Goal: Task Accomplishment & Management: Use online tool/utility

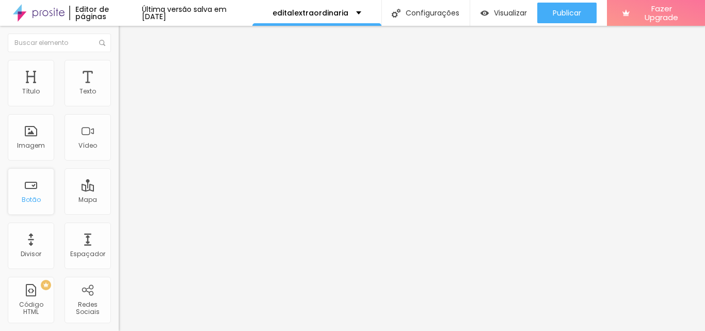
click at [18, 196] on div "Botão" at bounding box center [31, 191] width 46 height 46
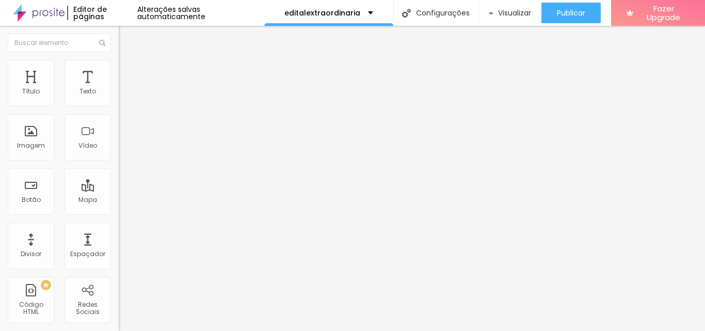
click at [119, 67] on li "Estilo" at bounding box center [178, 65] width 119 height 10
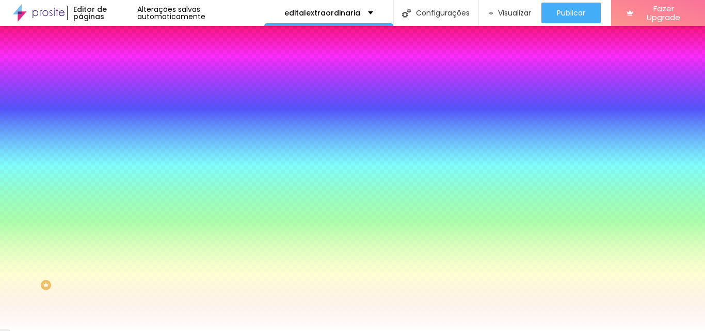
click at [119, 70] on li "Avançado" at bounding box center [178, 75] width 119 height 10
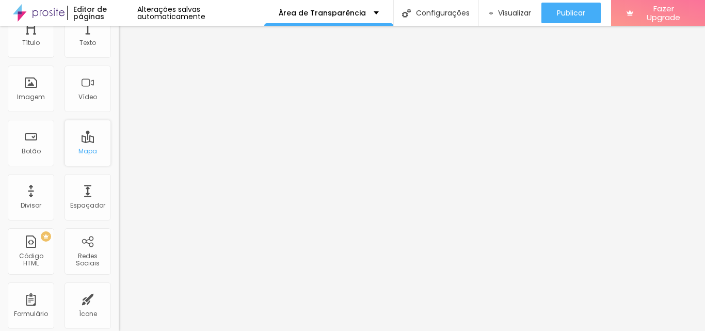
scroll to position [155, 0]
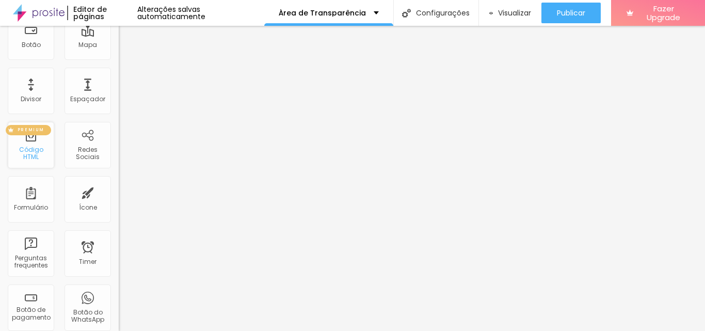
click at [46, 130] on span "PREMIUM" at bounding box center [30, 130] width 35 height 4
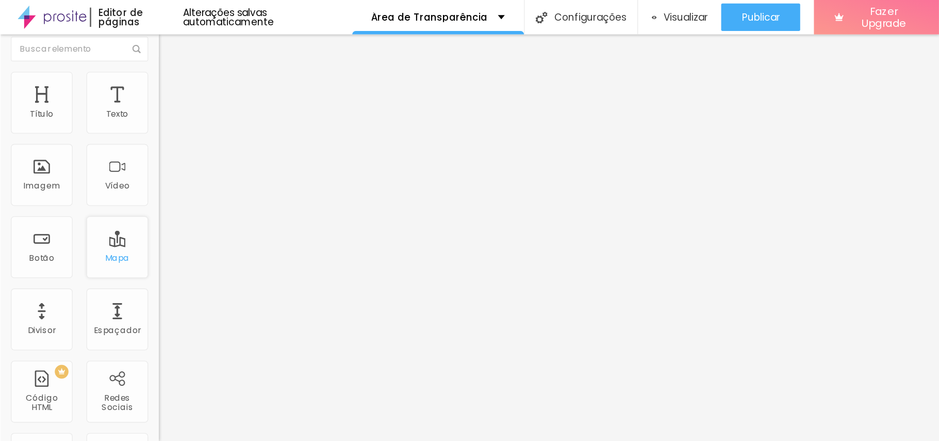
scroll to position [0, 0]
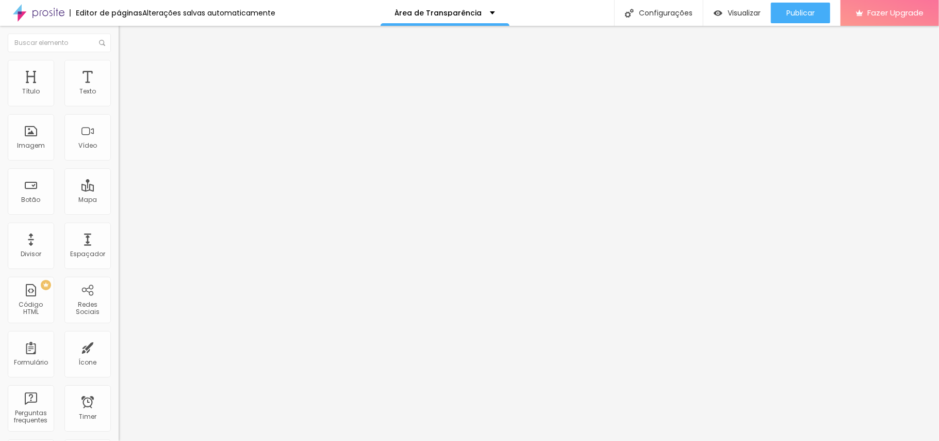
click at [119, 60] on li "Estilo" at bounding box center [178, 65] width 119 height 10
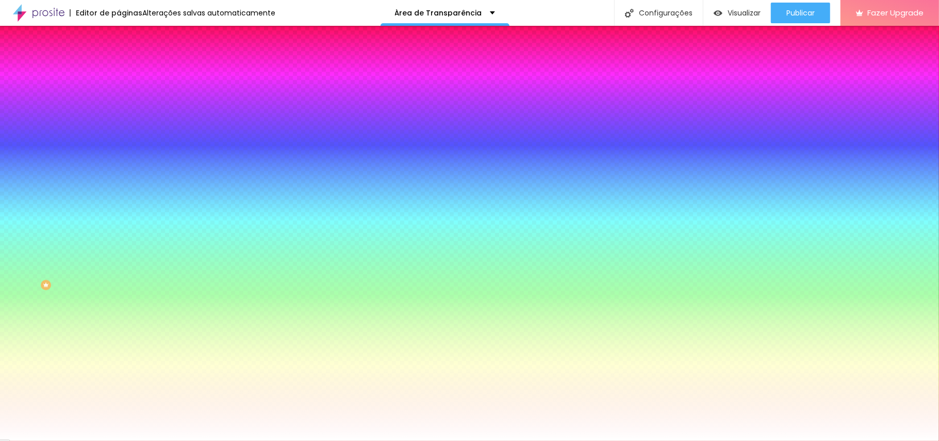
click at [119, 70] on img at bounding box center [123, 74] width 9 height 9
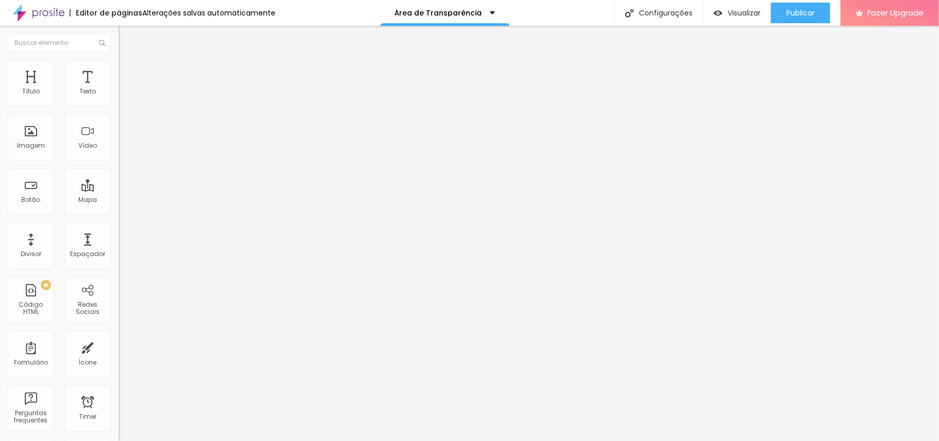
click at [119, 32] on button "Editar Coluna" at bounding box center [178, 38] width 119 height 24
click at [119, 131] on img at bounding box center [122, 126] width 7 height 7
click at [119, 139] on img at bounding box center [122, 135] width 7 height 7
click at [119, 42] on button "Editar Coluna" at bounding box center [178, 38] width 119 height 24
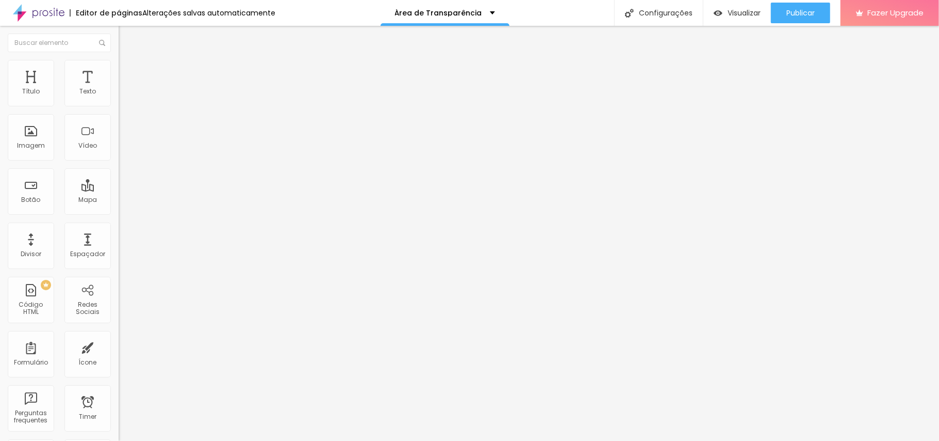
click at [119, 34] on button "Editar Seção" at bounding box center [178, 38] width 119 height 24
click at [126, 38] on img "button" at bounding box center [130, 38] width 8 height 8
click at [126, 37] on img "button" at bounding box center [130, 38] width 8 height 8
click at [119, 32] on button "Editar Coluna" at bounding box center [178, 38] width 119 height 24
click at [25, 254] on div "Divisor" at bounding box center [31, 253] width 21 height 7
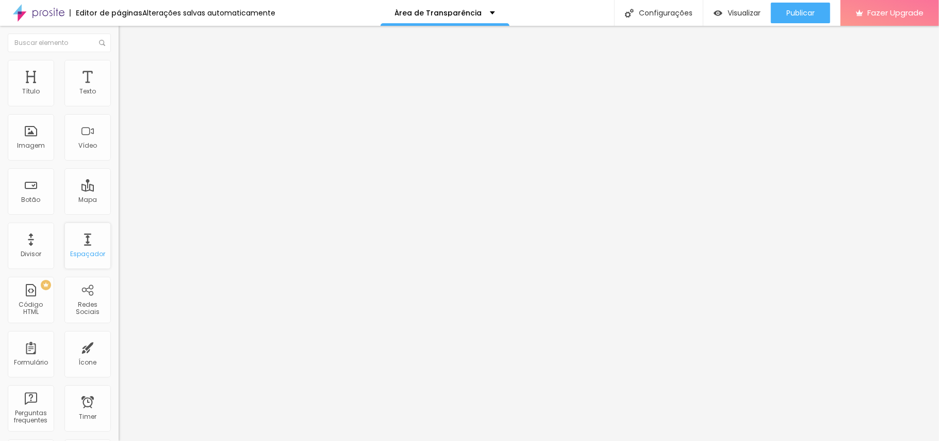
drag, startPoint x: 79, startPoint y: 253, endPoint x: 89, endPoint y: 250, distance: 10.8
click at [79, 252] on div "Espaçador" at bounding box center [87, 253] width 35 height 7
click at [126, 36] on img "button" at bounding box center [130, 38] width 8 height 8
click at [126, 40] on img "button" at bounding box center [130, 38] width 8 height 8
click at [119, 70] on li "Avançado" at bounding box center [178, 75] width 119 height 10
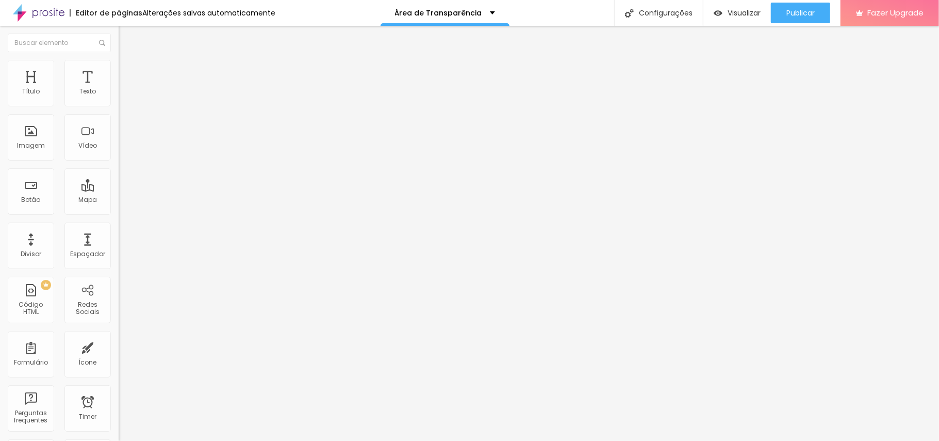
type input "7"
type input "6"
type input "4"
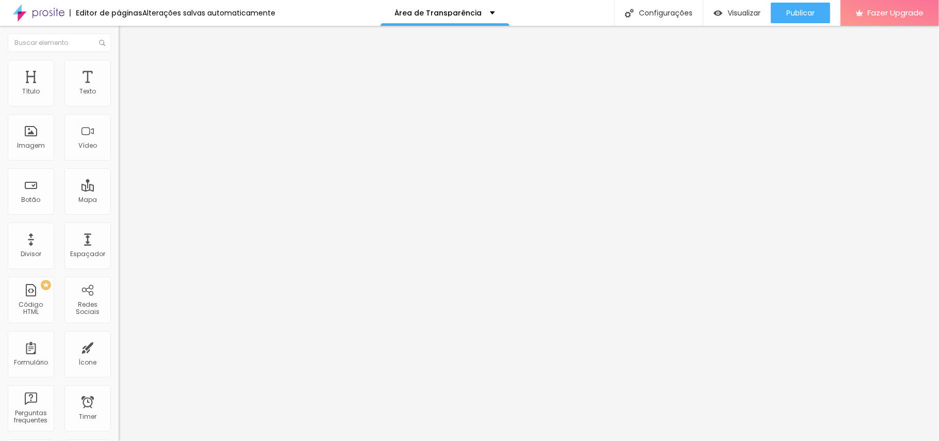
type input "4"
type input "3"
click at [119, 200] on input "range" at bounding box center [152, 204] width 67 height 8
type input "4"
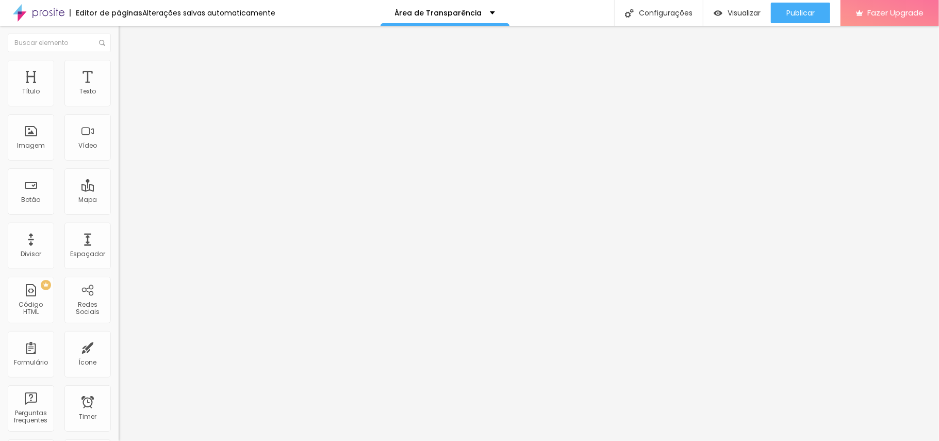
type input "4"
type input "6"
type input "10"
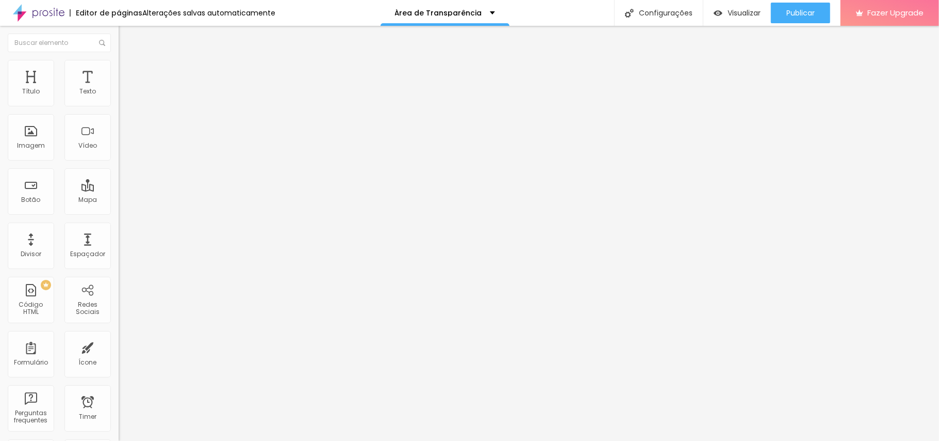
type input "10"
click at [119, 200] on input "range" at bounding box center [152, 204] width 67 height 8
click at [119, 66] on img at bounding box center [123, 64] width 9 height 9
click at [119, 107] on div at bounding box center [178, 102] width 119 height 9
type input "70"
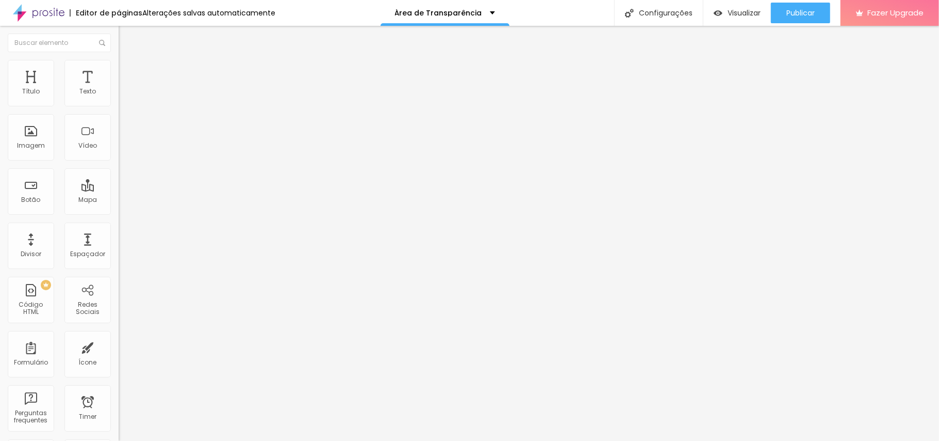
type input "70"
type input "65"
type input "60"
drag, startPoint x: 75, startPoint y: 110, endPoint x: 62, endPoint y: 115, distance: 13.2
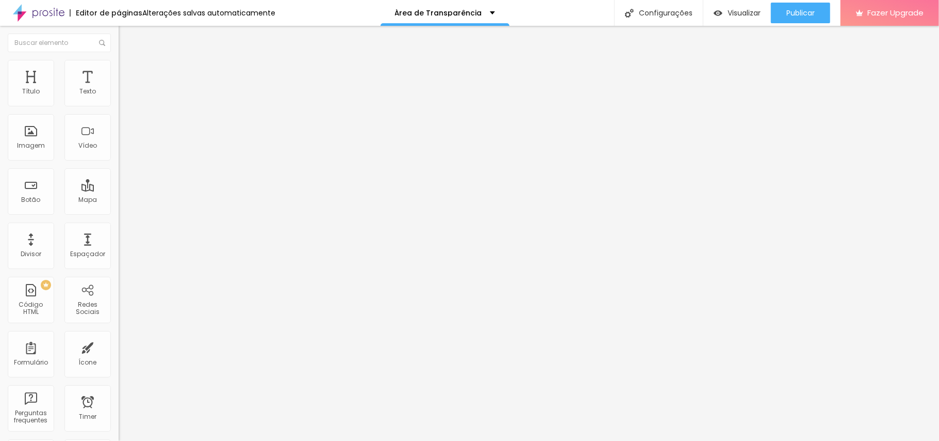
type input "60"
click at [119, 106] on input "range" at bounding box center [152, 102] width 67 height 8
type input "65"
type input "70"
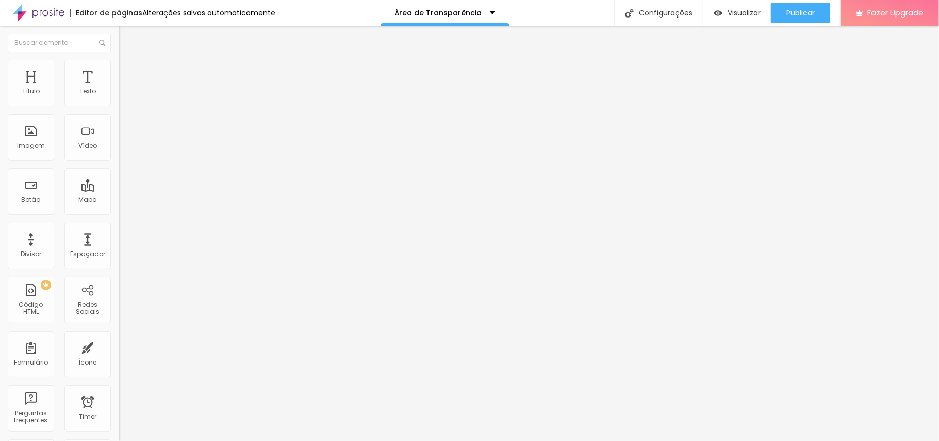
type input "70"
type input "90"
type input "95"
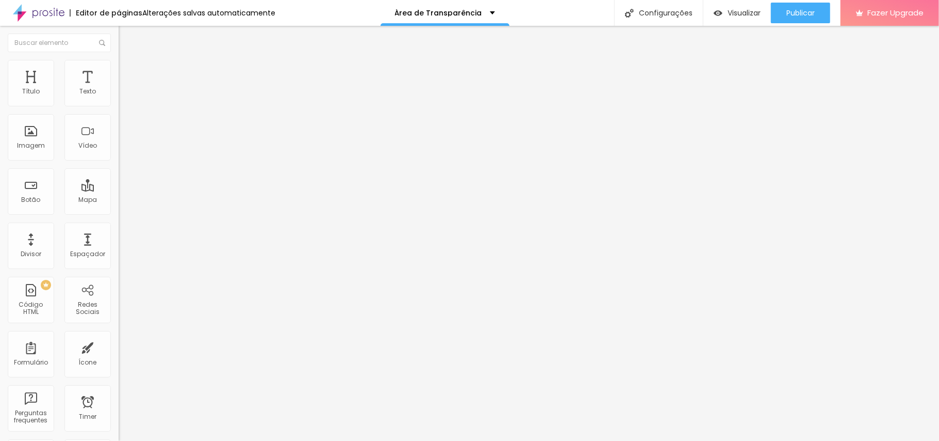
type input "100"
drag, startPoint x: 67, startPoint y: 112, endPoint x: 133, endPoint y: 115, distance: 66.1
type input "100"
click at [133, 106] on input "range" at bounding box center [152, 102] width 67 height 8
click at [119, 70] on li "Avançado" at bounding box center [178, 75] width 119 height 10
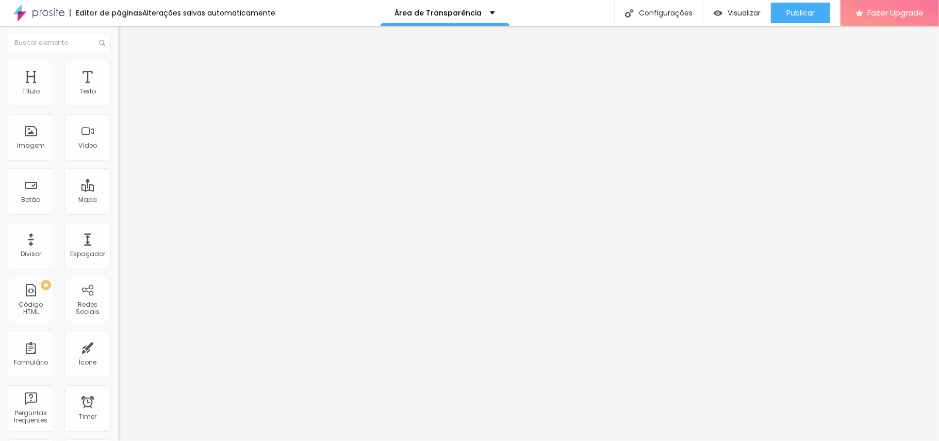
click at [119, 60] on li "Conteúdo" at bounding box center [178, 55] width 119 height 10
click at [128, 71] on span "Avançado" at bounding box center [145, 66] width 34 height 9
click at [119, 60] on li "Estilo" at bounding box center [178, 55] width 119 height 10
click at [124, 95] on icon "button" at bounding box center [126, 93] width 4 height 4
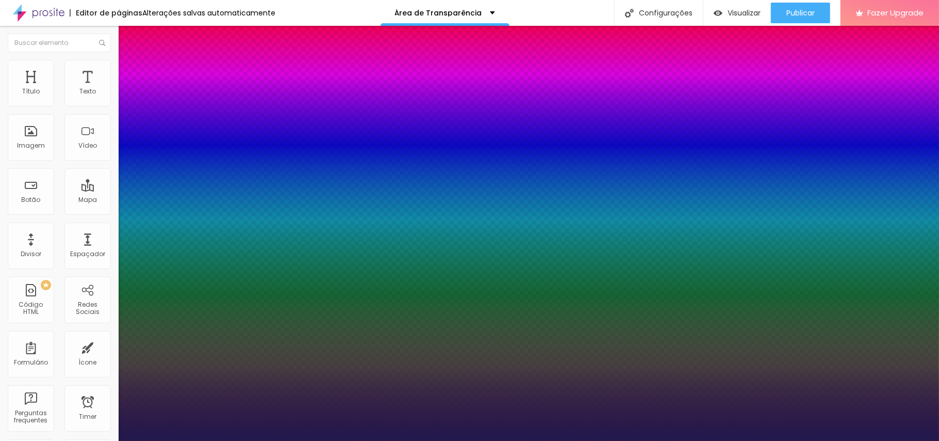
type input "1"
drag, startPoint x: 151, startPoint y: 178, endPoint x: 163, endPoint y: 175, distance: 12.8
type input "44"
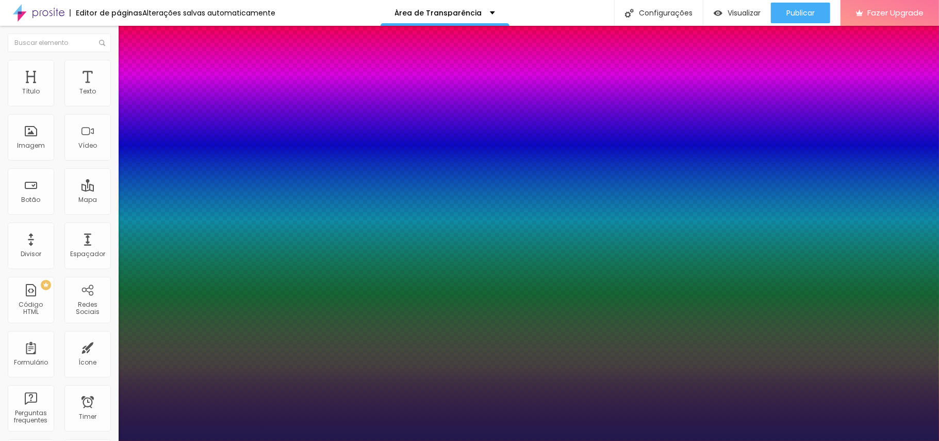
type input "1"
type input "44"
type input "1"
type input "40"
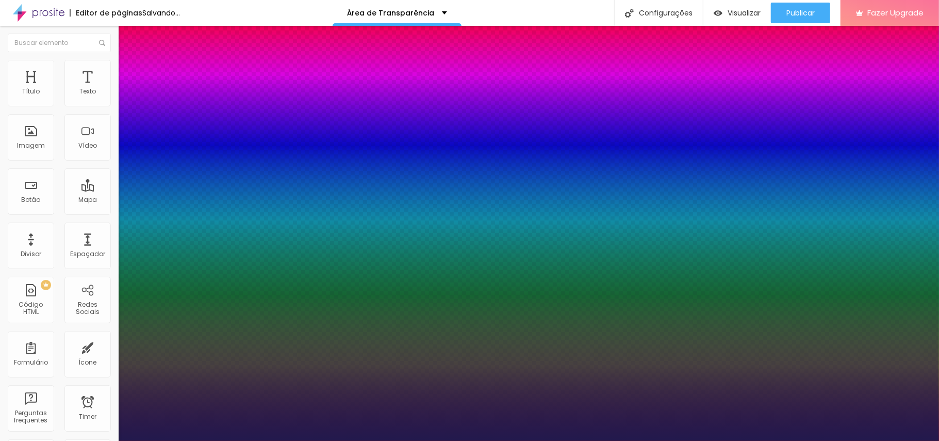
type input "40"
type input "1"
type input "38"
type input "1"
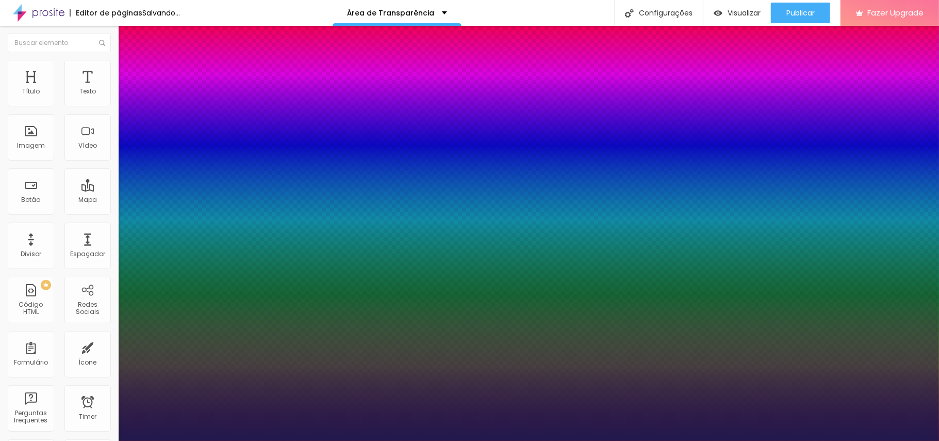
type input "37"
type input "1"
type input "36"
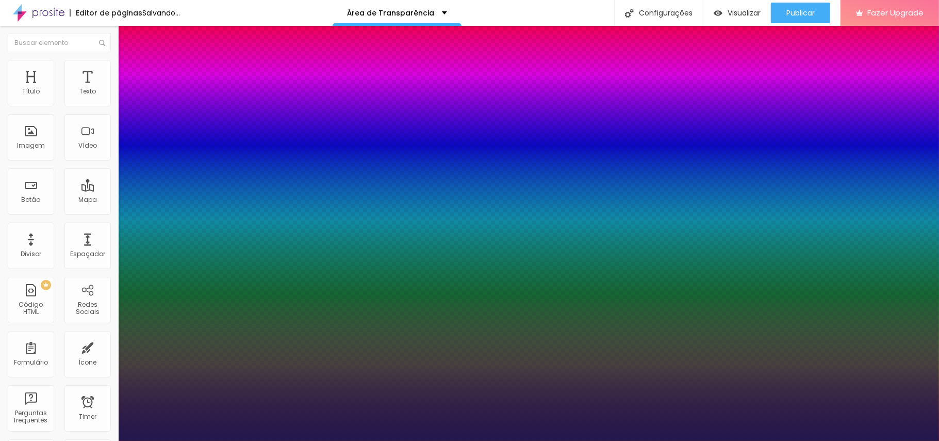
type input "1"
type input "35"
type input "1"
type input "34"
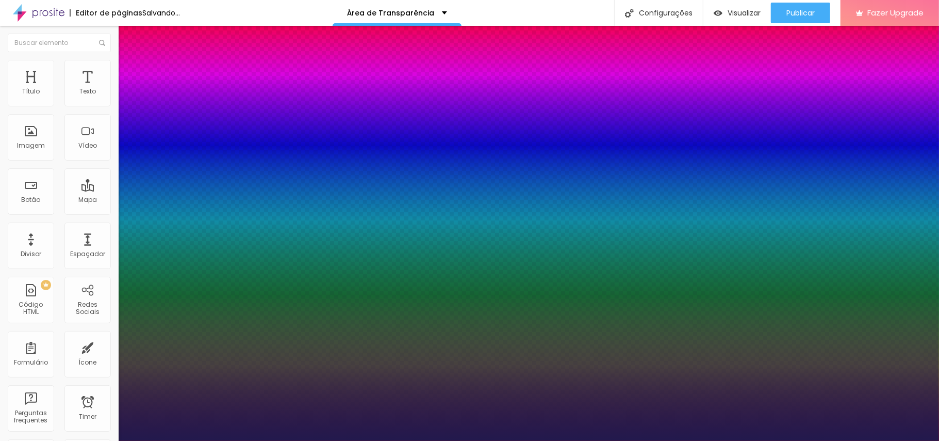
type input "34"
type input "1"
type input "33"
type input "1"
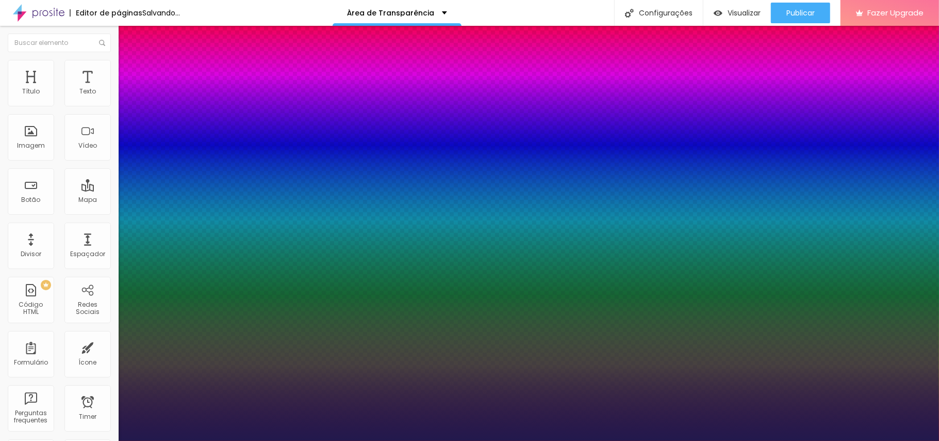
type input "31"
type input "1"
type input "30"
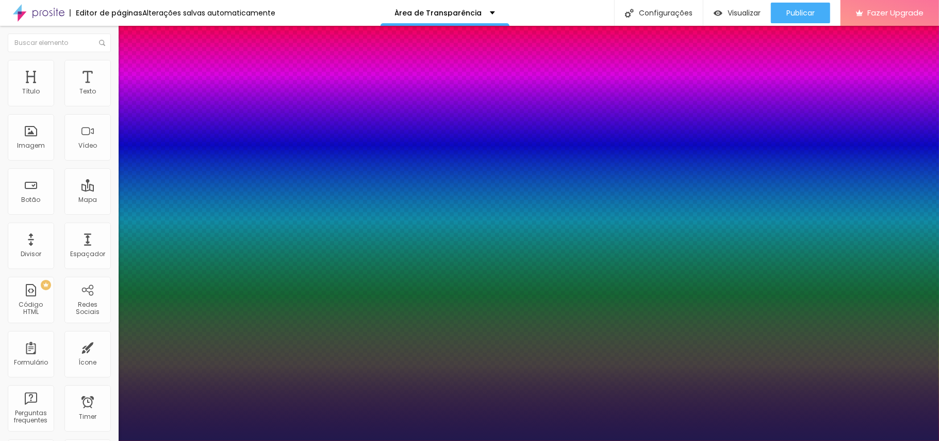
type input "1"
type input "29"
type input "1"
type input "28"
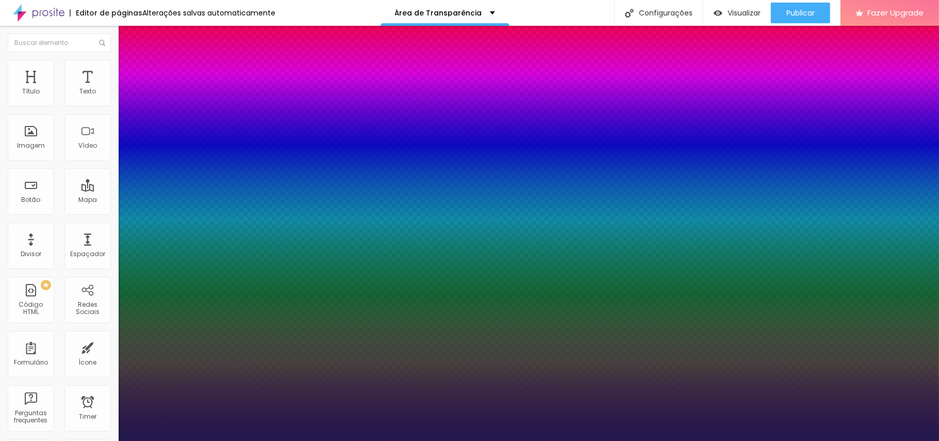
type input "28"
type input "1"
type input "26"
type input "1"
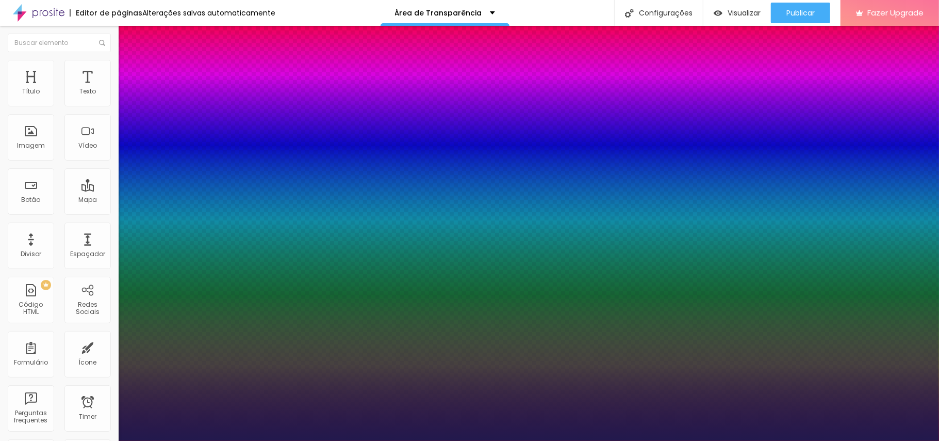
drag, startPoint x: 161, startPoint y: 174, endPoint x: 148, endPoint y: 174, distance: 13.4
type input "26"
click at [485, 330] on div at bounding box center [469, 441] width 939 height 0
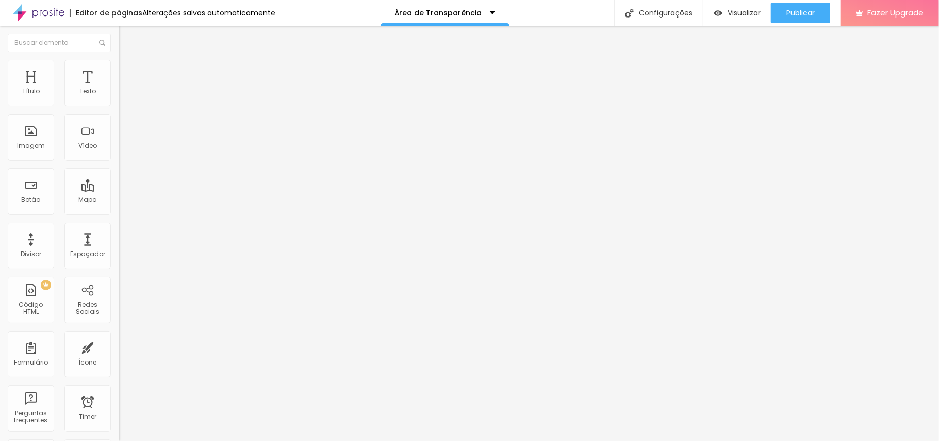
click at [119, 99] on button "button" at bounding box center [126, 93] width 14 height 11
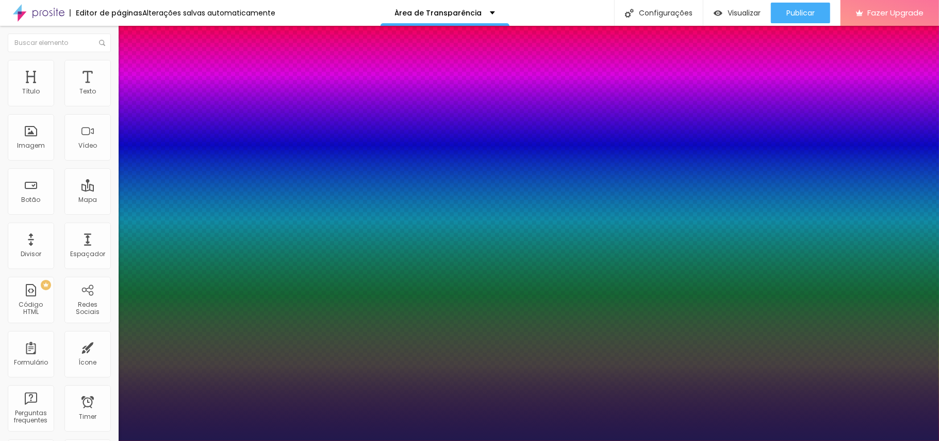
type input "1"
select select "Actor-Regular"
type input "1"
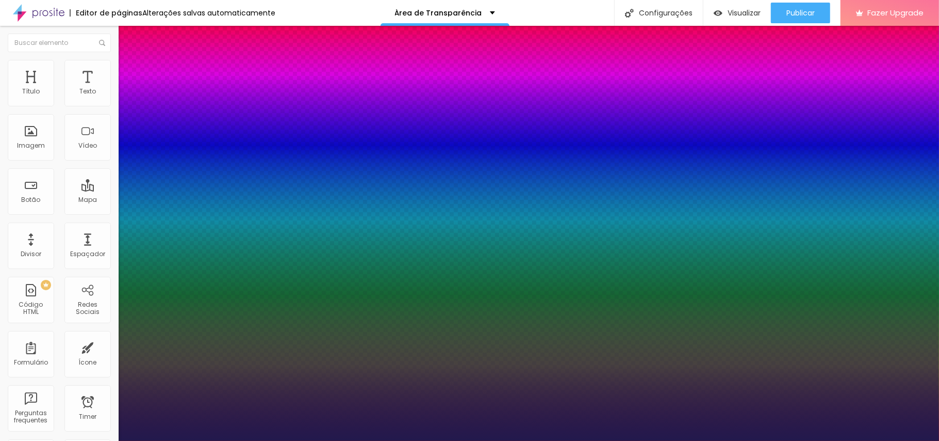
select select "Alegreya"
type input "1"
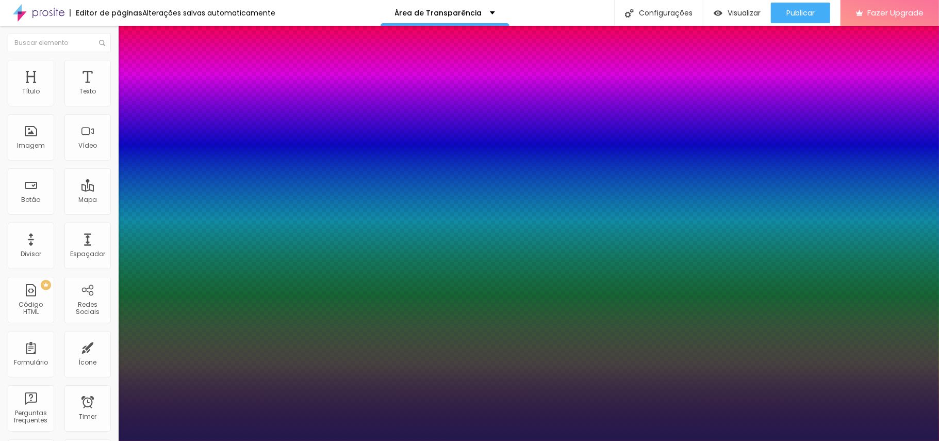
select select "Alice"
type input "1"
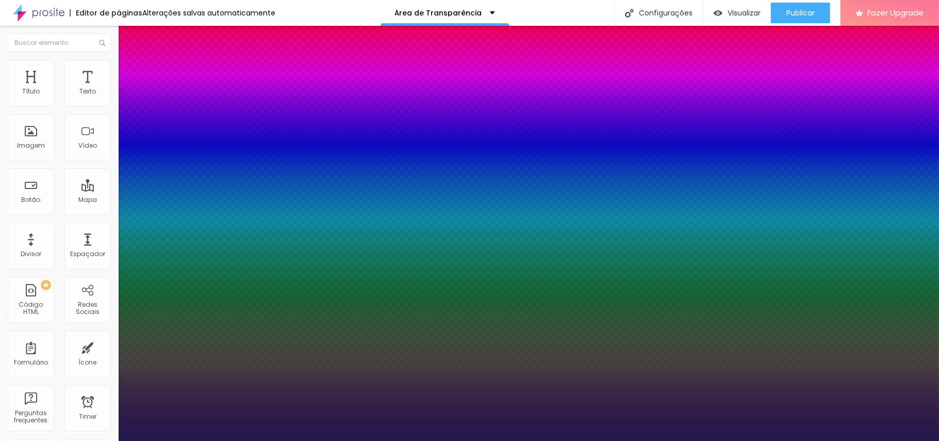
select select "Allan-Bold"
type input "1"
select select "Allan-Regular"
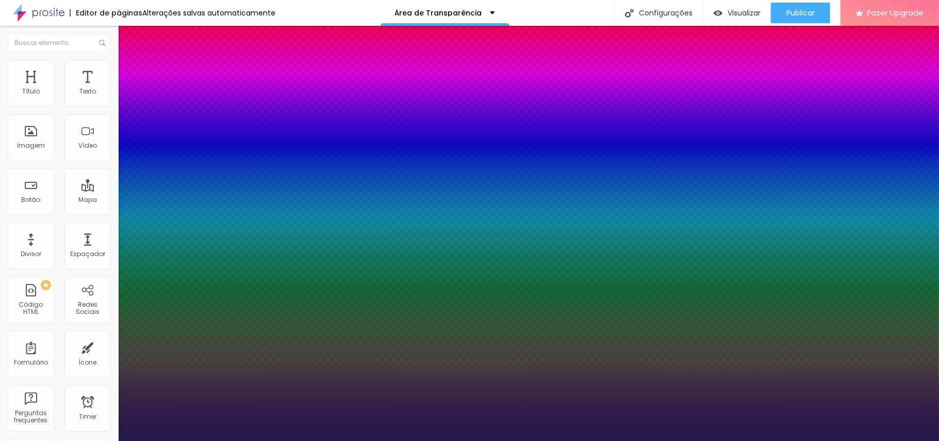
type input "1"
select select "AbrilFatface-Regular"
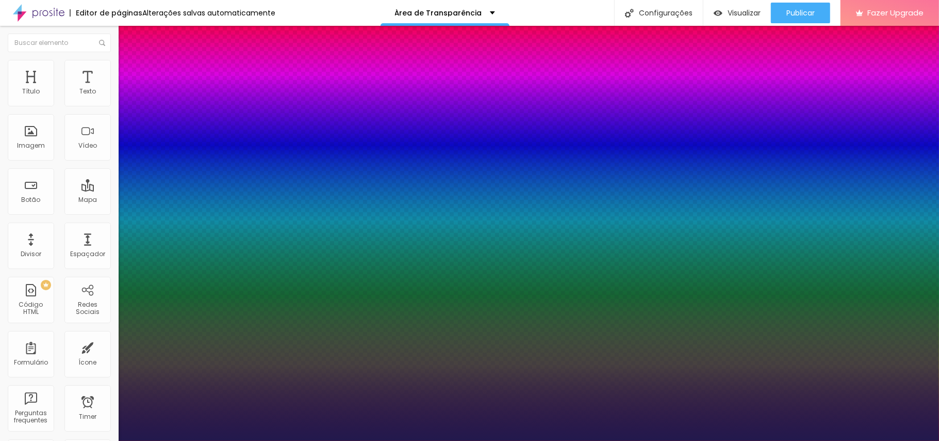
type input "1"
click at [415, 330] on div at bounding box center [469, 441] width 939 height 0
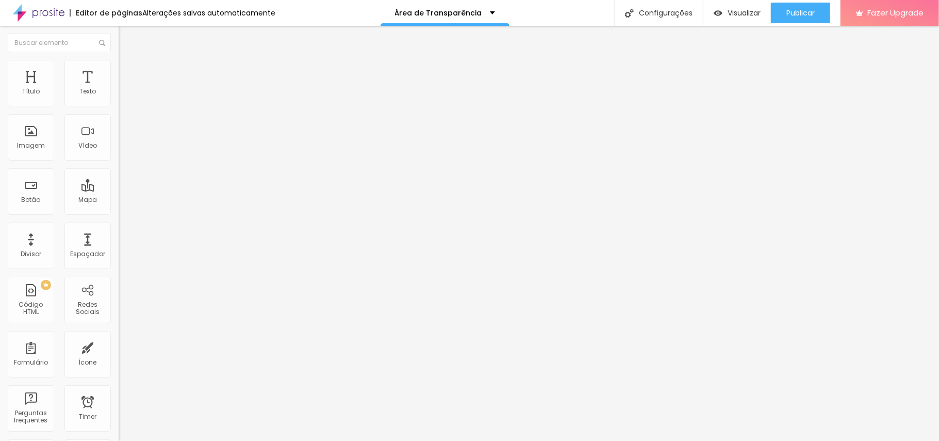
click at [119, 99] on button "button" at bounding box center [126, 93] width 14 height 11
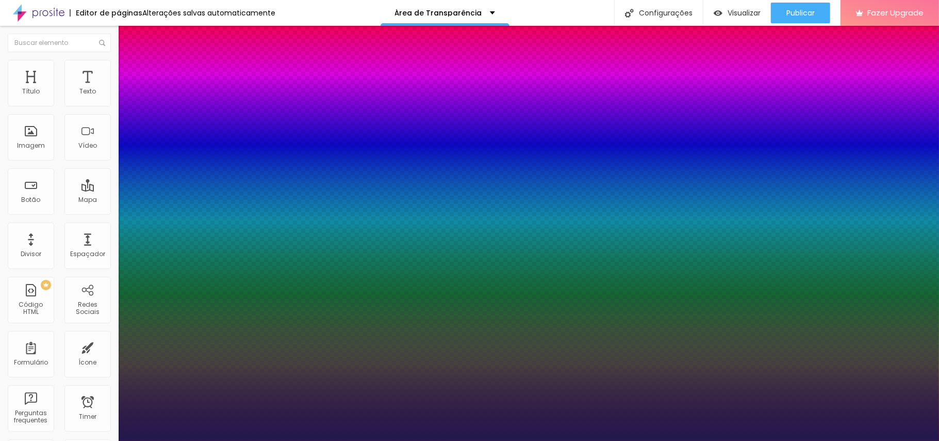
type input "1"
select select "Alice"
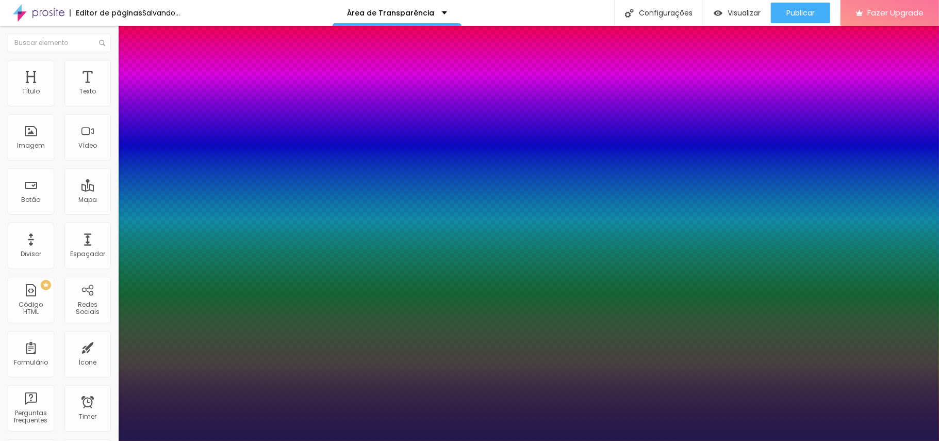
type input "1"
select select "AlegreyaBlack"
type input "1"
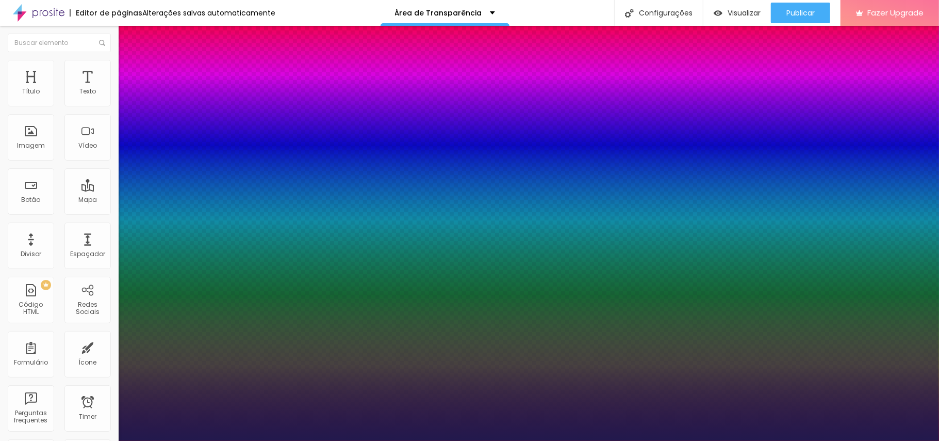
select select "Alice"
type input "1"
select select "Allan-Bold"
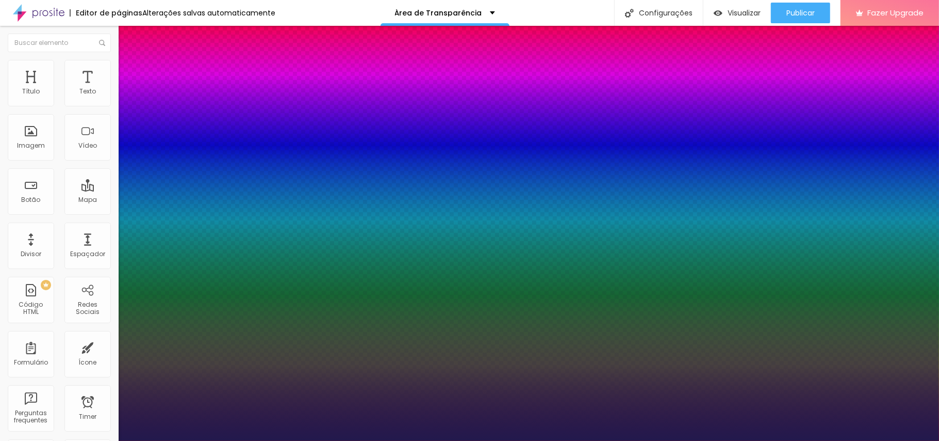
type input "1"
select select "Allan-Regular"
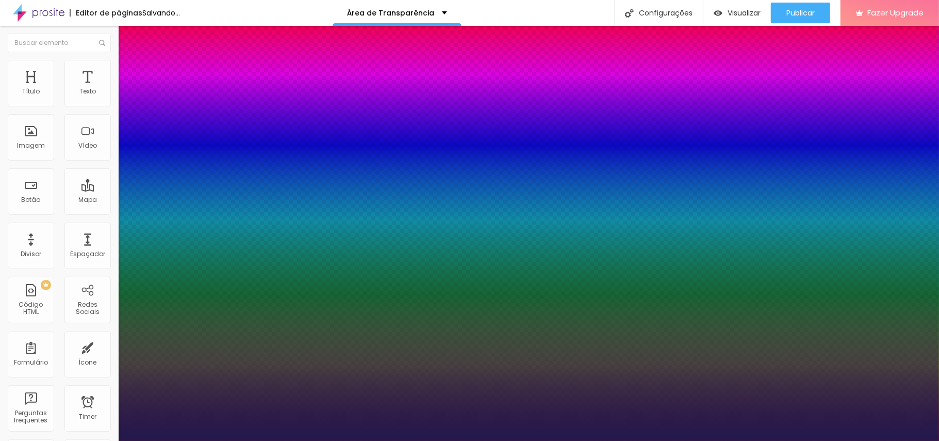
type input "1"
select select "Amaranth"
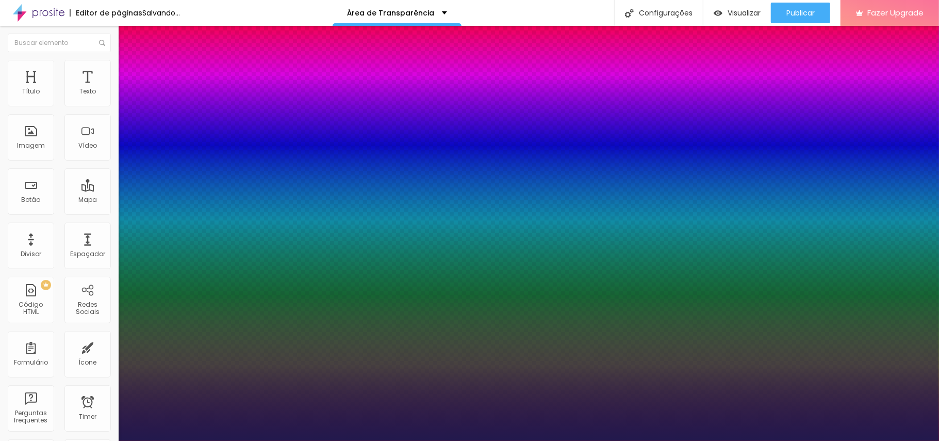
type input "1"
select select "AmaticSC"
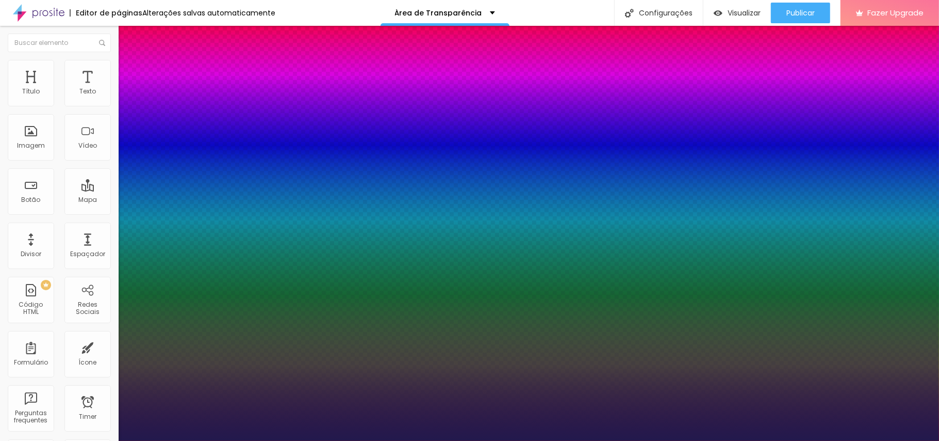
type input "1"
select select "AmaticaSC"
type input "1"
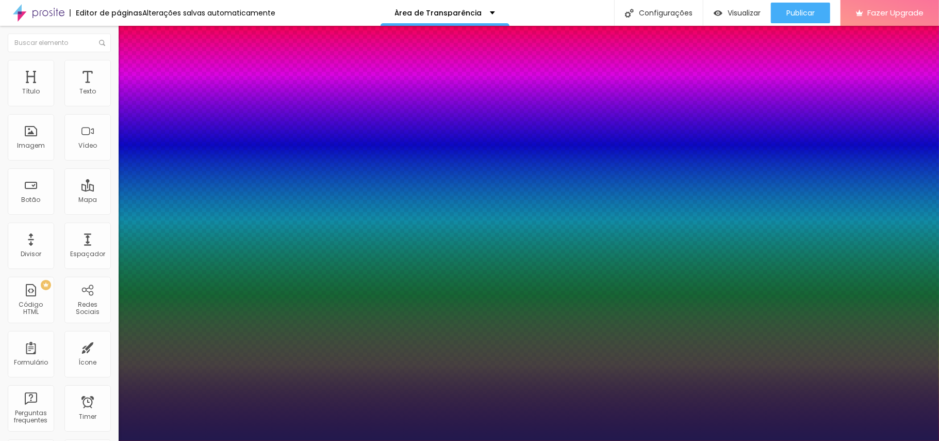
select select "Amaranth"
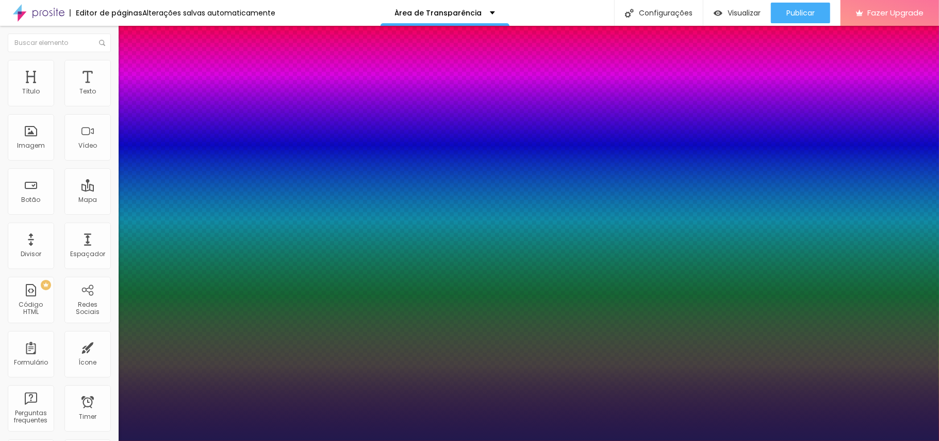
drag, startPoint x: 228, startPoint y: 289, endPoint x: 234, endPoint y: 287, distance: 6.2
type input "1"
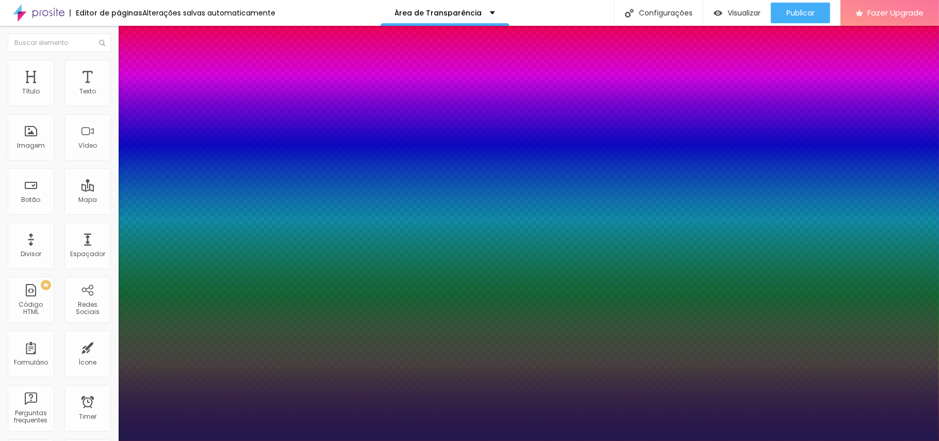
type input "31"
type input "1"
type input "32"
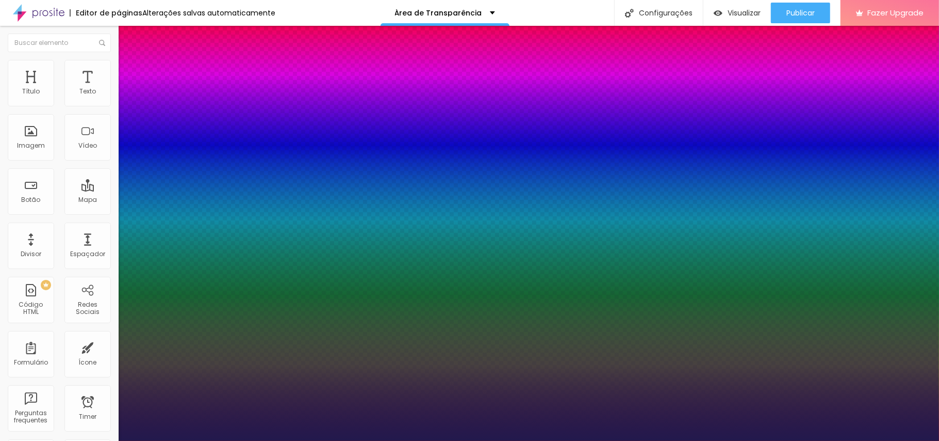
type input "1"
type input "34"
type input "1"
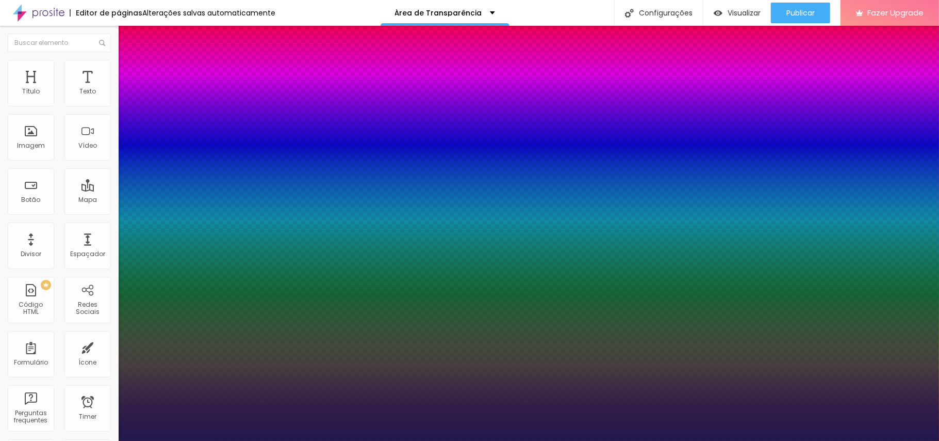
type input "33"
type input "1"
type input "30"
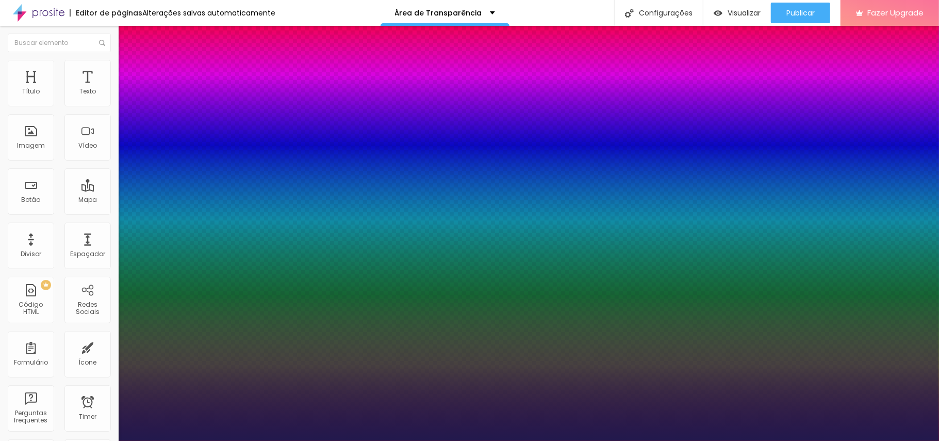
type input "1"
type input "28"
type input "1"
type input "27"
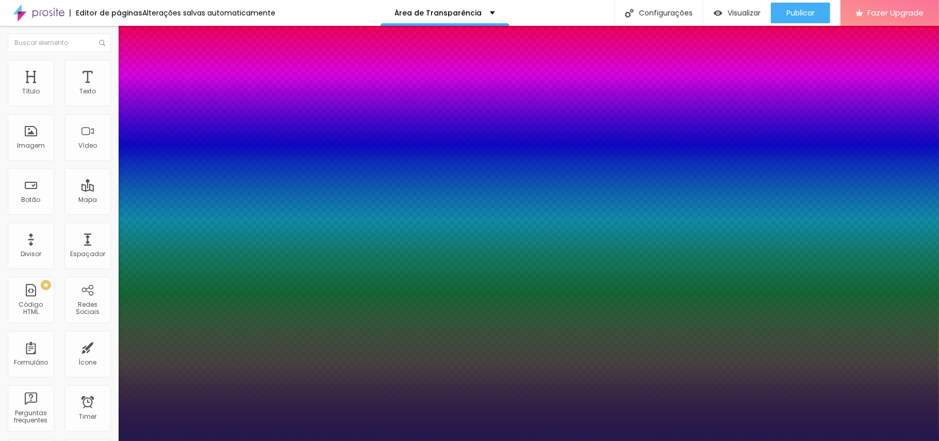
type input "27"
type input "1"
type input "26"
type input "1"
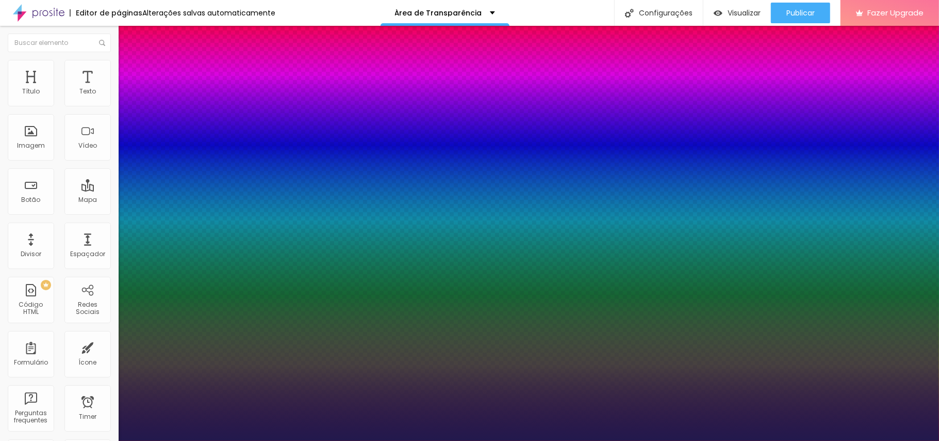
type input "25"
type input "1"
type input "24"
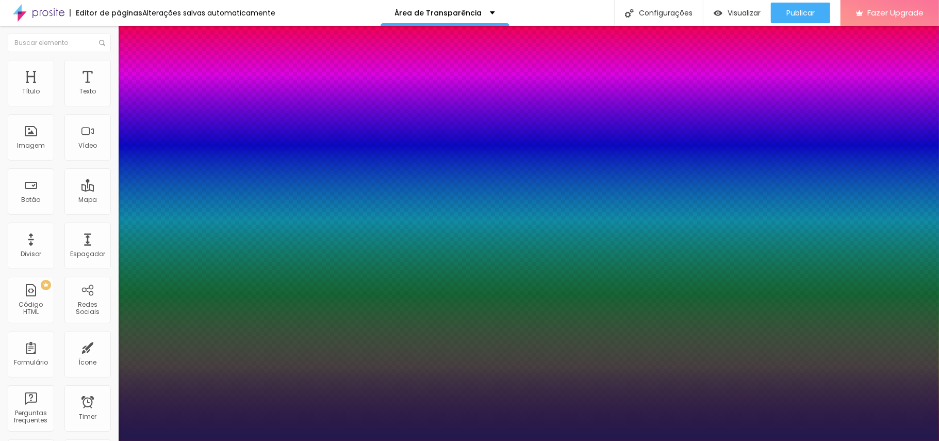
type input "1"
type input "25"
type input "1"
type input "27"
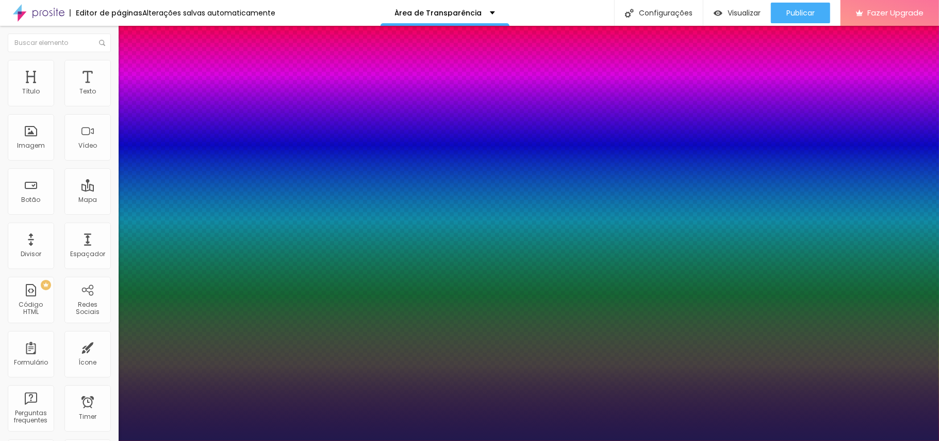
type input "27"
type input "1"
type input "30"
type input "1"
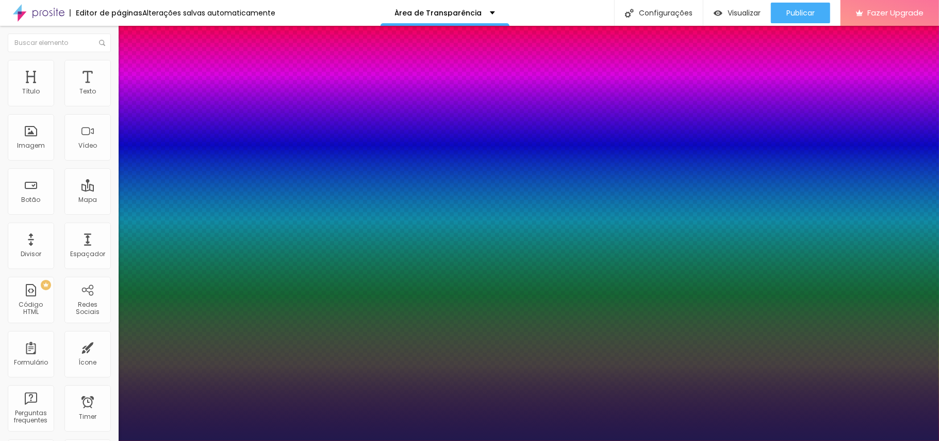
type input "31"
type input "1"
type input "31"
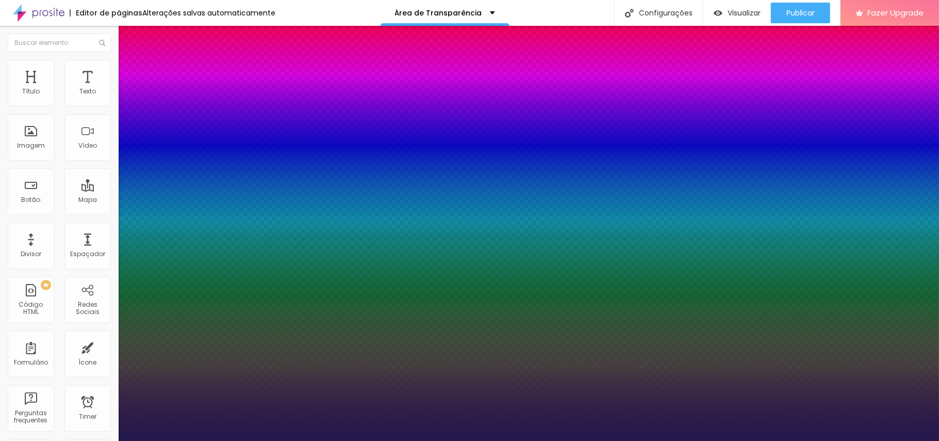
click at [334, 330] on div at bounding box center [469, 441] width 939 height 0
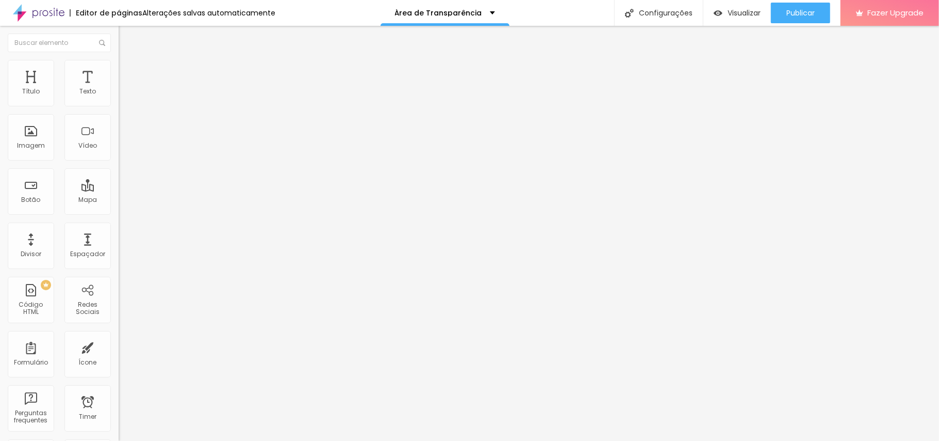
click at [119, 62] on img at bounding box center [123, 64] width 9 height 9
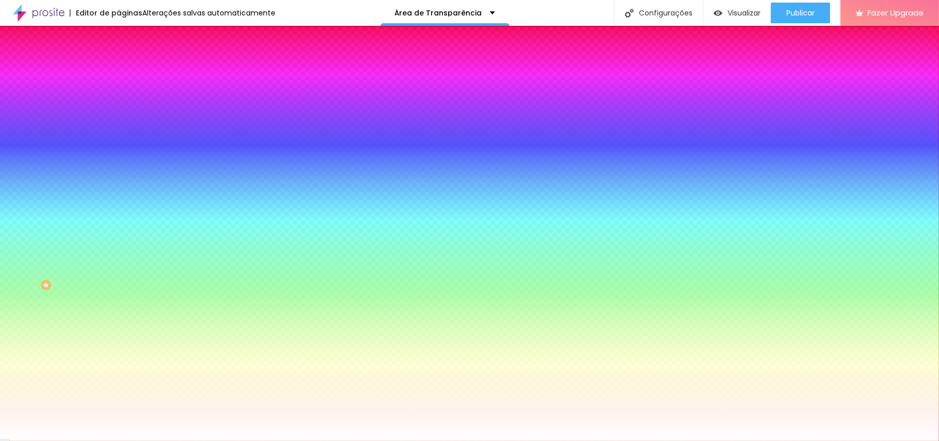
click at [119, 151] on input "#FFFFFF" at bounding box center [181, 145] width 124 height 10
click at [119, 140] on div at bounding box center [178, 140] width 119 height 0
click at [119, 151] on input "#FFFFFF" at bounding box center [181, 145] width 124 height 10
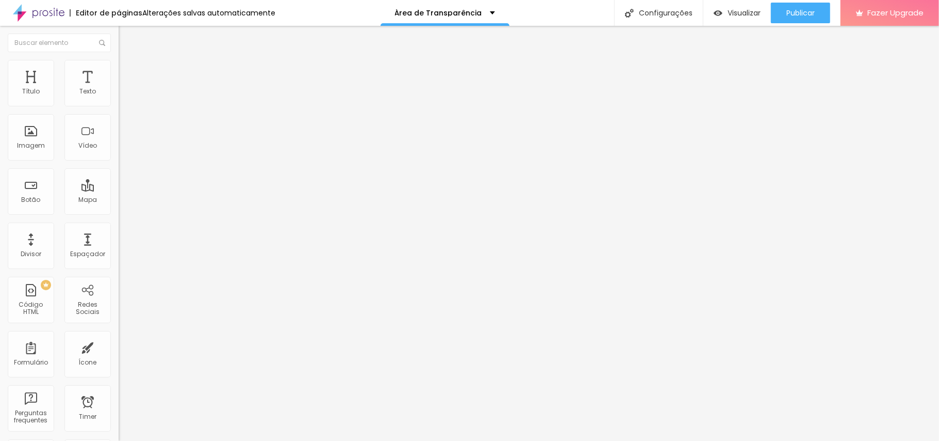
click at [128, 70] on span "Estilo" at bounding box center [136, 66] width 16 height 9
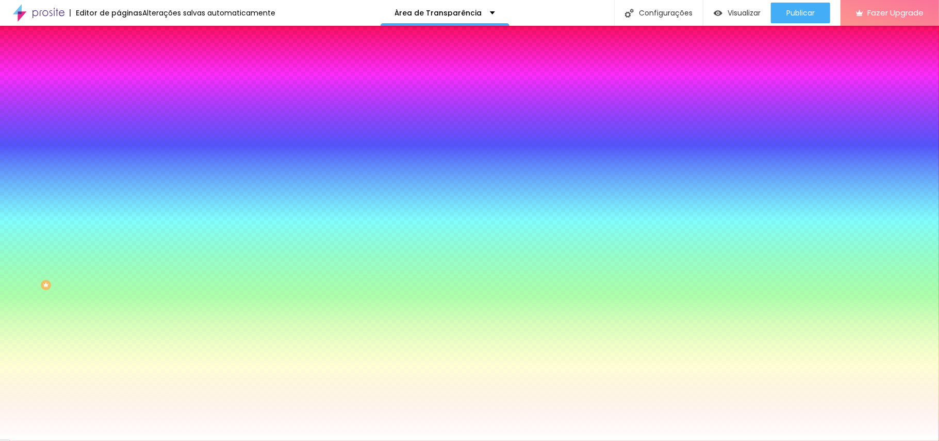
click at [119, 140] on div at bounding box center [178, 140] width 119 height 0
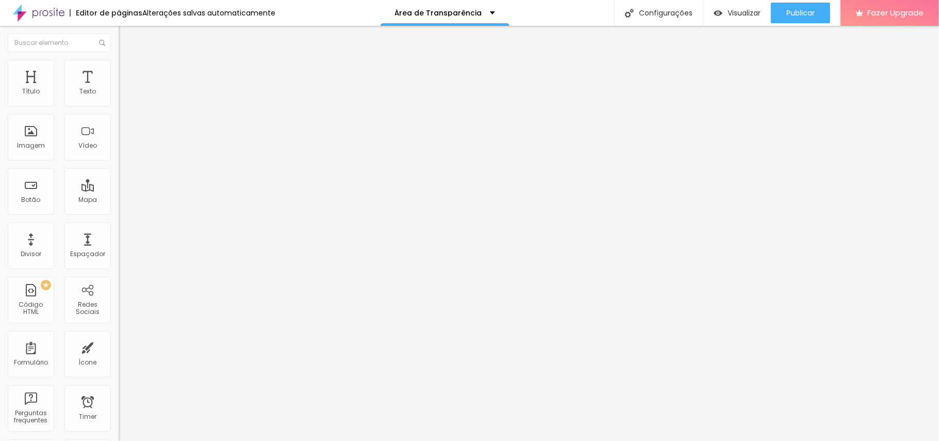
click at [119, 36] on button "Editar Coluna" at bounding box center [178, 38] width 119 height 24
click at [119, 142] on img at bounding box center [122, 144] width 7 height 7
click at [119, 141] on div at bounding box center [178, 137] width 119 height 8
click at [119, 132] on img at bounding box center [122, 127] width 7 height 7
click at [119, 64] on img at bounding box center [123, 64] width 9 height 9
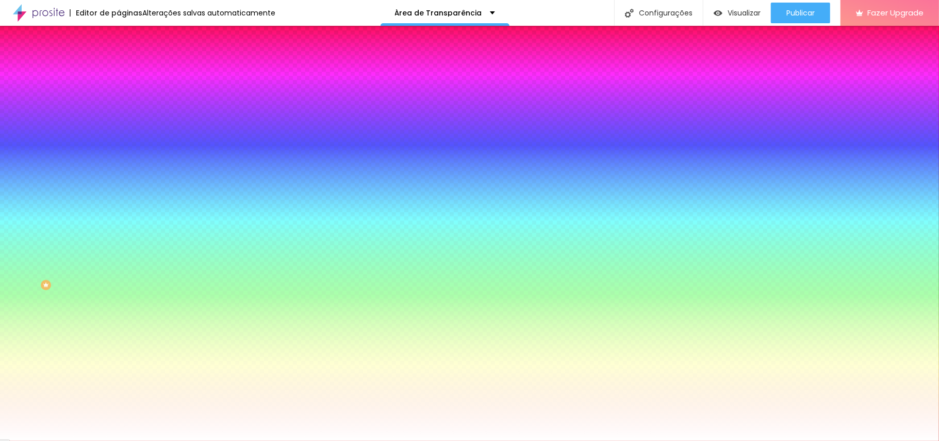
click at [119, 29] on button "Editar Botão" at bounding box center [178, 38] width 119 height 24
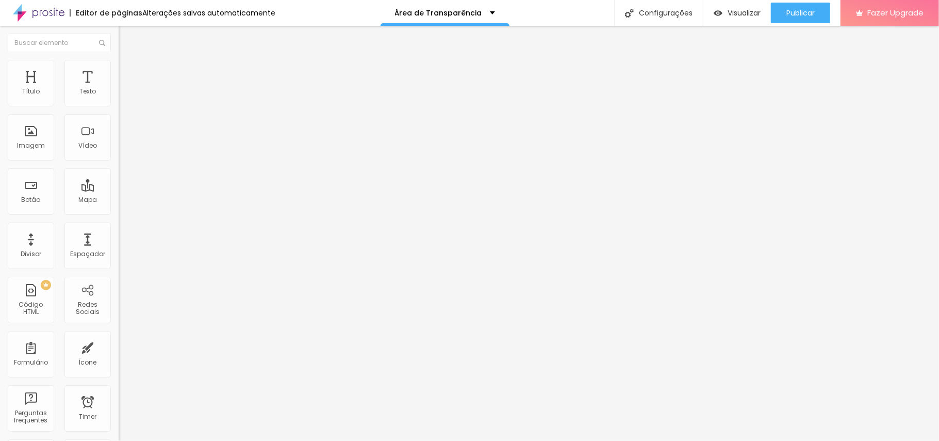
click at [126, 38] on img "button" at bounding box center [130, 38] width 8 height 8
click at [33, 246] on div "Divisor" at bounding box center [31, 245] width 46 height 46
click at [71, 96] on div "Texto" at bounding box center [87, 83] width 46 height 46
click at [119, 64] on li "Avançado" at bounding box center [178, 65] width 119 height 10
click at [119, 59] on img at bounding box center [123, 54] width 9 height 9
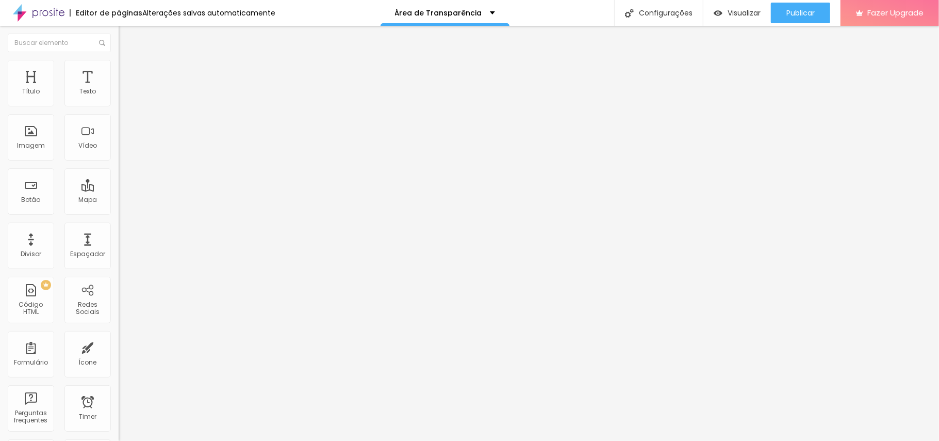
click at [119, 99] on button "button" at bounding box center [126, 93] width 14 height 11
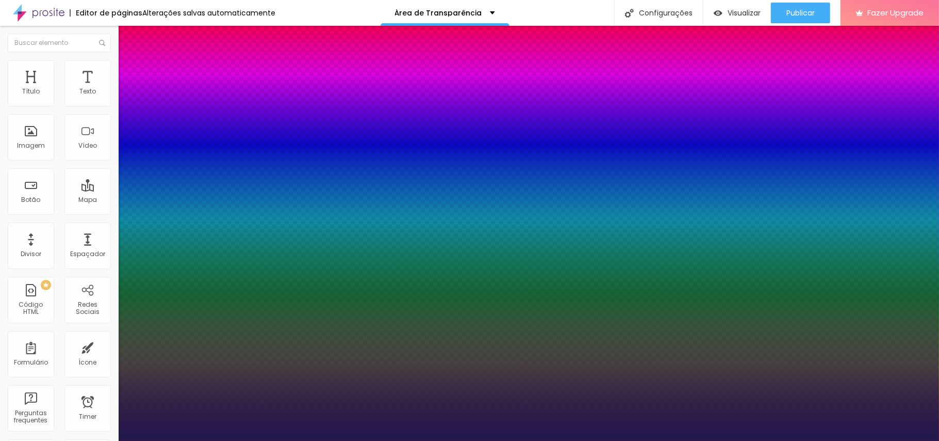
type input "1"
click at [11, 330] on div at bounding box center [469, 441] width 939 height 0
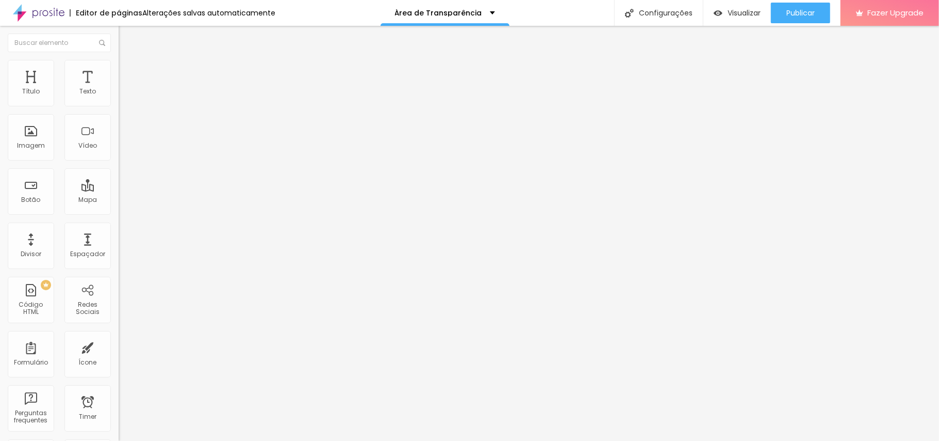
click at [119, 44] on button "Editar Texto" at bounding box center [178, 38] width 119 height 24
click at [128, 71] on span "Estilo" at bounding box center [136, 66] width 16 height 9
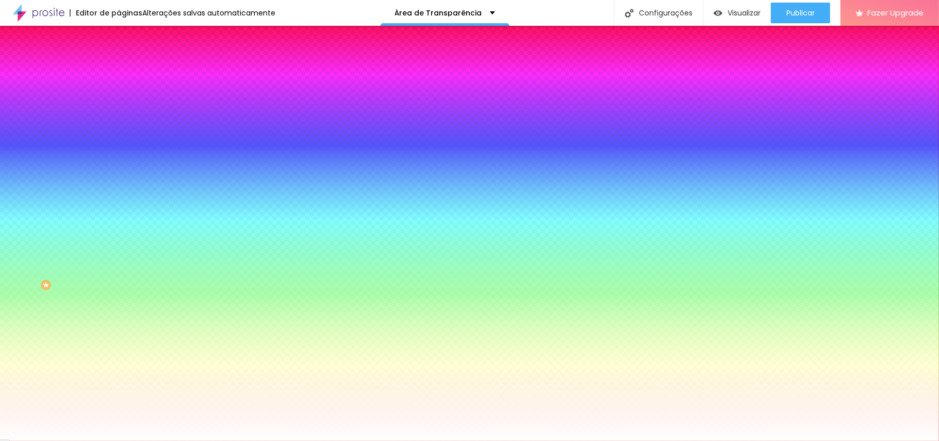
click at [119, 70] on li "Avançado" at bounding box center [178, 75] width 119 height 10
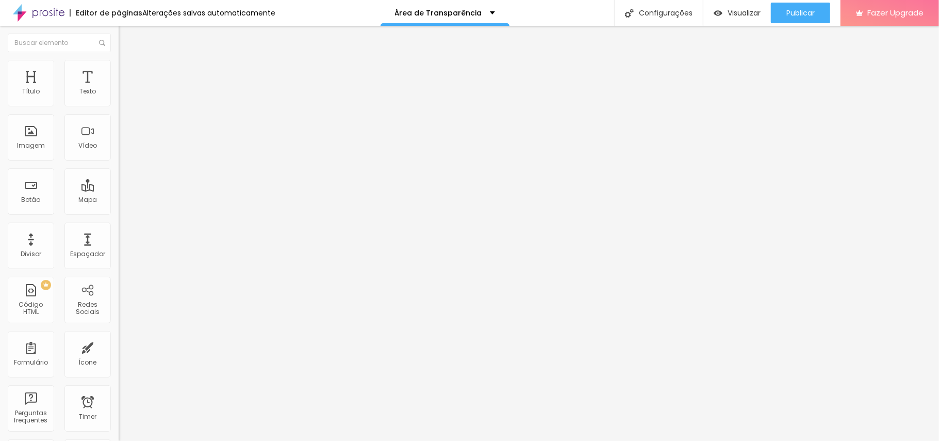
click at [119, 67] on li "Estilo" at bounding box center [178, 65] width 119 height 10
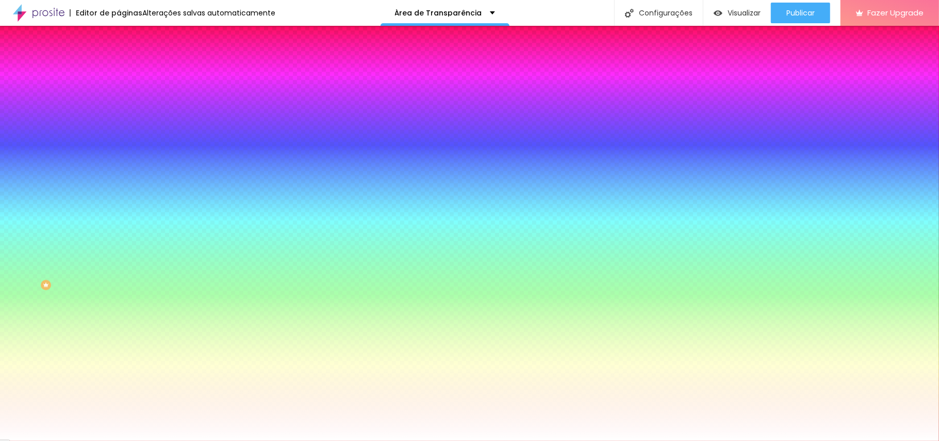
click at [119, 60] on li "Conteúdo" at bounding box center [178, 55] width 119 height 10
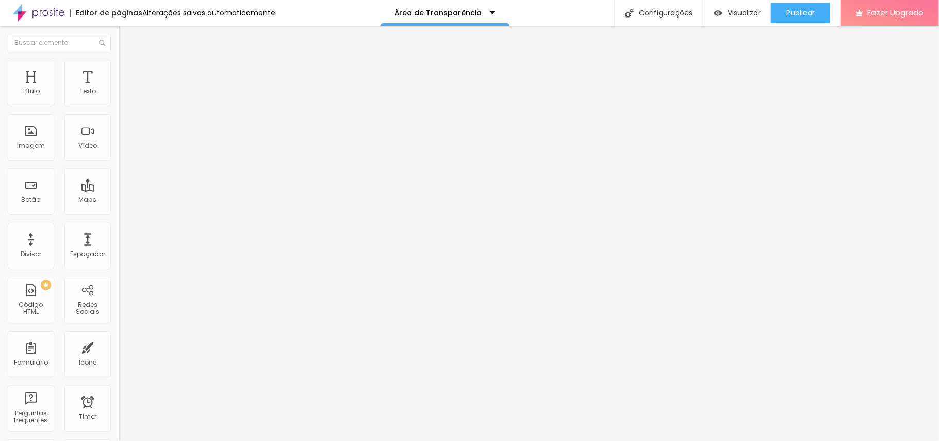
click at [119, 61] on ul "Conteúdo Estilo Avançado" at bounding box center [178, 65] width 119 height 31
click at [119, 63] on img at bounding box center [123, 64] width 9 height 9
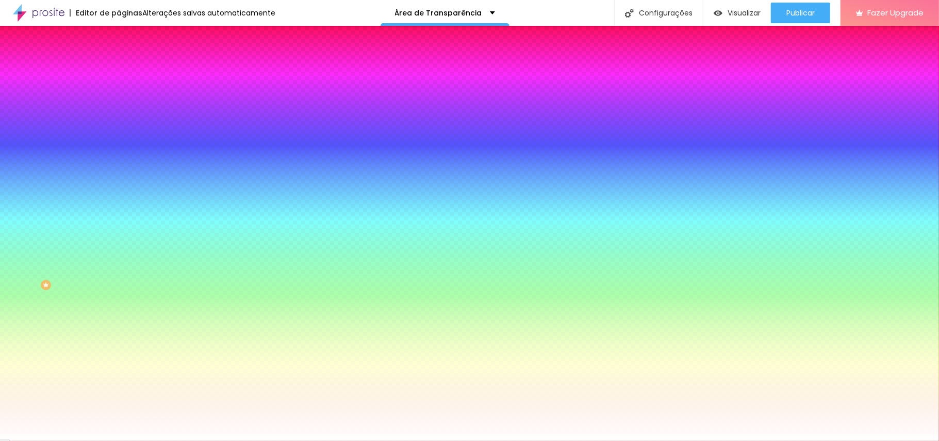
click at [126, 41] on img "button" at bounding box center [130, 38] width 8 height 8
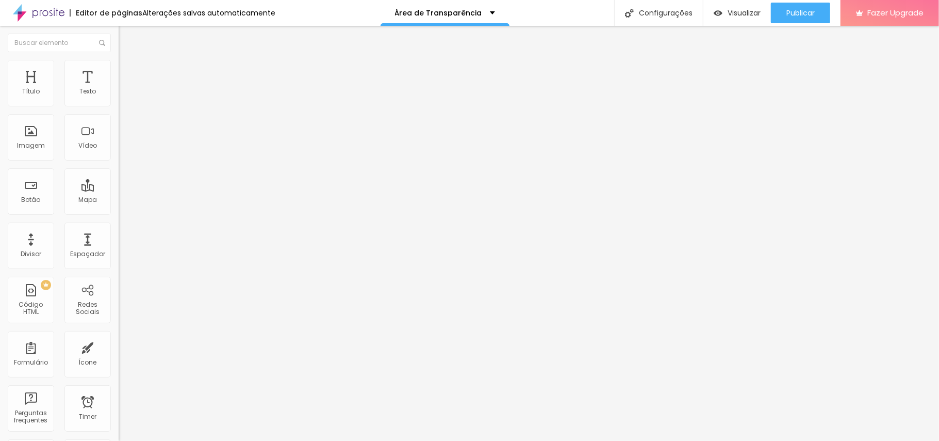
click at [119, 98] on button "button" at bounding box center [126, 93] width 14 height 11
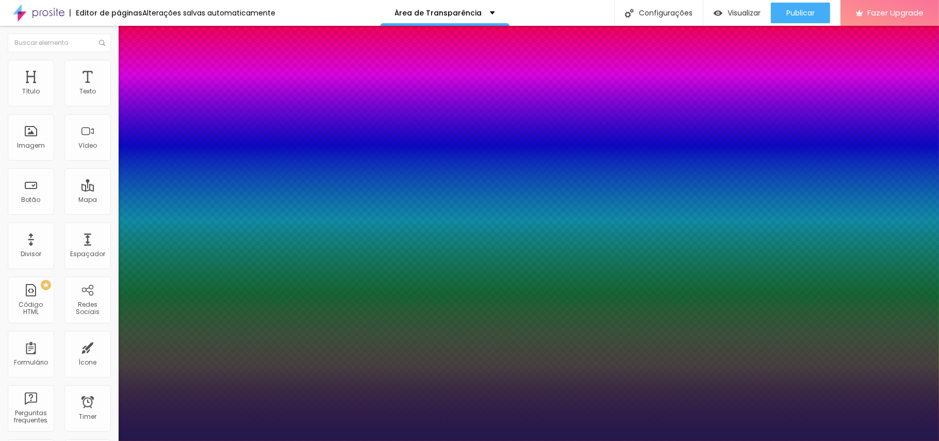
type input "1"
select select "Amaranth"
type input "1"
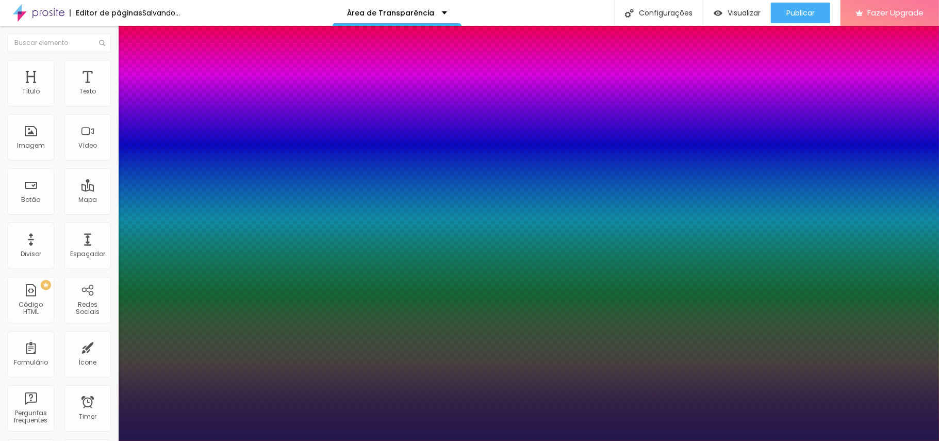
click at [34, 330] on div at bounding box center [469, 441] width 939 height 0
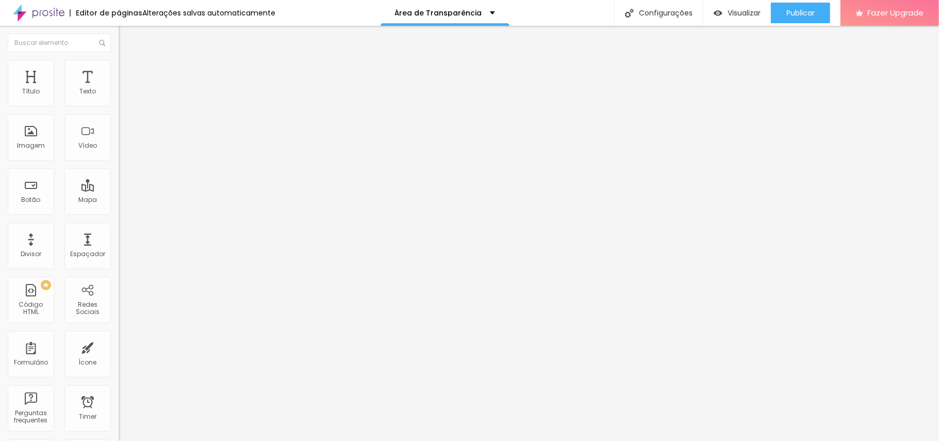
click at [126, 37] on img "button" at bounding box center [130, 38] width 8 height 8
click at [119, 99] on button "button" at bounding box center [126, 93] width 14 height 11
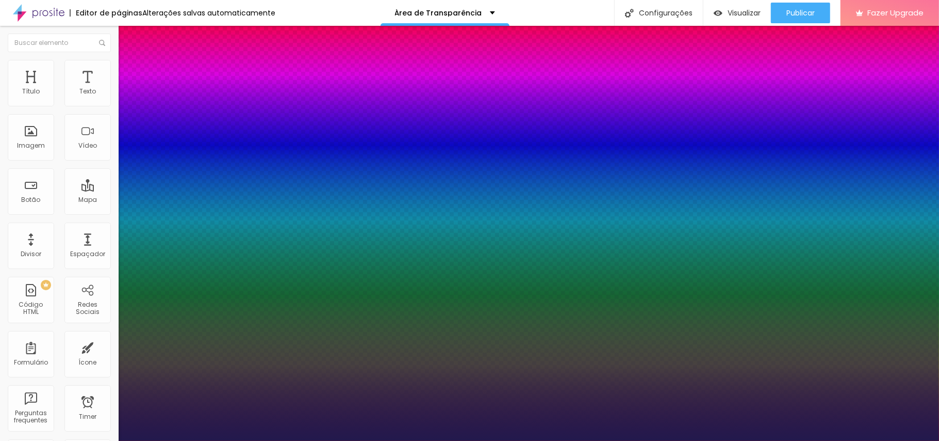
type input "1"
type input "20"
type input "1"
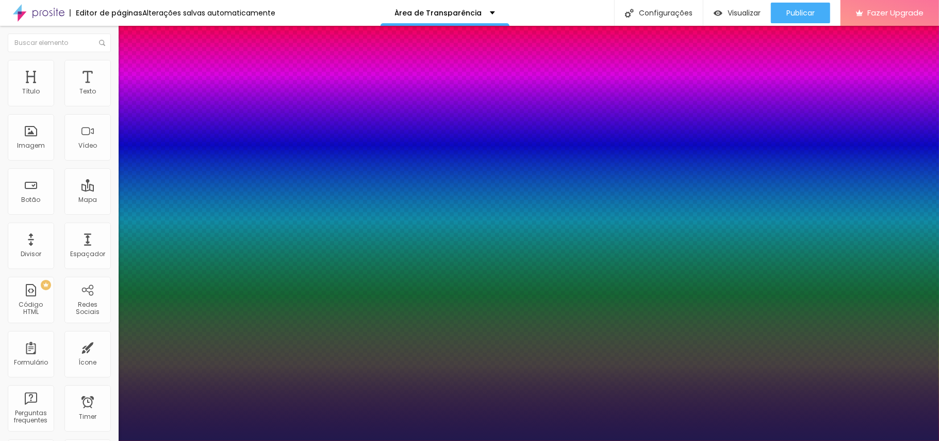
type input "22"
type input "1"
type input "23"
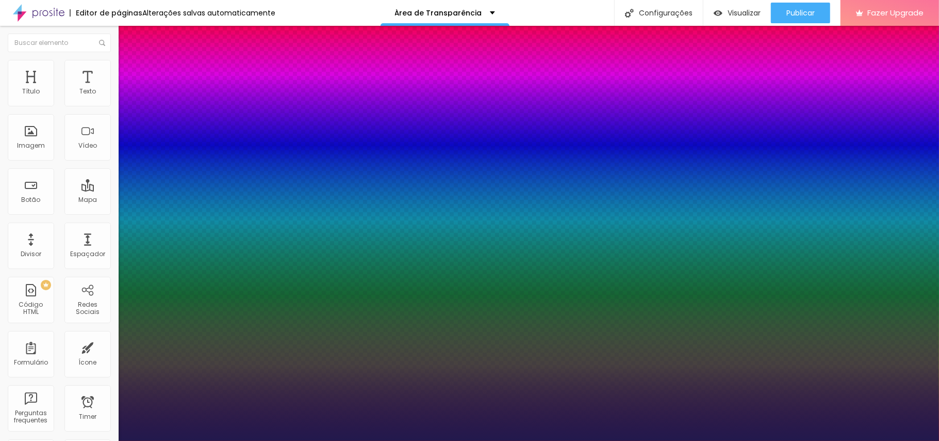
type input "1"
type input "24"
type input "1"
type input "24"
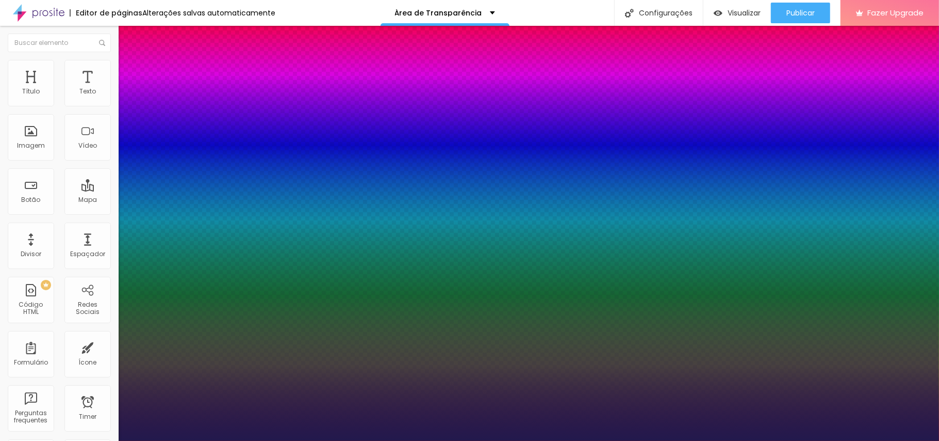
type input "1"
type input "25"
type input "1"
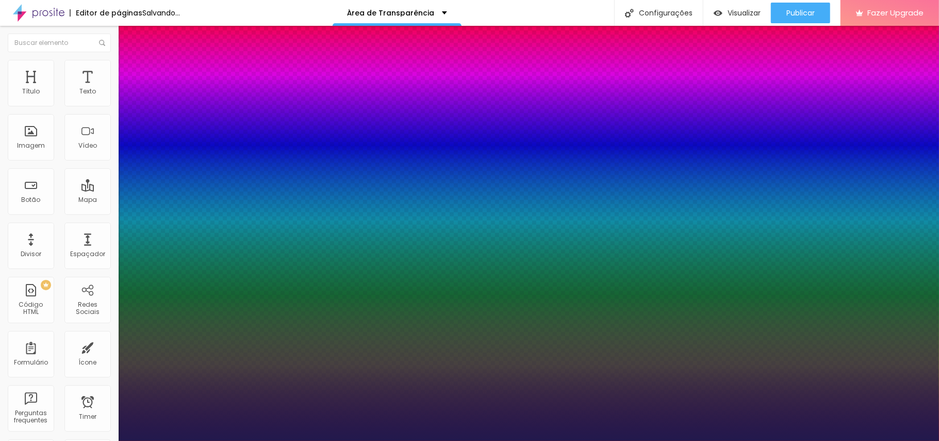
type input "25"
type input "1"
click at [448, 330] on div at bounding box center [469, 441] width 939 height 0
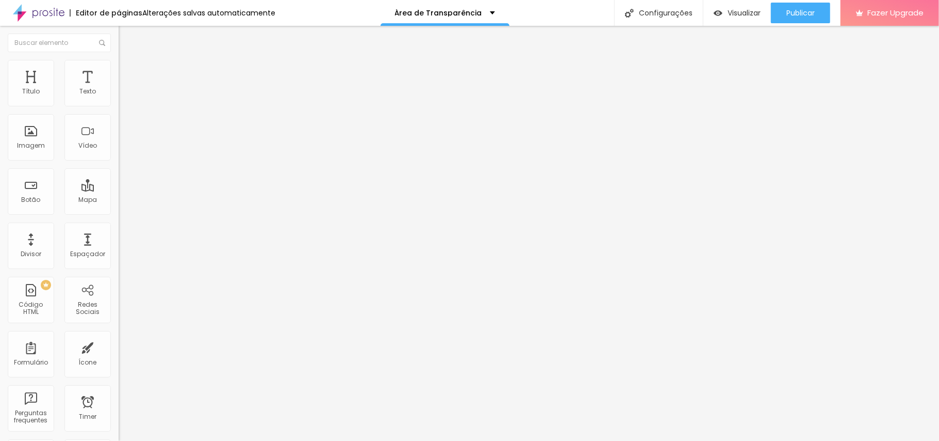
click at [126, 36] on div "Editar Texto" at bounding box center [155, 38] width 59 height 8
click at [126, 36] on img "button" at bounding box center [130, 38] width 8 height 8
click at [126, 34] on img "button" at bounding box center [130, 38] width 8 height 8
click at [119, 205] on div "Editar Texto Estilo Avançado Tipografia Voltar ao padrão Sombra DESATIVADO Volt…" at bounding box center [178, 233] width 119 height 415
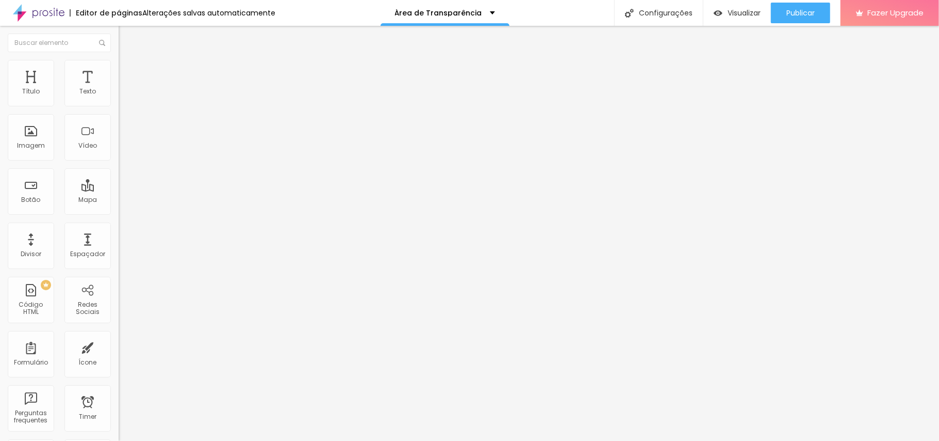
click at [119, 34] on button "Editar Texto" at bounding box center [178, 38] width 119 height 24
click at [128, 71] on span "Estilo" at bounding box center [136, 66] width 16 height 9
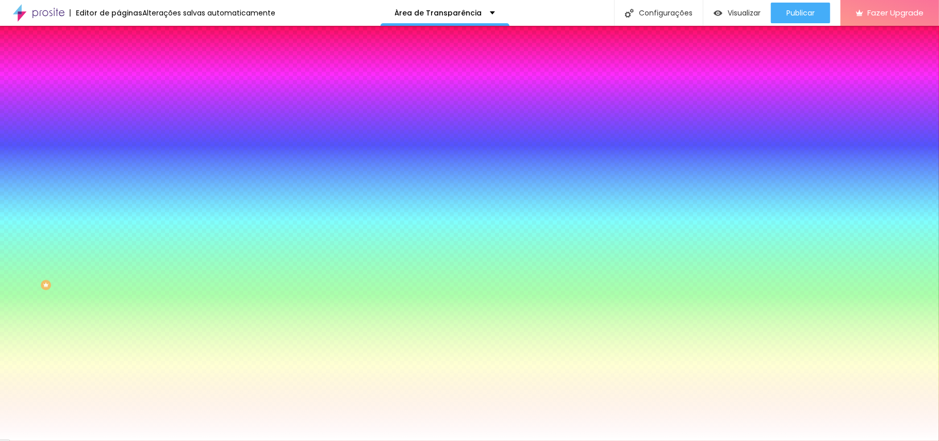
click at [119, 70] on li "Avançado" at bounding box center [178, 75] width 119 height 10
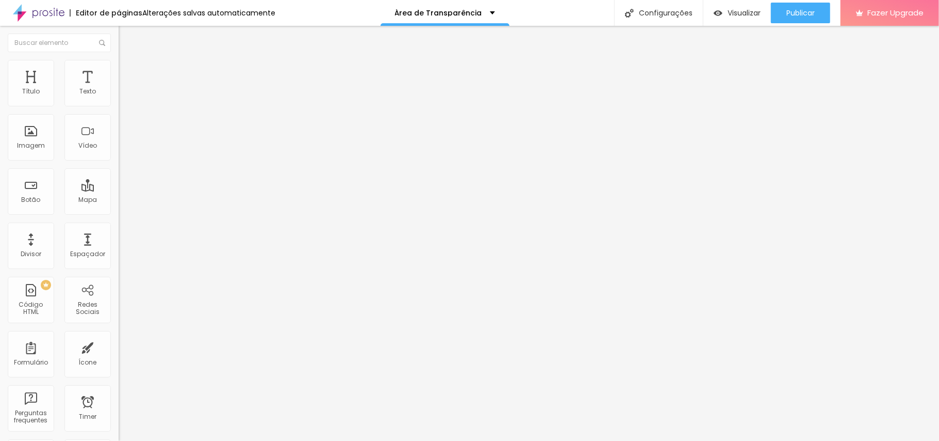
click at [119, 67] on li "Estilo" at bounding box center [178, 65] width 119 height 10
click at [68, 98] on div "Texto" at bounding box center [87, 83] width 46 height 46
click at [119, 69] on li "Avançado" at bounding box center [178, 65] width 119 height 10
click at [128, 61] on span "Estilo" at bounding box center [136, 56] width 16 height 9
click at [119, 99] on button "button" at bounding box center [126, 93] width 14 height 11
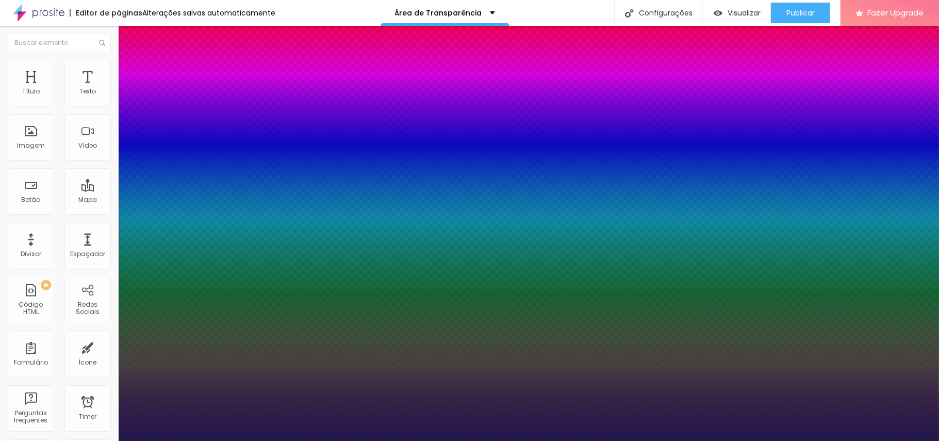
type input "1"
click at [5, 330] on div at bounding box center [469, 441] width 939 height 0
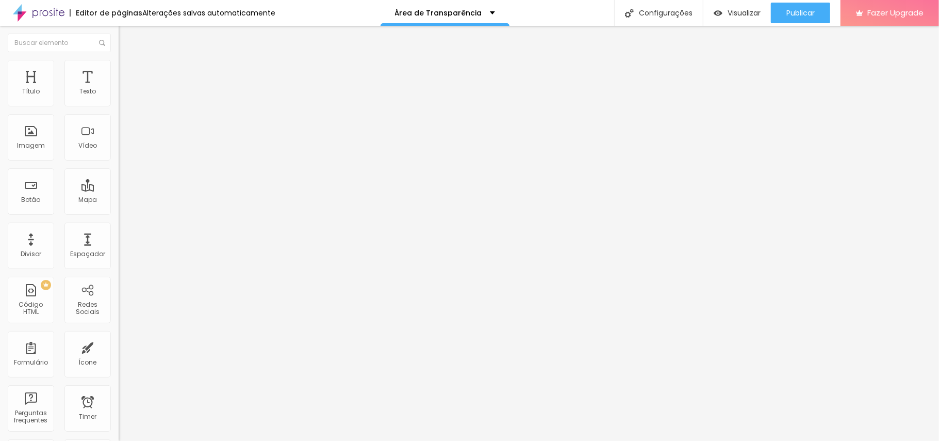
click at [119, 99] on button "button" at bounding box center [126, 93] width 14 height 11
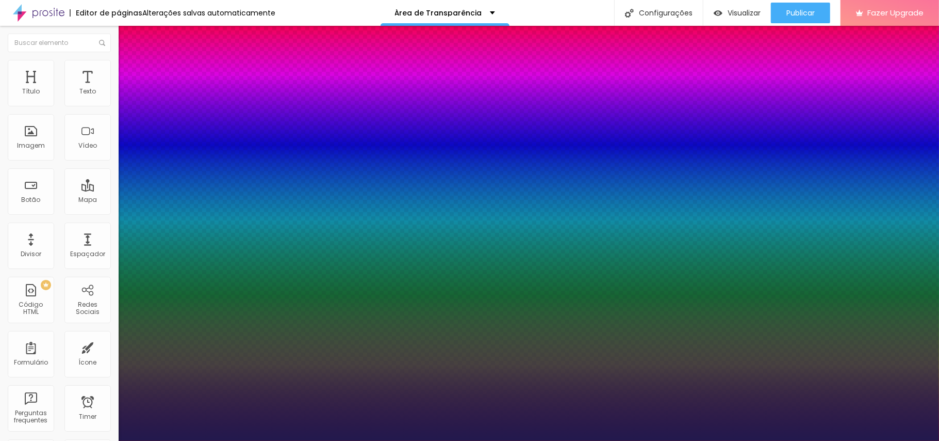
type input "1"
click at [486, 330] on div at bounding box center [469, 441] width 939 height 0
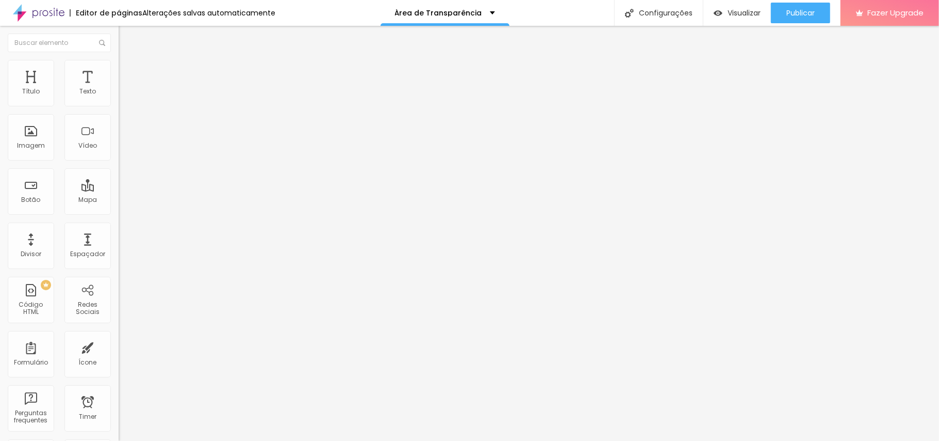
click at [119, 98] on button "button" at bounding box center [126, 93] width 14 height 11
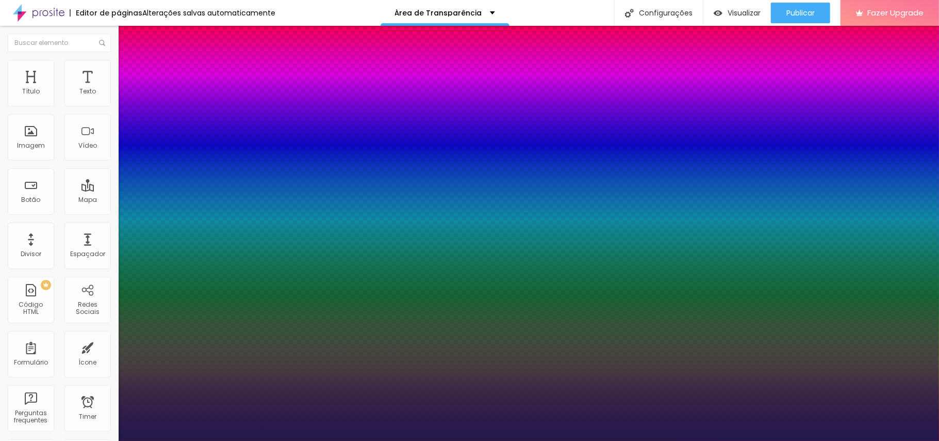
type input "1"
select select "Amaranth"
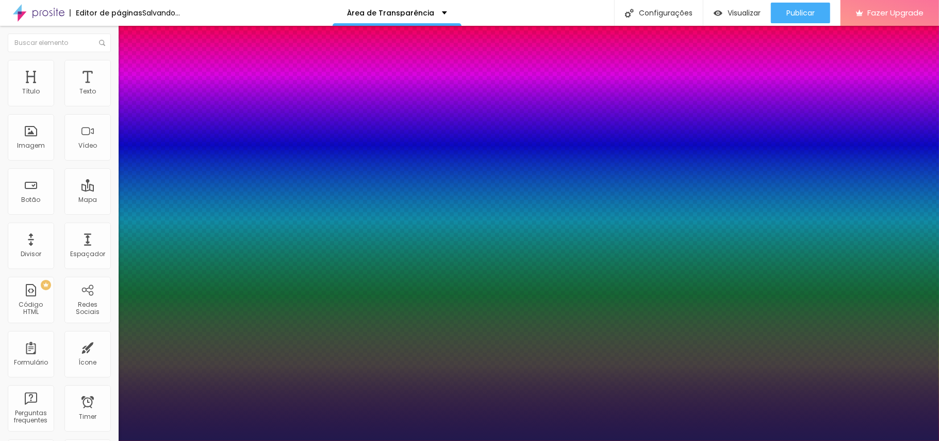
type input "1"
type input "19"
type input "1"
type input "20"
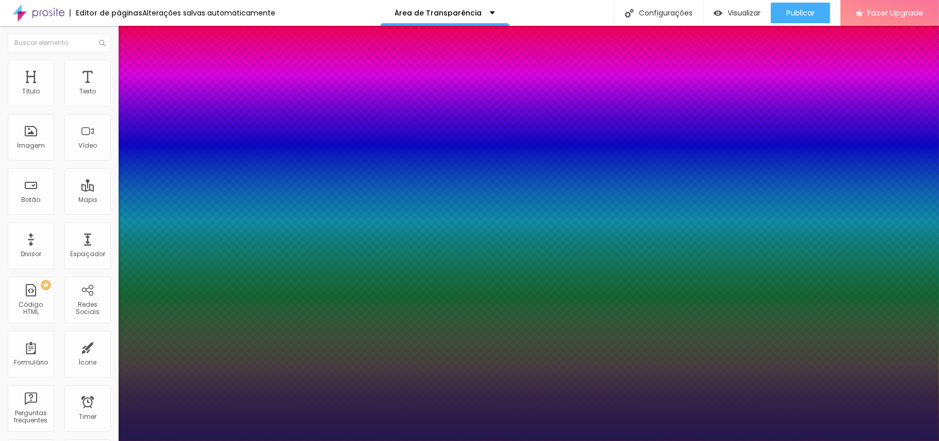
type input "20"
type input "1"
type input "20"
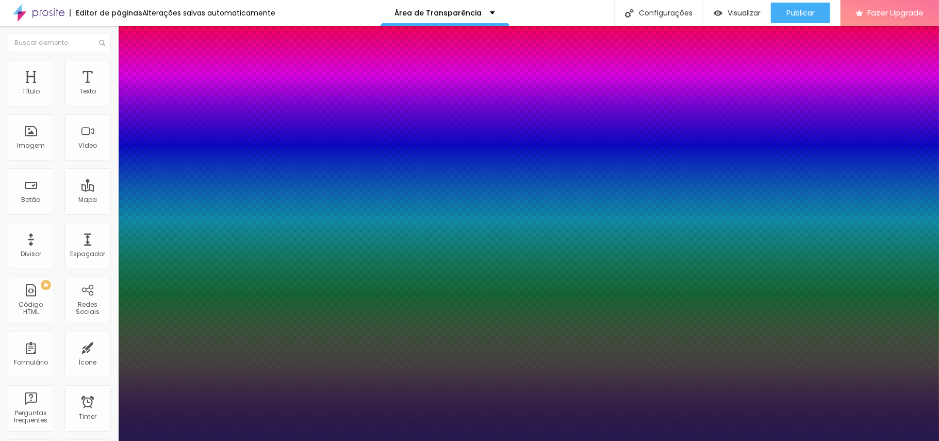
drag, startPoint x: 215, startPoint y: 166, endPoint x: 232, endPoint y: 168, distance: 17.2
type input "1"
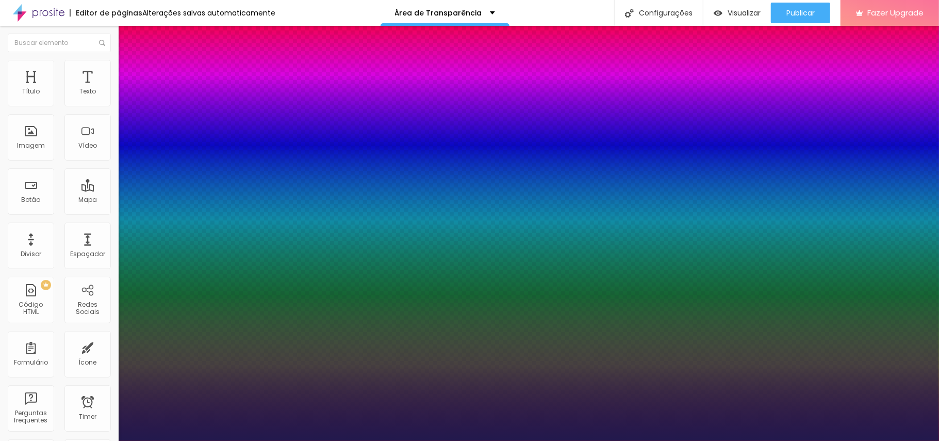
type input "8"
type input "2"
type input "1"
type input "25"
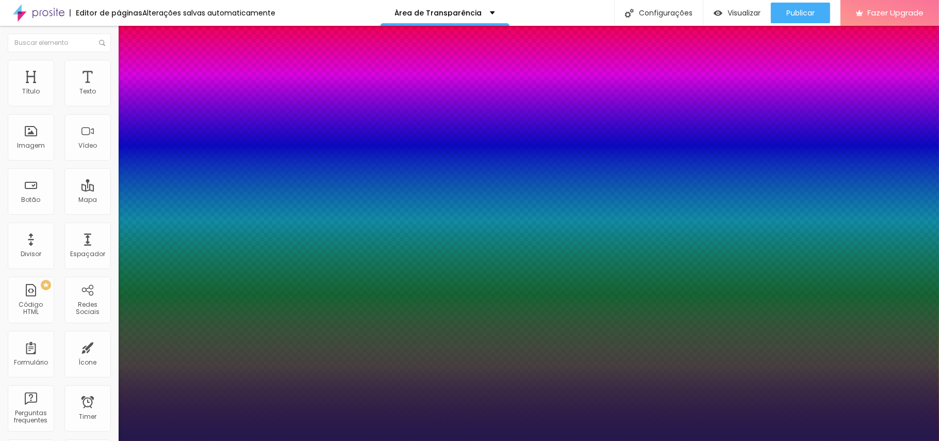
type input "1"
type input "25"
click at [483, 330] on div at bounding box center [469, 441] width 939 height 0
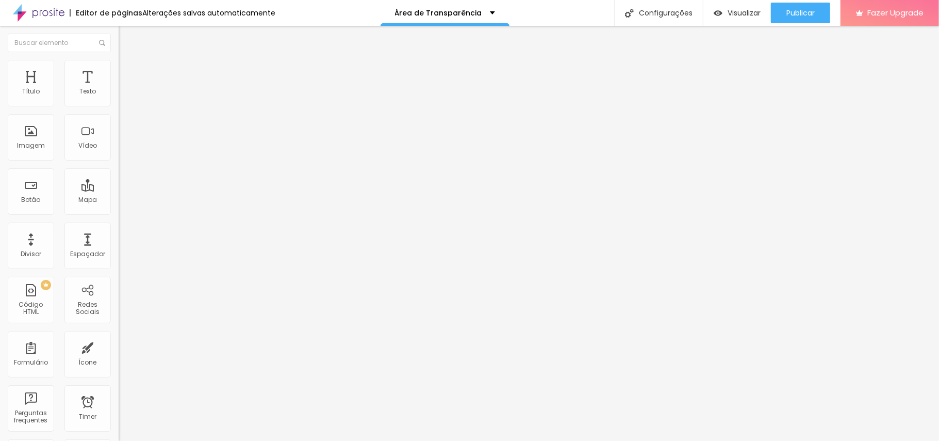
click at [126, 37] on img "button" at bounding box center [130, 38] width 8 height 8
click at [126, 36] on img "button" at bounding box center [130, 38] width 8 height 8
click at [119, 31] on button "Editar Texto" at bounding box center [178, 38] width 119 height 24
click at [119, 42] on button "Editar Texto" at bounding box center [178, 38] width 119 height 24
click at [126, 34] on img "button" at bounding box center [130, 38] width 8 height 8
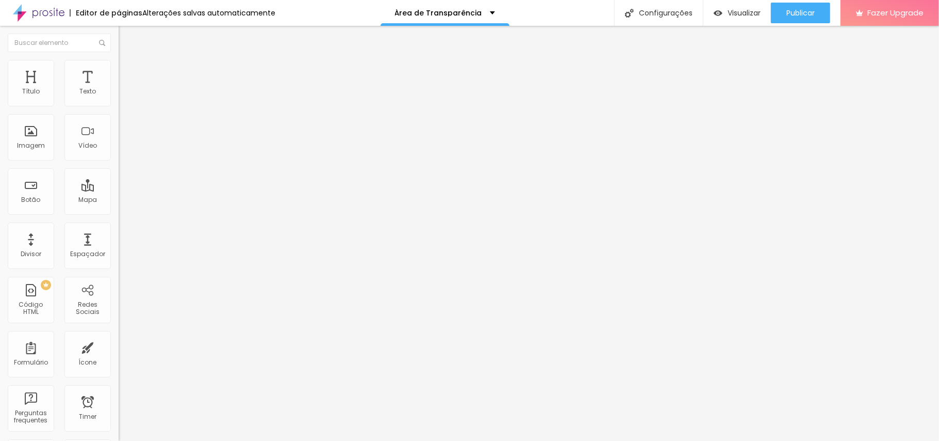
click at [124, 95] on icon "button" at bounding box center [126, 93] width 4 height 4
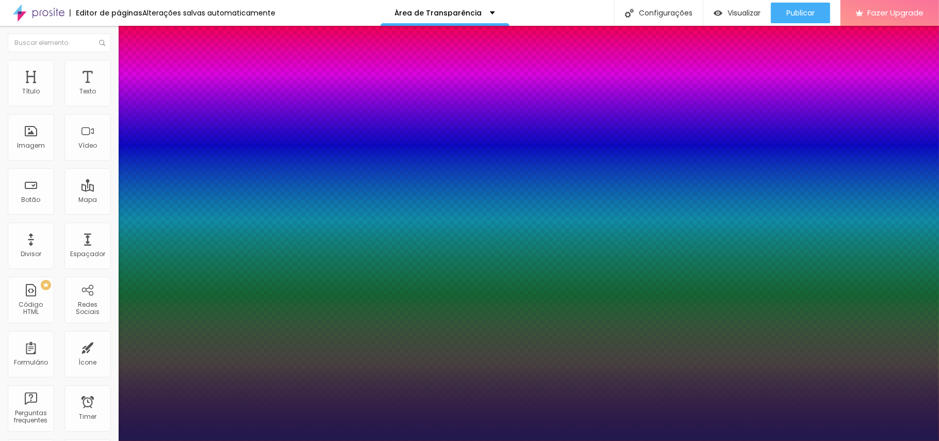
type input "1"
type input "8"
type input "2"
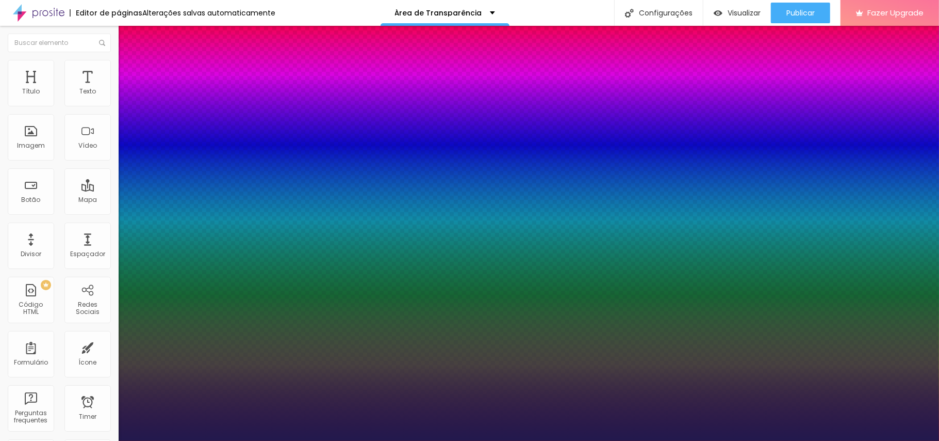
type input "1"
type input "8"
type input "1"
type input "25"
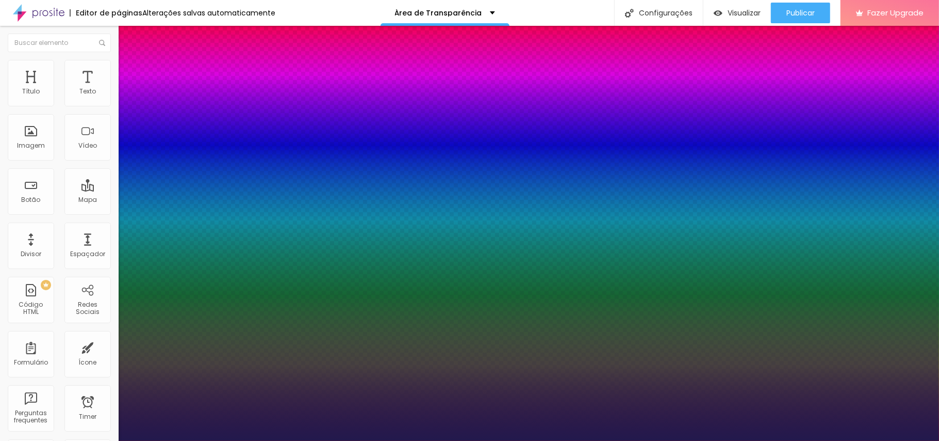
click at [64, 330] on div at bounding box center [469, 441] width 939 height 0
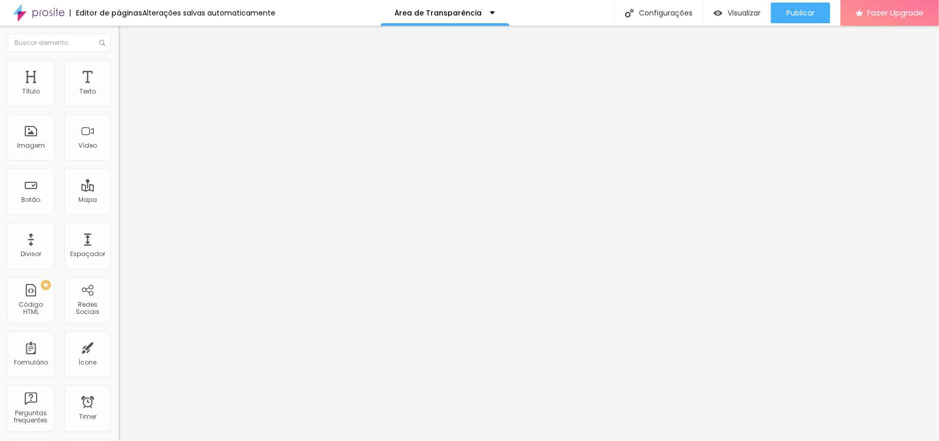
click at [119, 38] on button "Editar Texto" at bounding box center [178, 38] width 119 height 24
click at [126, 36] on div "Editar Texto" at bounding box center [155, 38] width 59 height 8
click at [126, 37] on img "button" at bounding box center [130, 38] width 8 height 8
click at [119, 29] on button "Editar Texto" at bounding box center [178, 38] width 119 height 24
drag, startPoint x: 63, startPoint y: 111, endPoint x: 0, endPoint y: 116, distance: 63.1
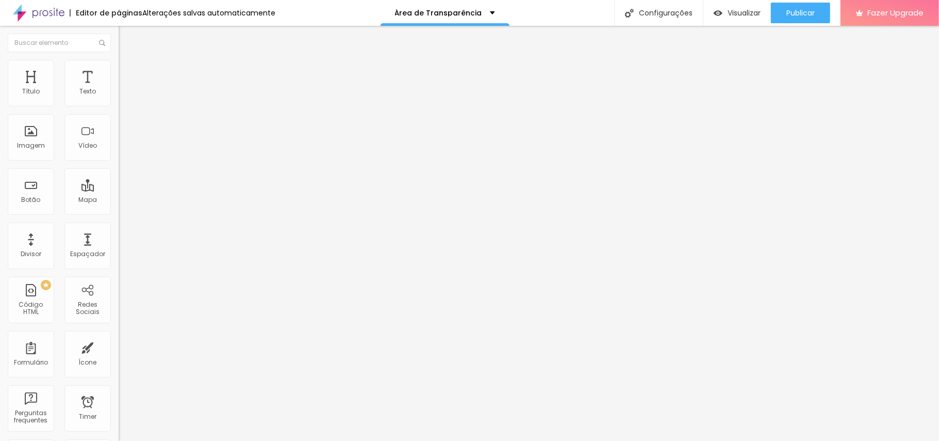
click at [119, 116] on div "Texto Click me Alinhamento Tamanho Normal Pequeno Normal Grande Link URL https:…" at bounding box center [178, 155] width 119 height 150
click at [119, 68] on li "Estilo" at bounding box center [178, 65] width 119 height 10
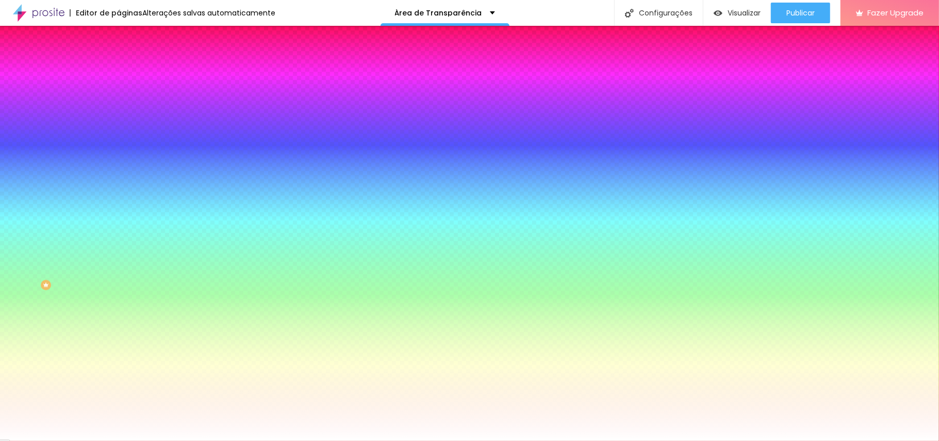
click at [119, 56] on li "Conteúdo" at bounding box center [178, 55] width 119 height 10
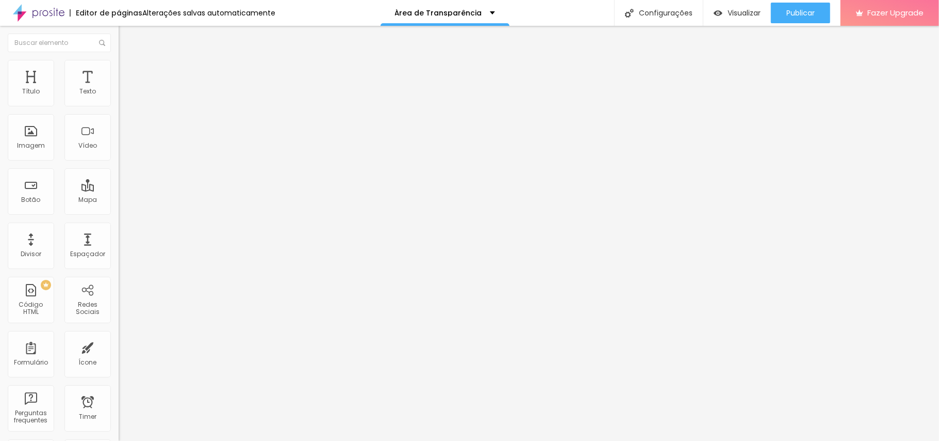
click at [119, 155] on div "Tamanho Normal Pequeno Normal Grande" at bounding box center [178, 166] width 119 height 35
click at [119, 156] on span "Normal" at bounding box center [130, 158] width 23 height 9
click at [119, 169] on span "Pequeno" at bounding box center [132, 164] width 27 height 9
click at [119, 158] on span "Pequeno" at bounding box center [132, 158] width 27 height 9
click at [119, 159] on span "Pequeno" at bounding box center [132, 158] width 27 height 9
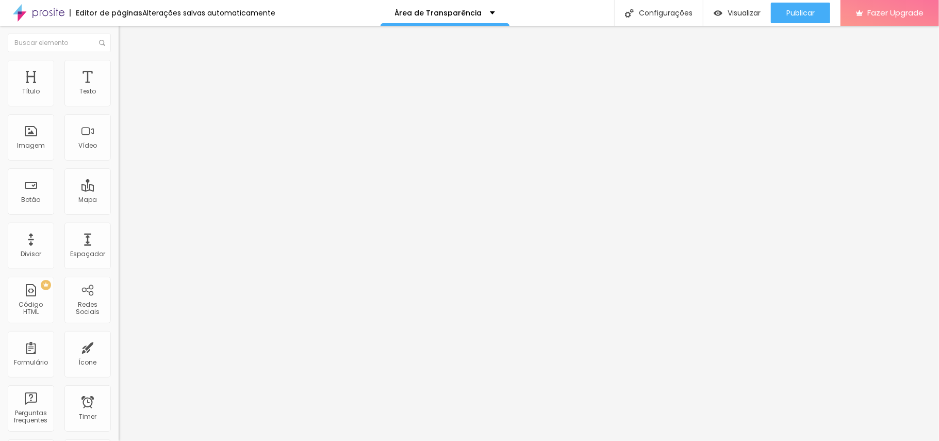
click at [119, 178] on span "Normal" at bounding box center [130, 174] width 23 height 9
click at [119, 159] on span "Normal" at bounding box center [130, 158] width 23 height 9
click at [119, 157] on span "Normal" at bounding box center [130, 158] width 23 height 9
click at [119, 177] on div "Normal" at bounding box center [178, 173] width 119 height 10
click at [119, 184] on div "Grande" at bounding box center [178, 180] width 119 height 6
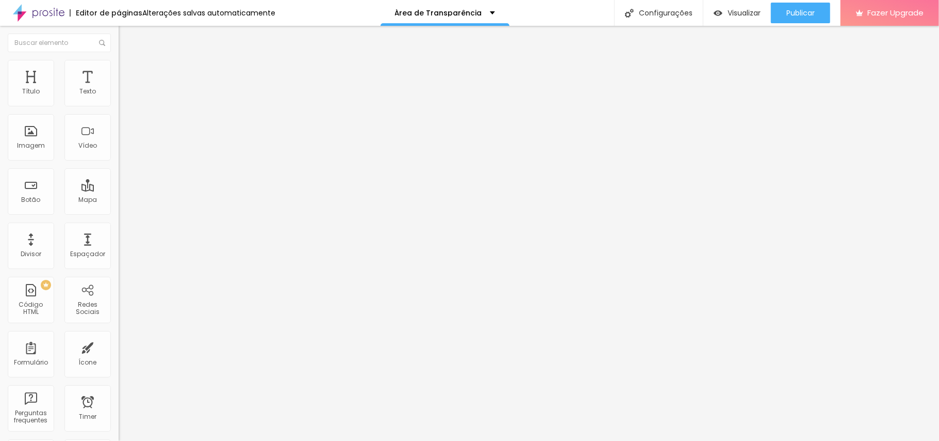
click at [119, 175] on span "Normal" at bounding box center [130, 170] width 23 height 9
click at [119, 184] on div "Grande" at bounding box center [178, 180] width 119 height 6
click at [119, 175] on span "Normal" at bounding box center [130, 170] width 23 height 9
click at [119, 184] on div "Grande" at bounding box center [178, 180] width 119 height 6
click at [128, 71] on span "Estilo" at bounding box center [136, 66] width 16 height 9
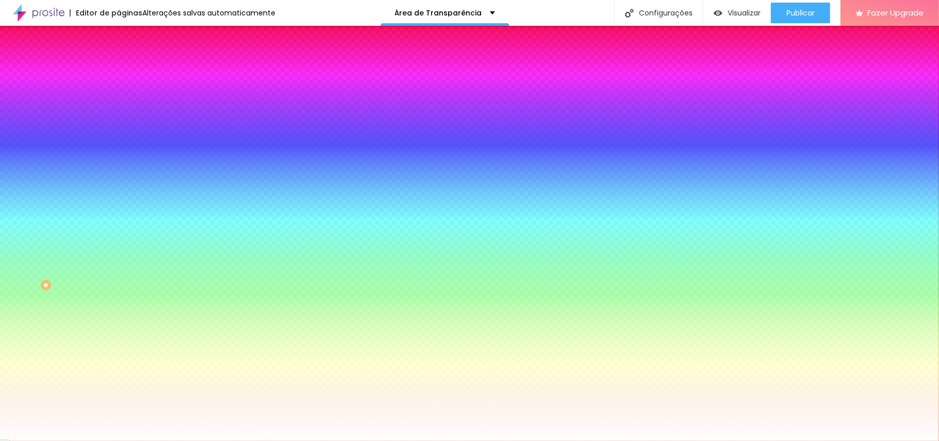
click at [119, 134] on button "button" at bounding box center [126, 131] width 14 height 11
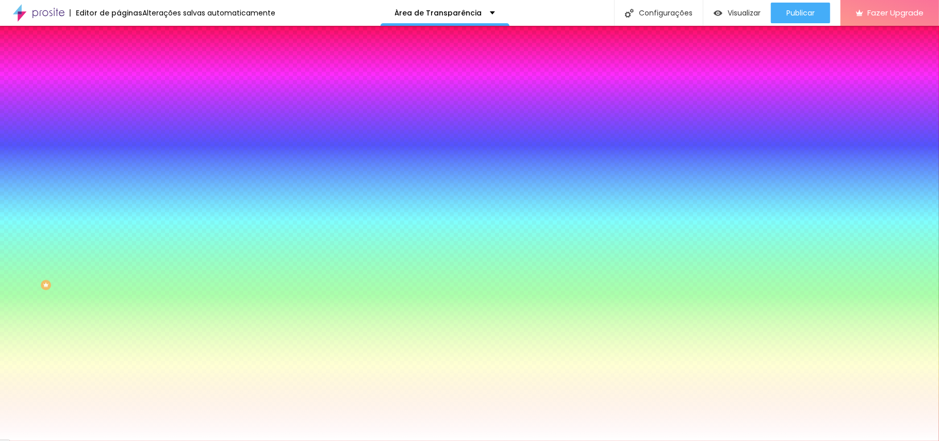
click at [8, 330] on div at bounding box center [469, 441] width 939 height 0
click at [126, 36] on img "button" at bounding box center [130, 38] width 8 height 8
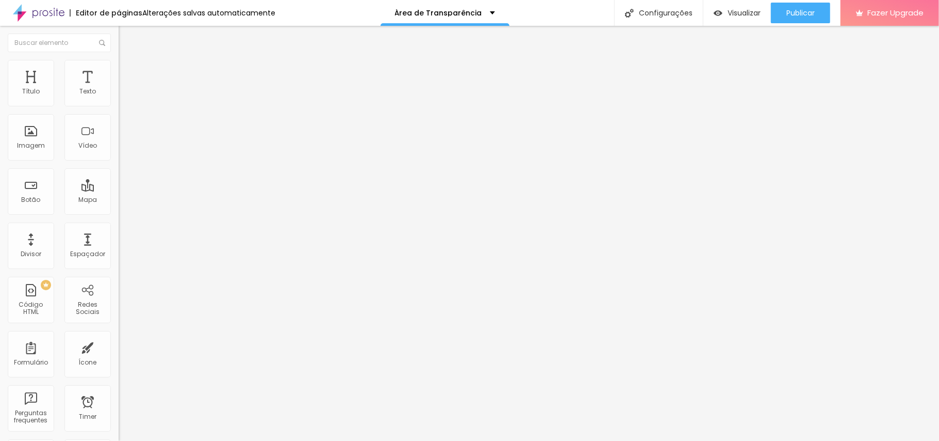
click at [119, 66] on img at bounding box center [123, 64] width 9 height 9
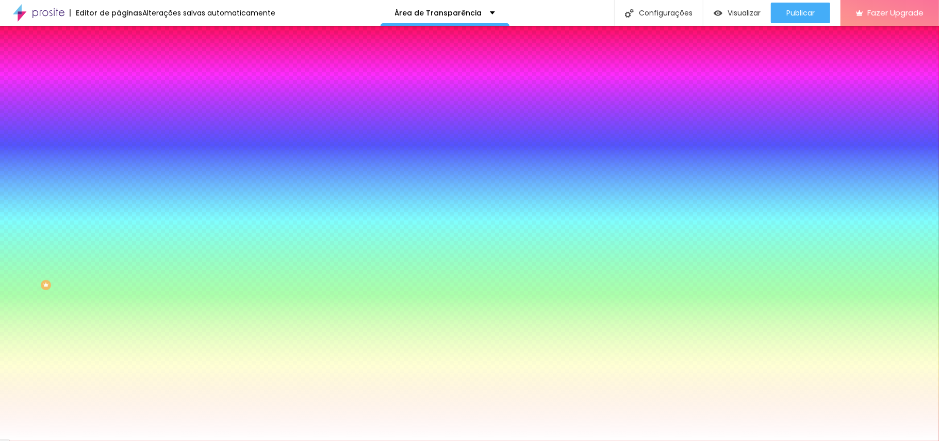
click at [119, 59] on img at bounding box center [123, 54] width 9 height 9
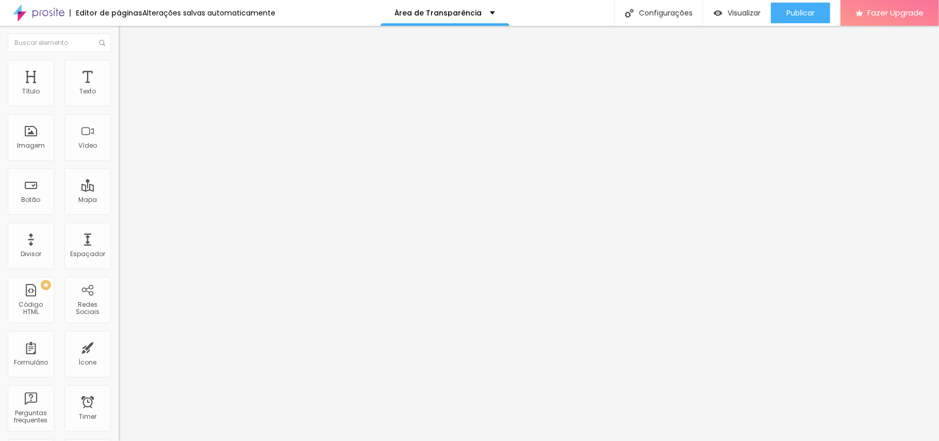
click at [119, 97] on input "Click me" at bounding box center [181, 92] width 124 height 10
click at [128, 69] on span "Estilo" at bounding box center [136, 66] width 16 height 9
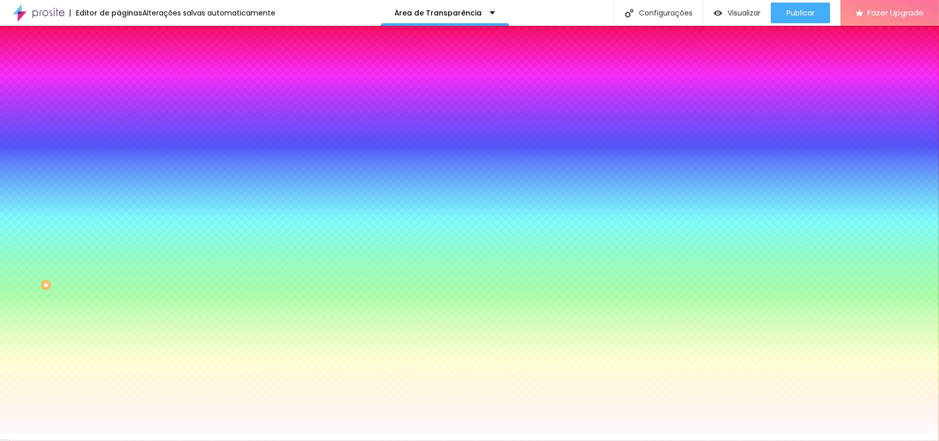
click at [119, 133] on button "button" at bounding box center [126, 131] width 14 height 11
click at [62, 330] on div at bounding box center [469, 441] width 939 height 0
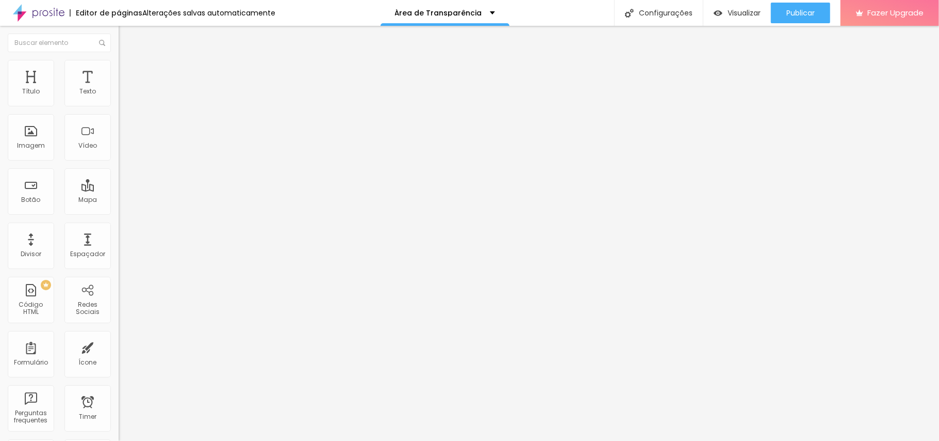
click at [119, 62] on li "Estilo" at bounding box center [178, 65] width 119 height 10
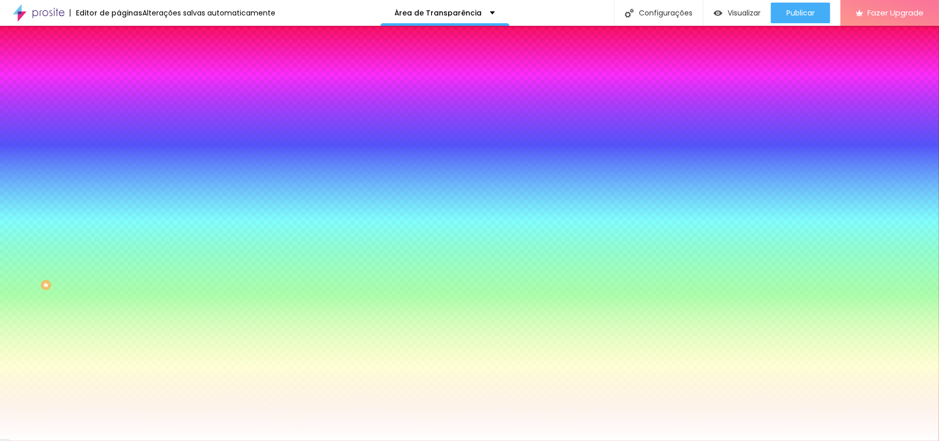
click at [123, 131] on icon "button" at bounding box center [126, 131] width 6 height 6
click at [704, 330] on div at bounding box center [469, 441] width 939 height 0
click at [119, 128] on button "button" at bounding box center [126, 131] width 14 height 11
click at [42, 330] on div at bounding box center [469, 441] width 939 height 0
click at [119, 60] on li "Conteúdo" at bounding box center [178, 55] width 119 height 10
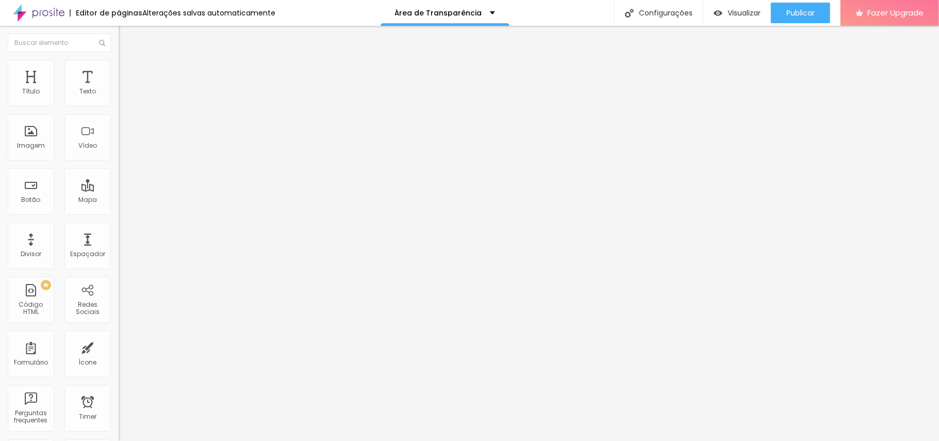
click at [119, 160] on span "Normal" at bounding box center [130, 158] width 23 height 9
click at [128, 73] on span "Avançado" at bounding box center [145, 77] width 34 height 9
click at [128, 69] on span "Estilo" at bounding box center [136, 66] width 16 height 9
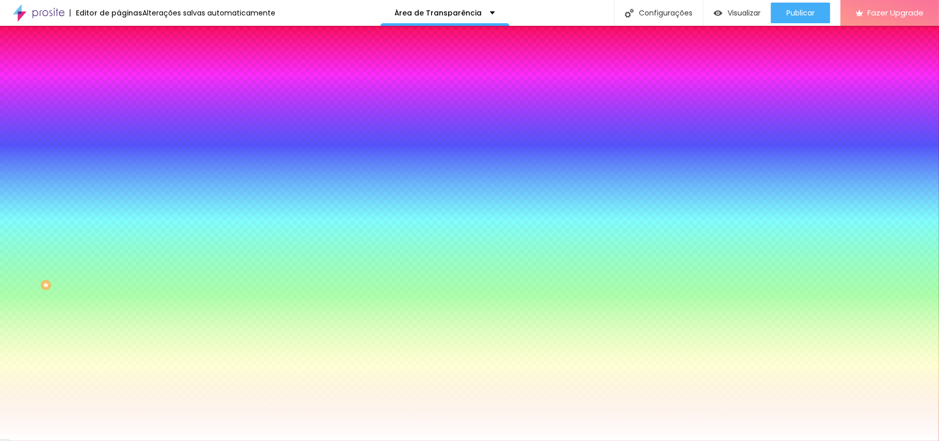
click at [119, 32] on button "Editar Botão" at bounding box center [178, 38] width 119 height 24
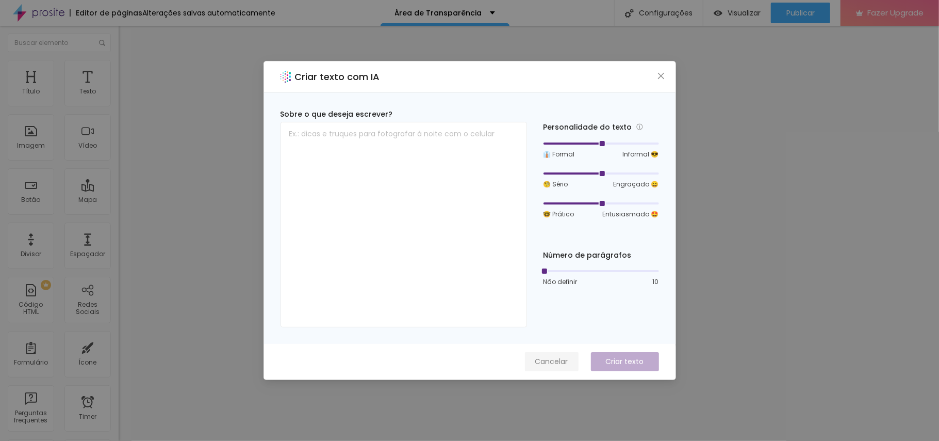
click at [555, 330] on span "Cancelar" at bounding box center [551, 361] width 33 height 11
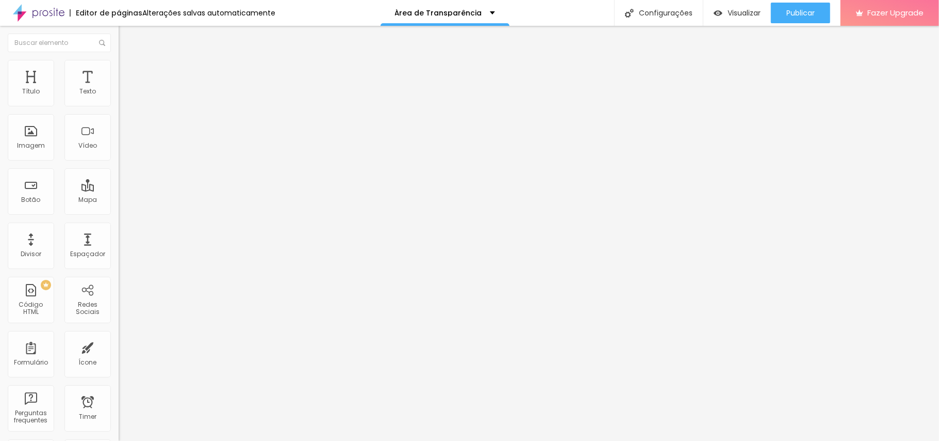
click at [119, 34] on button "Editar Coluna" at bounding box center [178, 38] width 119 height 24
click at [119, 98] on button "button" at bounding box center [126, 93] width 14 height 11
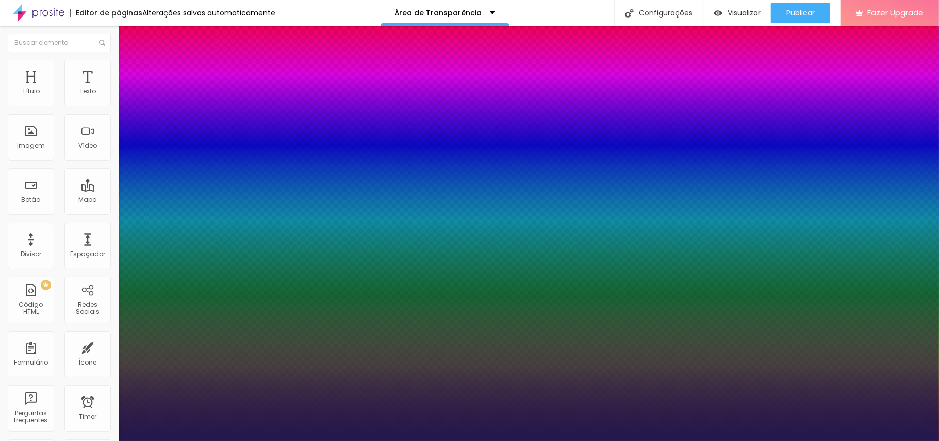
click at [434, 330] on div at bounding box center [469, 441] width 939 height 0
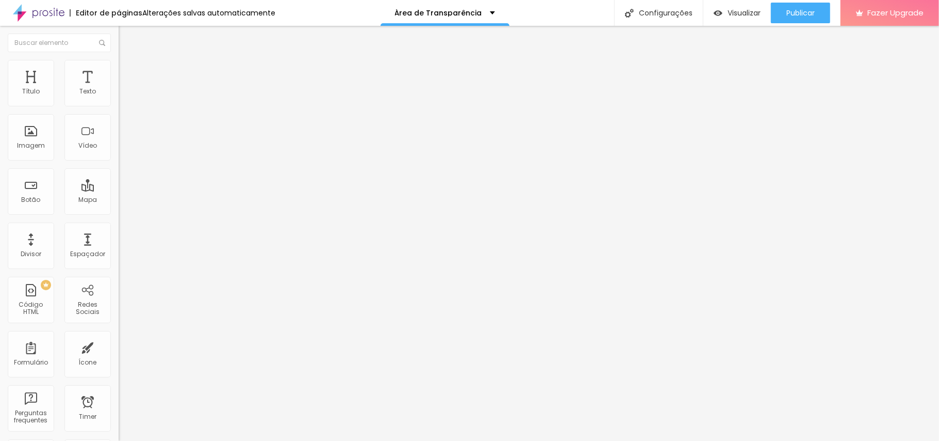
click at [128, 71] on span "Avançado" at bounding box center [145, 66] width 34 height 9
click at [128, 61] on span "Estilo" at bounding box center [136, 56] width 16 height 9
click at [123, 96] on icon "button" at bounding box center [126, 93] width 6 height 6
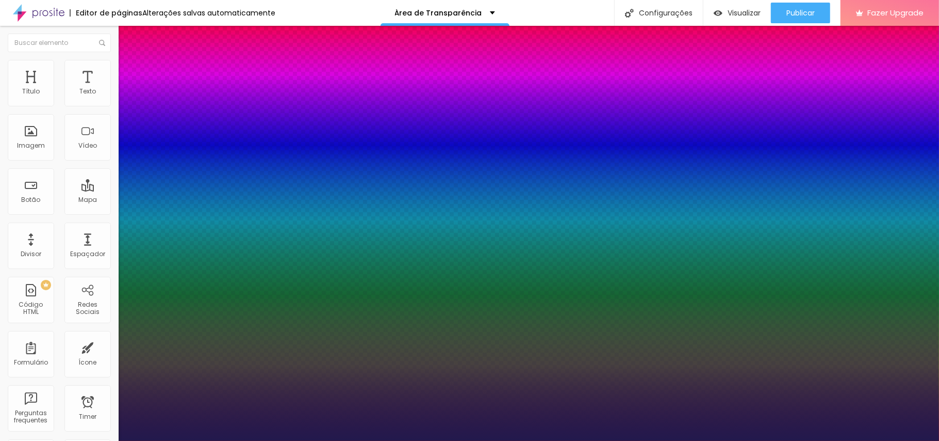
click at [482, 330] on div at bounding box center [469, 441] width 939 height 0
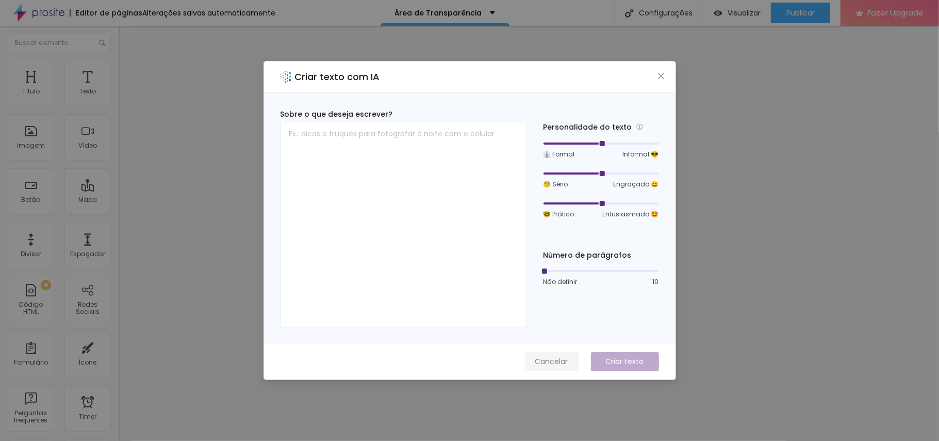
click at [560, 330] on span "Cancelar" at bounding box center [551, 361] width 33 height 11
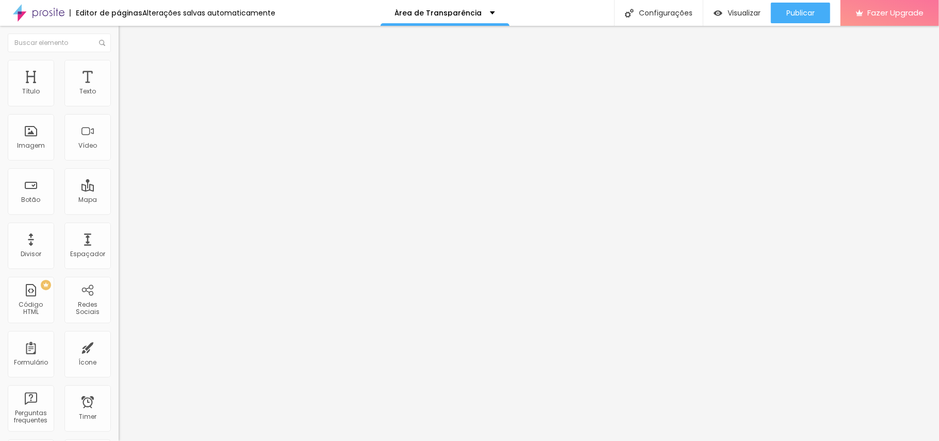
click at [128, 73] on span "Avançado" at bounding box center [145, 77] width 34 height 9
drag, startPoint x: 44, startPoint y: 100, endPoint x: 44, endPoint y: 108, distance: 8.3
click at [119, 200] on input "range" at bounding box center [152, 204] width 67 height 8
click at [119, 69] on li "Estilo" at bounding box center [178, 65] width 119 height 10
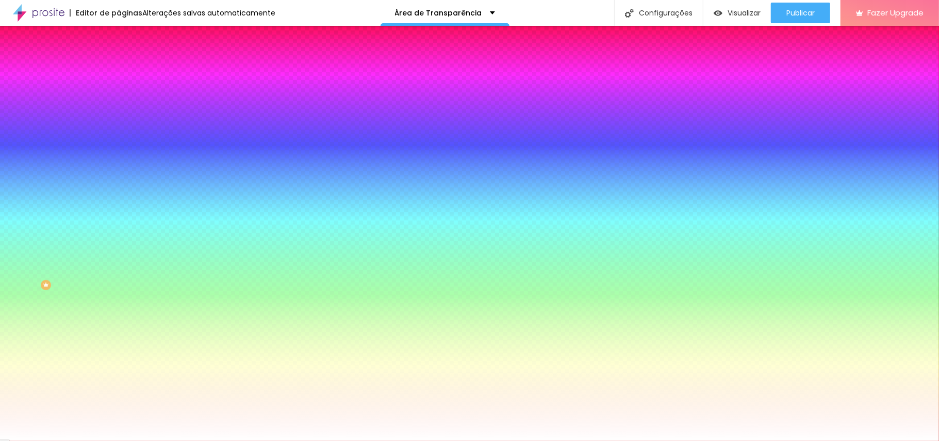
click at [119, 70] on li "Avançado" at bounding box center [178, 75] width 119 height 10
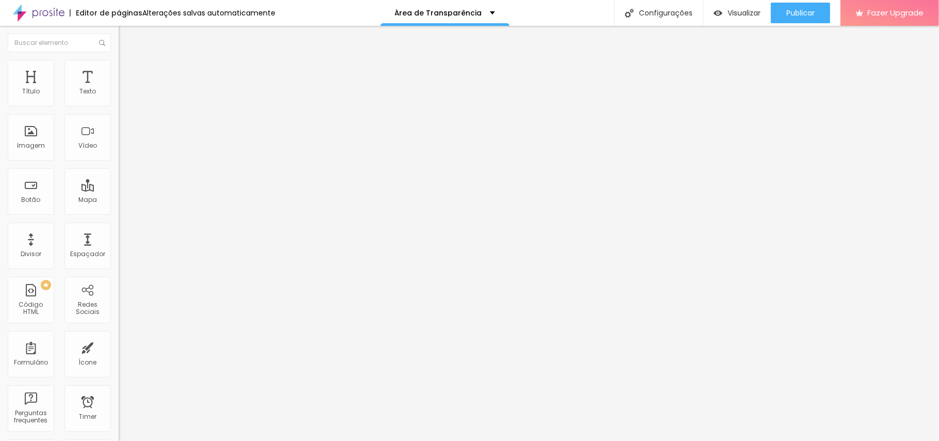
click at [119, 60] on img at bounding box center [123, 64] width 9 height 9
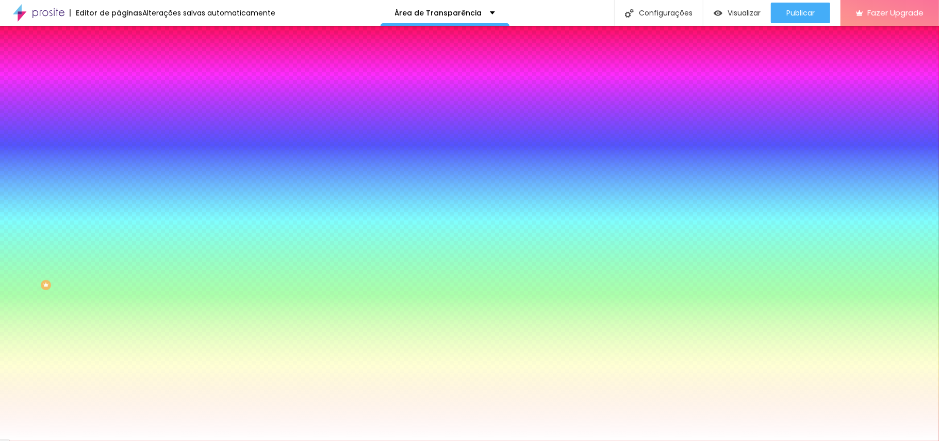
click at [128, 61] on span "Conteúdo" at bounding box center [144, 56] width 32 height 9
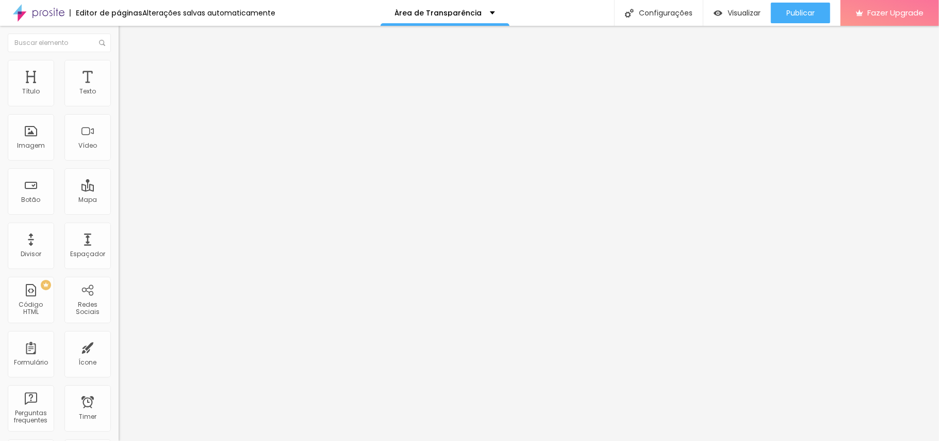
click at [126, 40] on img "button" at bounding box center [130, 38] width 8 height 8
click at [119, 68] on li "Estilo" at bounding box center [178, 65] width 119 height 10
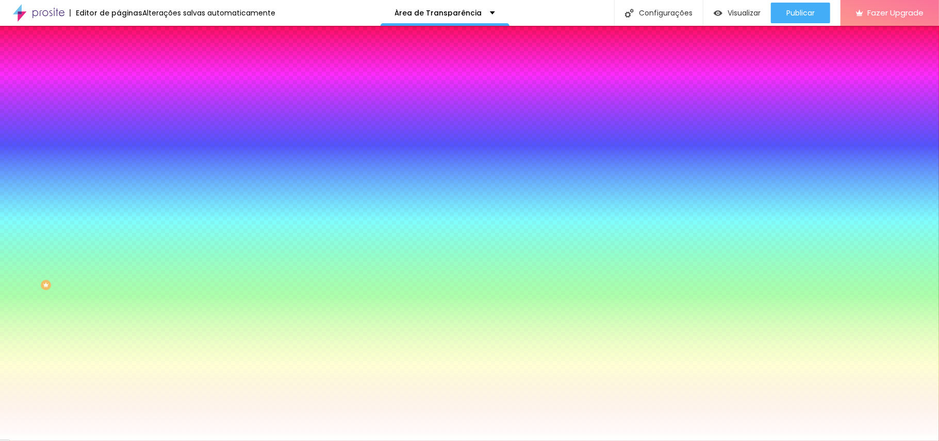
click at [128, 73] on span "Avançado" at bounding box center [145, 77] width 34 height 9
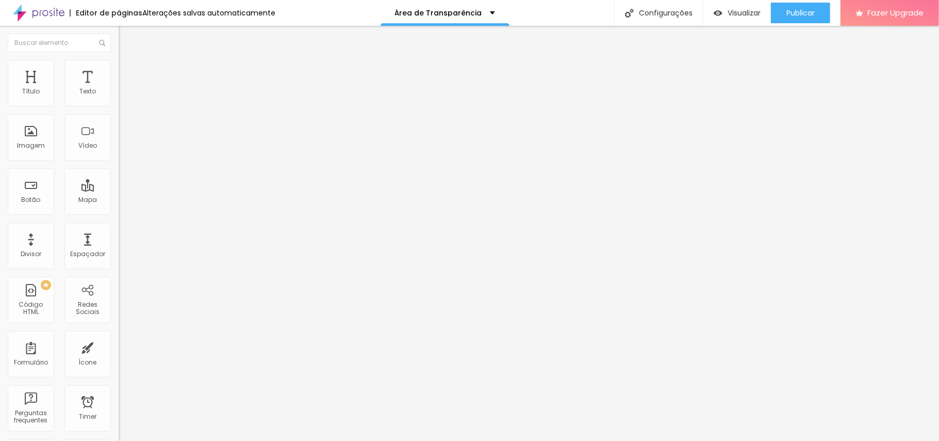
drag, startPoint x: 44, startPoint y: 100, endPoint x: 44, endPoint y: 106, distance: 6.2
click at [119, 200] on input "range" at bounding box center [152, 204] width 67 height 8
click at [119, 61] on img at bounding box center [123, 64] width 9 height 9
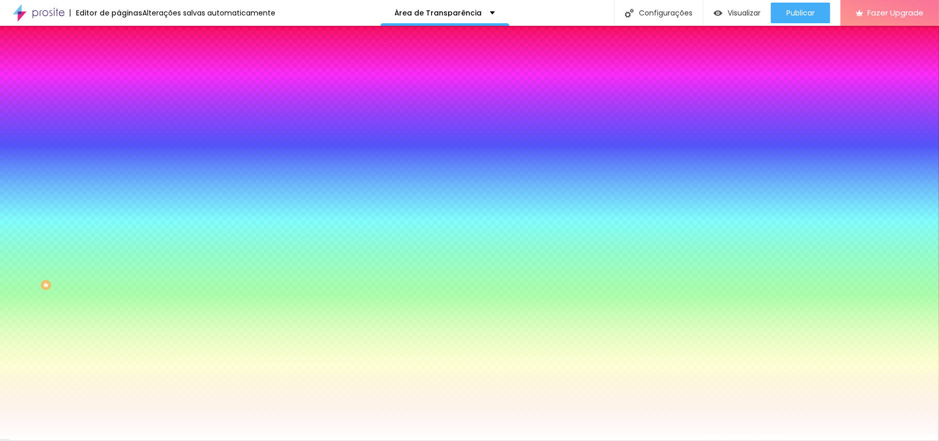
click at [119, 59] on img at bounding box center [123, 54] width 9 height 9
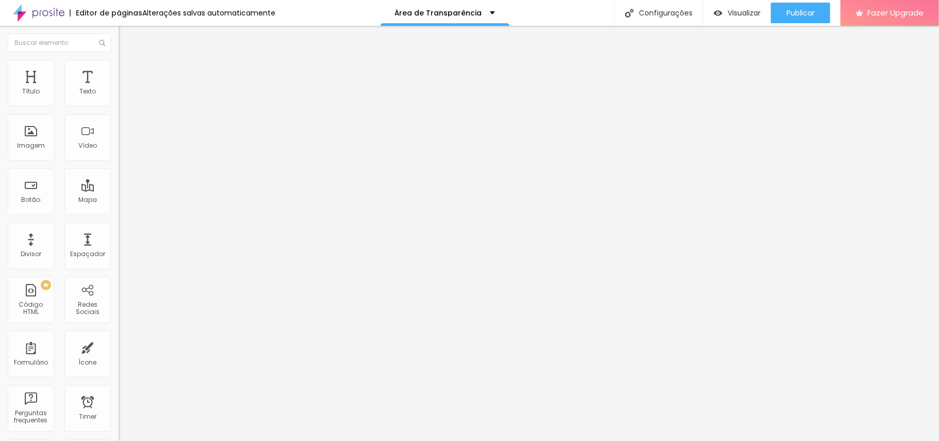
click at [119, 40] on button "Editar Coluna" at bounding box center [178, 38] width 119 height 24
click at [119, 42] on button "Editar Texto" at bounding box center [178, 38] width 119 height 24
click at [119, 99] on button "button" at bounding box center [126, 93] width 14 height 11
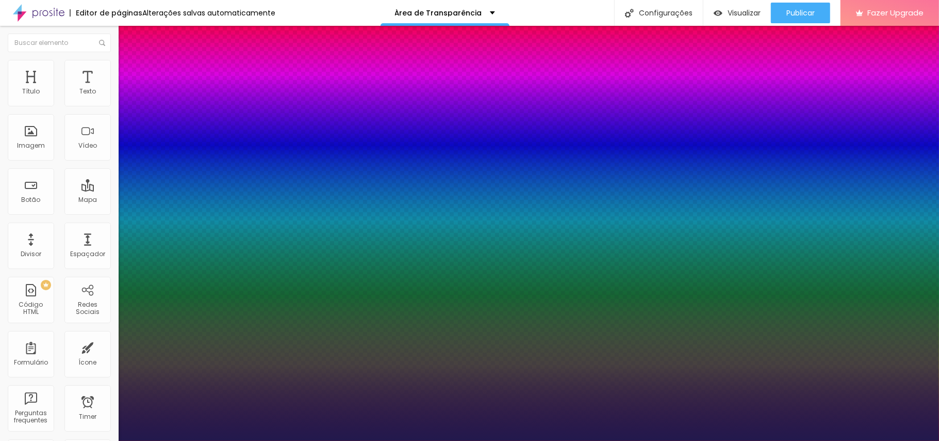
click at [510, 330] on div at bounding box center [469, 441] width 939 height 0
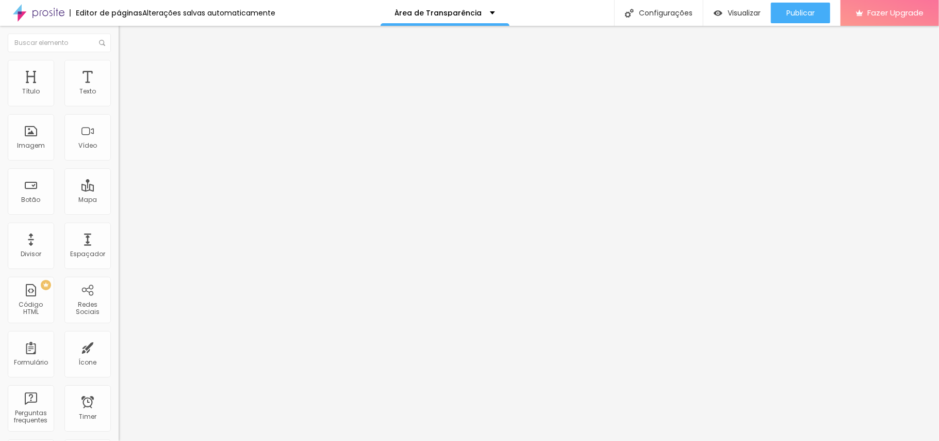
click at [119, 99] on button "button" at bounding box center [126, 93] width 14 height 11
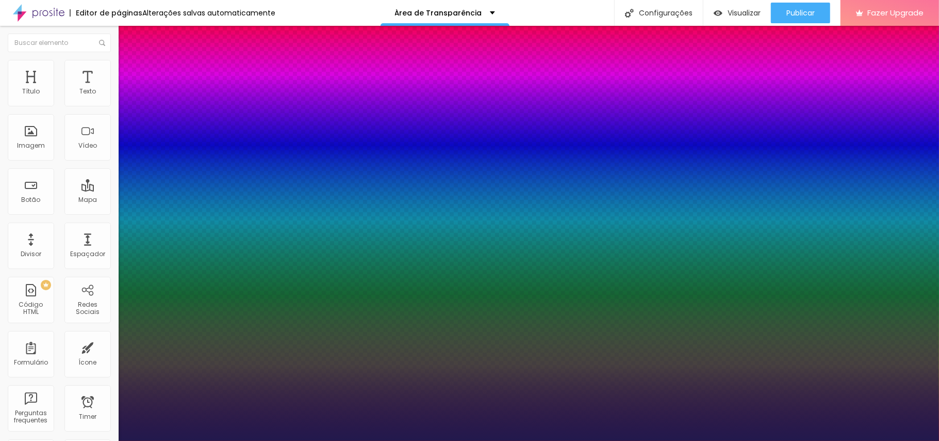
click at [344, 330] on div at bounding box center [469, 441] width 939 height 0
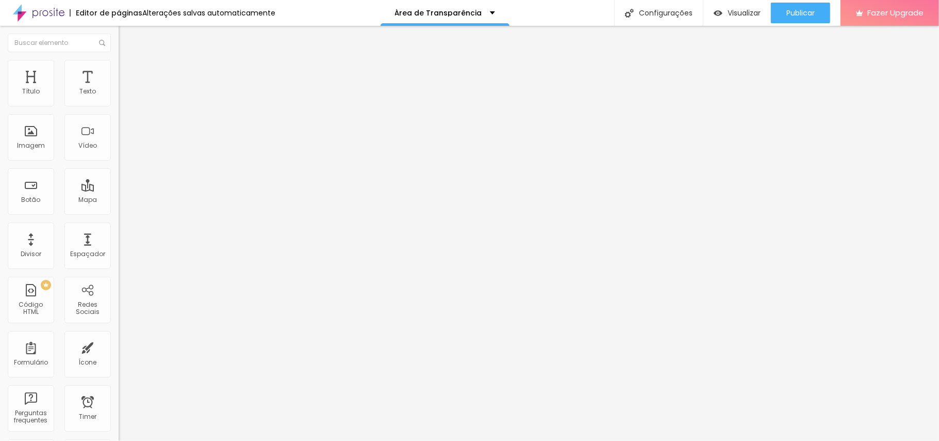
click at [123, 96] on icon "button" at bounding box center [126, 93] width 6 height 6
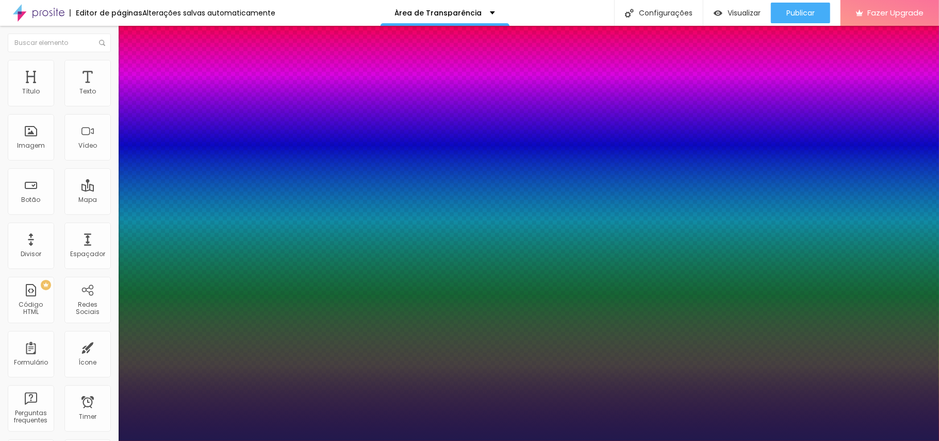
click at [106, 330] on div at bounding box center [469, 441] width 939 height 0
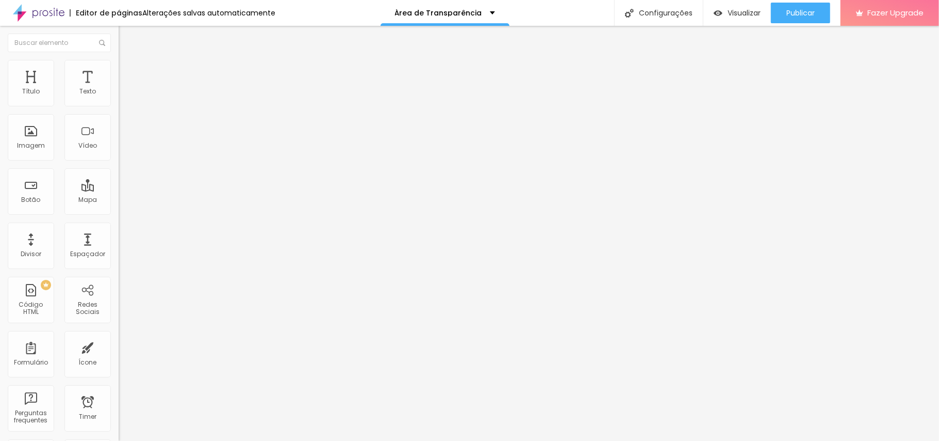
click at [123, 96] on icon "button" at bounding box center [126, 93] width 6 height 6
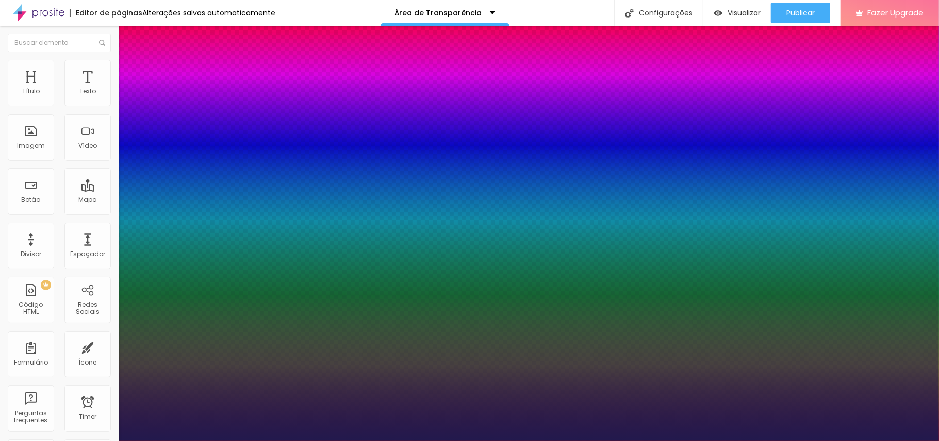
click at [356, 330] on div at bounding box center [469, 441] width 939 height 0
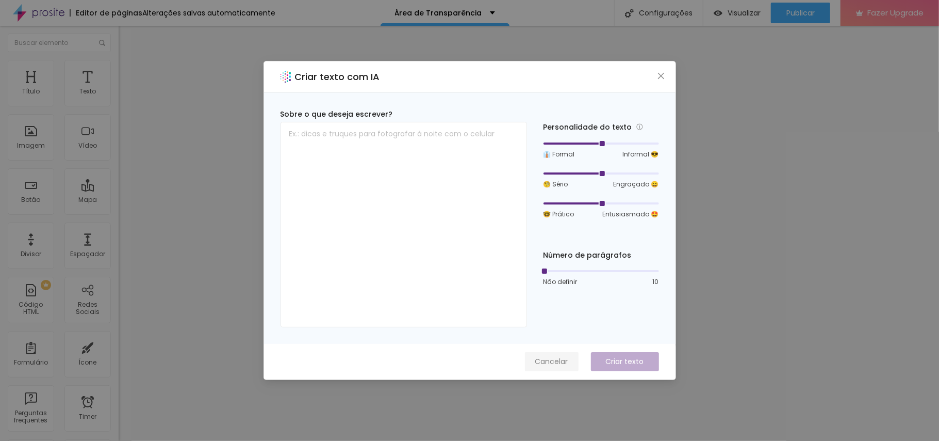
click at [557, 330] on span "Cancelar" at bounding box center [551, 361] width 33 height 11
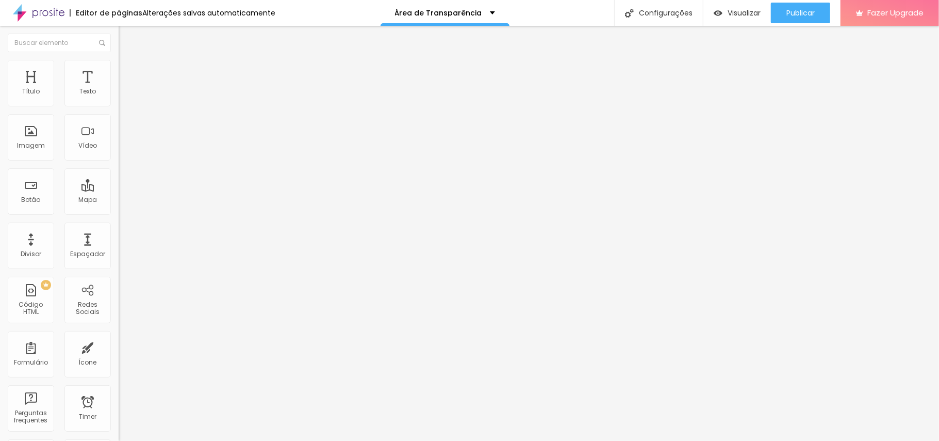
click at [127, 92] on icon "button" at bounding box center [128, 91] width 2 height 2
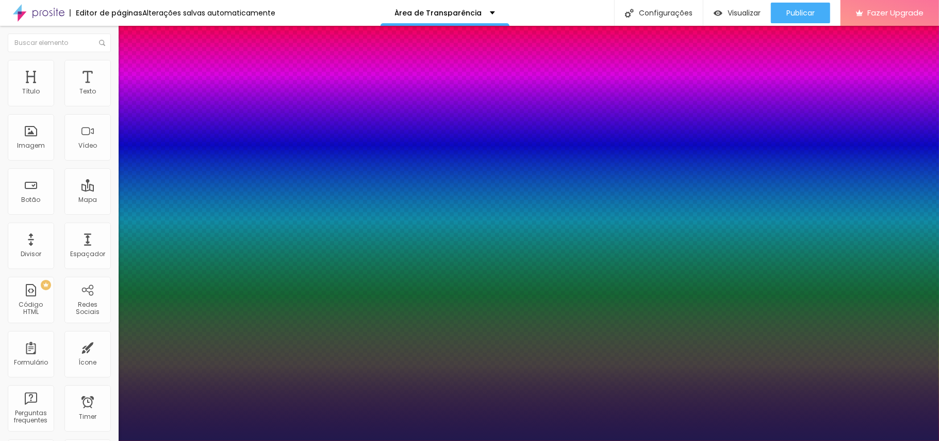
click at [580, 330] on div at bounding box center [469, 441] width 939 height 0
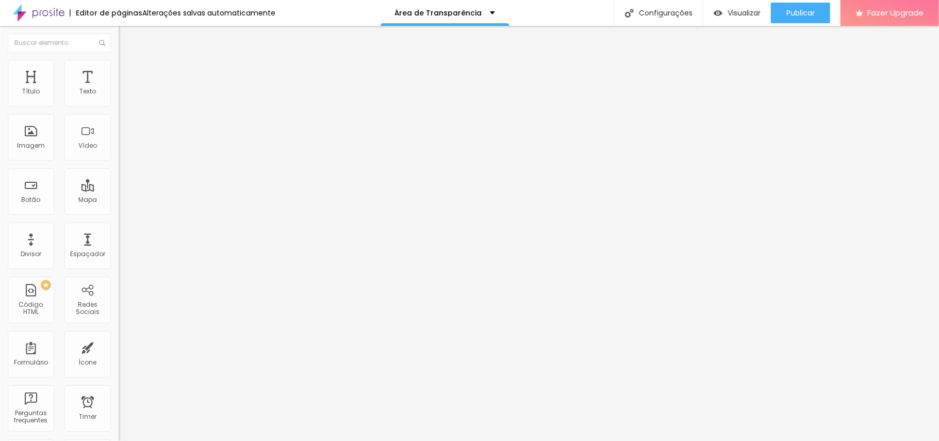
click at [123, 96] on icon "button" at bounding box center [124, 95] width 2 height 2
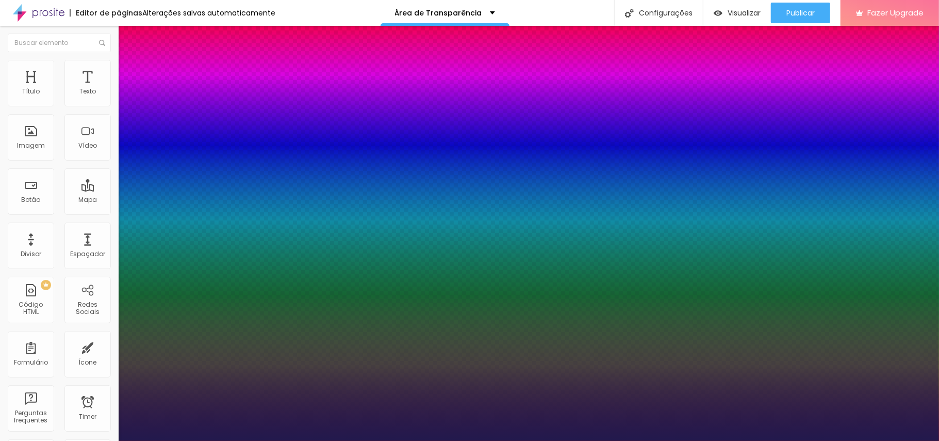
click at [704, 330] on div at bounding box center [469, 441] width 939 height 0
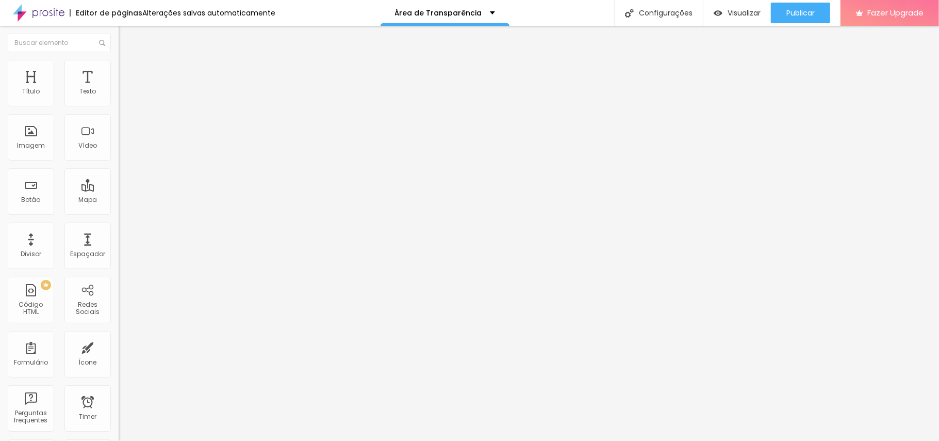
click at [119, 159] on span "Normal" at bounding box center [130, 158] width 23 height 9
click at [119, 169] on span "Pequeno" at bounding box center [132, 164] width 27 height 9
click at [119, 177] on div "Normal" at bounding box center [178, 174] width 119 height 6
click at [126, 38] on img "button" at bounding box center [130, 38] width 8 height 8
drag, startPoint x: 27, startPoint y: 102, endPoint x: 6, endPoint y: 107, distance: 21.8
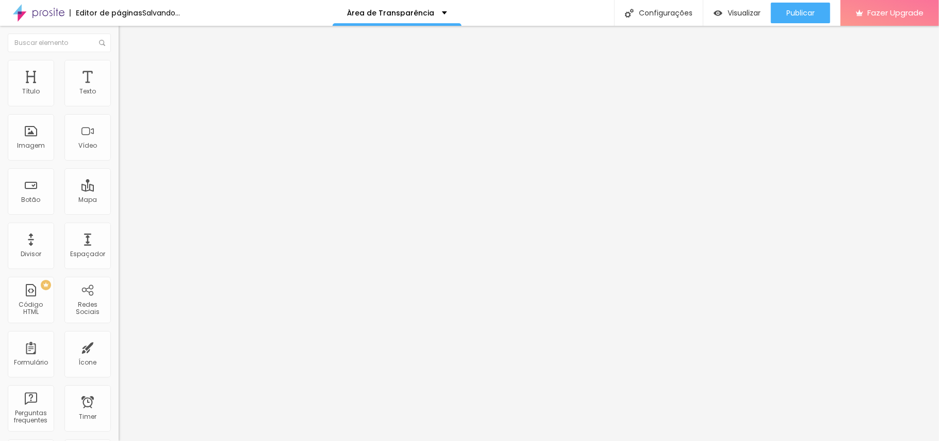
click at [119, 190] on input "range" at bounding box center [152, 194] width 67 height 8
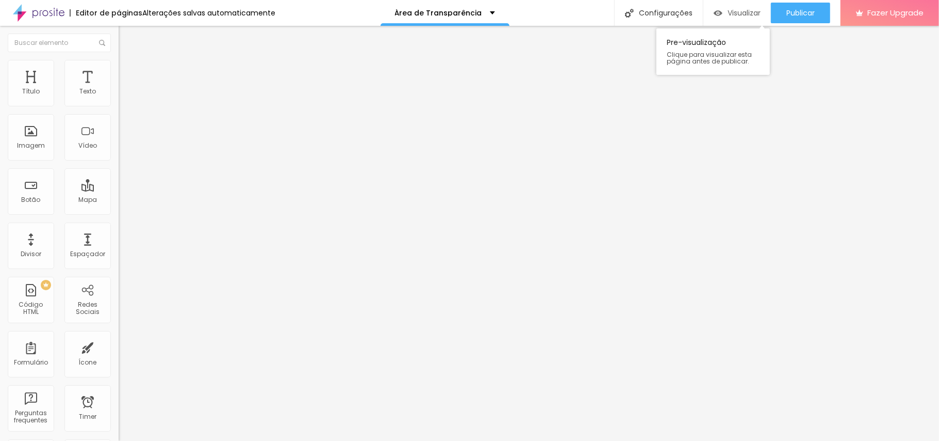
click at [704, 11] on img "button" at bounding box center [718, 13] width 9 height 9
click at [704, 13] on span "Visualizar" at bounding box center [744, 13] width 33 height 8
click at [126, 40] on img "button" at bounding box center [130, 38] width 8 height 8
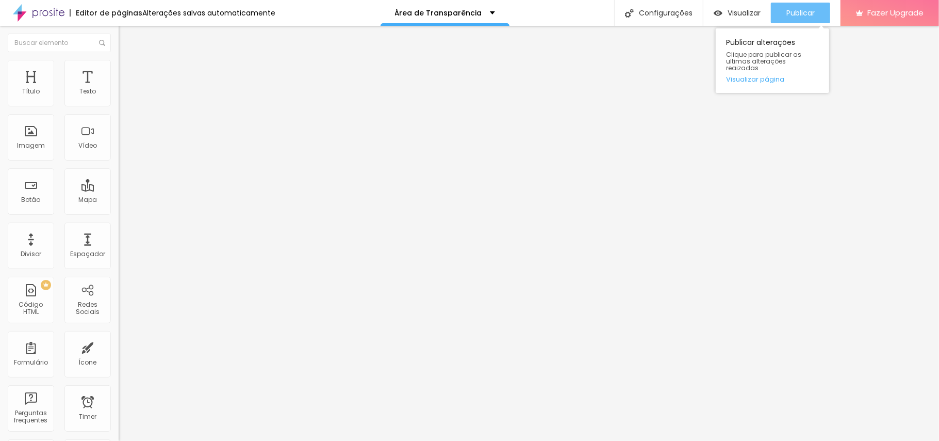
click at [704, 15] on button "Publicar" at bounding box center [800, 13] width 59 height 21
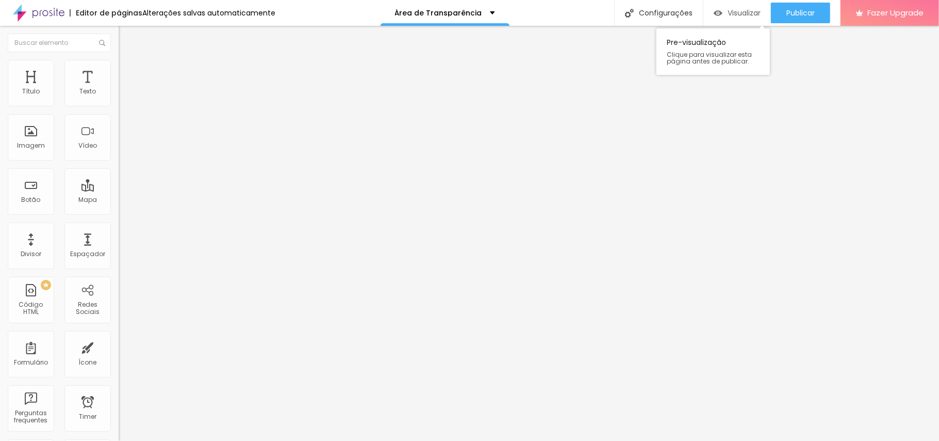
click at [704, 13] on span "Visualizar" at bounding box center [744, 13] width 33 height 8
drag, startPoint x: 19, startPoint y: 35, endPoint x: 13, endPoint y: 35, distance: 6.2
click at [126, 35] on div "Editar Texto" at bounding box center [155, 38] width 59 height 8
click at [126, 34] on img "button" at bounding box center [130, 38] width 8 height 8
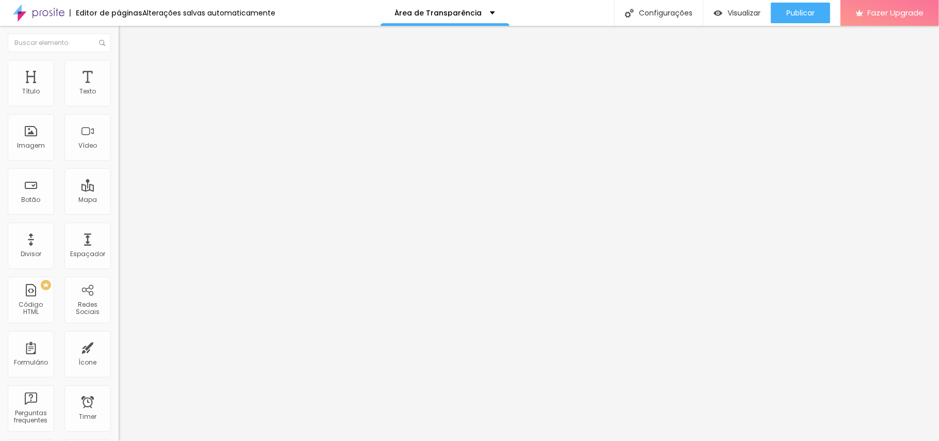
click at [119, 211] on input "https://" at bounding box center [181, 207] width 124 height 10
paste input "drive.google.com/file/d/1Vlz2abxJOORVRzG1JgiDhO2o53rA63SH/view?usp=drive_link"
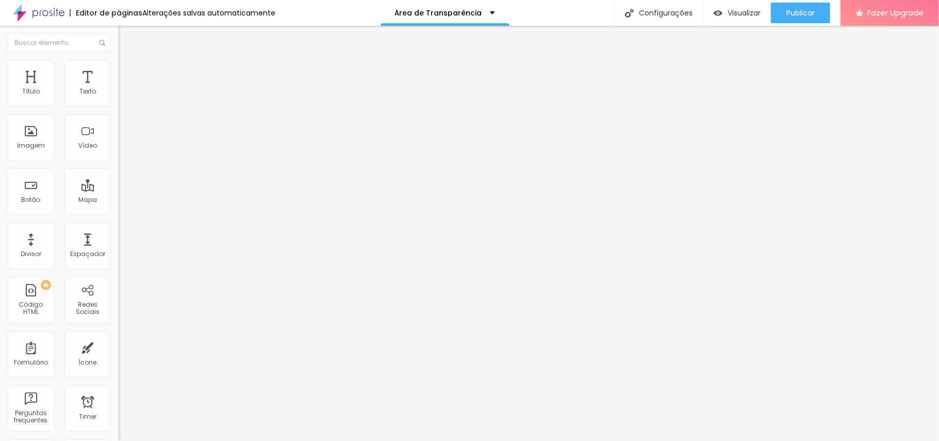
scroll to position [0, 192]
click at [119, 231] on div "Abrir em uma nova aba" at bounding box center [178, 227] width 119 height 5
click at [128, 71] on span "Estilo" at bounding box center [136, 66] width 16 height 9
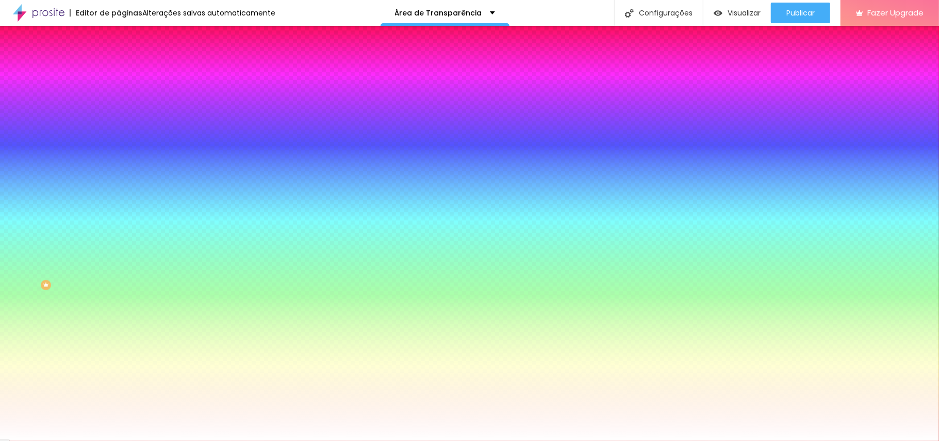
click at [119, 70] on img at bounding box center [123, 74] width 9 height 9
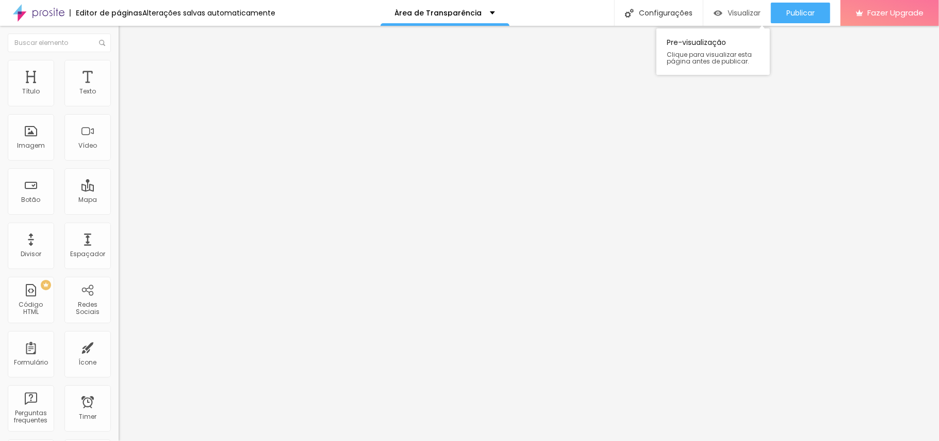
click at [704, 17] on span "Visualizar" at bounding box center [744, 13] width 33 height 8
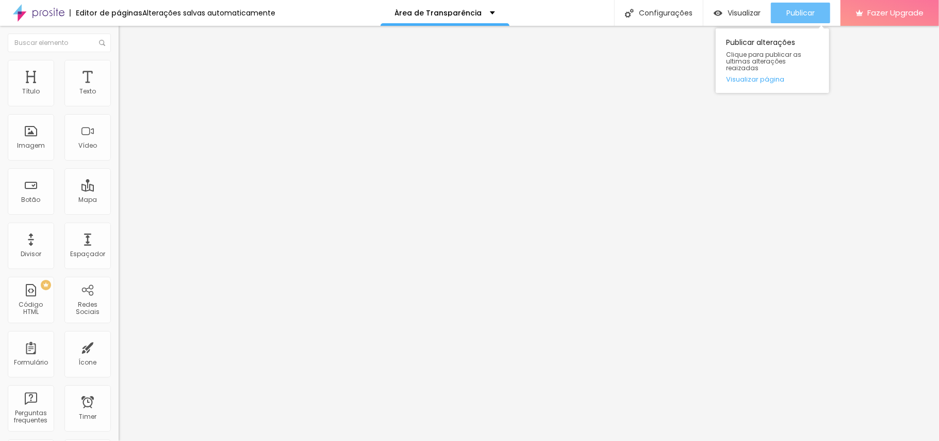
click at [704, 13] on span "Publicar" at bounding box center [801, 13] width 28 height 8
click at [119, 104] on div "Modo Encaixotado Encaixotado Completo" at bounding box center [178, 94] width 119 height 28
click at [119, 94] on span "Encaixotado" at bounding box center [139, 89] width 40 height 9
click at [119, 74] on ul "Conteúdo Estilo Avançado" at bounding box center [178, 65] width 119 height 31
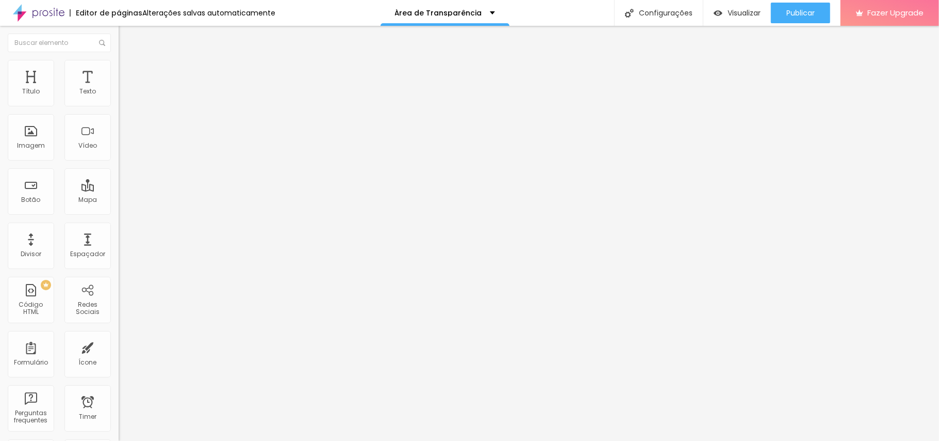
click at [128, 70] on span "Estilo" at bounding box center [136, 66] width 16 height 9
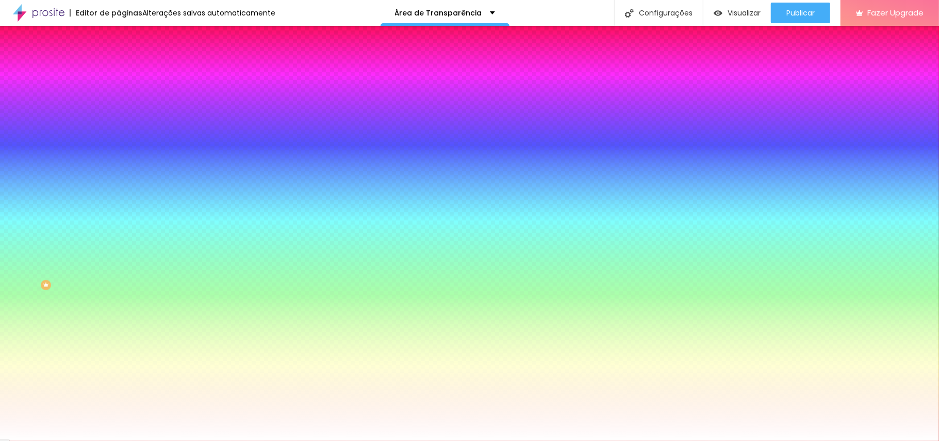
click at [119, 70] on li "Avançado" at bounding box center [178, 75] width 119 height 10
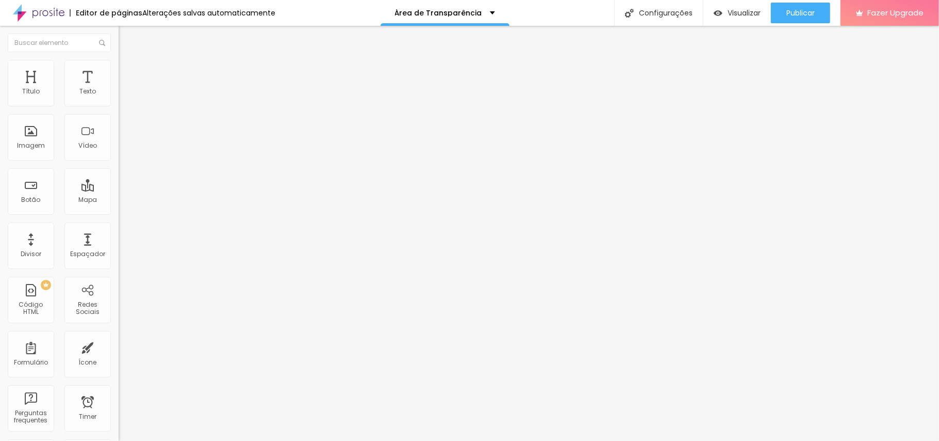
click at [119, 94] on span "Encaixotado" at bounding box center [139, 89] width 40 height 9
click at [119, 63] on img at bounding box center [123, 64] width 9 height 9
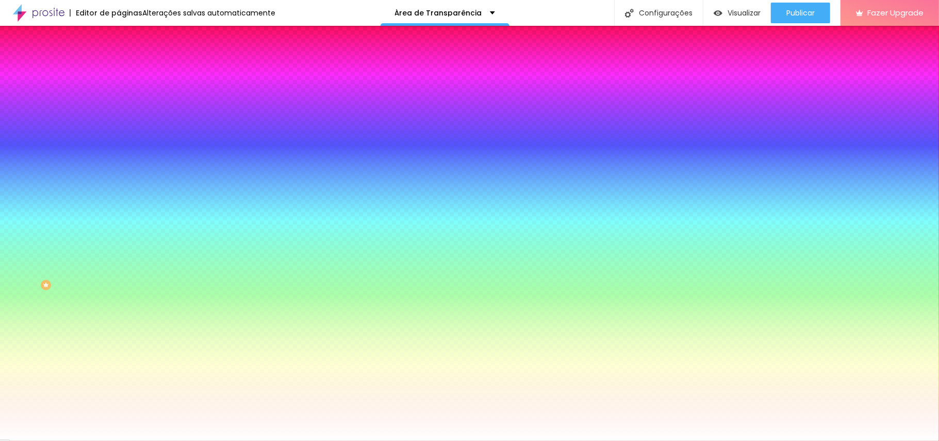
click at [119, 70] on li "Avançado" at bounding box center [178, 75] width 119 height 10
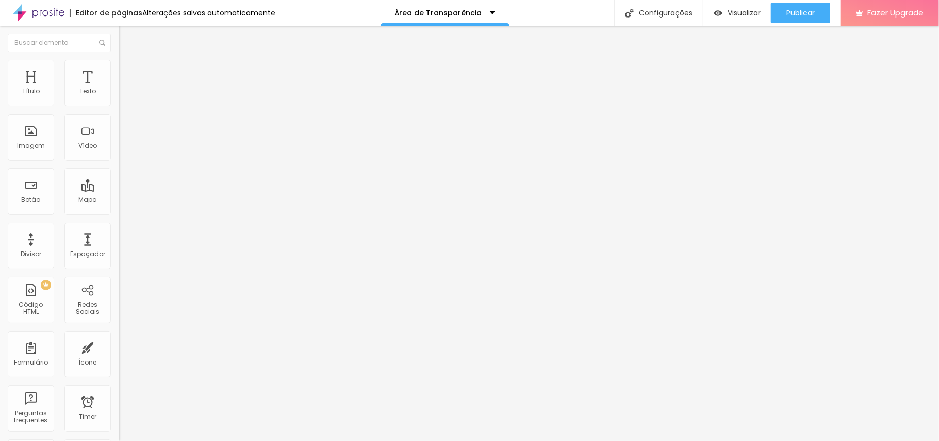
click at [119, 70] on li "Avançado" at bounding box center [178, 75] width 119 height 10
click at [119, 67] on li "Estilo" at bounding box center [178, 65] width 119 height 10
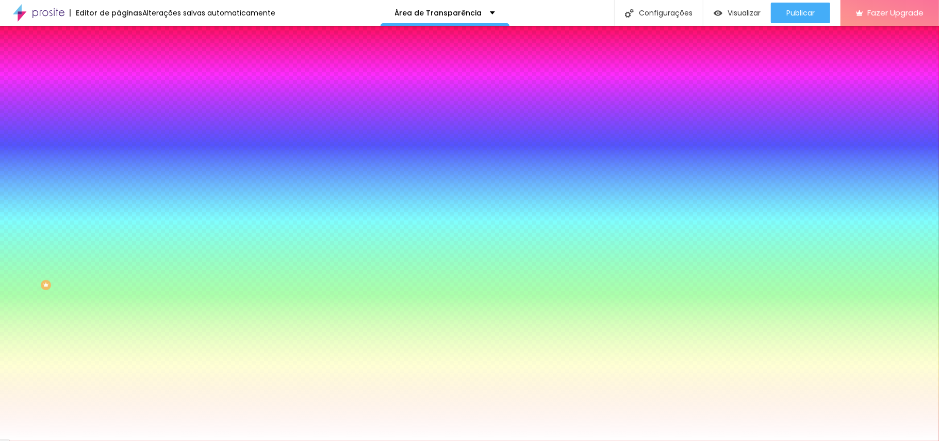
click at [119, 60] on li "Conteúdo" at bounding box center [178, 55] width 119 height 10
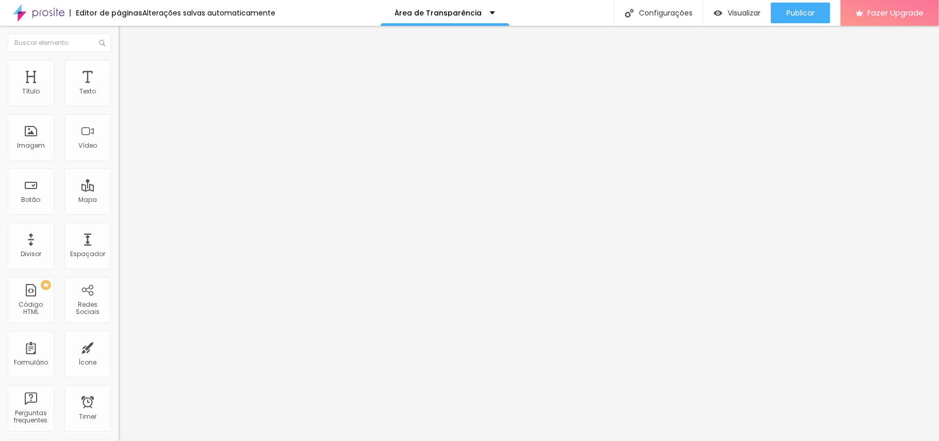
click at [119, 94] on div "Modo Encaixotado Encaixotado Completo" at bounding box center [178, 94] width 119 height 28
click at [119, 94] on span "Encaixotado" at bounding box center [139, 89] width 40 height 9
click at [119, 110] on span "Completo" at bounding box center [134, 105] width 31 height 9
click at [119, 100] on span "Encaixotado" at bounding box center [139, 95] width 40 height 9
click at [119, 103] on div "Encaixotado" at bounding box center [178, 98] width 119 height 10
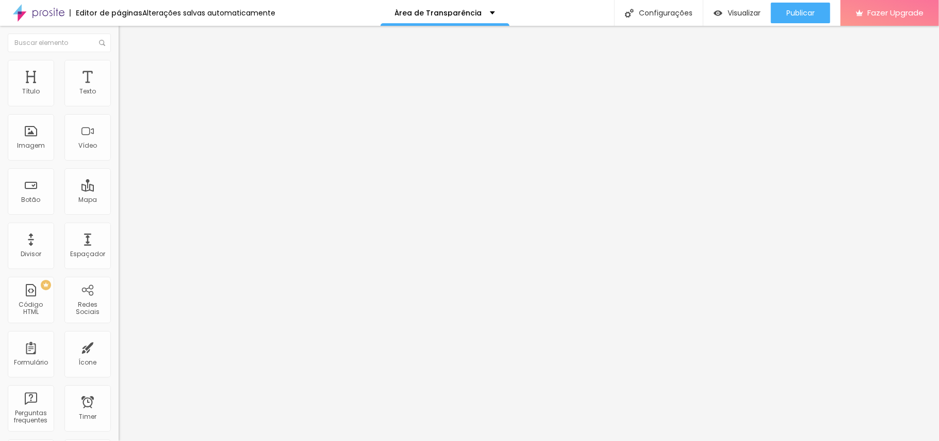
click at [119, 100] on span "Encaixotado" at bounding box center [139, 95] width 40 height 9
click at [119, 110] on span "Completo" at bounding box center [134, 105] width 31 height 9
click at [119, 105] on div "Encaixotado Completo" at bounding box center [178, 101] width 119 height 16
click at [119, 100] on span "Encaixotado" at bounding box center [139, 95] width 40 height 9
click at [126, 40] on img "button" at bounding box center [130, 38] width 8 height 8
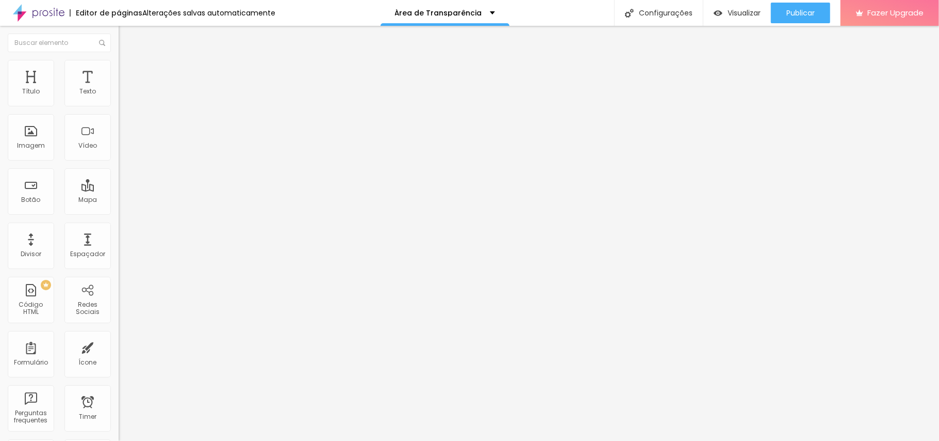
click at [128, 73] on span "Avançado" at bounding box center [145, 77] width 34 height 9
click at [119, 298] on div at bounding box center [178, 298] width 119 height 0
drag, startPoint x: 7, startPoint y: 195, endPoint x: 52, endPoint y: 233, distance: 58.5
click at [119, 285] on div "Visível nos dispositivos Celular Tablet Desktop" at bounding box center [178, 297] width 119 height 25
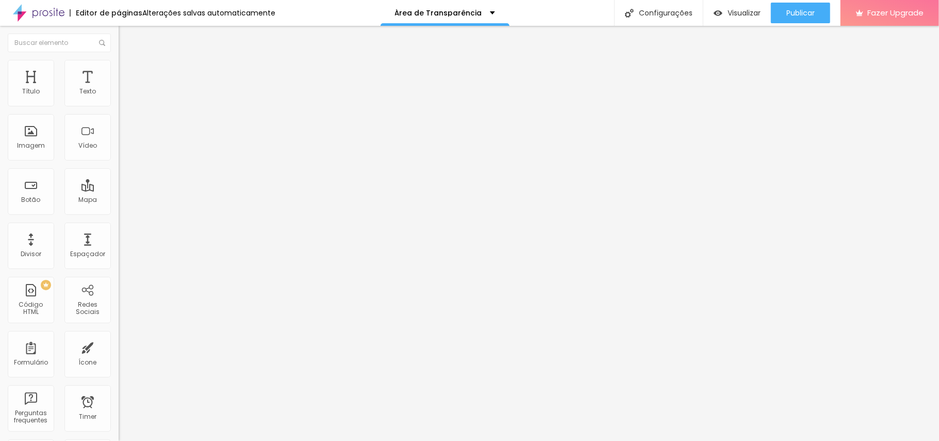
drag, startPoint x: 10, startPoint y: 196, endPoint x: 60, endPoint y: 238, distance: 64.8
click at [119, 285] on div "Visível nos dispositivos Celular Tablet Desktop" at bounding box center [178, 297] width 119 height 25
drag, startPoint x: 81, startPoint y: 277, endPoint x: 91, endPoint y: 277, distance: 9.8
click at [119, 310] on div "CSS Customizado Espaco para usuários avançados poderem personalizar elementos c…" at bounding box center [178, 332] width 119 height 45
click at [119, 70] on li "Estilo" at bounding box center [178, 65] width 119 height 10
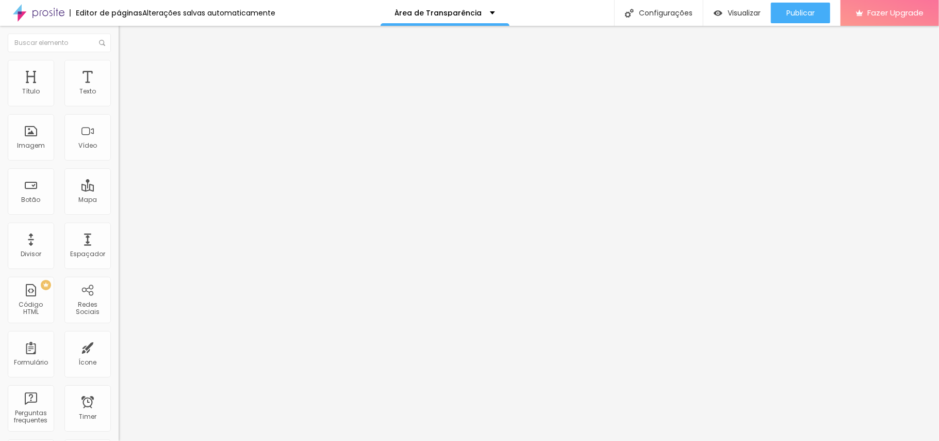
click at [119, 70] on img at bounding box center [123, 74] width 9 height 9
click at [128, 71] on span "Estilo" at bounding box center [136, 66] width 16 height 9
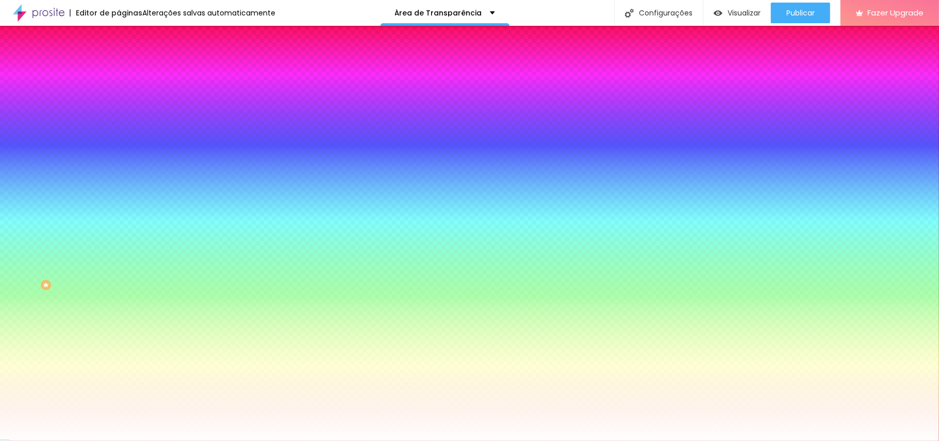
click at [119, 60] on li "Conteúdo" at bounding box center [178, 55] width 119 height 10
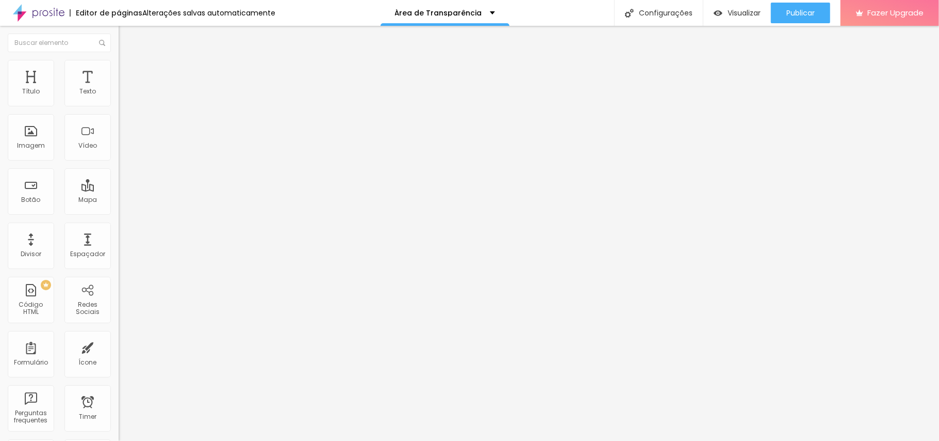
click at [119, 42] on button "Editar Seção" at bounding box center [178, 38] width 119 height 24
click at [128, 73] on span "Avançado" at bounding box center [145, 77] width 34 height 9
click at [119, 330] on div at bounding box center [178, 444] width 119 height 0
click at [119, 70] on li "Avançado" at bounding box center [178, 75] width 119 height 10
click at [119, 330] on div at bounding box center [178, 444] width 119 height 0
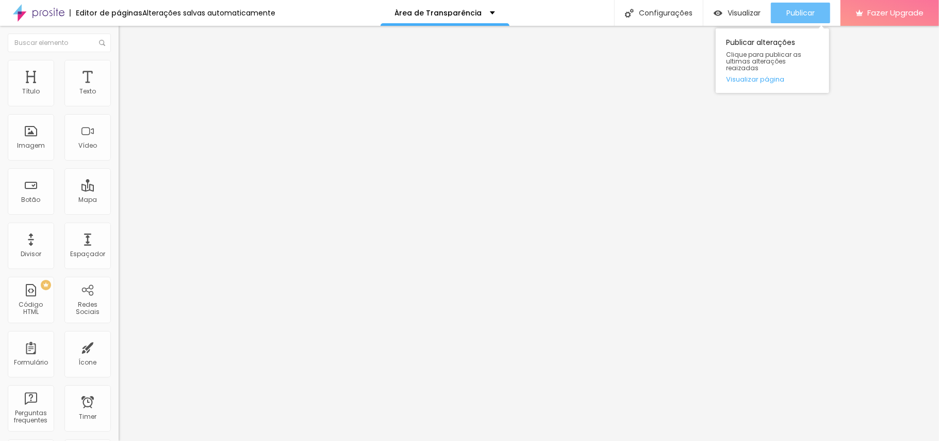
click at [704, 11] on span "Publicar" at bounding box center [801, 13] width 28 height 8
click at [119, 330] on li "Celular" at bounding box center [178, 440] width 119 height 6
click at [119, 330] on div at bounding box center [178, 444] width 119 height 0
click at [128, 73] on span "Avançado" at bounding box center [145, 77] width 34 height 9
click at [119, 330] on li "Celular" at bounding box center [178, 440] width 119 height 6
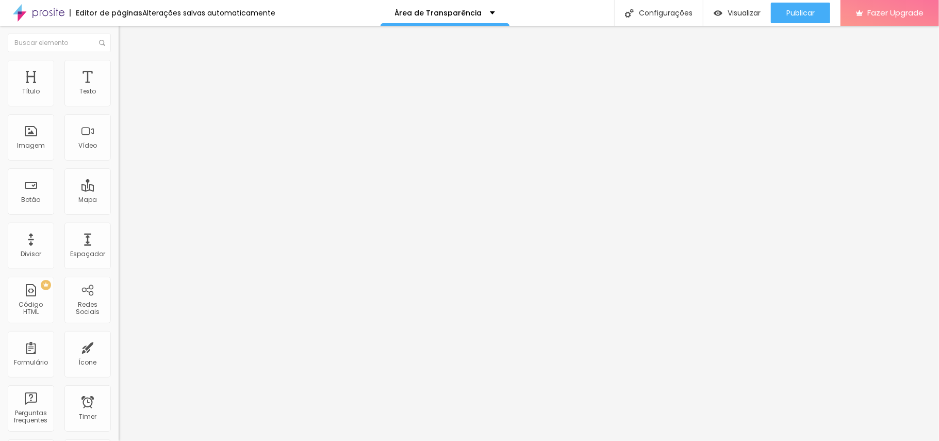
click at [119, 330] on div at bounding box center [178, 444] width 119 height 0
click at [119, 56] on li "Conteúdo" at bounding box center [178, 55] width 119 height 10
click at [119, 94] on span "Encaixotado" at bounding box center [139, 89] width 40 height 9
click at [119, 110] on span "Completo" at bounding box center [134, 105] width 31 height 9
click at [119, 94] on span "Encaixotado" at bounding box center [139, 89] width 40 height 9
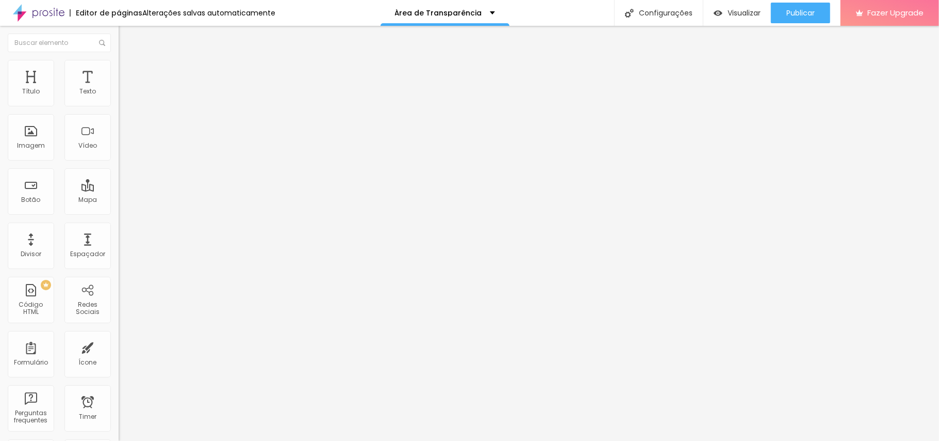
click at [119, 110] on span "Completo" at bounding box center [134, 105] width 31 height 9
click at [704, 17] on span "Publicar" at bounding box center [801, 13] width 28 height 8
click at [704, 11] on span "Visualizar" at bounding box center [735, 13] width 33 height 8
click at [119, 64] on img at bounding box center [123, 64] width 9 height 9
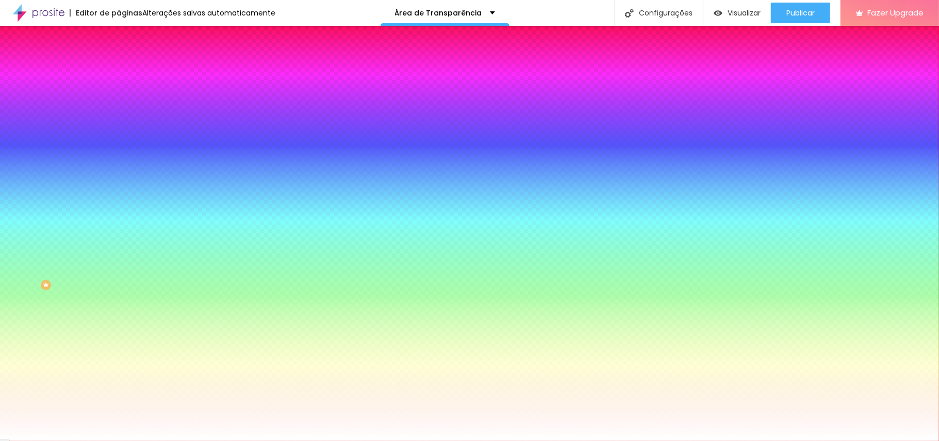
click at [119, 70] on img at bounding box center [123, 74] width 9 height 9
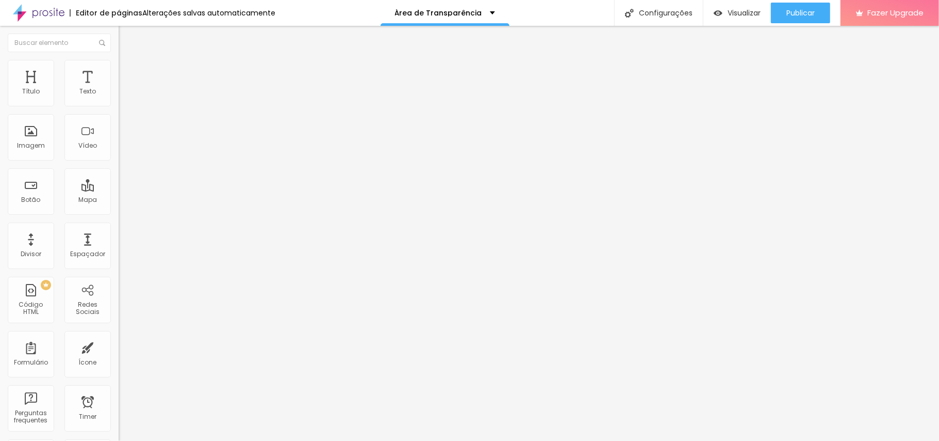
drag, startPoint x: 53, startPoint y: 102, endPoint x: 0, endPoint y: 108, distance: 53.0
click at [119, 200] on input "range" at bounding box center [152, 204] width 67 height 8
drag, startPoint x: 23, startPoint y: 122, endPoint x: 0, endPoint y: 122, distance: 22.7
click at [119, 330] on input "range" at bounding box center [152, 350] width 67 height 8
drag, startPoint x: 29, startPoint y: 120, endPoint x: 22, endPoint y: 120, distance: 7.2
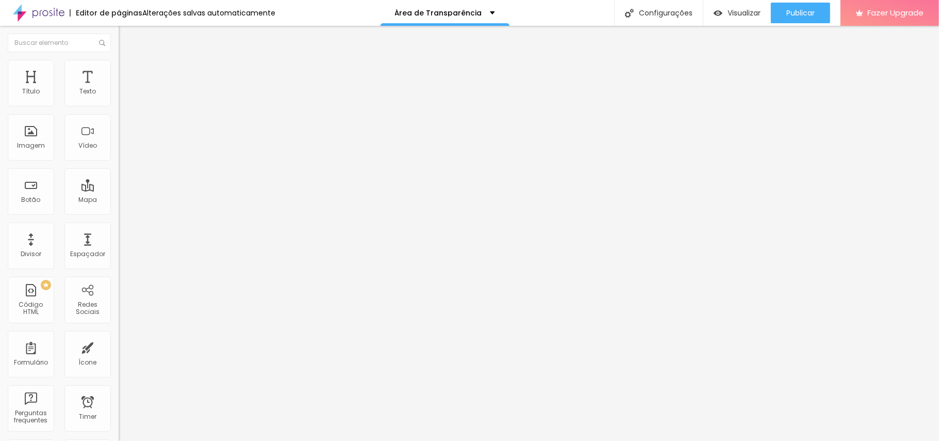
click at [119, 330] on input "range" at bounding box center [152, 350] width 67 height 8
click at [704, 21] on div "Visualizar" at bounding box center [737, 13] width 47 height 21
click at [704, 9] on span "Publicar" at bounding box center [801, 13] width 28 height 8
drag, startPoint x: 37, startPoint y: 97, endPoint x: 44, endPoint y: 98, distance: 6.7
click at [119, 200] on div at bounding box center [178, 204] width 119 height 9
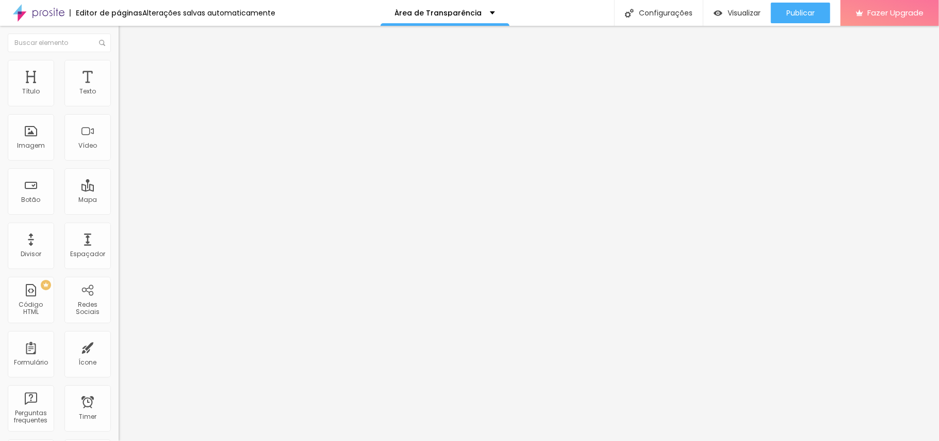
drag, startPoint x: 23, startPoint y: 99, endPoint x: 62, endPoint y: 98, distance: 39.7
click at [119, 200] on input "range" at bounding box center [152, 204] width 67 height 8
click at [119, 60] on img at bounding box center [123, 64] width 9 height 9
click at [119, 330] on input "text" at bounding box center [181, 403] width 124 height 10
click at [128, 61] on span "Estilo" at bounding box center [136, 56] width 16 height 9
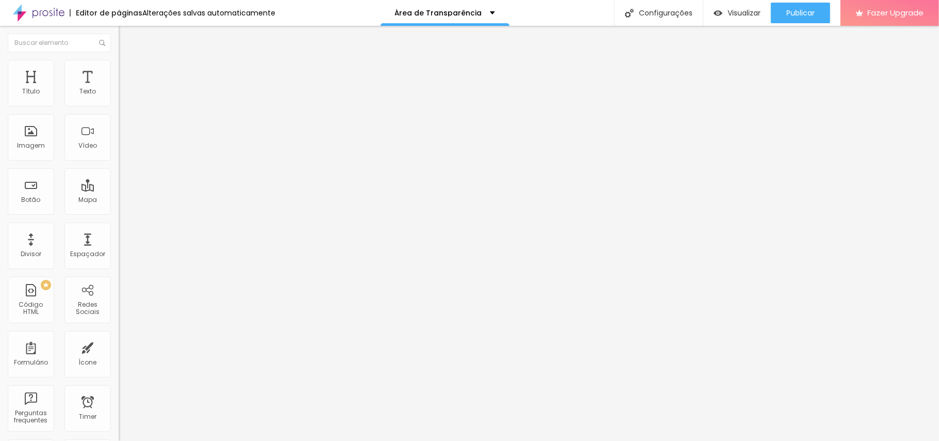
click at [126, 40] on img "button" at bounding box center [130, 38] width 8 height 8
click at [119, 102] on img at bounding box center [122, 98] width 7 height 7
click at [119, 94] on img at bounding box center [122, 90] width 7 height 7
click at [119, 87] on div "Alinhamento" at bounding box center [178, 83] width 119 height 6
click at [119, 102] on img at bounding box center [122, 98] width 7 height 7
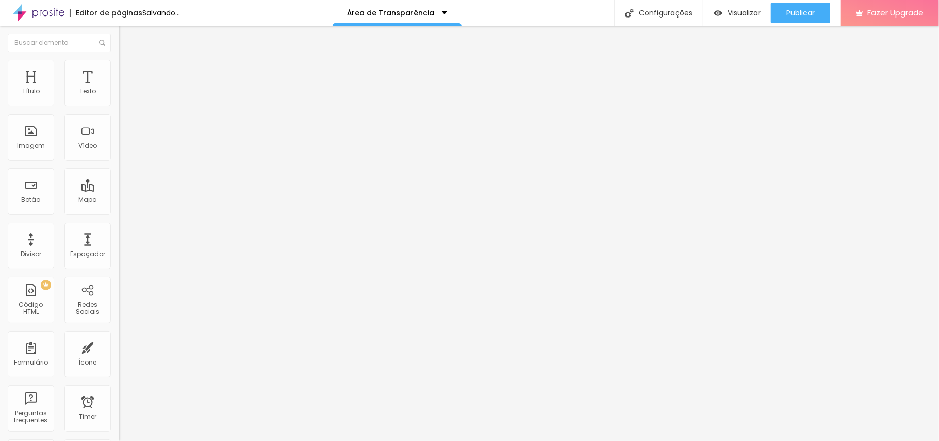
click at [119, 103] on div at bounding box center [178, 107] width 119 height 8
click at [119, 102] on img at bounding box center [122, 98] width 7 height 7
click at [119, 69] on li "Estilo" at bounding box center [178, 65] width 119 height 10
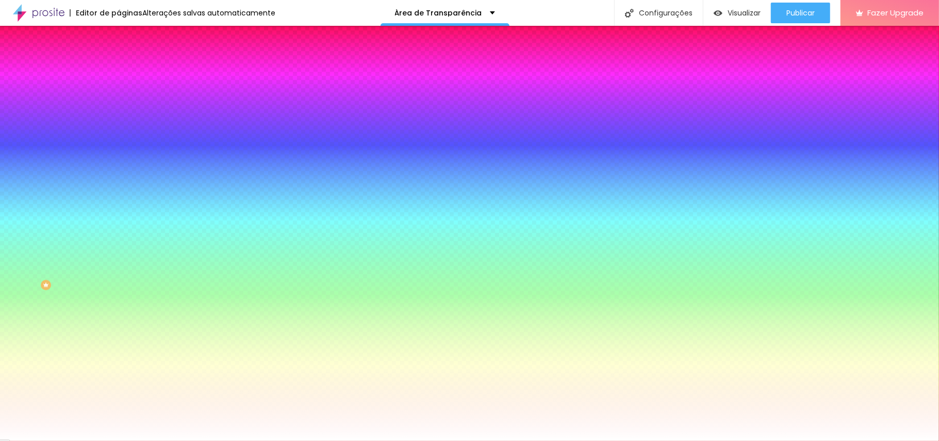
click at [119, 70] on img at bounding box center [123, 74] width 9 height 9
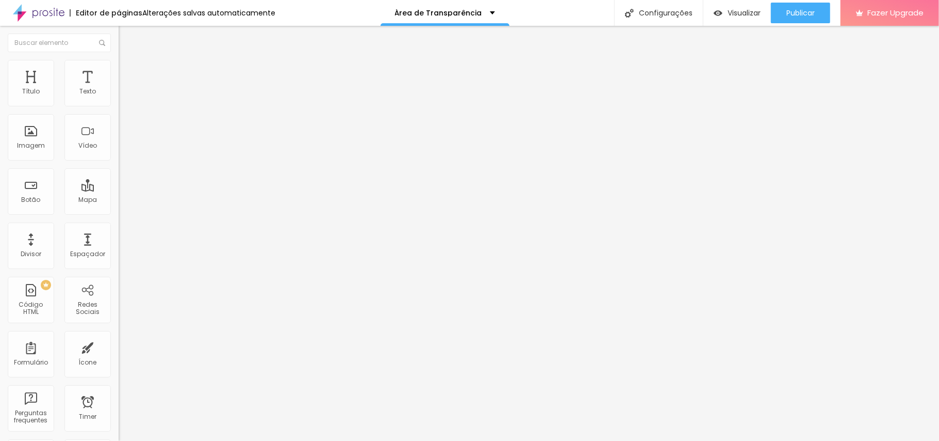
click at [126, 41] on img "button" at bounding box center [130, 38] width 8 height 8
drag, startPoint x: 85, startPoint y: 118, endPoint x: 0, endPoint y: 94, distance: 88.4
click at [119, 94] on div "Alinhamento" at bounding box center [178, 95] width 119 height 31
drag, startPoint x: 7, startPoint y: 102, endPoint x: 42, endPoint y: 102, distance: 35.6
click at [119, 102] on div "Alinhamento" at bounding box center [178, 95] width 119 height 31
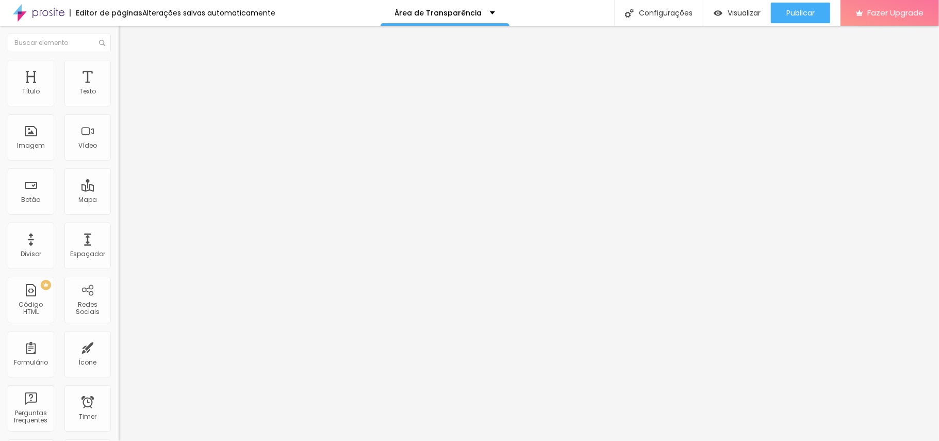
click at [119, 102] on img at bounding box center [122, 98] width 7 height 7
click at [119, 104] on img at bounding box center [122, 106] width 7 height 7
click at [119, 94] on img at bounding box center [122, 90] width 7 height 7
click at [119, 102] on img at bounding box center [122, 98] width 7 height 7
click at [119, 94] on img at bounding box center [122, 90] width 7 height 7
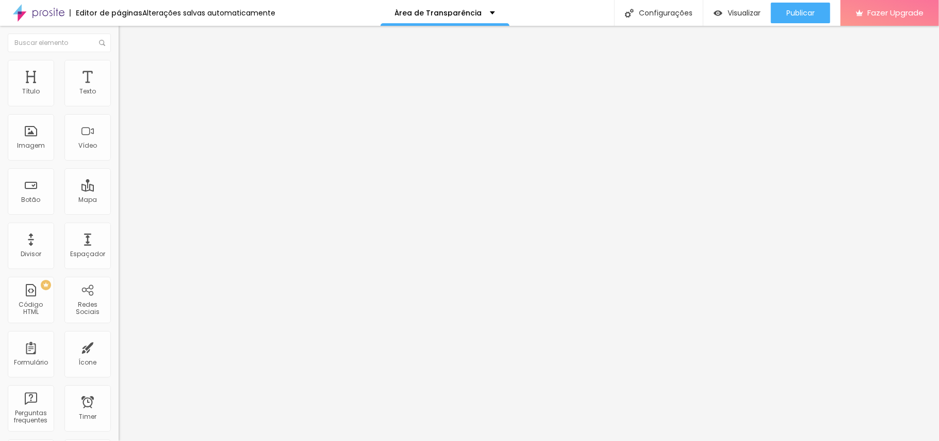
click at [119, 101] on img at bounding box center [122, 98] width 7 height 7
click at [119, 102] on img at bounding box center [122, 98] width 7 height 7
click at [119, 103] on div at bounding box center [178, 99] width 119 height 8
click at [128, 71] on span "Estilo" at bounding box center [136, 66] width 16 height 9
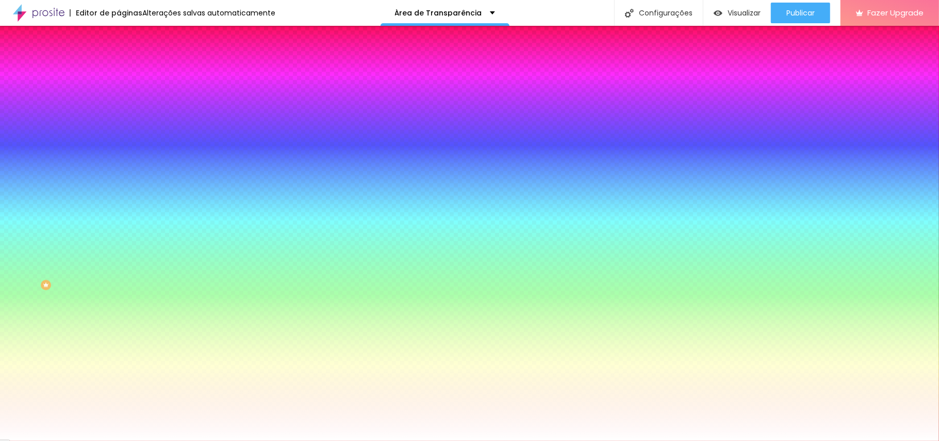
click at [119, 70] on li "Avançado" at bounding box center [178, 75] width 119 height 10
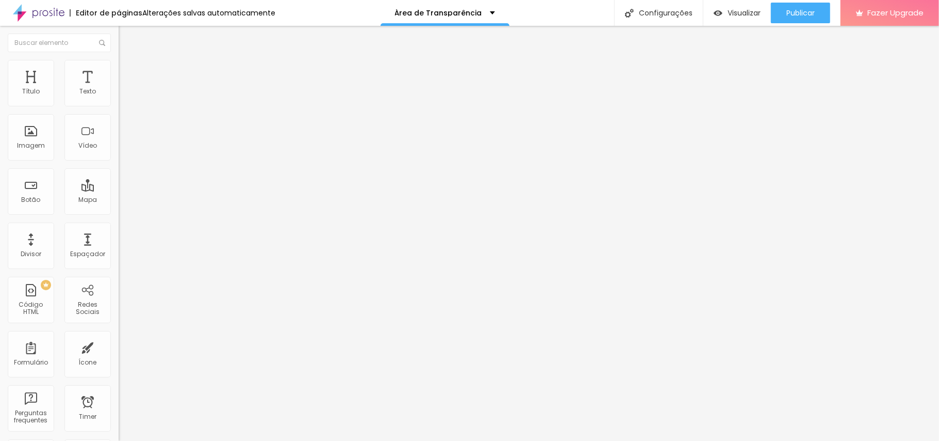
drag, startPoint x: 41, startPoint y: 98, endPoint x: 17, endPoint y: 102, distance: 24.5
click at [119, 200] on input "range" at bounding box center [152, 204] width 67 height 8
drag, startPoint x: 23, startPoint y: 100, endPoint x: 38, endPoint y: 100, distance: 14.5
click at [119, 200] on input "range" at bounding box center [152, 204] width 67 height 8
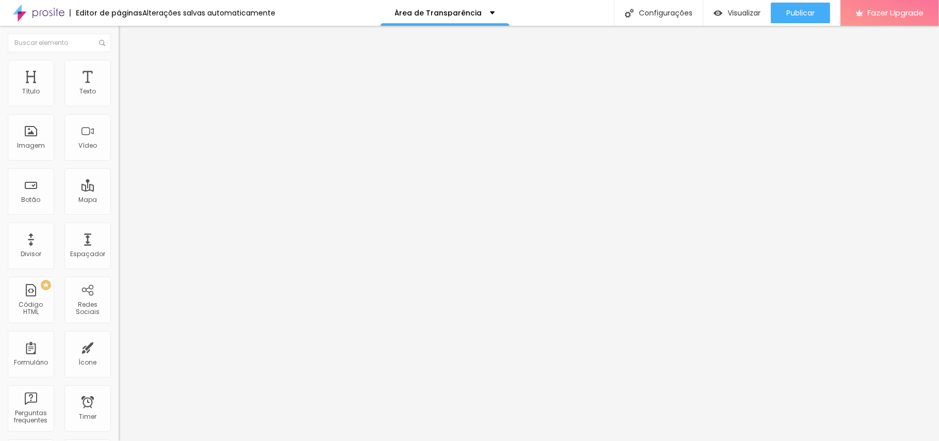
click at [119, 124] on div at bounding box center [178, 129] width 119 height 78
click at [119, 94] on span "Completo" at bounding box center [134, 89] width 31 height 9
click at [119, 69] on li "Estilo" at bounding box center [178, 65] width 119 height 10
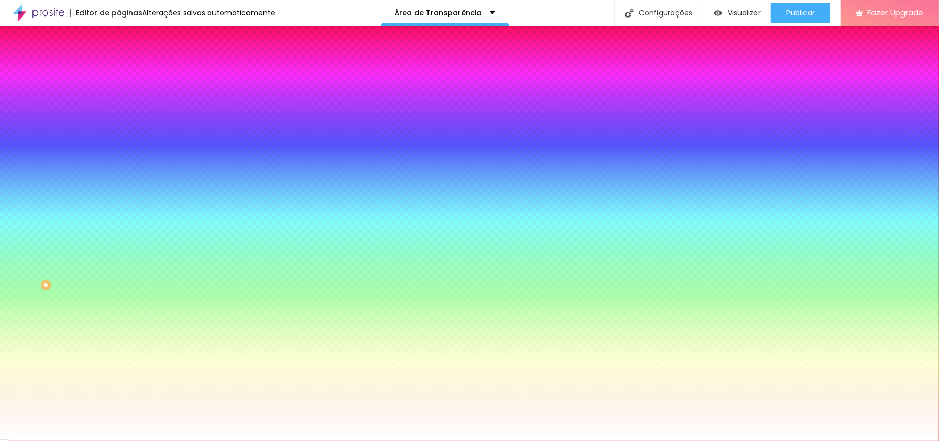
click at [119, 70] on li "Avançado" at bounding box center [178, 75] width 119 height 10
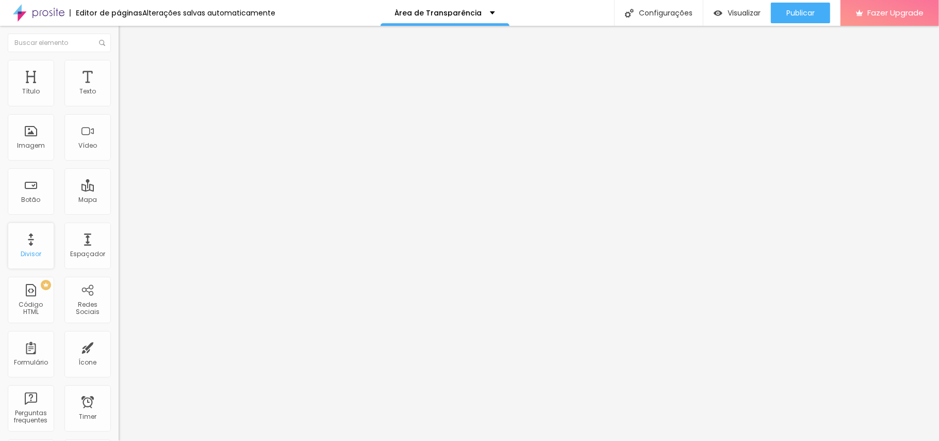
click at [36, 246] on div "Divisor" at bounding box center [31, 245] width 46 height 46
drag, startPoint x: 12, startPoint y: 57, endPoint x: 46, endPoint y: 333, distance: 278.6
click at [46, 330] on div "Título Texto Imagem Vídeo Botão Mapa Divisor Espaçador PREMIUM Código HTML Rede…" at bounding box center [59, 233] width 119 height 415
click at [119, 94] on span "Completo" at bounding box center [134, 89] width 31 height 9
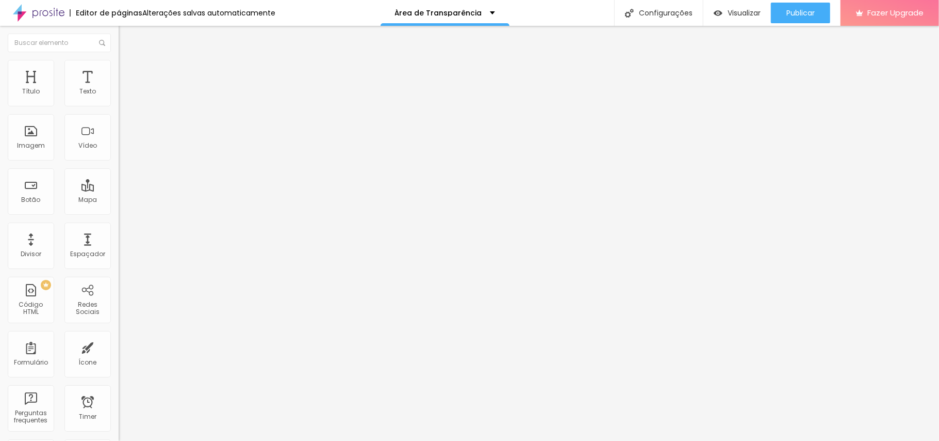
click at [119, 71] on ul "Conteúdo Estilo Avançado" at bounding box center [178, 65] width 119 height 31
click at [128, 71] on span "Estilo" at bounding box center [136, 66] width 16 height 9
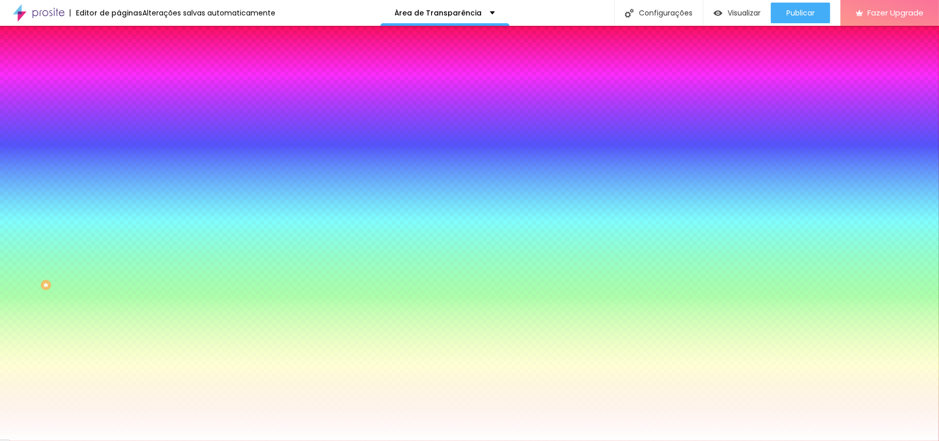
click at [119, 70] on li "Avançado" at bounding box center [178, 75] width 119 height 10
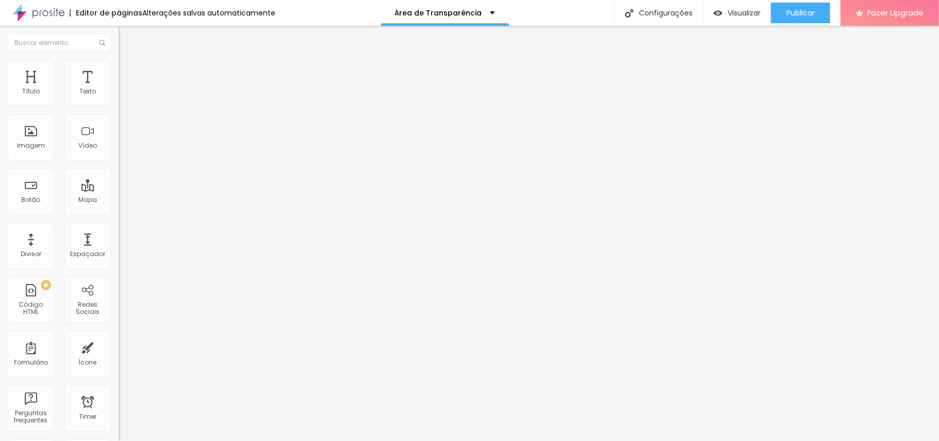
drag, startPoint x: 44, startPoint y: 101, endPoint x: 5, endPoint y: 109, distance: 39.6
click at [119, 200] on input "range" at bounding box center [152, 204] width 67 height 8
drag, startPoint x: 27, startPoint y: 97, endPoint x: 34, endPoint y: 98, distance: 7.3
click at [119, 200] on div at bounding box center [178, 204] width 119 height 9
drag, startPoint x: 29, startPoint y: 101, endPoint x: 67, endPoint y: 99, distance: 38.2
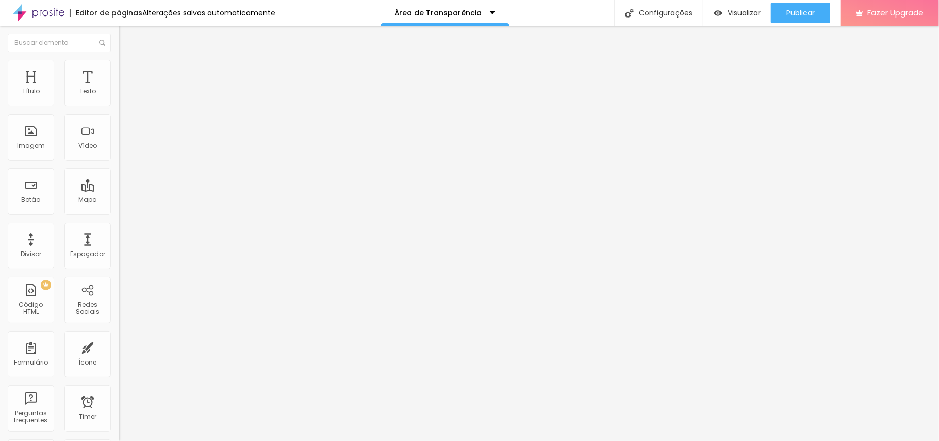
click at [119, 200] on input "range" at bounding box center [152, 204] width 67 height 8
drag, startPoint x: 23, startPoint y: 120, endPoint x: 40, endPoint y: 111, distance: 18.9
click at [119, 330] on input "range" at bounding box center [152, 350] width 67 height 8
drag, startPoint x: 66, startPoint y: 102, endPoint x: 3, endPoint y: 120, distance: 65.5
click at [119, 200] on input "range" at bounding box center [152, 204] width 67 height 8
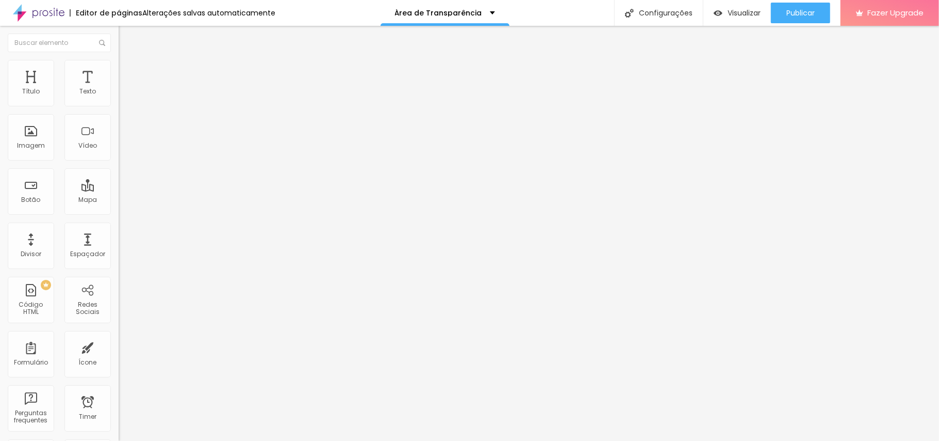
click at [119, 60] on li "Avançado" at bounding box center [178, 65] width 119 height 10
click at [119, 70] on li "Avançado" at bounding box center [178, 75] width 119 height 10
drag, startPoint x: 61, startPoint y: 101, endPoint x: 1, endPoint y: 112, distance: 60.8
click at [119, 200] on input "range" at bounding box center [152, 204] width 67 height 8
drag, startPoint x: 29, startPoint y: 124, endPoint x: 0, endPoint y: 126, distance: 29.5
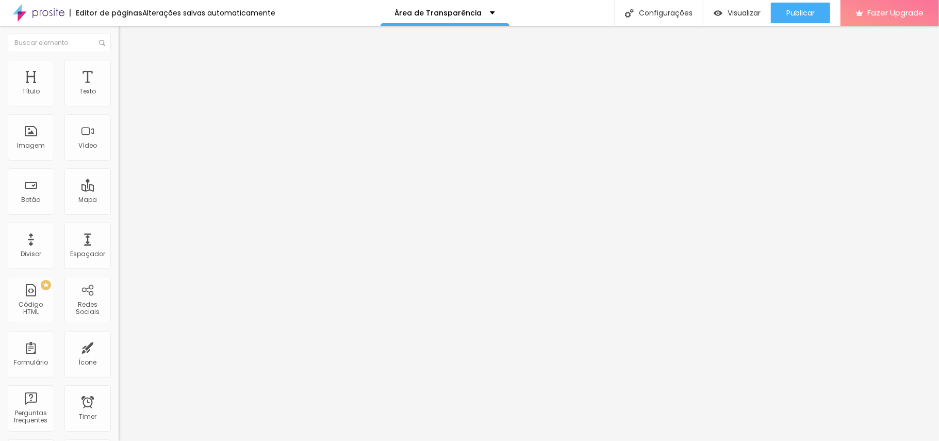
click at [119, 330] on input "range" at bounding box center [152, 350] width 67 height 8
click at [704, 13] on span "Publicar" at bounding box center [801, 13] width 28 height 8
click at [704, 15] on span "Visualizar" at bounding box center [735, 13] width 33 height 8
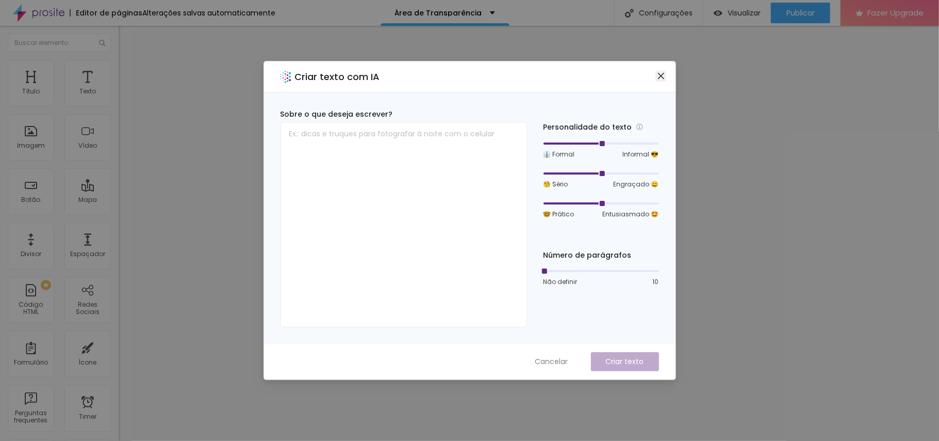
click at [661, 77] on icon "close" at bounding box center [661, 76] width 8 height 8
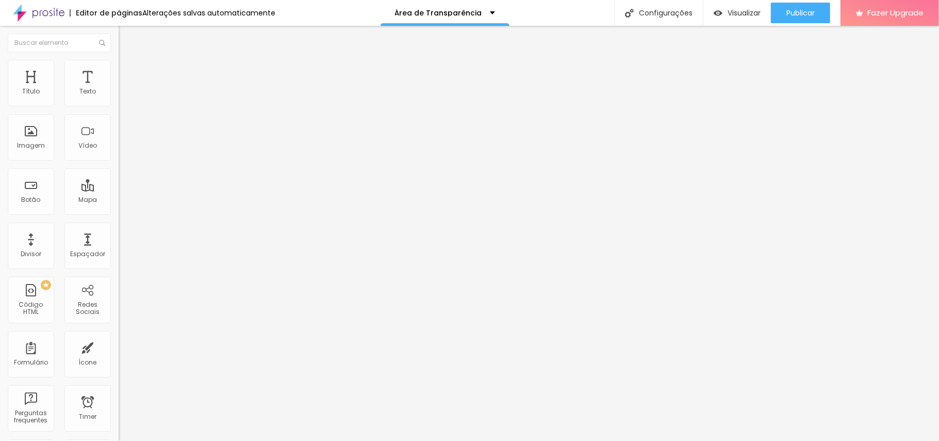
click at [119, 75] on ul "Conteúdo Estilo Avançado" at bounding box center [178, 65] width 119 height 31
click at [119, 65] on ul "Conteúdo Estilo Avançado" at bounding box center [178, 65] width 119 height 31
click at [119, 70] on li "Estilo" at bounding box center [178, 65] width 119 height 10
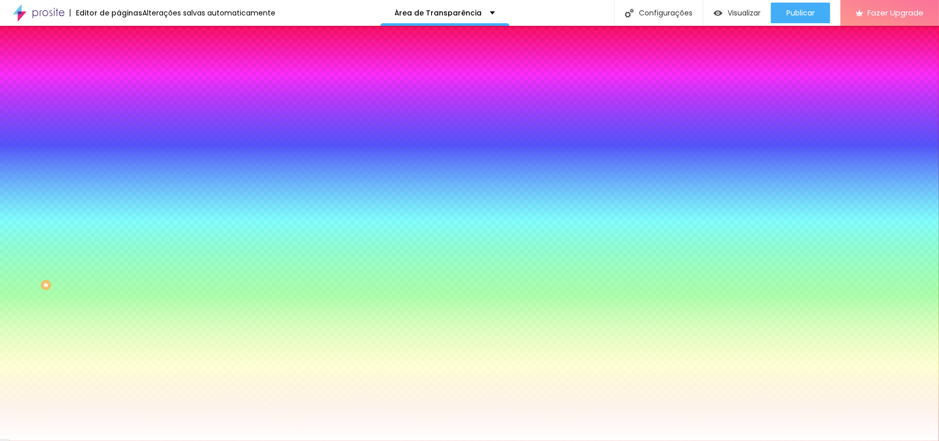
click at [128, 73] on span "Avançado" at bounding box center [145, 77] width 34 height 9
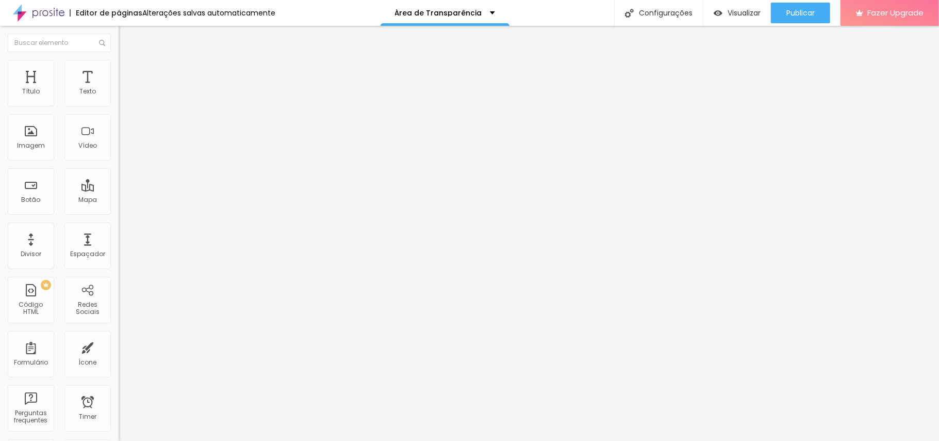
click at [128, 71] on span "Estilo" at bounding box center [136, 66] width 16 height 9
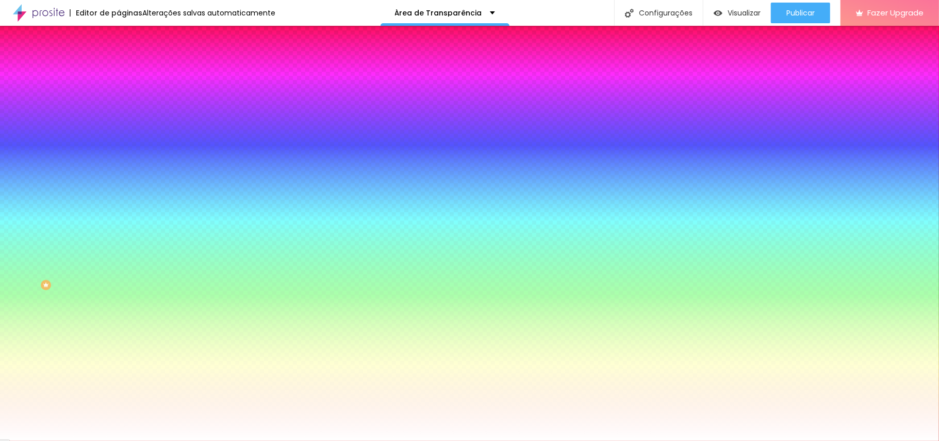
click at [128, 73] on span "Avançado" at bounding box center [145, 77] width 34 height 9
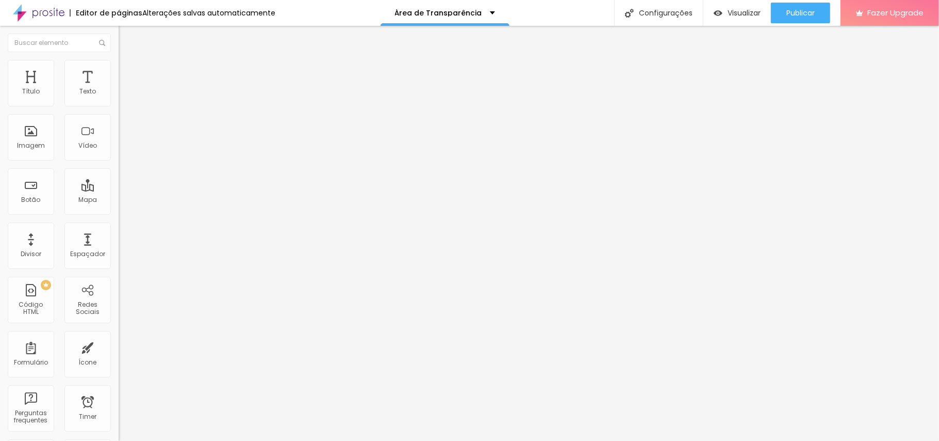
click at [128, 71] on span "Estilo" at bounding box center [136, 66] width 16 height 9
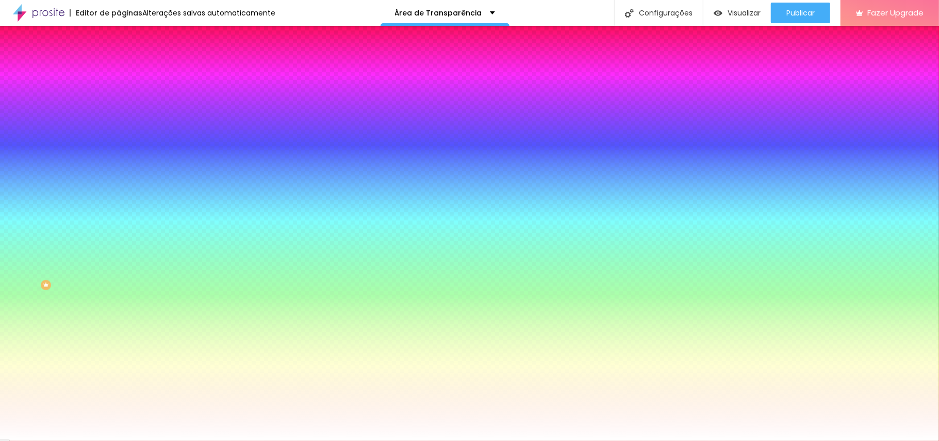
click at [128, 73] on span "Avançado" at bounding box center [145, 77] width 34 height 9
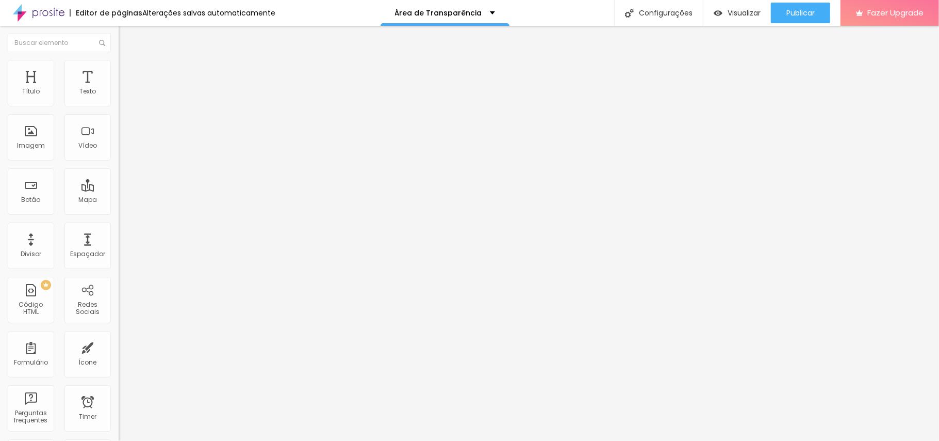
click at [119, 67] on li "Estilo" at bounding box center [178, 65] width 119 height 10
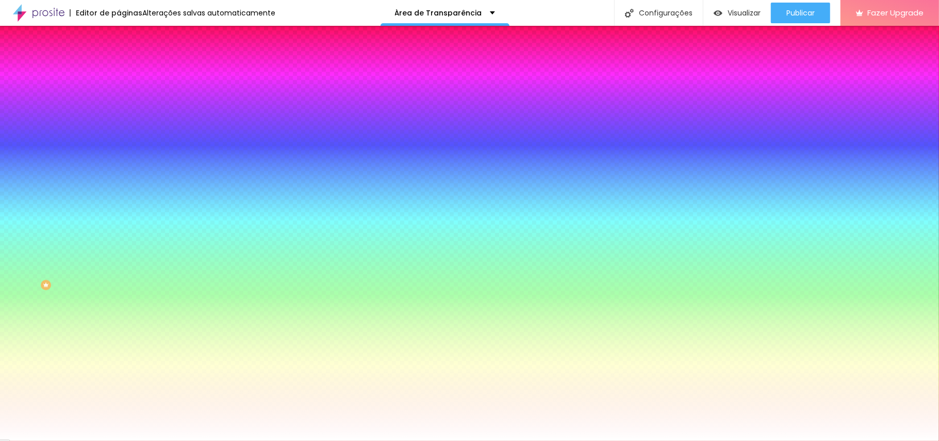
click at [119, 70] on li "Avançado" at bounding box center [178, 75] width 119 height 10
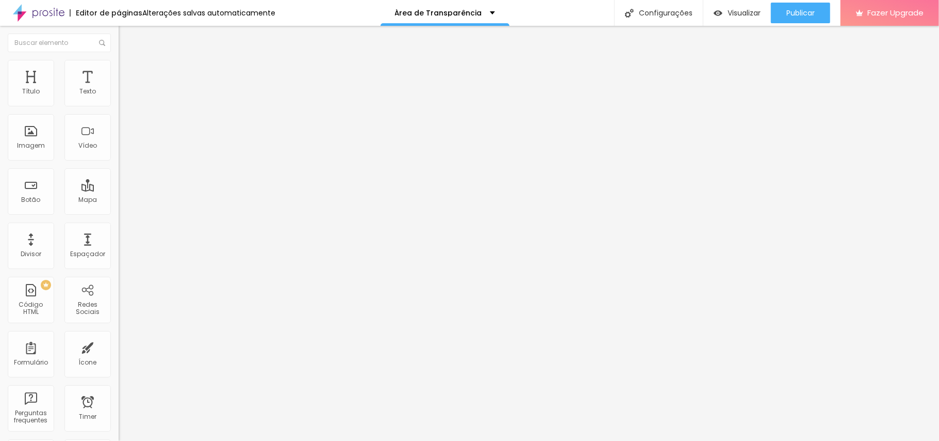
click at [126, 37] on img "button" at bounding box center [130, 38] width 8 height 8
click at [119, 63] on img at bounding box center [123, 64] width 9 height 9
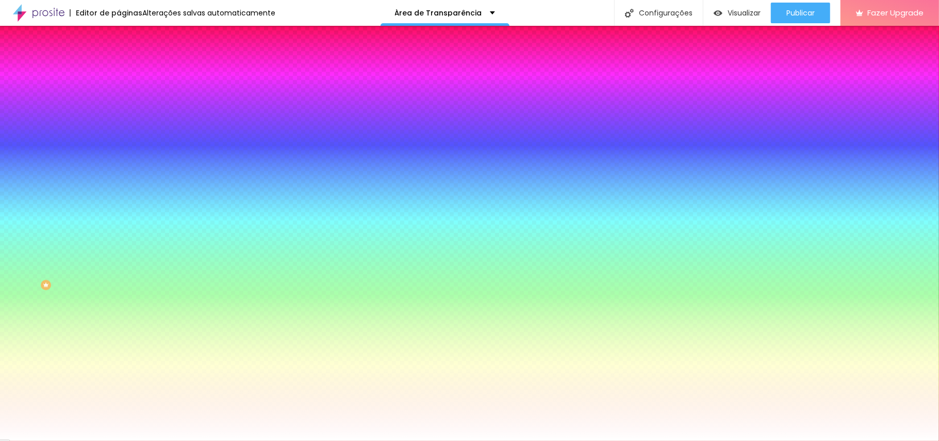
click at [119, 70] on li "Avançado" at bounding box center [178, 75] width 119 height 10
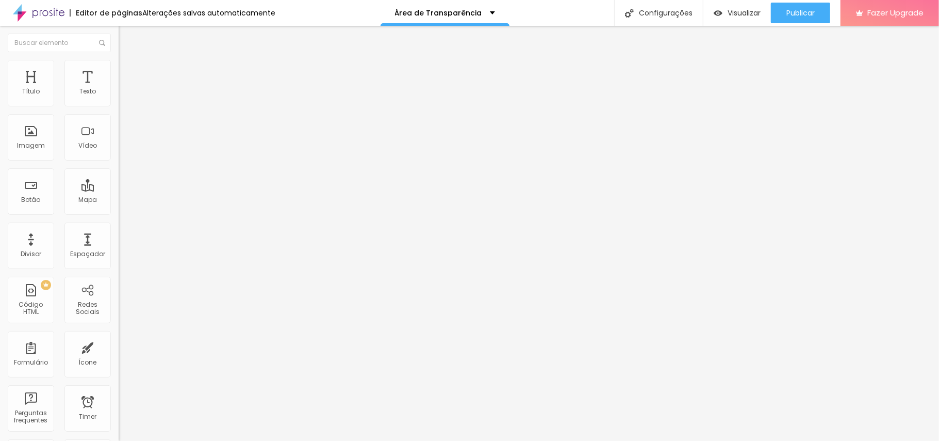
click at [119, 316] on img at bounding box center [122, 319] width 7 height 7
drag, startPoint x: 73, startPoint y: 283, endPoint x: 118, endPoint y: 338, distance: 71.1
click at [119, 330] on div "Espaco para usuários avançados poderem personalizar elementos com css. Veja nos…" at bounding box center [178, 339] width 119 height 31
click at [119, 310] on div "CSS Customizado" at bounding box center [178, 313] width 119 height 6
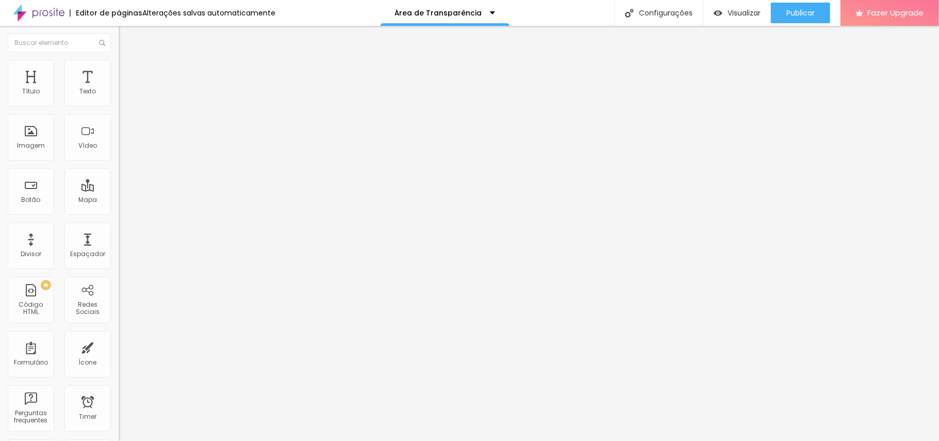
drag, startPoint x: 34, startPoint y: 278, endPoint x: 58, endPoint y: 280, distance: 24.3
click at [119, 310] on div "CSS Customizado Espaco para usuários avançados poderem personalizar elementos c…" at bounding box center [178, 339] width 119 height 59
click at [119, 330] on div at bounding box center [178, 408] width 119 height 78
click at [119, 36] on button "Editar Coluna" at bounding box center [178, 38] width 119 height 24
click at [128, 73] on span "Avançado" at bounding box center [145, 77] width 34 height 9
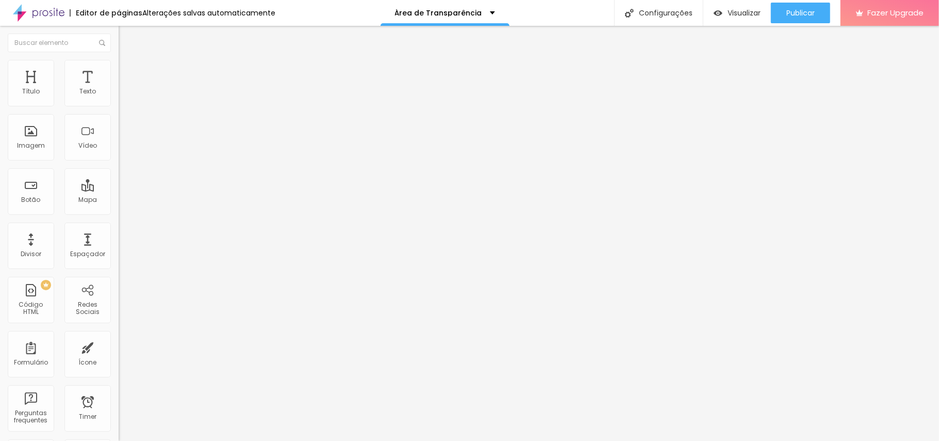
click at [119, 200] on div at bounding box center [178, 204] width 119 height 9
drag, startPoint x: 42, startPoint y: 103, endPoint x: 0, endPoint y: 110, distance: 42.8
click at [119, 200] on input "range" at bounding box center [152, 204] width 67 height 8
drag, startPoint x: 36, startPoint y: 107, endPoint x: 53, endPoint y: 107, distance: 17.0
click at [119, 107] on div "0 px Espaçamento Interno" at bounding box center [178, 153] width 119 height 146
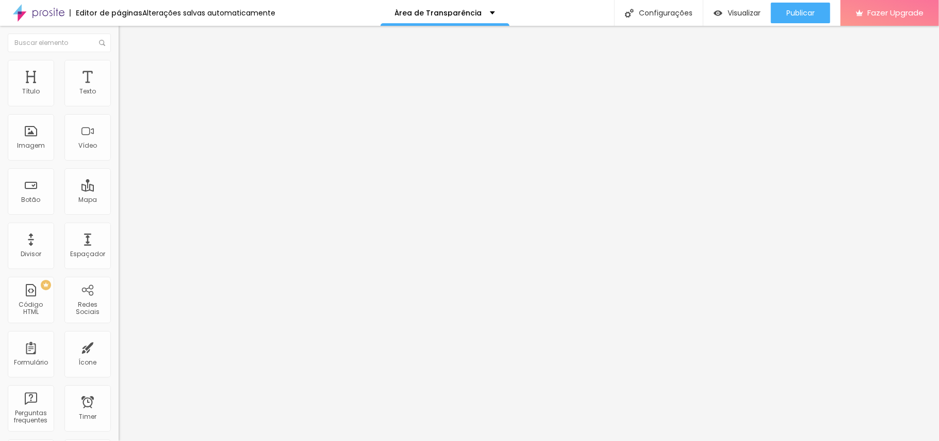
drag, startPoint x: 53, startPoint y: 107, endPoint x: 27, endPoint y: 105, distance: 25.9
click at [119, 107] on div "0 px Espaçamento Interno" at bounding box center [178, 153] width 119 height 146
drag, startPoint x: 27, startPoint y: 105, endPoint x: 40, endPoint y: 101, distance: 13.5
click at [119, 200] on div at bounding box center [178, 204] width 119 height 9
drag, startPoint x: 40, startPoint y: 101, endPoint x: 50, endPoint y: 101, distance: 9.8
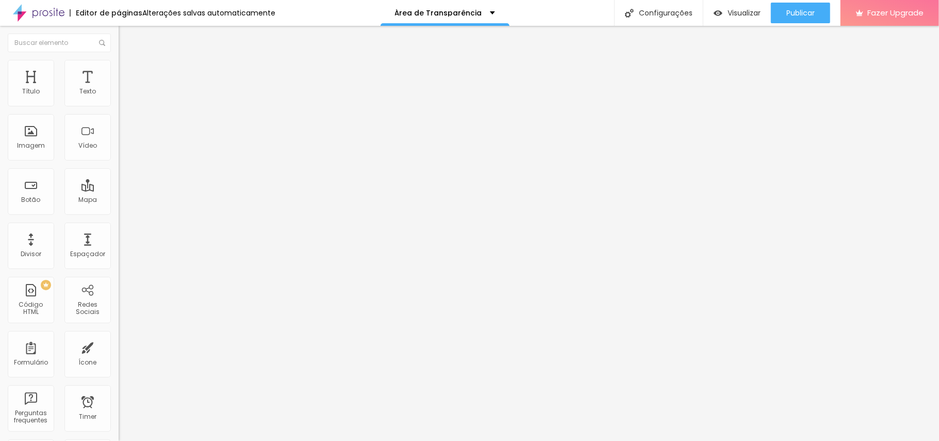
click at [119, 200] on input "range" at bounding box center [152, 204] width 67 height 8
click at [119, 67] on li "Estilo" at bounding box center [178, 65] width 119 height 10
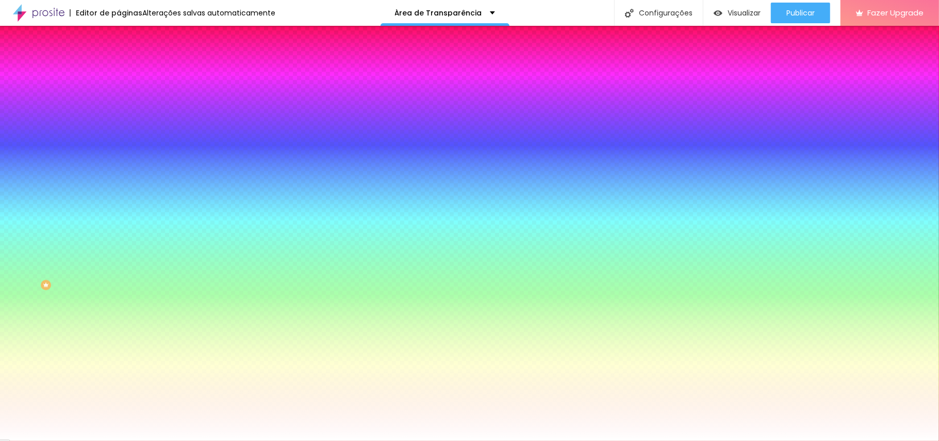
click at [119, 70] on li "Avançado" at bounding box center [178, 75] width 119 height 10
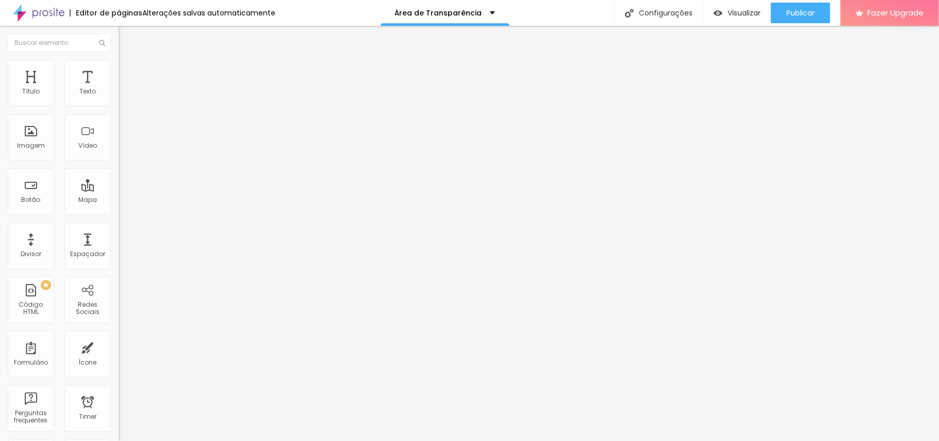
click at [128, 73] on span "Avançado" at bounding box center [145, 77] width 34 height 9
drag, startPoint x: 27, startPoint y: 100, endPoint x: 69, endPoint y: 103, distance: 41.4
click at [119, 200] on input "range" at bounding box center [152, 204] width 67 height 8
click at [119, 289] on div "Editar Coluna Conteúdo Estilo Avançado Alinhamento" at bounding box center [178, 233] width 119 height 415
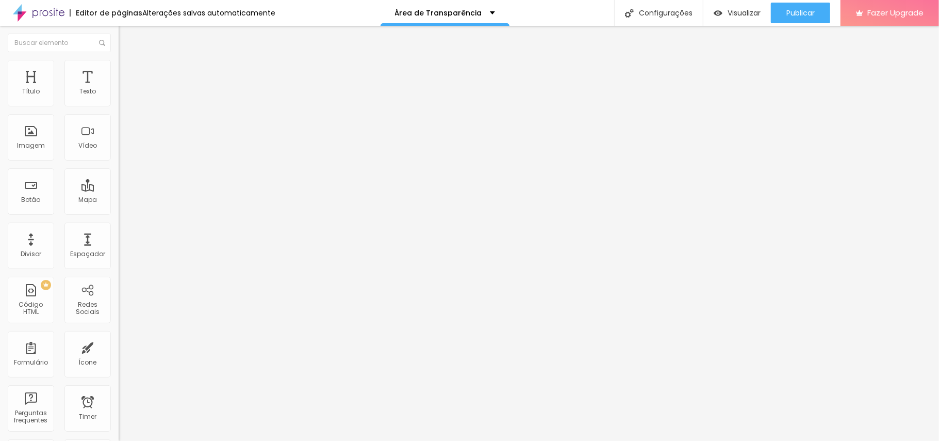
click at [119, 94] on span "Completo" at bounding box center [134, 89] width 31 height 9
click at [119, 100] on span "Encaixotado" at bounding box center [139, 95] width 40 height 9
click at [119, 110] on span "Completo" at bounding box center [134, 105] width 31 height 9
click at [119, 99] on div "Encaixotado" at bounding box center [178, 96] width 119 height 6
click at [119, 109] on div "Completo" at bounding box center [178, 106] width 119 height 6
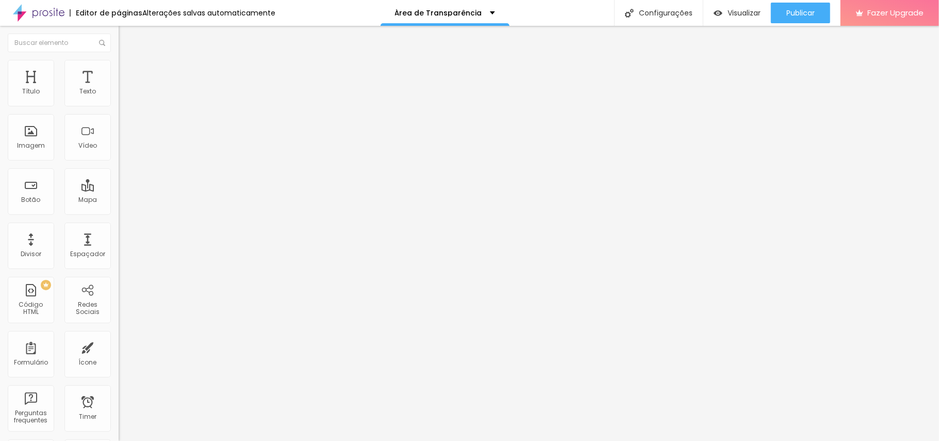
click at [128, 73] on span "Avançado" at bounding box center [145, 77] width 34 height 9
click at [119, 330] on div "Editar Seção Conteúdo Estilo Avançado 20 Espaçamento entre colunas 0 px Espaçam…" at bounding box center [178, 233] width 119 height 415
click at [704, 17] on span "Publicar" at bounding box center [801, 13] width 28 height 8
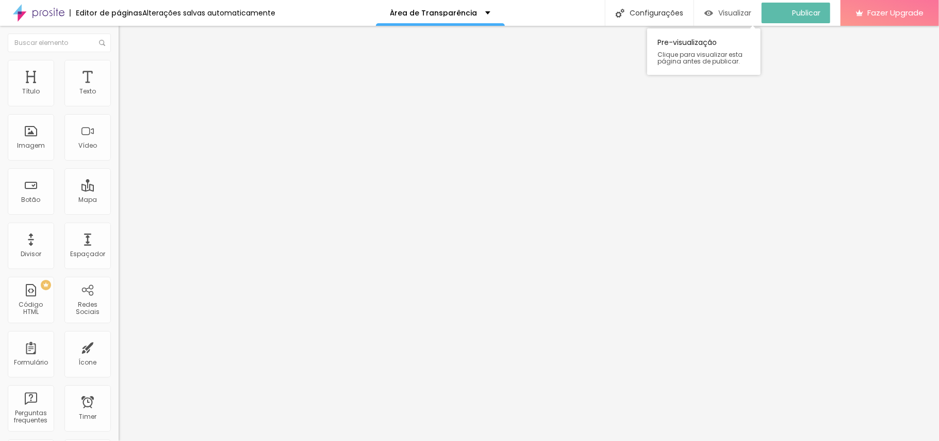
click at [704, 12] on span "Visualizar" at bounding box center [735, 13] width 33 height 8
click at [119, 330] on div "Editar Seção Conteúdo Estilo Avançado 20 Espaçamento entre colunas 0 px Espaçam…" at bounding box center [178, 233] width 119 height 415
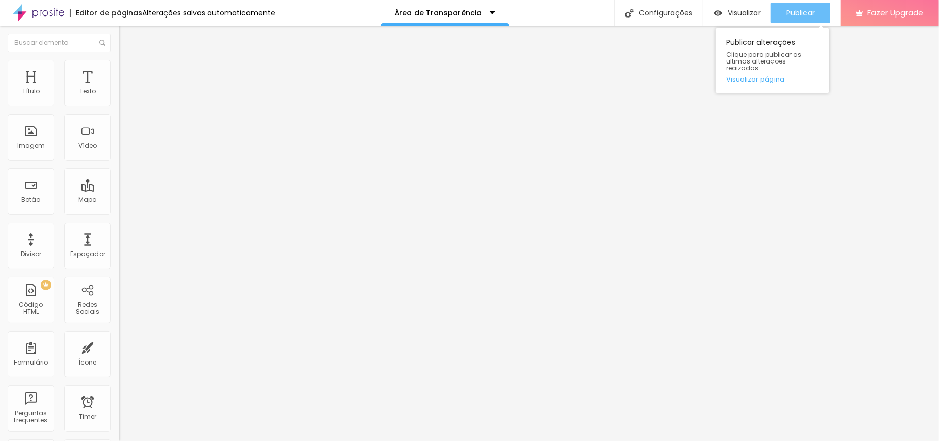
click at [704, 15] on span "Publicar" at bounding box center [801, 13] width 28 height 8
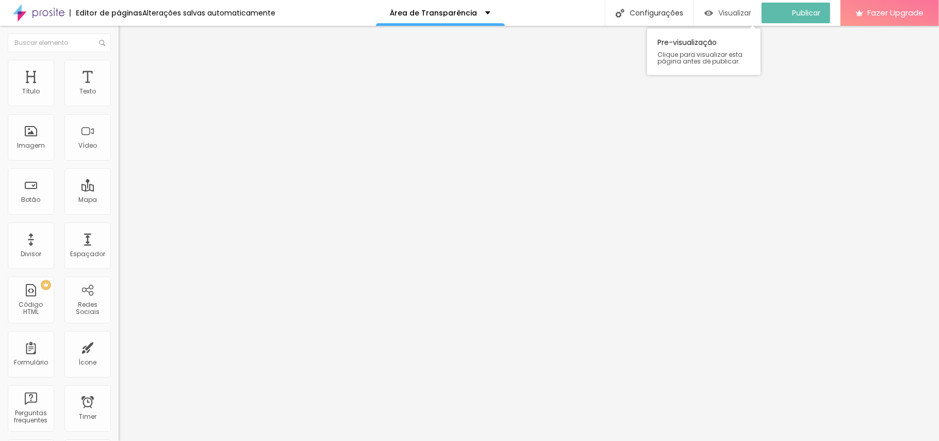
click at [704, 9] on span "Visualizar" at bounding box center [735, 13] width 33 height 8
click at [128, 73] on span "Avançado" at bounding box center [145, 77] width 34 height 9
click at [119, 330] on div at bounding box center [178, 408] width 119 height 78
click at [119, 70] on li "Avançado" at bounding box center [178, 75] width 119 height 10
click at [119, 330] on div at bounding box center [178, 408] width 119 height 78
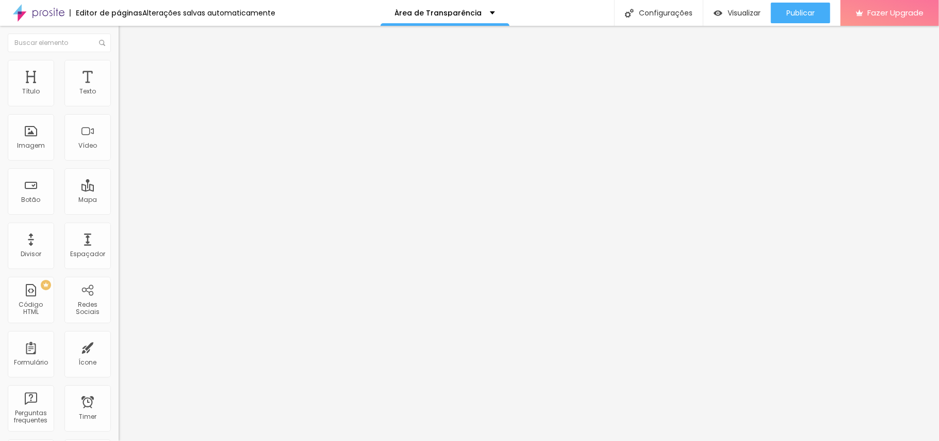
click at [128, 73] on span "Avançado" at bounding box center [145, 77] width 34 height 9
click at [119, 330] on div at bounding box center [178, 408] width 119 height 78
click at [119, 70] on li "Avançado" at bounding box center [178, 75] width 119 height 10
click at [119, 330] on div at bounding box center [178, 408] width 119 height 78
click at [704, 10] on button "Publicar" at bounding box center [800, 13] width 59 height 21
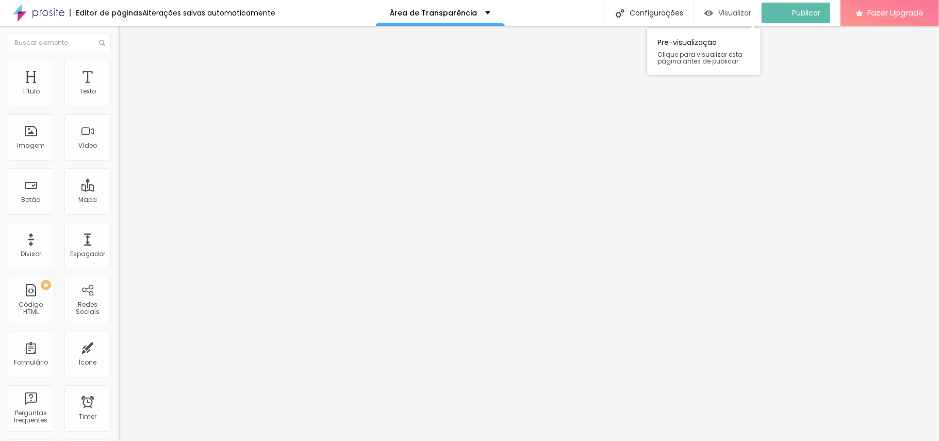
click at [704, 13] on span "Visualizar" at bounding box center [735, 13] width 33 height 8
click at [119, 70] on img at bounding box center [123, 74] width 9 height 9
drag, startPoint x: 63, startPoint y: 330, endPoint x: 75, endPoint y: 325, distance: 12.9
click at [119, 330] on div "flex: 1 0 auto ; min-width : 120px ;" at bounding box center [178, 408] width 119 height 78
drag, startPoint x: 80, startPoint y: 317, endPoint x: 0, endPoint y: 234, distance: 115.3
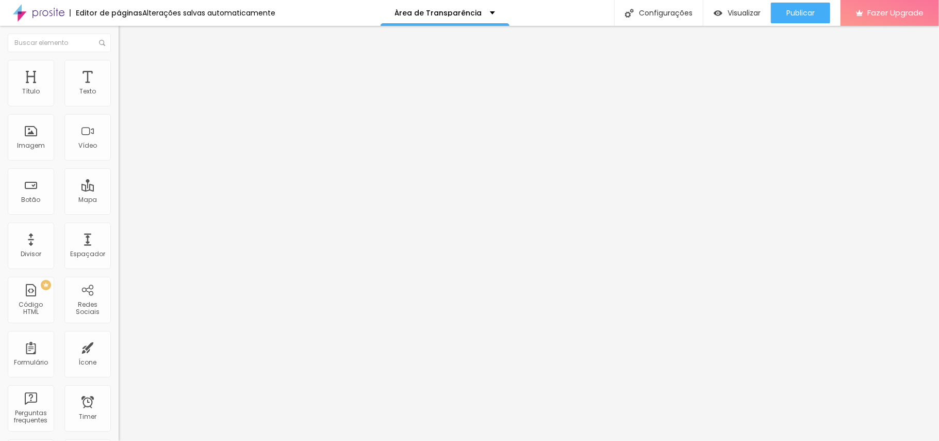
click at [119, 234] on div "20 px Espaçamento Interno ID Html Classes Html Visível nos dispositivos Celular…" at bounding box center [178, 224] width 119 height 288
click at [119, 70] on li "Avançado" at bounding box center [178, 75] width 119 height 10
drag, startPoint x: 77, startPoint y: 323, endPoint x: 0, endPoint y: 236, distance: 116.2
click at [119, 236] on div "20 px Espaçamento Interno ID Html Classes Html Visível nos dispositivos Celular…" at bounding box center [178, 224] width 119 height 288
click at [128, 73] on span "Avançado" at bounding box center [145, 77] width 34 height 9
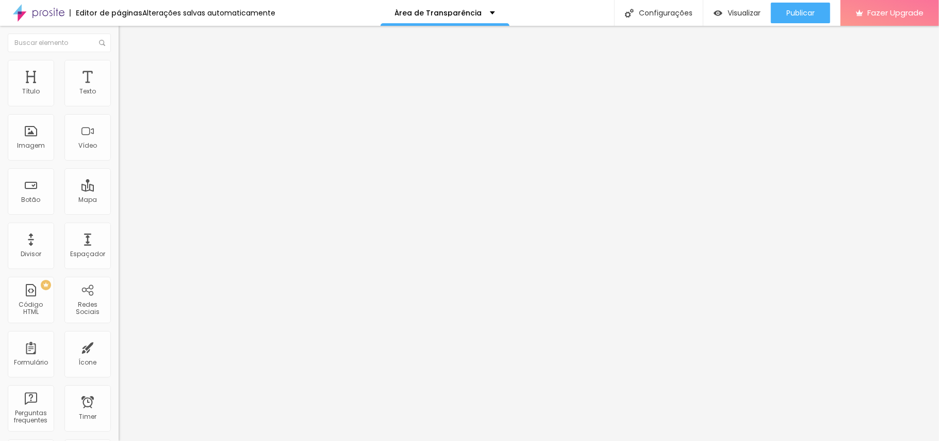
drag, startPoint x: 78, startPoint y: 333, endPoint x: 0, endPoint y: 174, distance: 177.2
click at [119, 175] on div "20 px Espaçamento Interno ID Html Classes Html Visível nos dispositivos Celular…" at bounding box center [178, 224] width 119 height 288
click at [128, 73] on span "Avançado" at bounding box center [145, 77] width 34 height 9
drag, startPoint x: 84, startPoint y: 324, endPoint x: 0, endPoint y: 223, distance: 131.6
click at [119, 223] on div "20 px Espaçamento Interno ID Html Classes Html Visível nos dispositivos Celular…" at bounding box center [178, 224] width 119 height 288
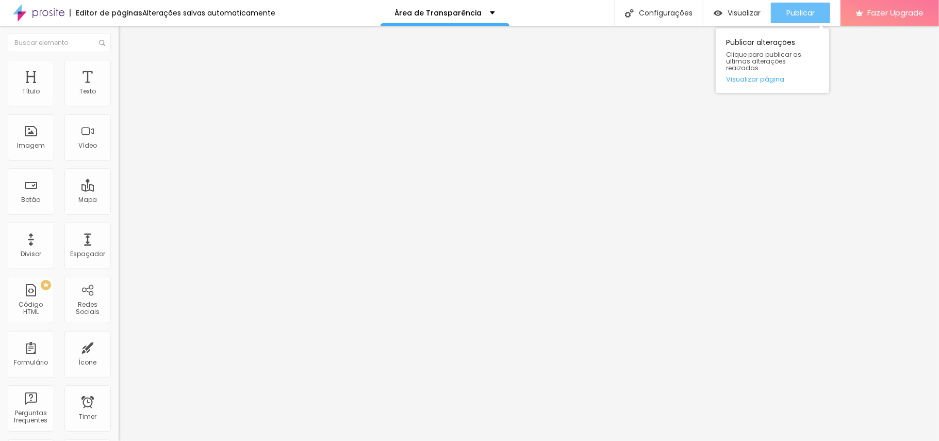
click at [704, 15] on span "Publicar" at bounding box center [801, 13] width 28 height 8
click at [119, 60] on li "Estilo" at bounding box center [178, 65] width 119 height 10
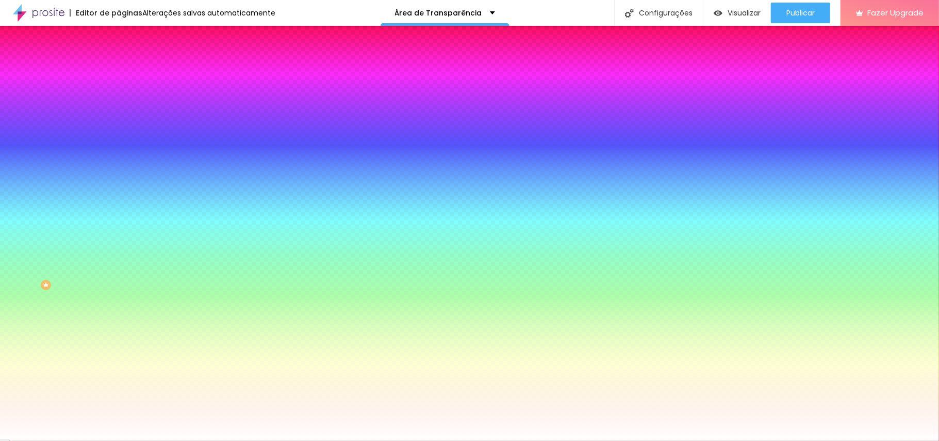
click at [119, 70] on img at bounding box center [123, 74] width 9 height 9
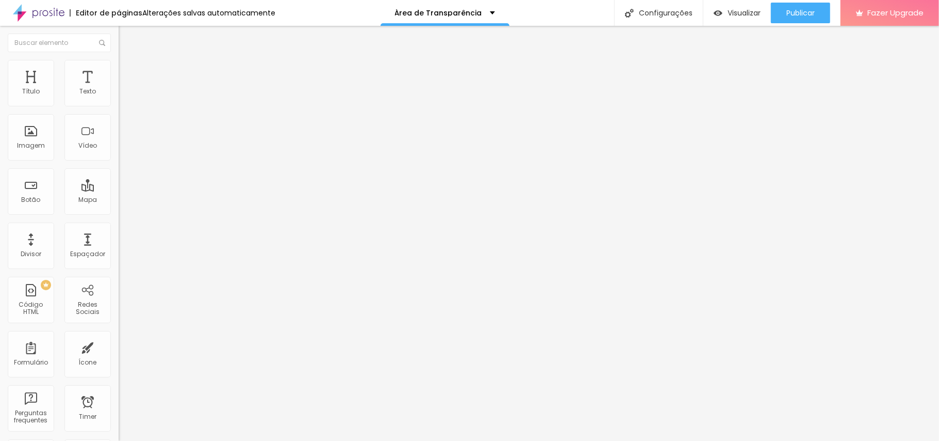
drag, startPoint x: 42, startPoint y: 103, endPoint x: 9, endPoint y: 114, distance: 35.2
click at [119, 200] on input "range" at bounding box center [152, 204] width 67 height 8
click at [128, 73] on span "Avançado" at bounding box center [145, 77] width 34 height 9
drag, startPoint x: 40, startPoint y: 100, endPoint x: 0, endPoint y: 102, distance: 40.3
click at [119, 200] on input "range" at bounding box center [152, 204] width 67 height 8
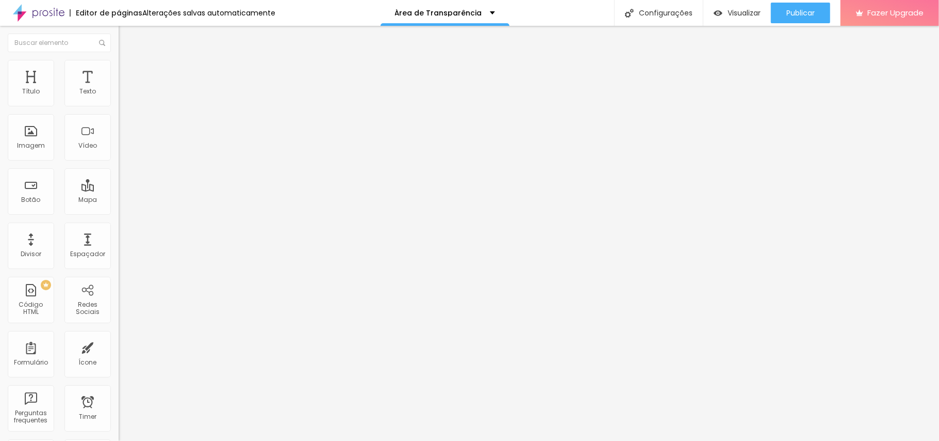
click at [119, 70] on li "Avançado" at bounding box center [178, 75] width 119 height 10
drag, startPoint x: 25, startPoint y: 100, endPoint x: 40, endPoint y: 102, distance: 15.6
click at [119, 200] on input "range" at bounding box center [152, 204] width 67 height 8
click at [128, 71] on span "Avançado" at bounding box center [145, 66] width 34 height 9
click at [119, 70] on li "Avançado" at bounding box center [178, 75] width 119 height 10
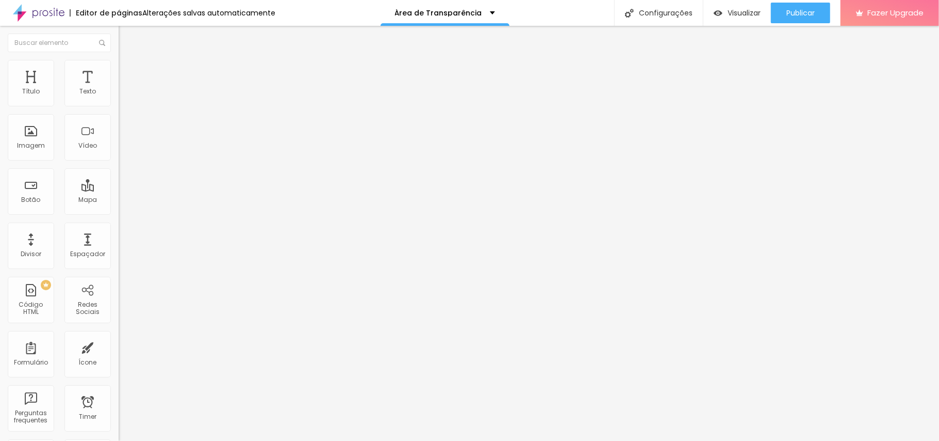
drag, startPoint x: 30, startPoint y: 100, endPoint x: 44, endPoint y: 100, distance: 13.9
click at [119, 200] on input "range" at bounding box center [152, 204] width 67 height 8
click at [119, 70] on li "Avançado" at bounding box center [178, 75] width 119 height 10
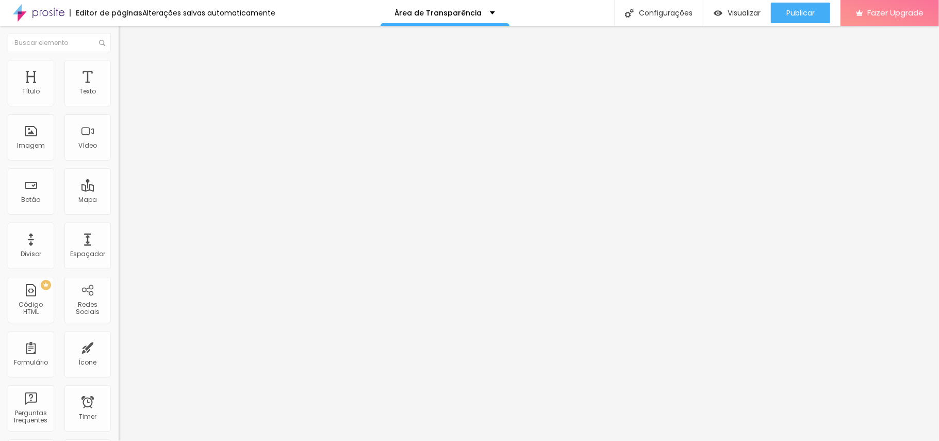
click at [119, 330] on div "Editar Seção Conteúdo Estilo Avançado 20 Espaçamento entre colunas 0 px Espaçam…" at bounding box center [178, 233] width 119 height 415
click at [704, 7] on button "Publicar" at bounding box center [800, 13] width 59 height 21
click at [704, 15] on span "Visualizar" at bounding box center [735, 13] width 33 height 8
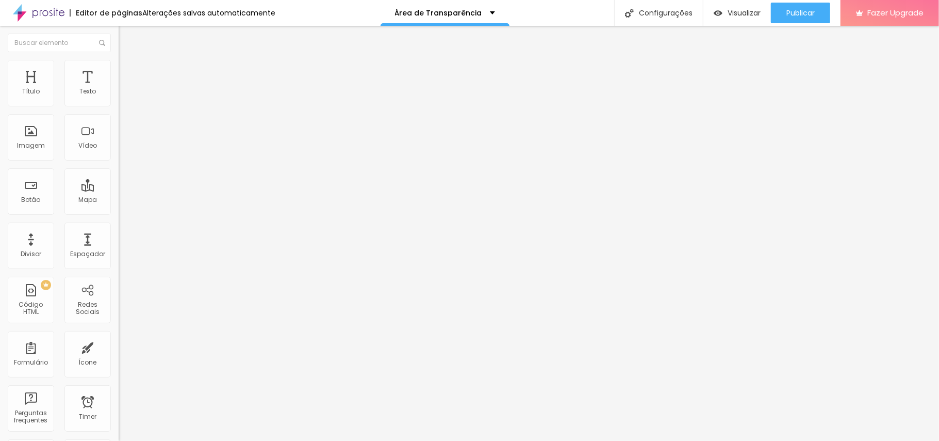
click at [119, 63] on img at bounding box center [123, 64] width 9 height 9
click at [119, 102] on img at bounding box center [122, 98] width 7 height 7
click at [119, 103] on div at bounding box center [178, 99] width 119 height 8
click at [119, 102] on img at bounding box center [122, 98] width 7 height 7
click at [119, 70] on li "Avançado" at bounding box center [178, 75] width 119 height 10
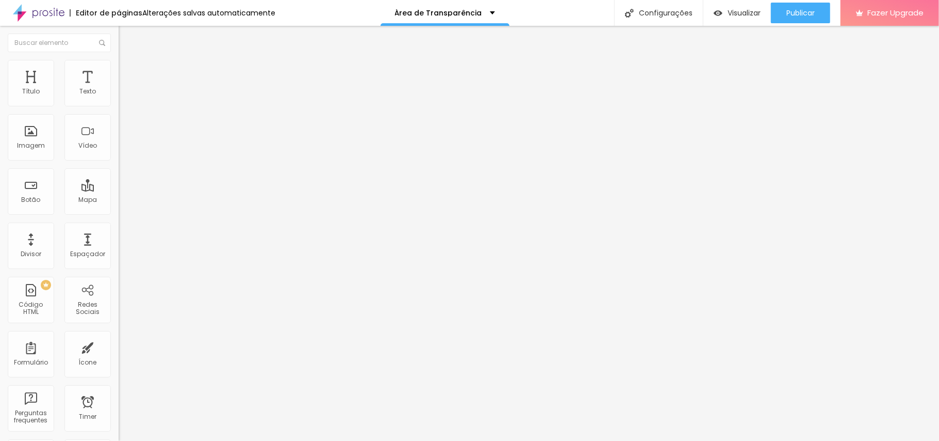
drag, startPoint x: 44, startPoint y: 103, endPoint x: 0, endPoint y: 102, distance: 44.4
click at [119, 200] on input "range" at bounding box center [152, 204] width 67 height 8
click at [128, 75] on span "Avançado" at bounding box center [145, 77] width 34 height 9
drag, startPoint x: 46, startPoint y: 104, endPoint x: 3, endPoint y: 104, distance: 43.3
click at [119, 104] on div "20 px Espaçamento Interno ID Html Classes Html Visível nos dispositivos Celular…" at bounding box center [178, 224] width 119 height 288
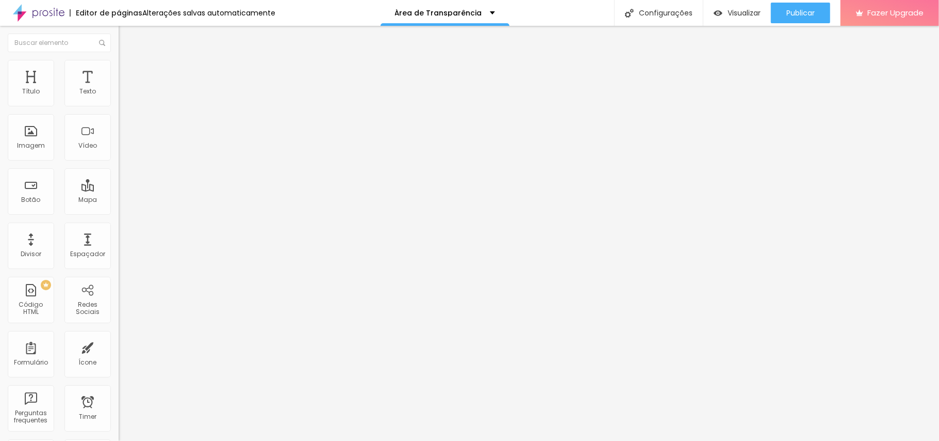
drag, startPoint x: 38, startPoint y: 102, endPoint x: 0, endPoint y: 108, distance: 38.3
click at [119, 200] on input "range" at bounding box center [152, 204] width 67 height 8
click at [128, 73] on span "Avançado" at bounding box center [145, 77] width 34 height 9
drag, startPoint x: 41, startPoint y: 103, endPoint x: 47, endPoint y: 114, distance: 12.5
click at [119, 200] on input "range" at bounding box center [152, 204] width 67 height 8
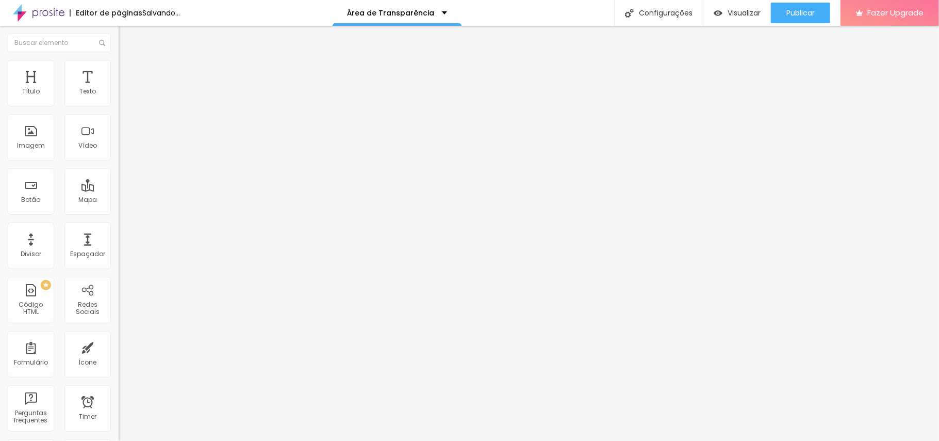
click at [128, 73] on span "Avançado" at bounding box center [145, 77] width 34 height 9
drag, startPoint x: 48, startPoint y: 104, endPoint x: 0, endPoint y: 101, distance: 48.0
click at [119, 200] on input "range" at bounding box center [152, 204] width 67 height 8
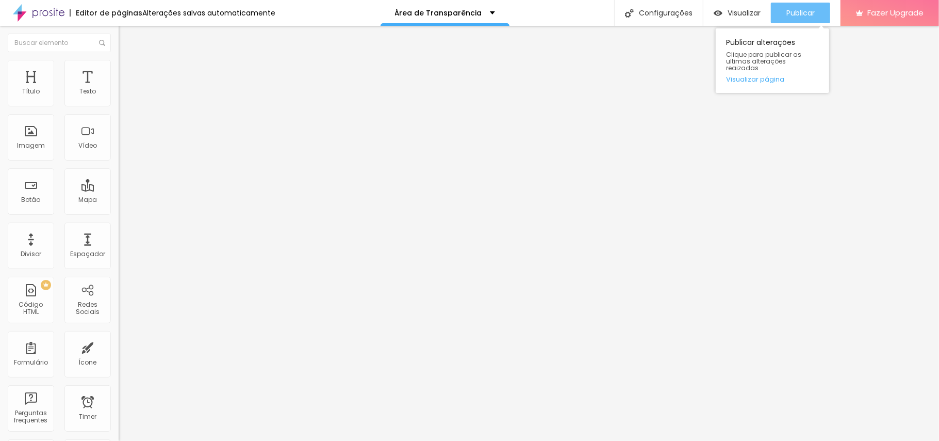
click at [704, 15] on button "Publicar" at bounding box center [800, 13] width 59 height 21
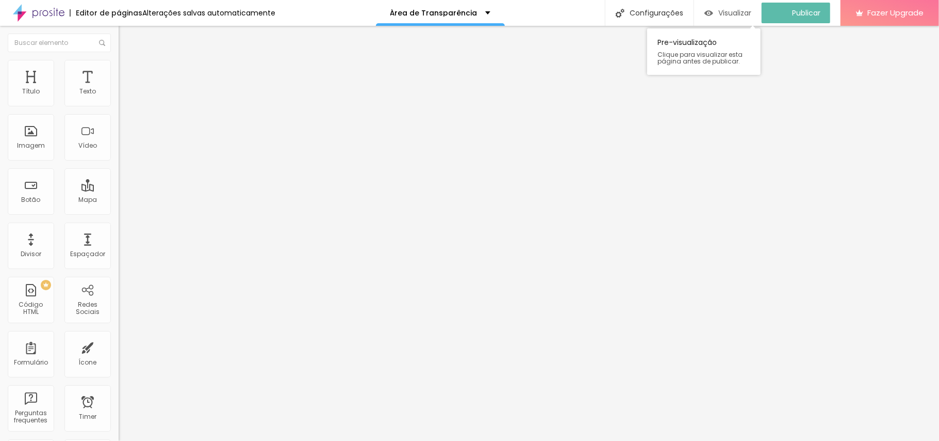
click at [704, 11] on span "Visualizar" at bounding box center [735, 13] width 33 height 8
click at [119, 70] on img at bounding box center [123, 74] width 9 height 9
drag, startPoint x: 27, startPoint y: 102, endPoint x: 43, endPoint y: 103, distance: 16.6
click at [119, 200] on input "range" at bounding box center [152, 204] width 67 height 8
click at [119, 77] on li "Avançado" at bounding box center [178, 75] width 119 height 10
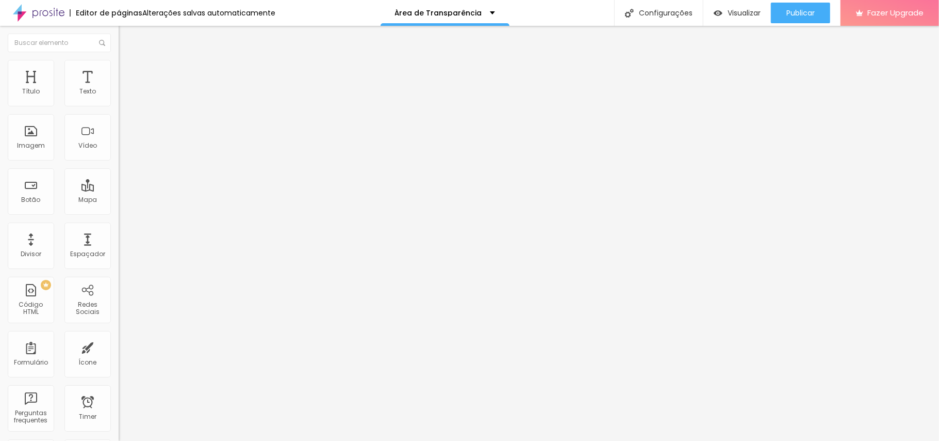
click at [119, 200] on div at bounding box center [178, 204] width 119 height 9
drag, startPoint x: 33, startPoint y: 101, endPoint x: 42, endPoint y: 101, distance: 9.3
click at [119, 200] on input "range" at bounding box center [152, 204] width 67 height 8
click at [119, 70] on li "Avançado" at bounding box center [178, 75] width 119 height 10
drag, startPoint x: 25, startPoint y: 100, endPoint x: 44, endPoint y: 98, distance: 18.6
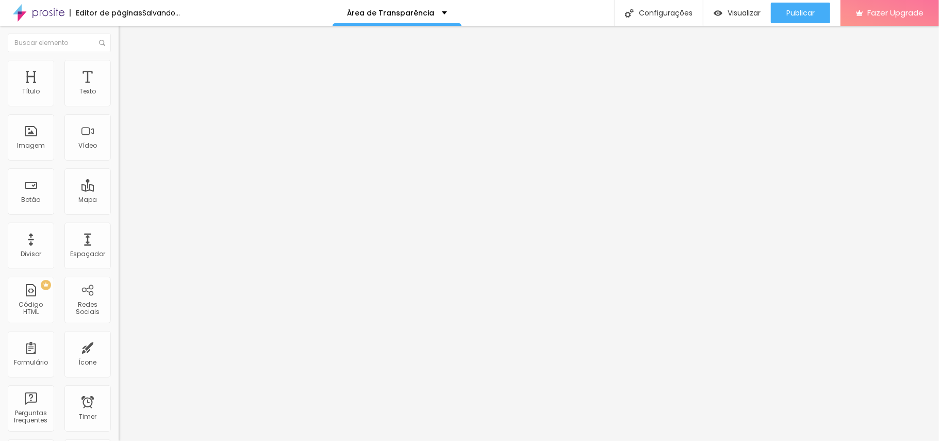
click at [119, 200] on input "range" at bounding box center [152, 204] width 67 height 8
click at [119, 70] on li "Avançado" at bounding box center [178, 75] width 119 height 10
drag, startPoint x: 31, startPoint y: 105, endPoint x: 39, endPoint y: 101, distance: 8.8
click at [119, 200] on div at bounding box center [178, 204] width 119 height 9
click at [119, 200] on input "range" at bounding box center [152, 204] width 67 height 8
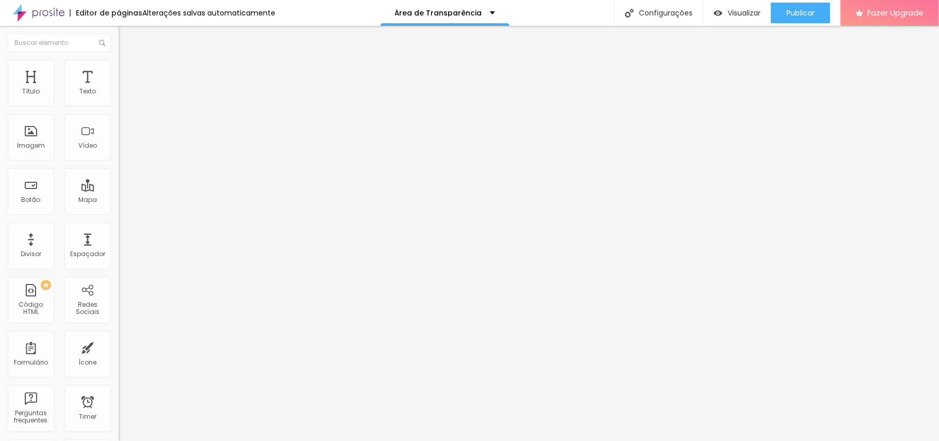
click at [119, 70] on li "Avançado" at bounding box center [178, 75] width 119 height 10
click at [119, 330] on div "flex: 1 0 auto ; min-width : 80px ;" at bounding box center [178, 408] width 119 height 78
click at [128, 73] on span "Avançado" at bounding box center [145, 77] width 34 height 9
click at [119, 330] on div "flex: 1 0 auto ; min-width : 80px ;" at bounding box center [178, 408] width 119 height 78
click at [119, 70] on li "Avançado" at bounding box center [178, 75] width 119 height 10
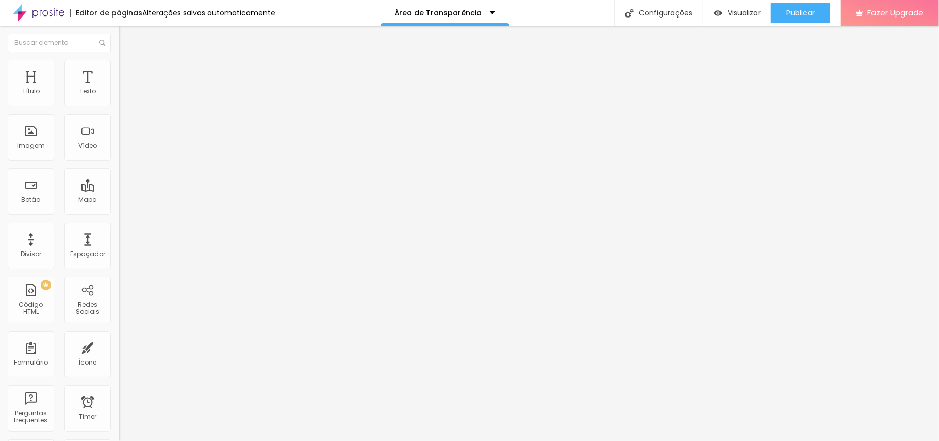
click at [119, 330] on div "flex: 1 0 auto ; min-width : 80px ;" at bounding box center [178, 408] width 119 height 78
click at [128, 73] on span "Avançado" at bounding box center [145, 77] width 34 height 9
click at [119, 330] on div "flex: 1 0 auto ; min-width : 80px ;" at bounding box center [178, 408] width 119 height 78
click at [119, 330] on div "20 px Espaçamento Interno ID Html Classes Html Visível nos dispositivos Celular…" at bounding box center [178, 224] width 119 height 288
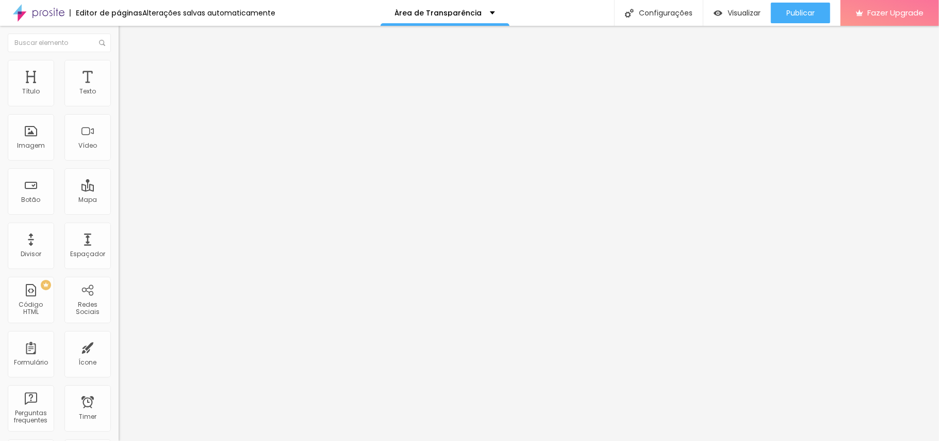
click at [119, 330] on div "flex: 1 0 auto ; min-width : 60px ;" at bounding box center [178, 408] width 119 height 78
click at [704, 9] on span "Publicar" at bounding box center [801, 13] width 28 height 8
click at [704, 10] on span "Visualizar" at bounding box center [735, 13] width 33 height 8
click at [119, 330] on div "flex: 1 0 auto ; min-width : 60px ;" at bounding box center [178, 408] width 119 height 78
click at [119, 70] on img at bounding box center [123, 74] width 9 height 9
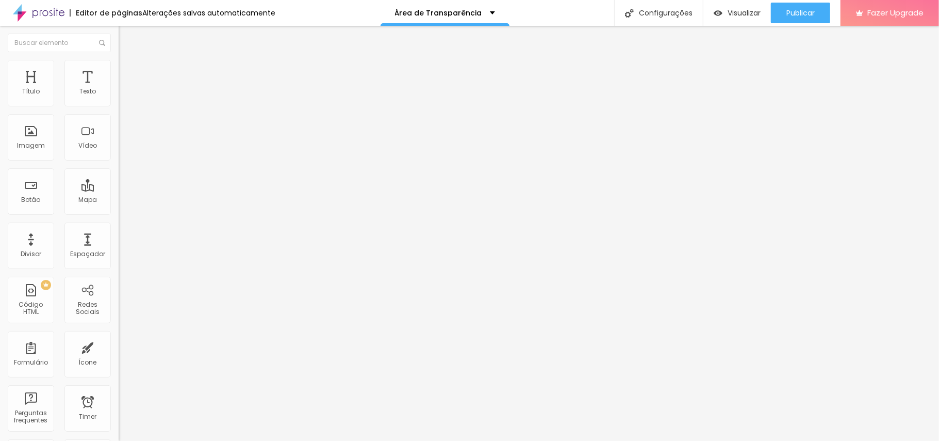
click at [119, 330] on div "flex: 1 0 auto ; min-width : 60px ;" at bounding box center [178, 408] width 119 height 78
click at [119, 70] on li "Avançado" at bounding box center [178, 75] width 119 height 10
click at [119, 330] on div "flex: 1 0 auto ; min-width : 60px ;" at bounding box center [178, 408] width 119 height 78
click at [119, 70] on li "Avançado" at bounding box center [178, 75] width 119 height 10
click at [119, 330] on div "flex: 1 0 auto ; min-width : 60px ;" at bounding box center [178, 408] width 119 height 78
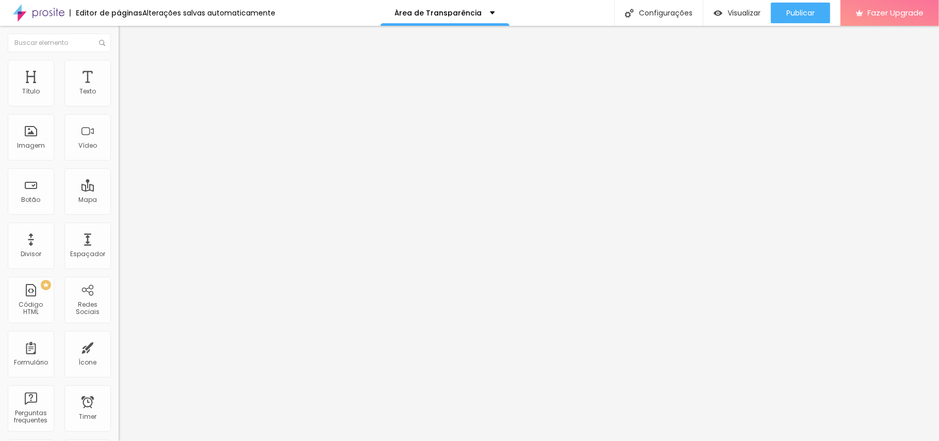
click at [119, 70] on img at bounding box center [123, 74] width 9 height 9
click at [119, 330] on div "flex: 1 0 auto ; min-width : 80px ;" at bounding box center [178, 408] width 119 height 78
click at [704, 13] on span "Publicar" at bounding box center [801, 13] width 28 height 8
click at [704, 4] on div "Visualizar" at bounding box center [728, 13] width 47 height 21
click at [119, 91] on div "Modo Encaixotado Encaixotado Completo" at bounding box center [178, 94] width 119 height 28
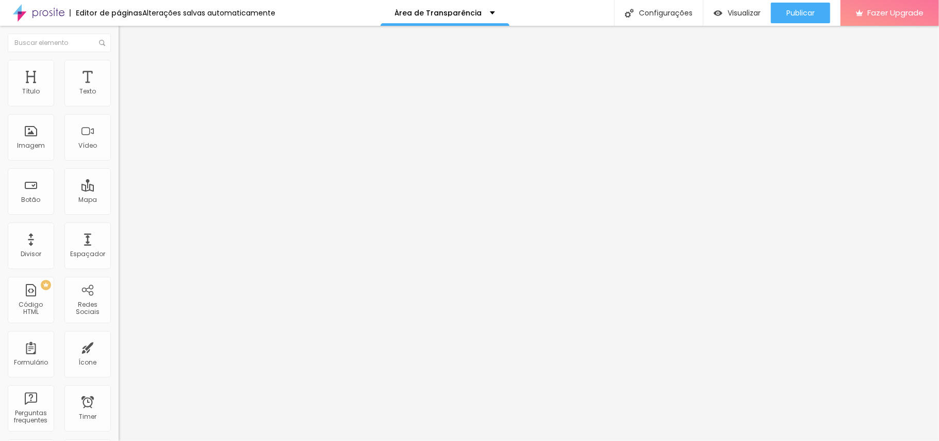
click at [119, 94] on span "Encaixotado" at bounding box center [139, 89] width 40 height 9
click at [119, 109] on div "Completo" at bounding box center [178, 106] width 119 height 6
click at [119, 95] on div "Modo Completo Encaixotado Completo" at bounding box center [178, 94] width 119 height 28
click at [119, 94] on span "Completo" at bounding box center [134, 89] width 31 height 9
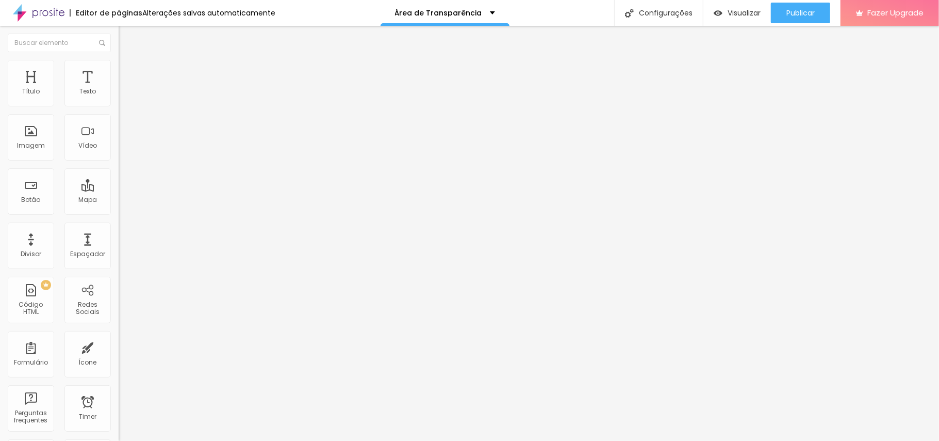
click at [119, 100] on span "Encaixotado" at bounding box center [139, 95] width 40 height 9
click at [119, 62] on ul "Conteúdo Estilo Avançado" at bounding box center [178, 65] width 119 height 31
click at [119, 63] on li "Estilo" at bounding box center [178, 65] width 119 height 10
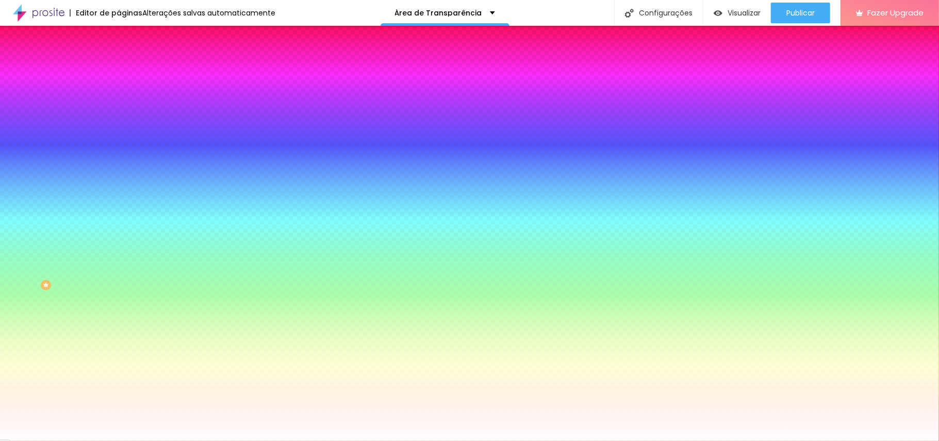
click at [119, 70] on li "Avançado" at bounding box center [178, 75] width 119 height 10
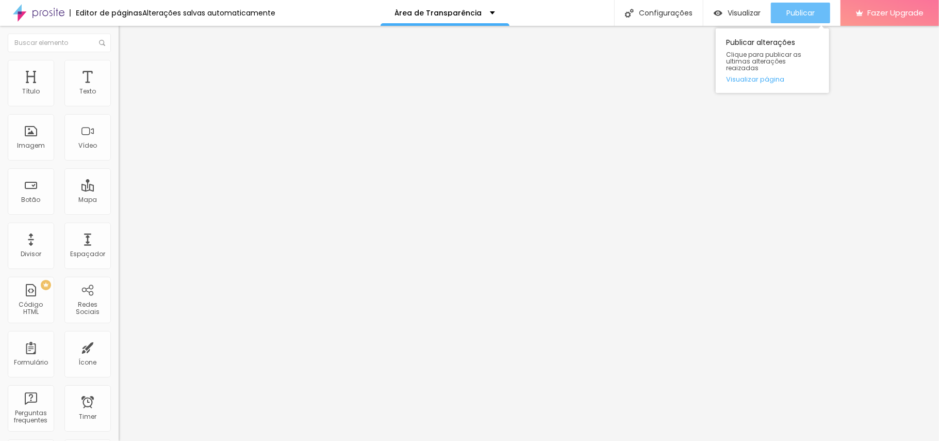
click at [704, 9] on span "Publicar" at bounding box center [801, 13] width 28 height 8
drag, startPoint x: 66, startPoint y: 102, endPoint x: 44, endPoint y: 102, distance: 22.2
click at [119, 200] on input "range" at bounding box center [152, 204] width 67 height 8
click at [704, 22] on div "Publicar" at bounding box center [801, 13] width 28 height 21
drag, startPoint x: 42, startPoint y: 101, endPoint x: 12, endPoint y: 102, distance: 29.9
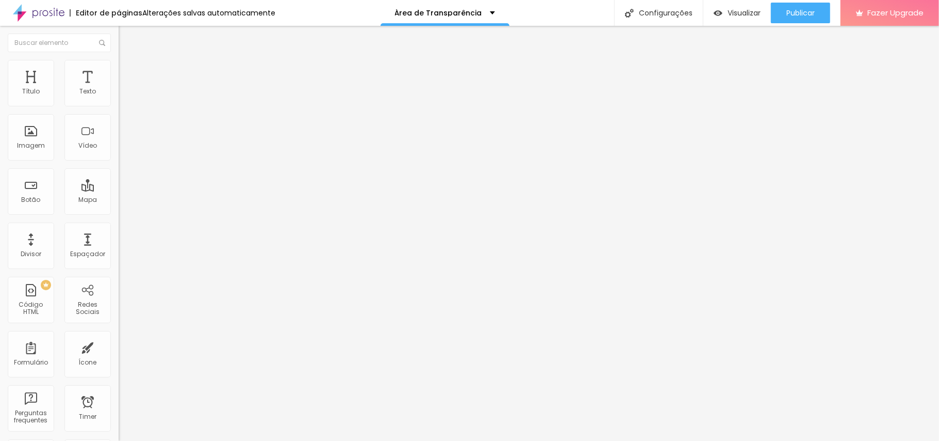
click at [119, 200] on input "range" at bounding box center [152, 204] width 67 height 8
click at [704, 11] on span "Publicar" at bounding box center [801, 13] width 28 height 8
drag, startPoint x: 29, startPoint y: 102, endPoint x: 60, endPoint y: 99, distance: 31.6
click at [119, 200] on input "range" at bounding box center [152, 204] width 67 height 8
drag, startPoint x: 60, startPoint y: 99, endPoint x: 69, endPoint y: 99, distance: 8.8
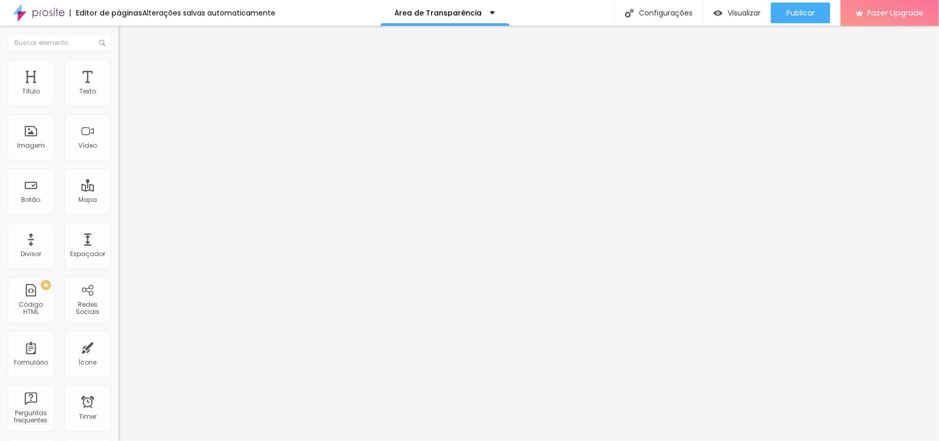
click at [119, 200] on input "range" at bounding box center [152, 204] width 67 height 8
click at [704, 13] on button "Publicar" at bounding box center [800, 13] width 59 height 21
drag, startPoint x: 71, startPoint y: 102, endPoint x: 149, endPoint y: 87, distance: 79.2
click at [149, 200] on input "range" at bounding box center [152, 204] width 67 height 8
click at [704, 13] on span "Publicar" at bounding box center [801, 13] width 28 height 8
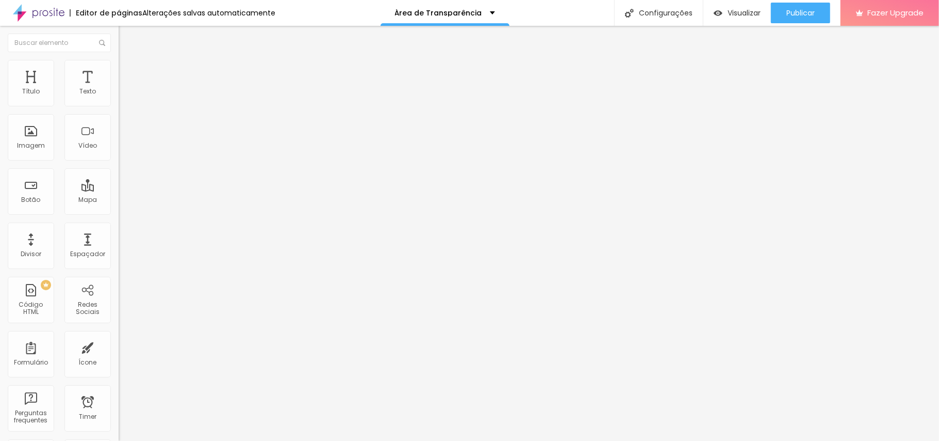
drag, startPoint x: 85, startPoint y: 98, endPoint x: 79, endPoint y: 98, distance: 5.2
click at [119, 200] on div at bounding box center [178, 204] width 119 height 9
drag, startPoint x: 79, startPoint y: 102, endPoint x: 67, endPoint y: 102, distance: 12.9
click at [119, 200] on input "range" at bounding box center [152, 204] width 67 height 8
click at [119, 330] on div "Classes Html" at bounding box center [178, 405] width 119 height 6
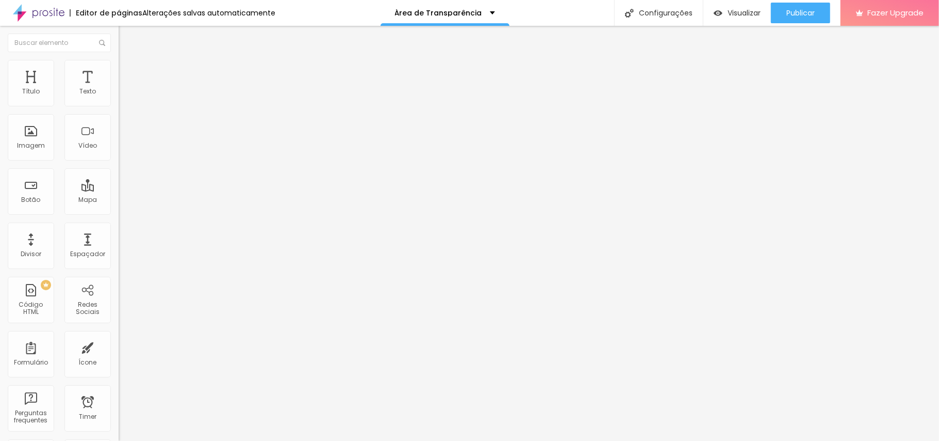
click at [119, 67] on li "Estilo" at bounding box center [178, 65] width 119 height 10
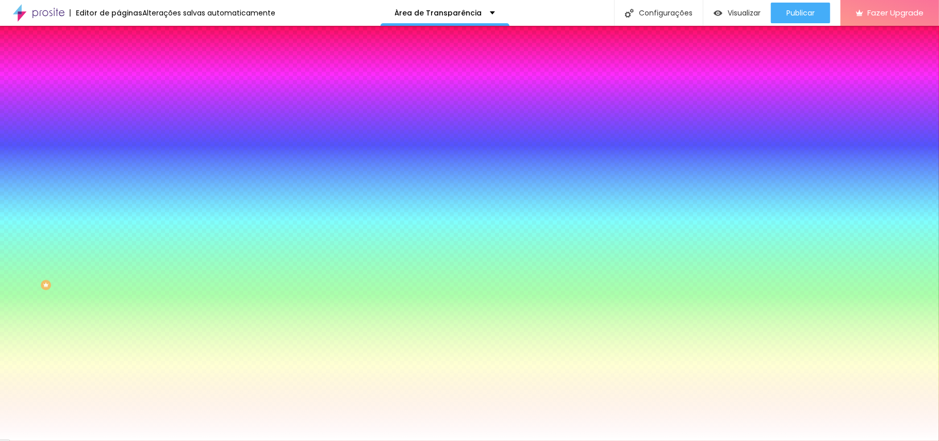
click at [119, 60] on li "Conteúdo" at bounding box center [178, 55] width 119 height 10
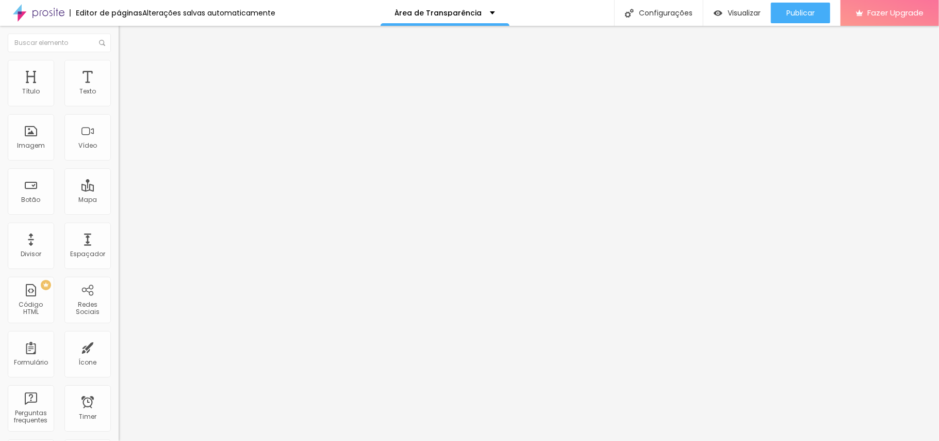
click at [119, 94] on span "Encaixotado" at bounding box center [139, 89] width 40 height 9
click at [119, 109] on div "Completo" at bounding box center [178, 106] width 119 height 6
click at [119, 70] on img at bounding box center [123, 74] width 9 height 9
drag, startPoint x: 65, startPoint y: 104, endPoint x: 93, endPoint y: 101, distance: 28.0
click at [119, 200] on input "range" at bounding box center [152, 204] width 67 height 8
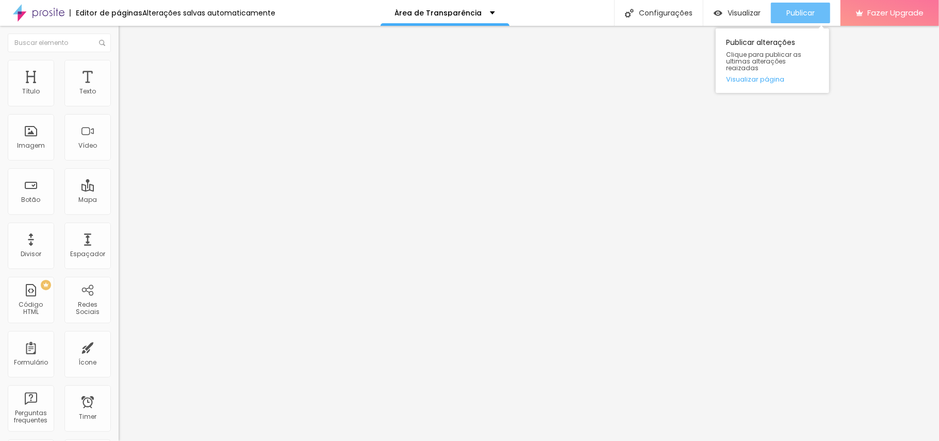
click at [704, 13] on button "Publicar" at bounding box center [800, 13] width 59 height 21
click at [119, 200] on div at bounding box center [178, 204] width 119 height 9
drag, startPoint x: 85, startPoint y: 102, endPoint x: 67, endPoint y: 102, distance: 18.1
click at [119, 200] on input "range" at bounding box center [152, 204] width 67 height 8
click at [119, 70] on li "Estilo" at bounding box center [178, 65] width 119 height 10
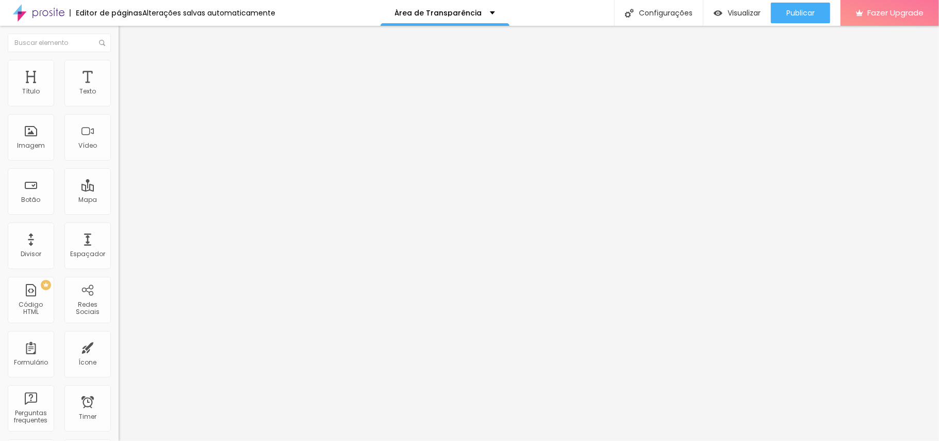
click at [128, 73] on span "Avançado" at bounding box center [145, 77] width 34 height 9
click at [128, 71] on span "Estilo" at bounding box center [136, 66] width 16 height 9
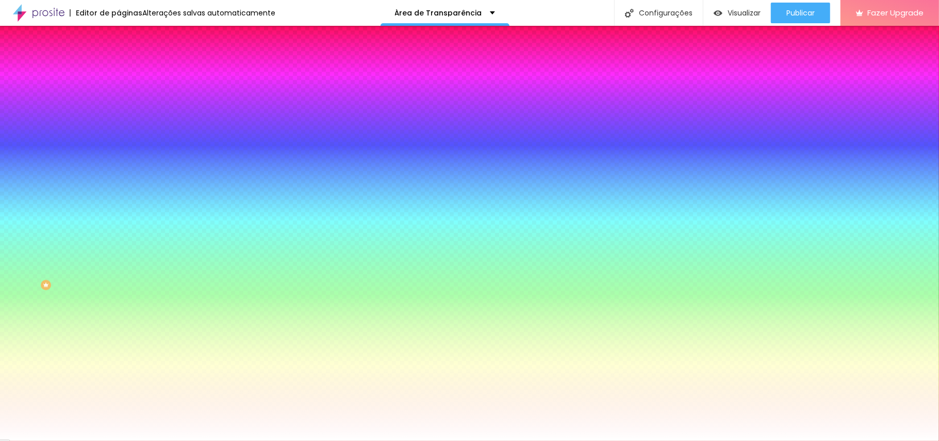
click at [128, 61] on span "Conteúdo" at bounding box center [144, 56] width 32 height 9
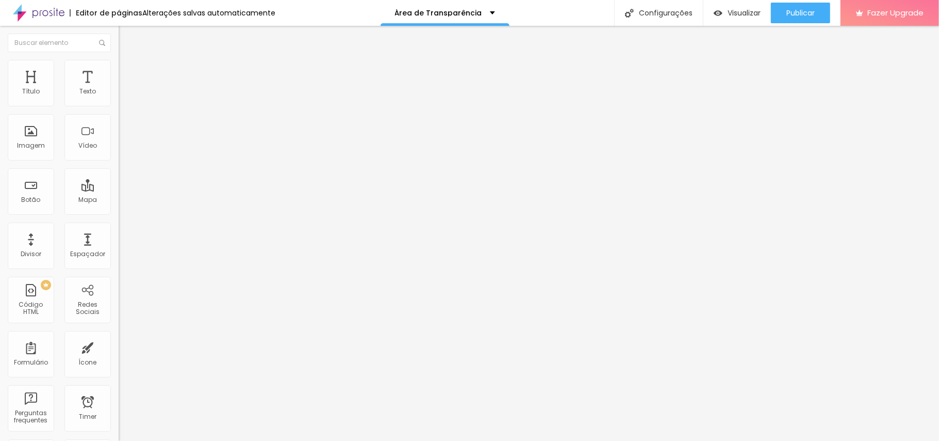
click at [119, 94] on span "Completo" at bounding box center [134, 89] width 31 height 9
click at [119, 62] on img at bounding box center [123, 64] width 9 height 9
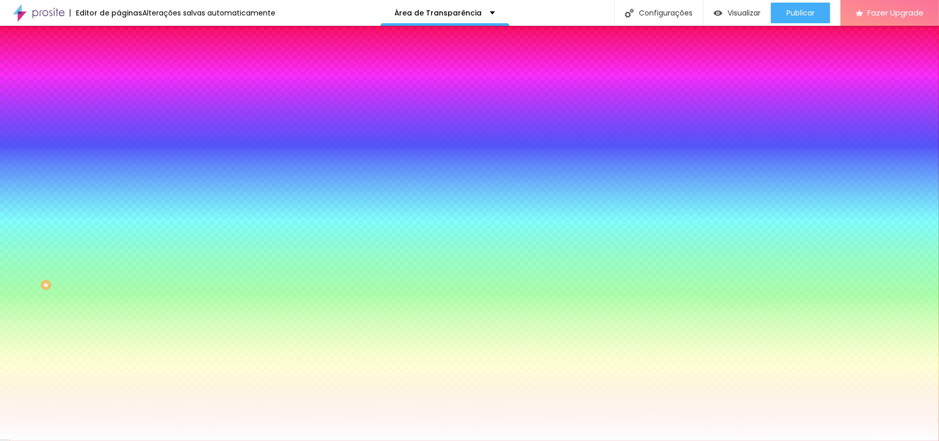
click at [119, 70] on li "Avançado" at bounding box center [178, 75] width 119 height 10
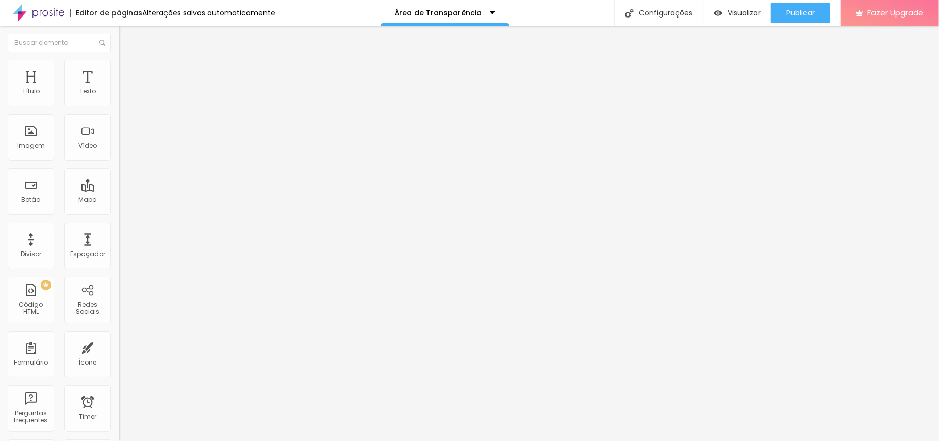
click at [119, 67] on li "Estilo" at bounding box center [178, 65] width 119 height 10
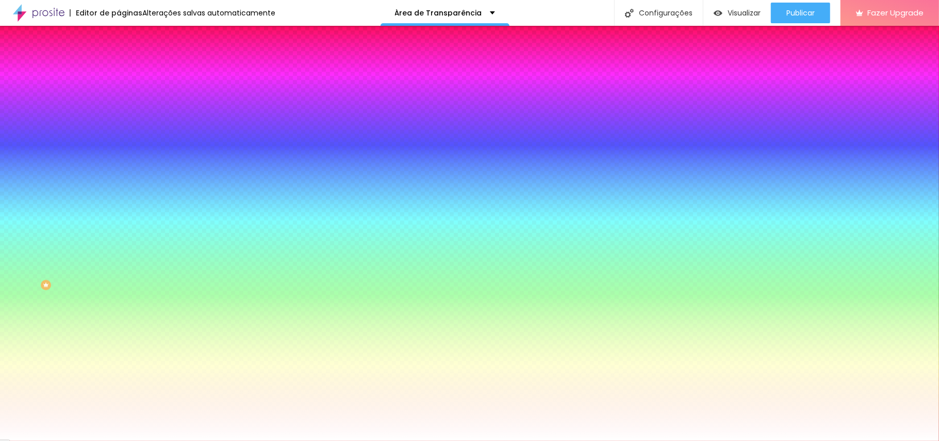
click at [119, 70] on li "Avançado" at bounding box center [178, 75] width 119 height 10
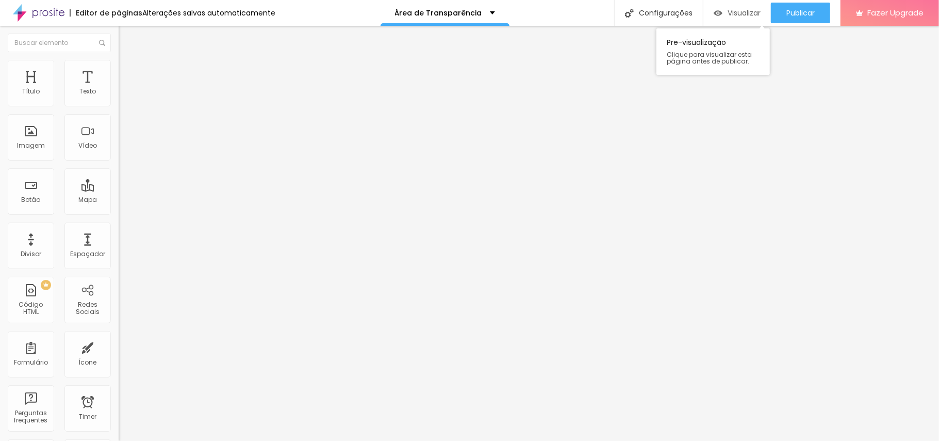
click at [704, 4] on div "Visualizar" at bounding box center [737, 13] width 47 height 21
click at [119, 70] on img at bounding box center [123, 74] width 9 height 9
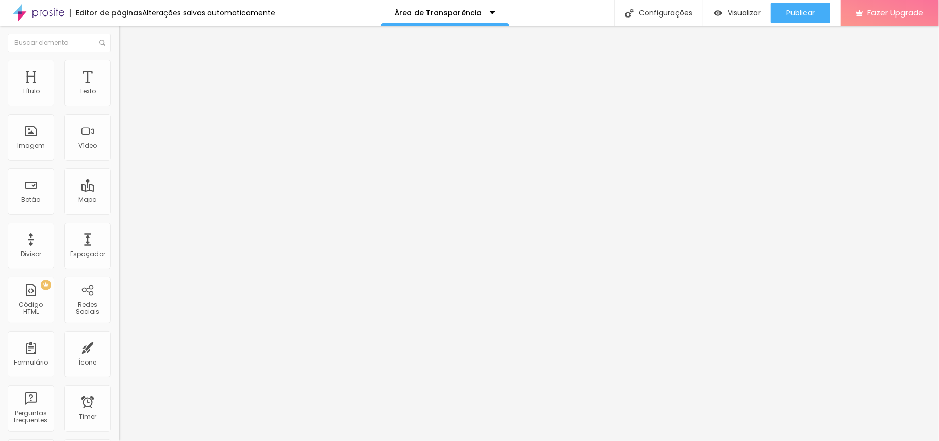
click at [119, 330] on div "Editar Seção Conteúdo Estilo Avançado 20 Espaçamento entre colunas 0 px Espaçam…" at bounding box center [178, 233] width 119 height 415
click at [704, 13] on span "Publicar" at bounding box center [801, 13] width 28 height 8
drag, startPoint x: 54, startPoint y: 351, endPoint x: 0, endPoint y: 289, distance: 82.3
click at [119, 289] on div "20 Espaçamento entre colunas 0 px Espaçamento vertical ID Html Classes Html Vis…" at bounding box center [178, 297] width 119 height 434
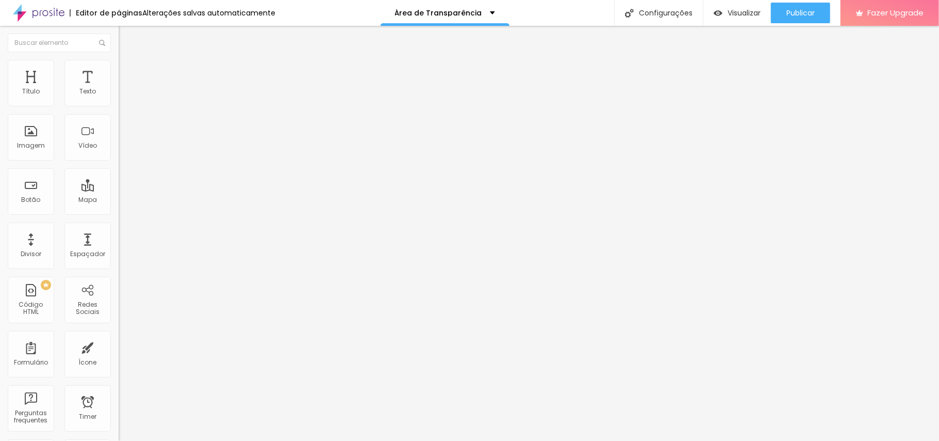
click at [119, 70] on li "Avançado" at bounding box center [178, 75] width 119 height 10
click at [119, 330] on div "flex: 1 0 auto ; min-width : 80px ;" at bounding box center [178, 408] width 119 height 78
drag, startPoint x: 80, startPoint y: 316, endPoint x: 0, endPoint y: 234, distance: 114.5
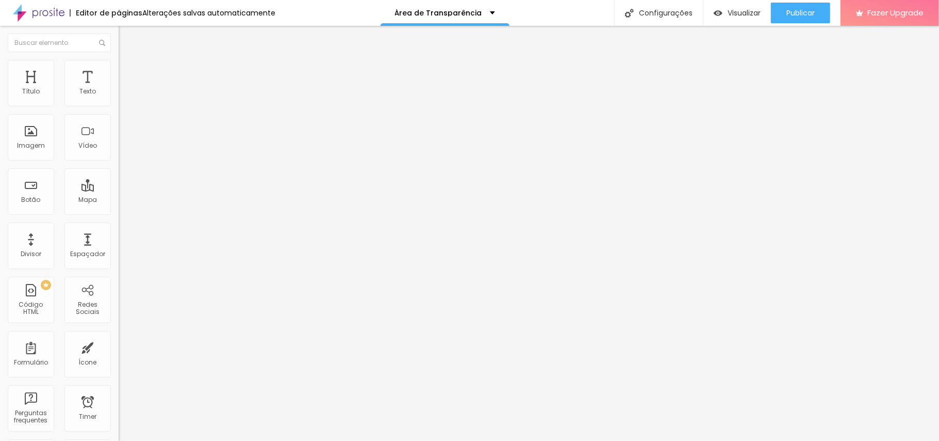
click at [119, 234] on div "20 px Espaçamento Interno ID Html Classes Html Visível nos dispositivos Celular…" at bounding box center [178, 224] width 119 height 288
click at [128, 73] on span "Avançado" at bounding box center [145, 77] width 34 height 9
click at [119, 330] on div "flex: 1 0 auto ; min-width : 80px ;" at bounding box center [178, 408] width 119 height 78
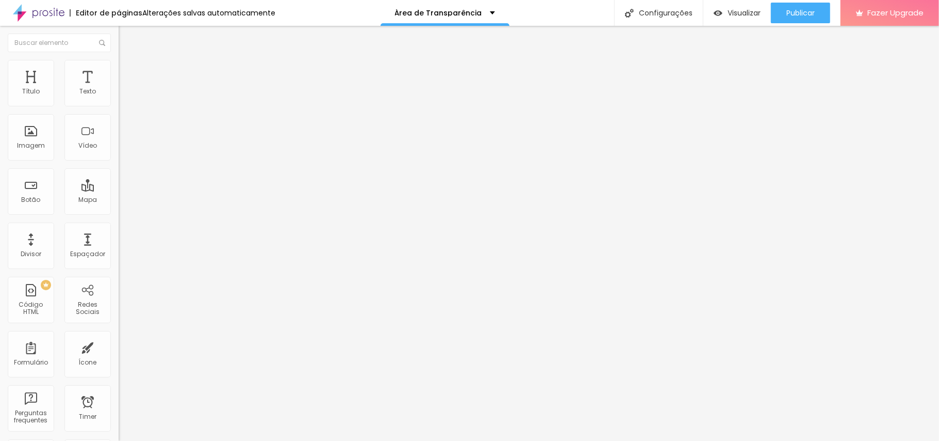
drag, startPoint x: 79, startPoint y: 324, endPoint x: 0, endPoint y: 249, distance: 109.1
click at [119, 249] on div "20 px Espaçamento Interno ID Html Classes Html Visível nos dispositivos Celular…" at bounding box center [178, 224] width 119 height 288
click at [119, 70] on li "Avançado" at bounding box center [178, 75] width 119 height 10
click at [119, 330] on div "flex: 1 0 auto ; min-width : 80px ;" at bounding box center [178, 408] width 119 height 78
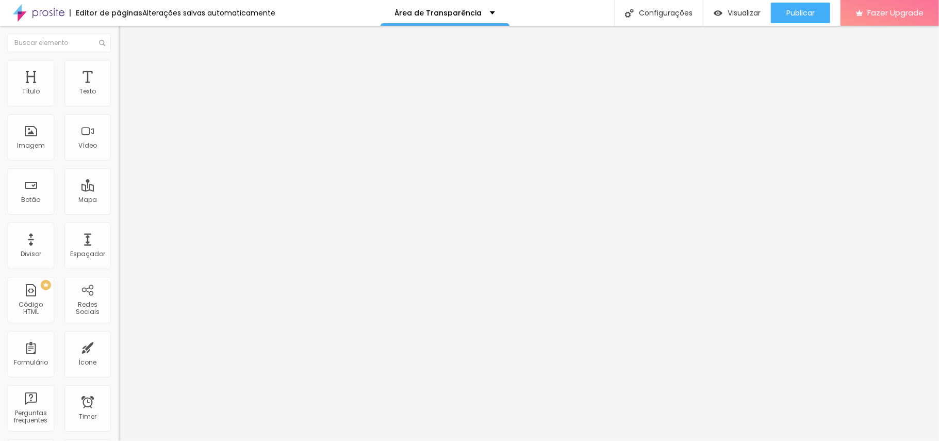
click at [119, 330] on div "flex: 1 0 auto ; min-width : 80px ;" at bounding box center [178, 408] width 119 height 78
drag, startPoint x: 84, startPoint y: 323, endPoint x: 0, endPoint y: 233, distance: 122.6
click at [119, 233] on div "20 px Espaçamento Interno ID Html Classes Html Visível nos dispositivos Celular…" at bounding box center [178, 224] width 119 height 288
click at [119, 70] on li "Avançado" at bounding box center [178, 75] width 119 height 10
click at [119, 330] on div "flex: 1 0 auto ; min-width : 80px ;" at bounding box center [178, 408] width 119 height 78
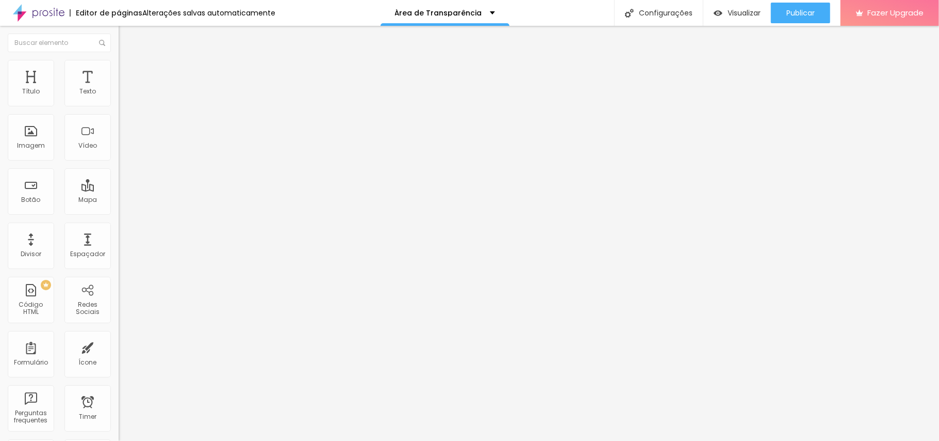
click at [119, 330] on div "flex: 1 0 auto ; min-width : 80px ;" at bounding box center [178, 408] width 119 height 78
drag, startPoint x: 74, startPoint y: 318, endPoint x: 0, endPoint y: 247, distance: 102.9
click at [119, 247] on div "20 px Espaçamento Interno ID Html Classes Html Visível nos dispositivos Celular…" at bounding box center [178, 224] width 119 height 288
click at [704, 15] on span "Publicar" at bounding box center [801, 13] width 28 height 8
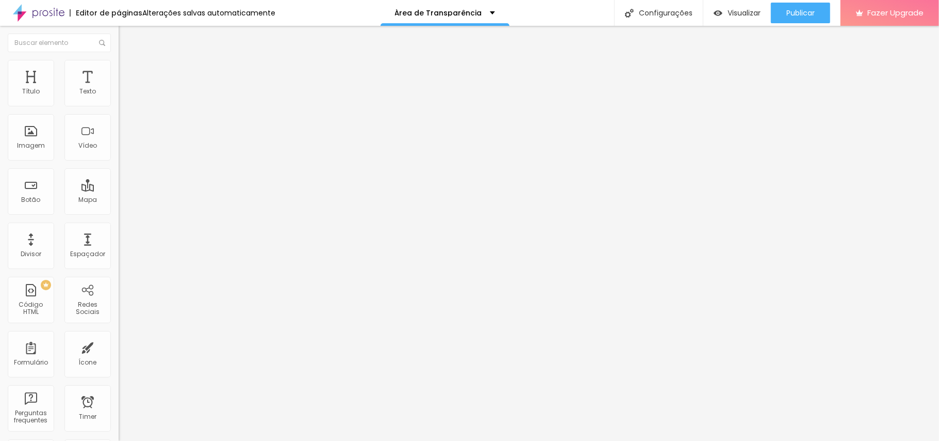
click at [119, 70] on img at bounding box center [123, 74] width 9 height 9
click at [128, 73] on span "Avançado" at bounding box center [145, 77] width 34 height 9
click at [119, 330] on div ".linha-tabela > div { flex: 1 0 auto ; min-width : 50px ; /* diminuiu de 80 par…" at bounding box center [201, 408] width 164 height 78
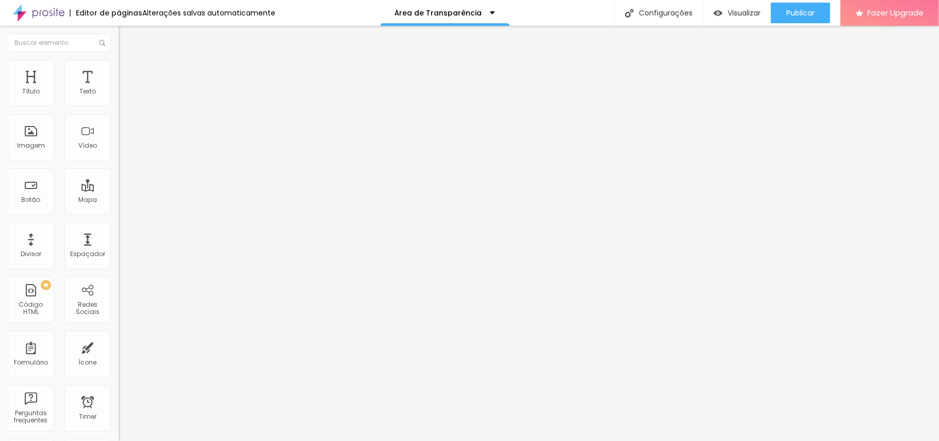
click at [119, 330] on div ".linha-tabela > div { flex: 1 0 auto ; min-width : 50px ; /* diminuiu de 80 par…" at bounding box center [201, 408] width 164 height 78
drag, startPoint x: 21, startPoint y: 336, endPoint x: 0, endPoint y: 237, distance: 101.3
click at [119, 237] on div "20 px Espaçamento Interno ID Html Classes Html Visível nos dispositivos Celular…" at bounding box center [178, 224] width 119 height 288
click at [119, 70] on img at bounding box center [123, 74] width 9 height 9
drag, startPoint x: 35, startPoint y: 331, endPoint x: 2, endPoint y: 235, distance: 101.0
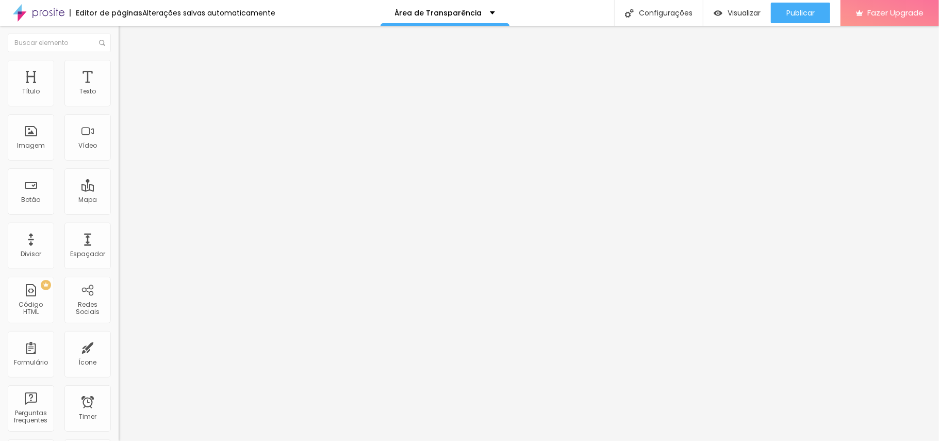
click at [119, 237] on div "20 px Espaçamento Interno ID Html Classes Html Visível nos dispositivos Celular…" at bounding box center [178, 224] width 119 height 288
click at [119, 70] on li "Avançado" at bounding box center [178, 75] width 119 height 10
drag, startPoint x: 33, startPoint y: 330, endPoint x: 5, endPoint y: 238, distance: 96.6
click at [119, 240] on div "20 px Espaçamento Interno ID Html Classes Html Visível nos dispositivos Celular…" at bounding box center [178, 224] width 119 height 288
click at [119, 70] on img at bounding box center [123, 74] width 9 height 9
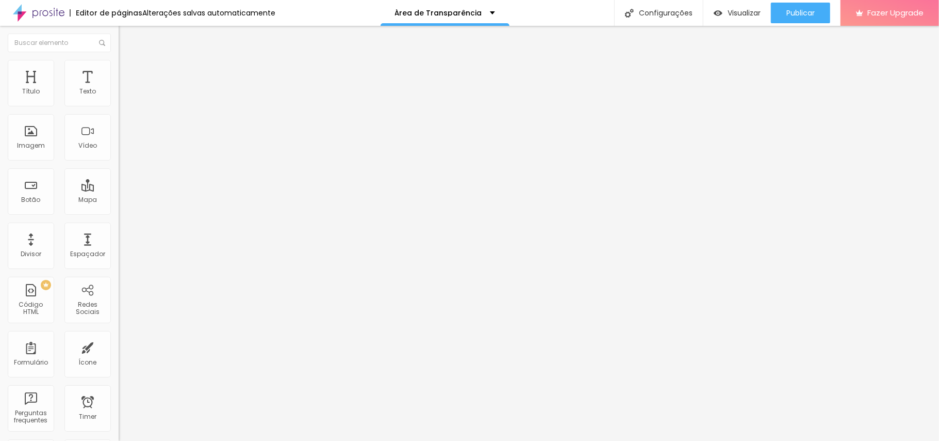
drag, startPoint x: 25, startPoint y: 330, endPoint x: 1, endPoint y: 240, distance: 93.6
click at [119, 240] on div "20 px Espaçamento Interno ID Html Classes Html Visível nos dispositivos Celular…" at bounding box center [178, 224] width 119 height 288
click at [119, 330] on div "Editar Coluna Conteúdo Estilo Avançado 20 px Espaçamento Interno ID Html Classe…" at bounding box center [178, 233] width 119 height 415
click at [704, 19] on div "Publicar" at bounding box center [801, 13] width 28 height 21
click at [128, 76] on span "Avançado" at bounding box center [145, 77] width 34 height 9
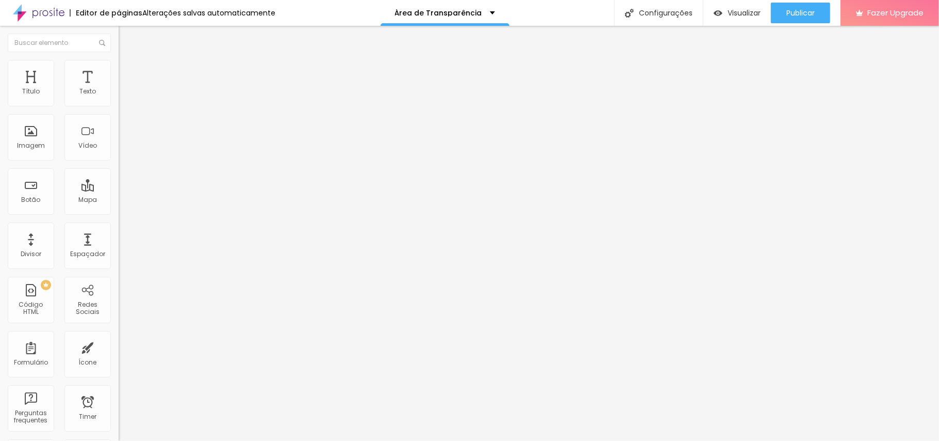
scroll to position [0, 0]
click at [128, 71] on span "Estilo" at bounding box center [136, 66] width 16 height 9
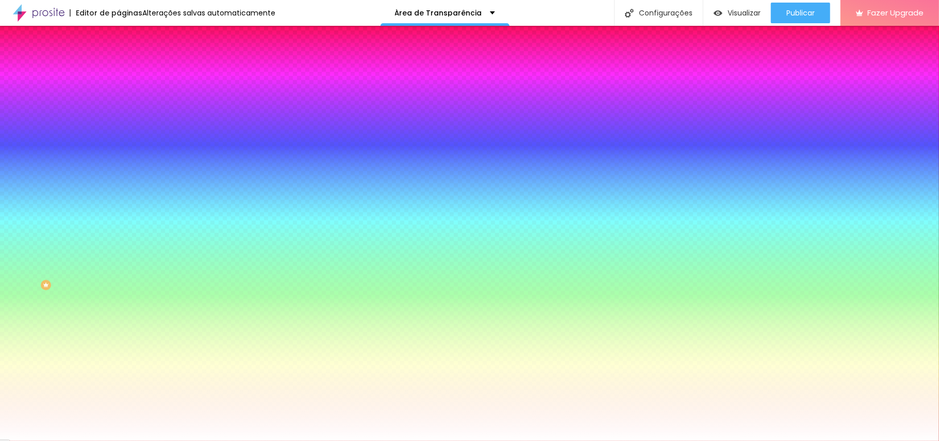
click at [119, 38] on button "Editar Seção" at bounding box center [178, 38] width 119 height 24
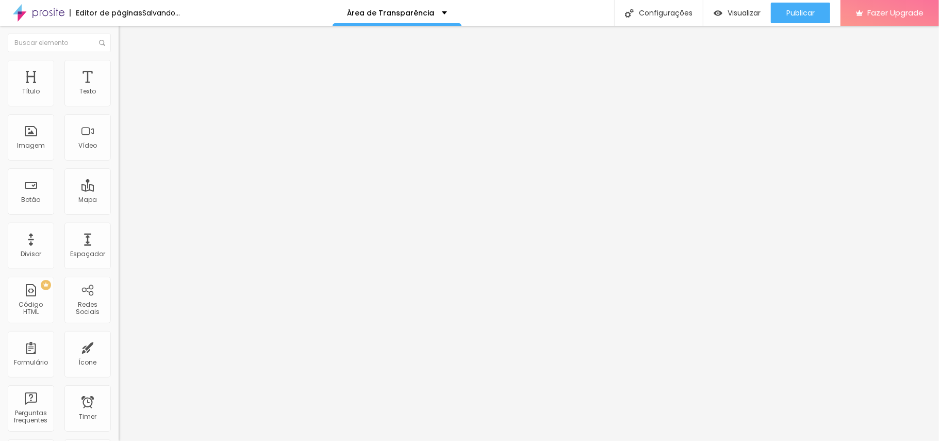
click at [119, 154] on div at bounding box center [178, 129] width 119 height 78
click at [119, 154] on div "< div style = "flex:2 0 auto; min-width:150px; padding:4px;" > ATA PRESTAÇÃO DE…" at bounding box center [315, 120] width 392 height 68
click at [128, 71] on span "Avançado" at bounding box center [145, 66] width 34 height 9
click at [126, 35] on img "button" at bounding box center [130, 38] width 8 height 8
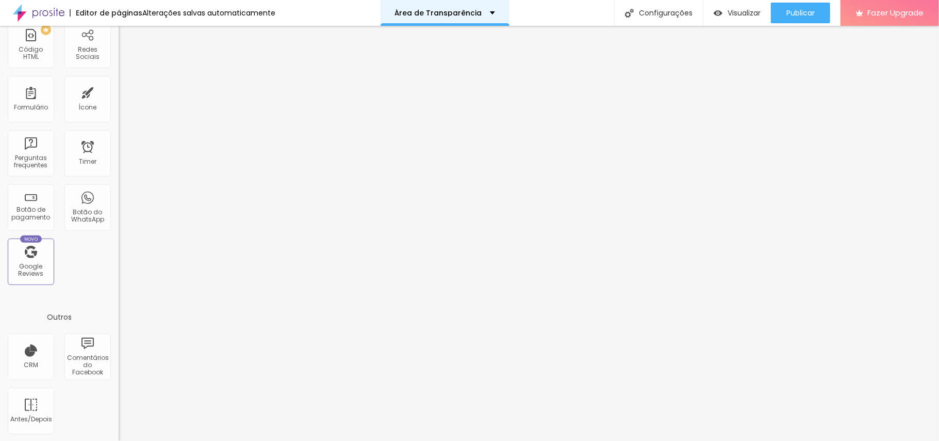
scroll to position [0, 0]
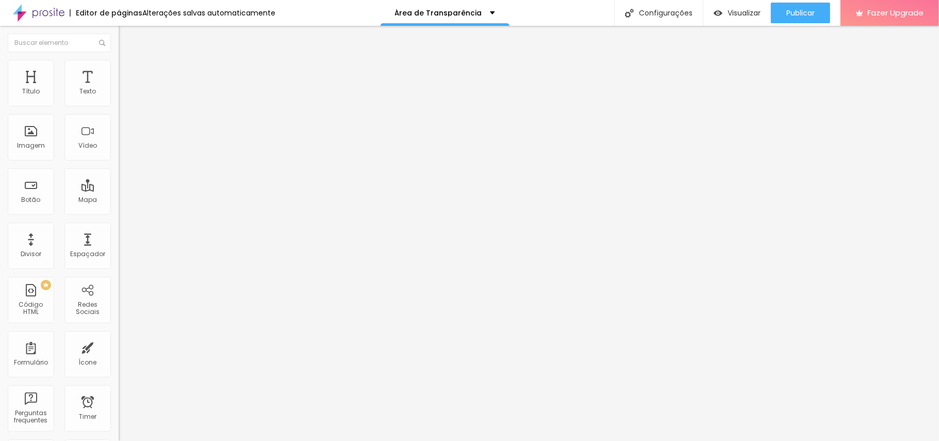
click at [119, 70] on img at bounding box center [123, 74] width 9 height 9
click at [119, 56] on li "Conteúdo" at bounding box center [178, 55] width 119 height 10
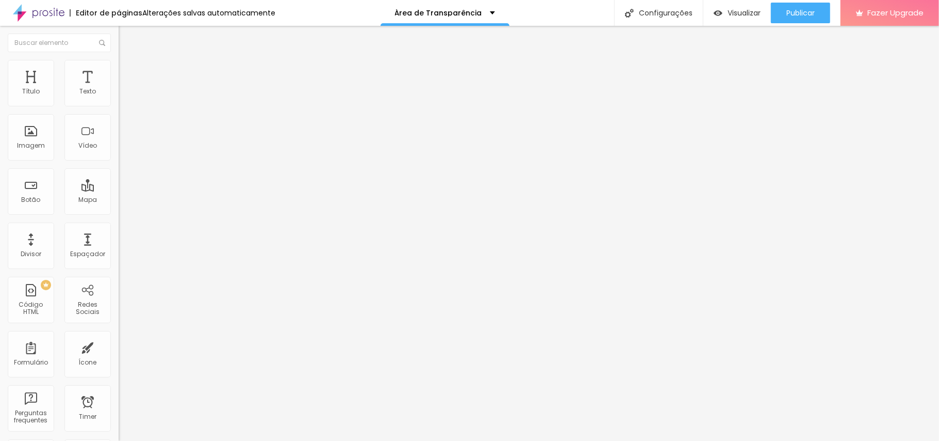
click at [119, 94] on span "Completo" at bounding box center [134, 89] width 31 height 9
click at [119, 100] on span "Encaixotado" at bounding box center [139, 95] width 40 height 9
click at [704, 17] on span "Publicar" at bounding box center [801, 13] width 28 height 8
click at [119, 94] on span "Encaixotado" at bounding box center [139, 89] width 40 height 9
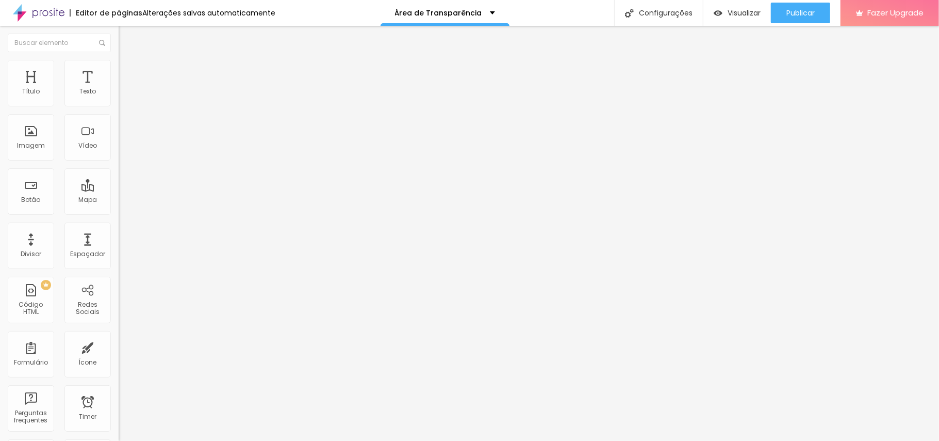
click at [119, 110] on span "Completo" at bounding box center [134, 105] width 31 height 9
click at [128, 75] on span "Avançado" at bounding box center [145, 77] width 34 height 9
click at [119, 330] on div at bounding box center [178, 408] width 119 height 78
click at [119, 70] on li "Avançado" at bounding box center [178, 75] width 119 height 10
click at [119, 330] on div at bounding box center [178, 408] width 119 height 78
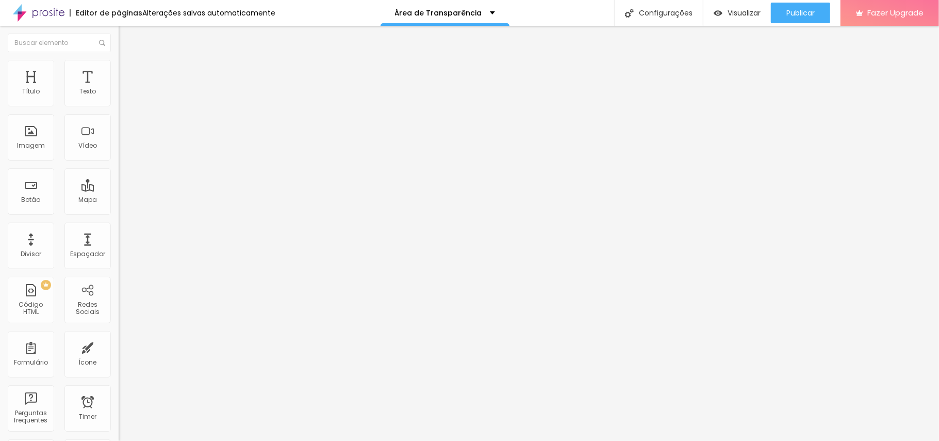
click at [119, 330] on div at bounding box center [178, 408] width 119 height 78
click at [119, 70] on li "Avançado" at bounding box center [178, 75] width 119 height 10
click at [119, 330] on div at bounding box center [178, 408] width 119 height 78
click at [119, 70] on li "Avançado" at bounding box center [178, 75] width 119 height 10
click at [119, 330] on div at bounding box center [178, 408] width 119 height 78
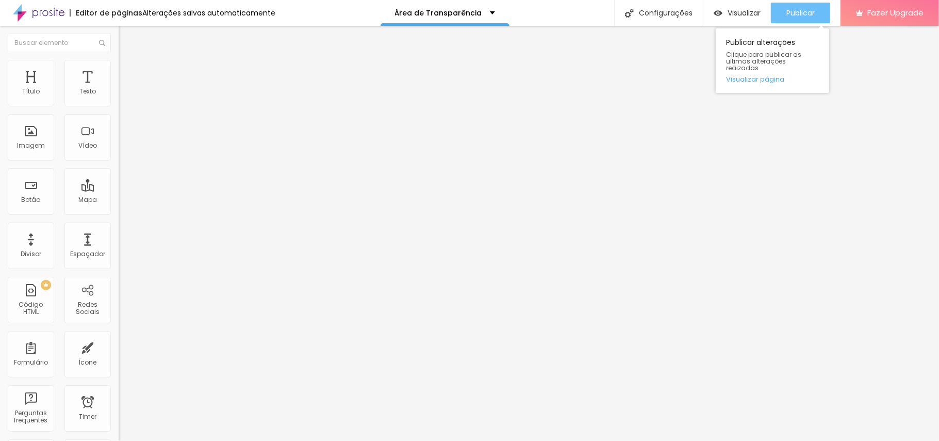
click at [704, 9] on span "Publicar" at bounding box center [801, 13] width 28 height 8
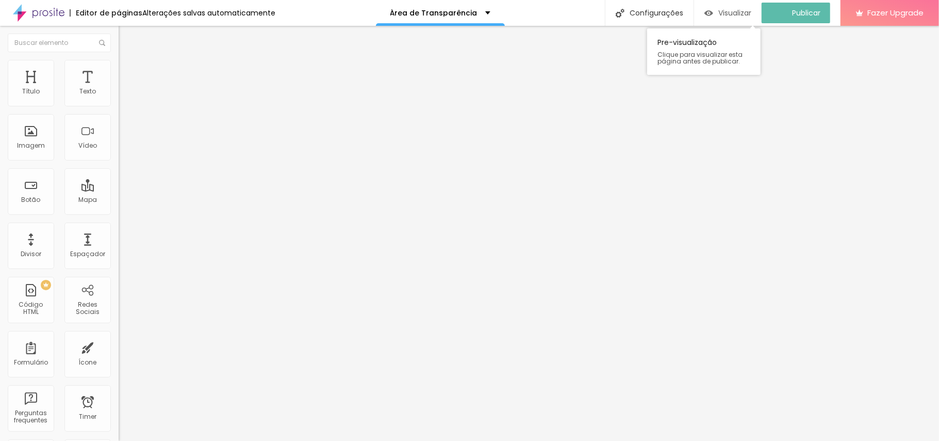
click at [704, 12] on span "Visualizar" at bounding box center [735, 13] width 33 height 8
click at [128, 73] on span "Avançado" at bounding box center [145, 77] width 34 height 9
click at [119, 330] on div "flex: 1 0 auto ; min-width : 60px ; text-align : center ; white-space : nowrap …" at bounding box center [178, 408] width 119 height 78
click at [119, 70] on li "Avançado" at bounding box center [178, 75] width 119 height 10
click at [119, 330] on div "flex: 1 0 auto ; min-width : 60px ; text-align : center ; white-space : nowrap …" at bounding box center [178, 408] width 119 height 78
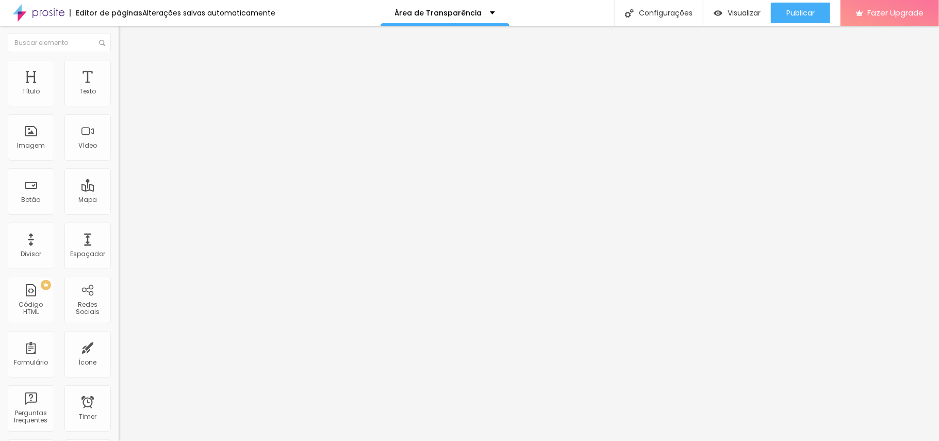
click at [119, 70] on li "Avançado" at bounding box center [178, 75] width 119 height 10
click at [119, 330] on div "flex: 1 0 auto ; min-width : 60px ; text-align : center ; white-space : nowrap …" at bounding box center [178, 408] width 119 height 78
click at [119, 66] on ul "Conteúdo Estilo Avançado" at bounding box center [178, 65] width 119 height 31
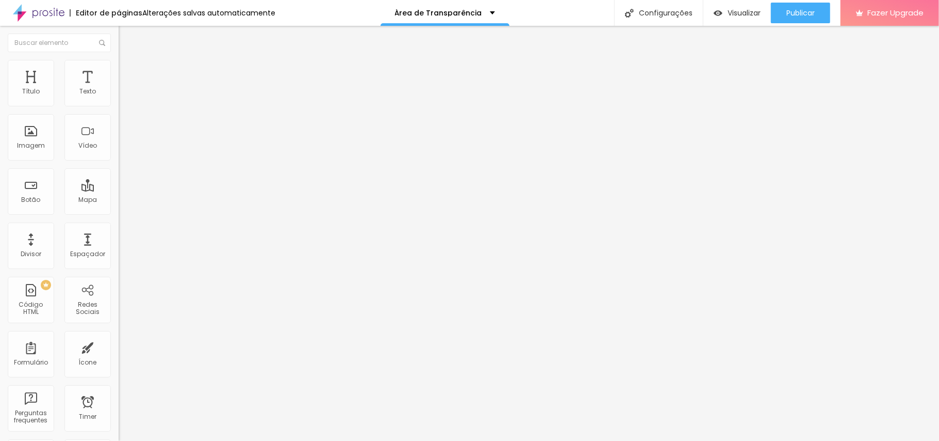
click at [119, 70] on li "Avançado" at bounding box center [178, 75] width 119 height 10
click at [119, 330] on div "flex: 1 0 auto ; min-width : 60px ; text-align : center ; white-space : nowrap …" at bounding box center [178, 408] width 119 height 78
click at [704, 5] on div "Publicar" at bounding box center [801, 13] width 28 height 21
click at [128, 71] on span "Estilo" at bounding box center [136, 66] width 16 height 9
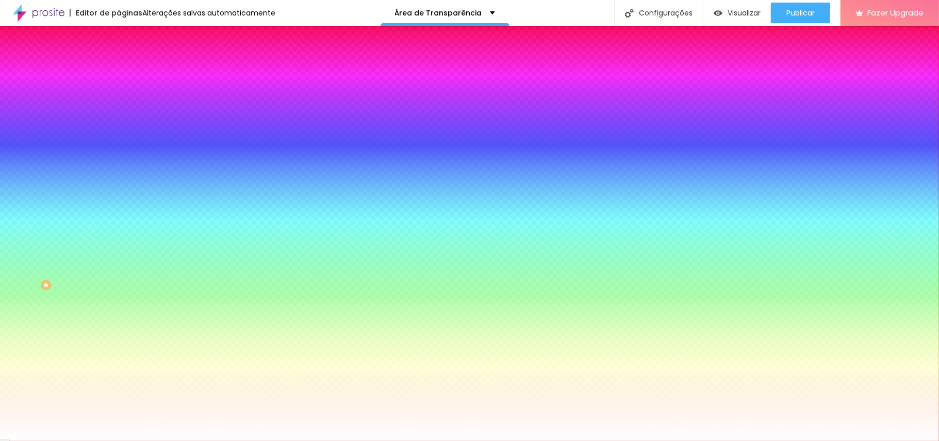
click at [119, 46] on button "Editar Seção" at bounding box center [178, 38] width 119 height 24
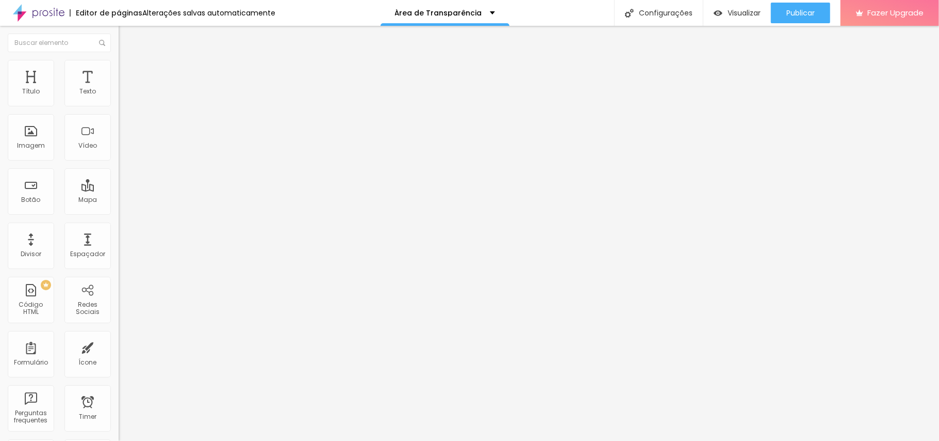
click at [119, 70] on li "Avançado" at bounding box center [178, 75] width 119 height 10
click at [128, 61] on span "Conteúdo" at bounding box center [144, 56] width 32 height 9
click at [126, 38] on img "button" at bounding box center [130, 38] width 8 height 8
click at [126, 40] on img "button" at bounding box center [130, 38] width 8 height 8
click at [119, 168] on div at bounding box center [178, 129] width 119 height 78
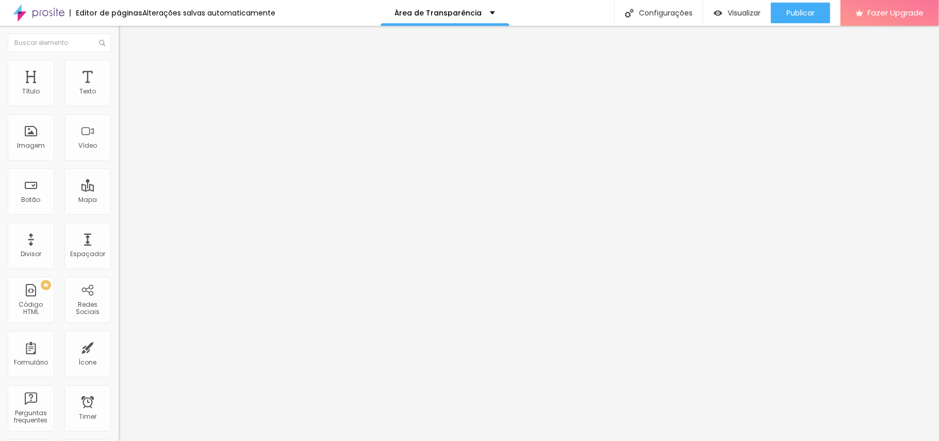
scroll to position [128, 0]
click at [119, 67] on li "Avançado" at bounding box center [178, 65] width 119 height 10
click at [119, 60] on li "Conteúdo" at bounding box center [178, 55] width 119 height 10
click at [119, 142] on div "<!-- Container da tabela com scroll horizontal --> < div style = "overflow-x:au…" at bounding box center [431, 129] width 624 height 78
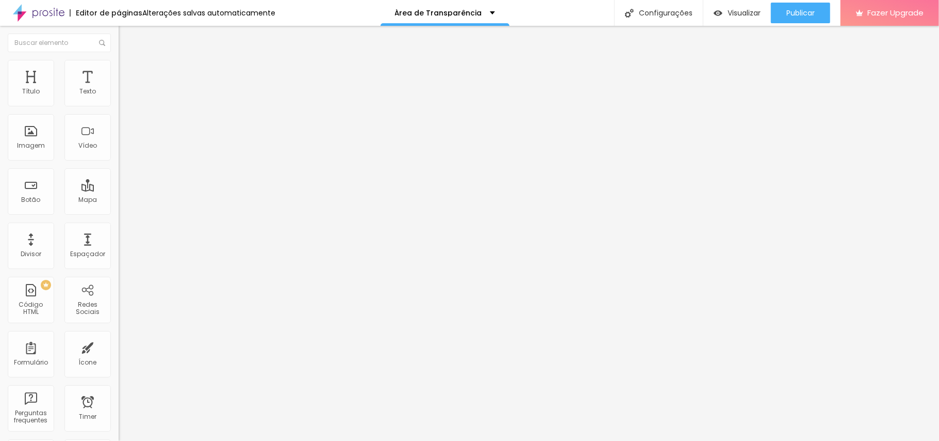
click at [119, 153] on div "< div style = "flex:1 0 auto; min-width:120px; padding:8px; text-align:center;"…" at bounding box center [431, 120] width 624 height 68
click at [119, 129] on div "< div style = "overflow-x:auto; border:1px solid #ccc; padding:8px; white-space…" at bounding box center [431, 124] width 624 height 68
click at [119, 158] on div "< div style = "overflow-x:auto; border:1px solid #ccc; padding:8px;" > < table …" at bounding box center [424, 124] width 610 height 68
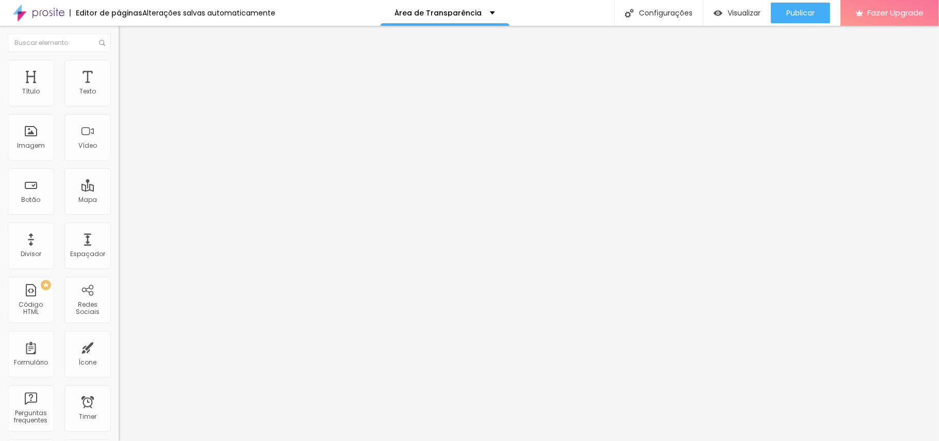
click at [119, 90] on div "< div style = "overflow-x:auto; border:1px solid #ccc; padding:8px;" > < table …" at bounding box center [173, 90] width 108 height 0
click at [119, 143] on div "< div style = "overflow-x:auto; border:1px solid #ccc; padding:8px;" > < table …" at bounding box center [424, 124] width 610 height 68
click at [119, 90] on div "< div style = "overflow-x:auto; border:1px solid #ccc; padding:8px;" > < table …" at bounding box center [173, 90] width 108 height 0
click at [119, 154] on div "< td style = "padding:8px; text-align:center;" > ATA </ td > < td style = "padd…" at bounding box center [424, 120] width 610 height 68
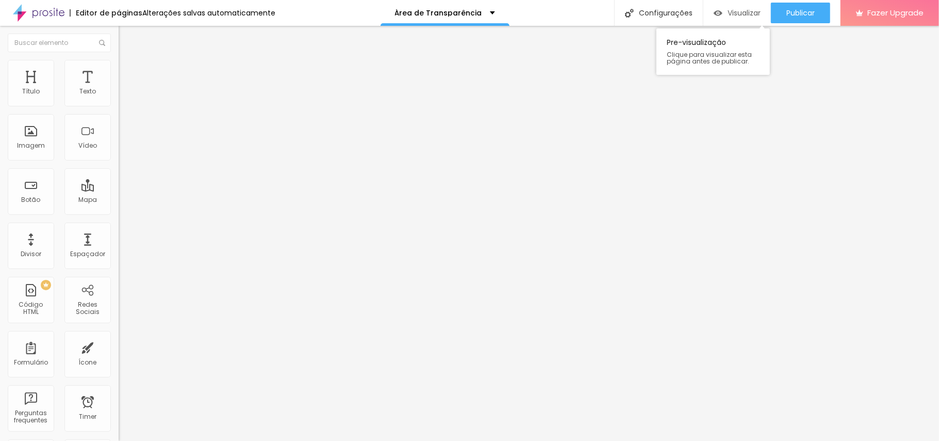
click at [704, 11] on span "Visualizar" at bounding box center [744, 13] width 33 height 8
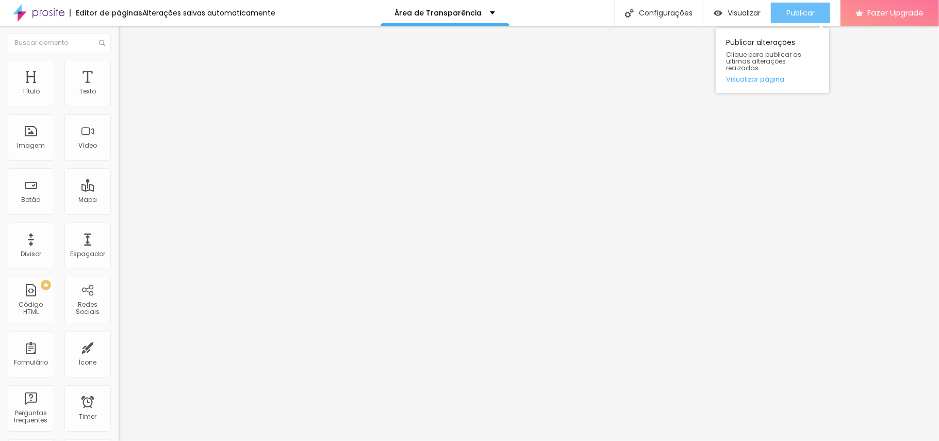
click at [704, 17] on button "Publicar" at bounding box center [800, 13] width 59 height 21
click at [119, 62] on ul "Conteúdo Avançado" at bounding box center [178, 60] width 119 height 21
click at [119, 64] on li "Avançado" at bounding box center [178, 65] width 119 height 10
click at [128, 61] on span "Conteúdo" at bounding box center [144, 56] width 32 height 9
click at [128, 73] on span "Avançado" at bounding box center [145, 77] width 34 height 9
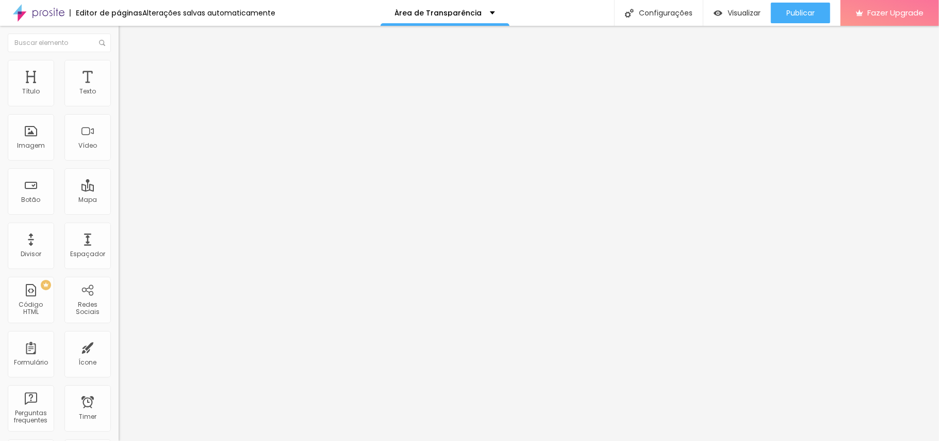
drag, startPoint x: 64, startPoint y: 101, endPoint x: 1, endPoint y: 104, distance: 63.5
click at [119, 200] on input "range" at bounding box center [152, 204] width 67 height 8
click at [119, 70] on li "Avançado" at bounding box center [178, 75] width 119 height 10
drag, startPoint x: 50, startPoint y: 100, endPoint x: 177, endPoint y: 110, distance: 127.9
click at [177, 200] on input "range" at bounding box center [152, 204] width 67 height 8
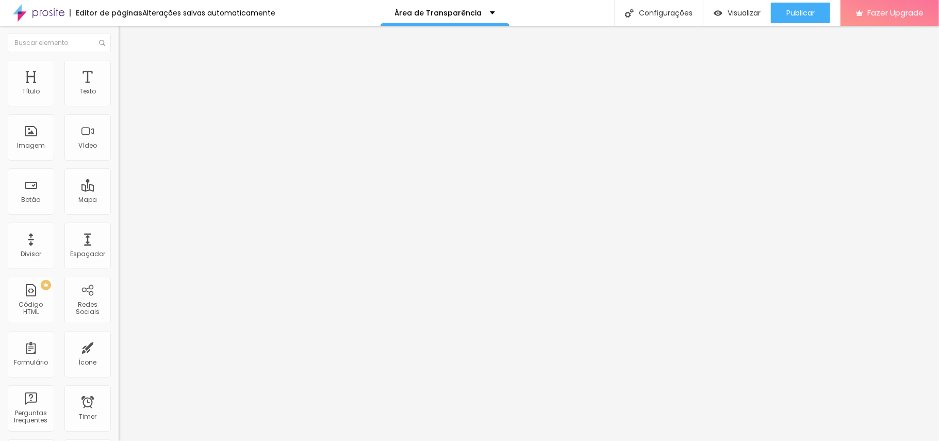
click at [128, 73] on span "Avançado" at bounding box center [145, 77] width 34 height 9
click at [119, 200] on input "range" at bounding box center [152, 204] width 67 height 8
click at [704, 18] on button "Publicar" at bounding box center [800, 13] width 59 height 21
click at [128, 73] on span "Avançado" at bounding box center [145, 77] width 34 height 9
click at [119, 93] on div "Modo Encaixotado Encaixotado Completo" at bounding box center [178, 94] width 119 height 28
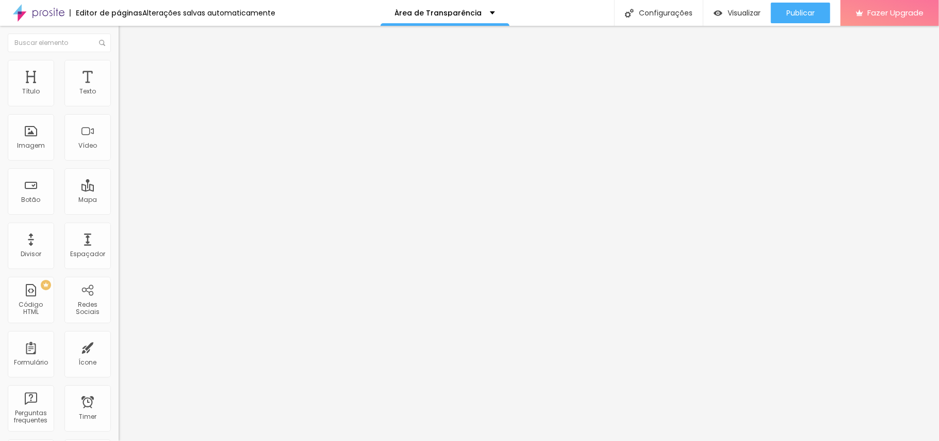
click at [119, 94] on span "Encaixotado" at bounding box center [139, 89] width 40 height 9
click at [119, 110] on span "Completo" at bounding box center [134, 105] width 31 height 9
click at [704, 9] on span "Publicar" at bounding box center [801, 13] width 28 height 8
click at [119, 70] on img at bounding box center [123, 74] width 9 height 9
drag, startPoint x: 31, startPoint y: 106, endPoint x: 48, endPoint y: 104, distance: 17.2
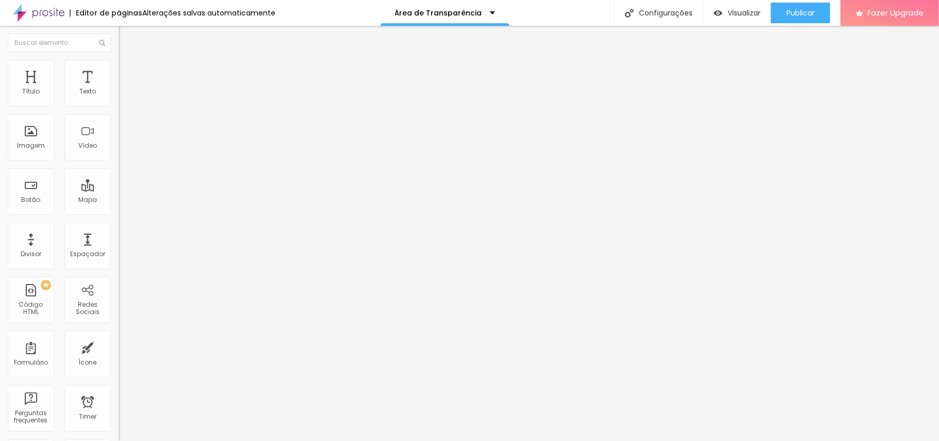
click at [119, 200] on div at bounding box center [178, 204] width 119 height 9
drag, startPoint x: 46, startPoint y: 98, endPoint x: 54, endPoint y: 98, distance: 7.7
click at [119, 200] on div at bounding box center [178, 204] width 119 height 9
drag, startPoint x: 44, startPoint y: 99, endPoint x: 63, endPoint y: 100, distance: 19.1
click at [119, 200] on input "range" at bounding box center [152, 204] width 67 height 8
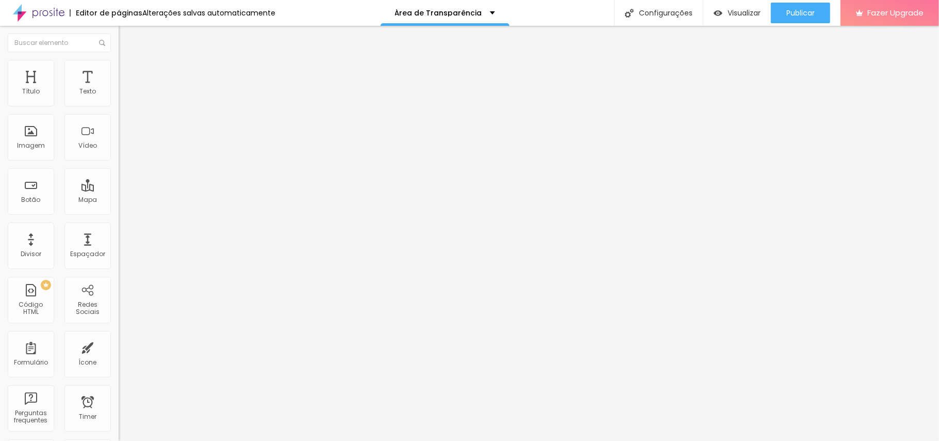
click at [119, 94] on span "Completo" at bounding box center [134, 89] width 31 height 9
click at [119, 99] on div "Encaixotado" at bounding box center [178, 96] width 119 height 6
click at [119, 109] on div "Completo" at bounding box center [178, 106] width 119 height 6
click at [119, 65] on li "Estilo" at bounding box center [178, 65] width 119 height 10
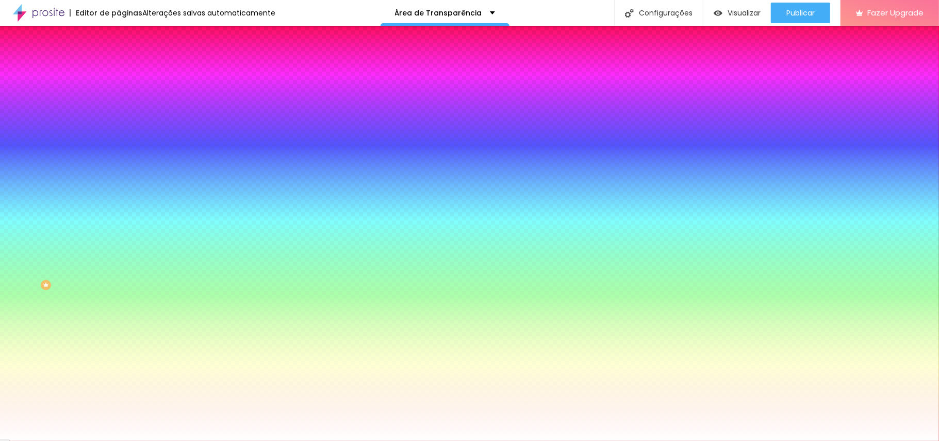
click at [128, 75] on span "Avançado" at bounding box center [145, 77] width 34 height 9
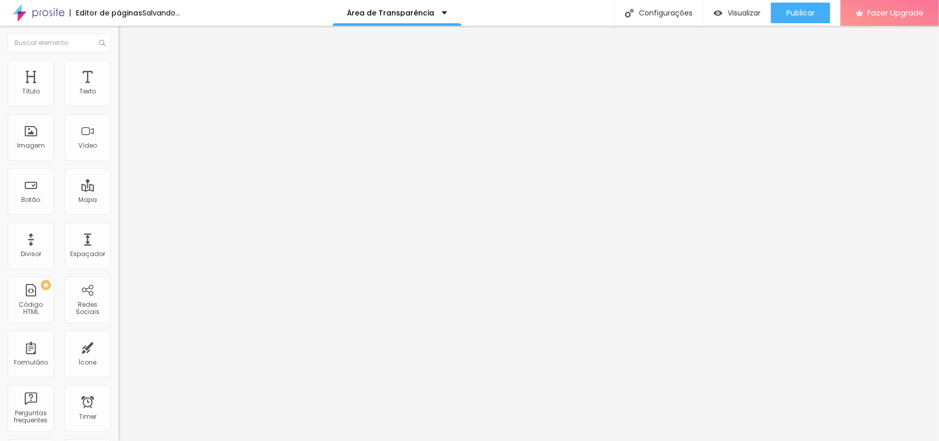
drag, startPoint x: 68, startPoint y: 100, endPoint x: 0, endPoint y: 111, distance: 69.0
click at [119, 200] on input "range" at bounding box center [152, 204] width 67 height 8
click at [119, 60] on li "Avançado" at bounding box center [178, 65] width 119 height 10
click at [128, 73] on span "Avançado" at bounding box center [145, 77] width 34 height 9
click at [119, 66] on img at bounding box center [123, 64] width 9 height 9
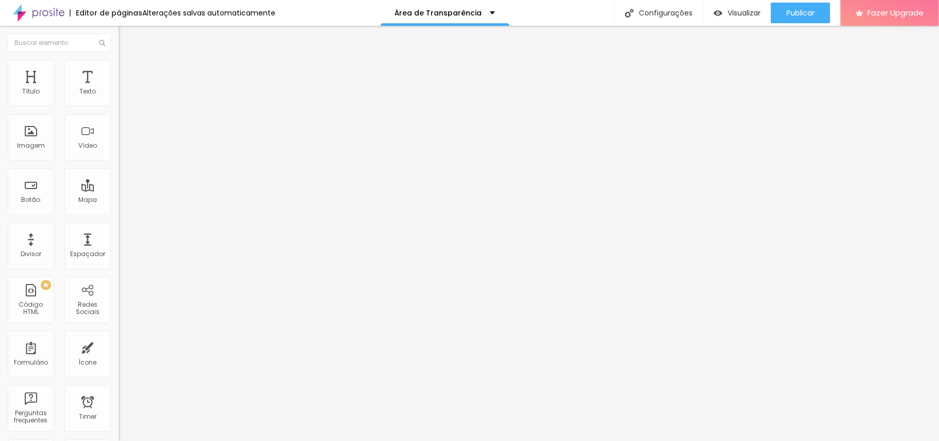
click at [119, 70] on img at bounding box center [123, 74] width 9 height 9
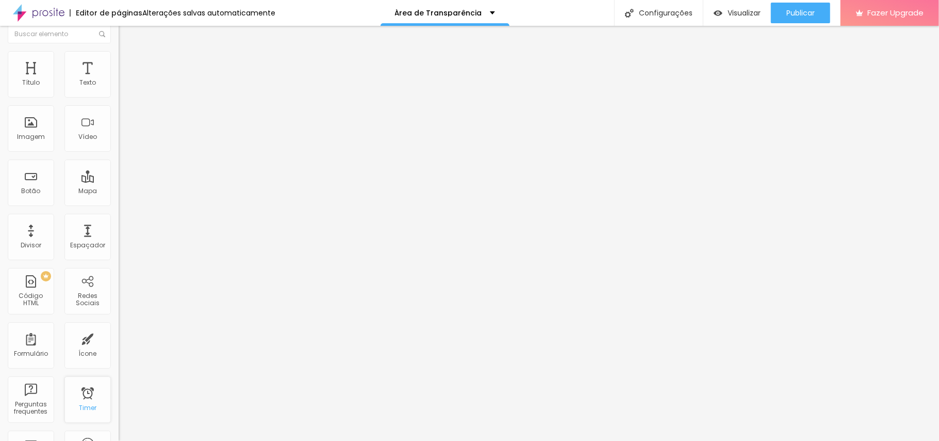
scroll to position [0, 0]
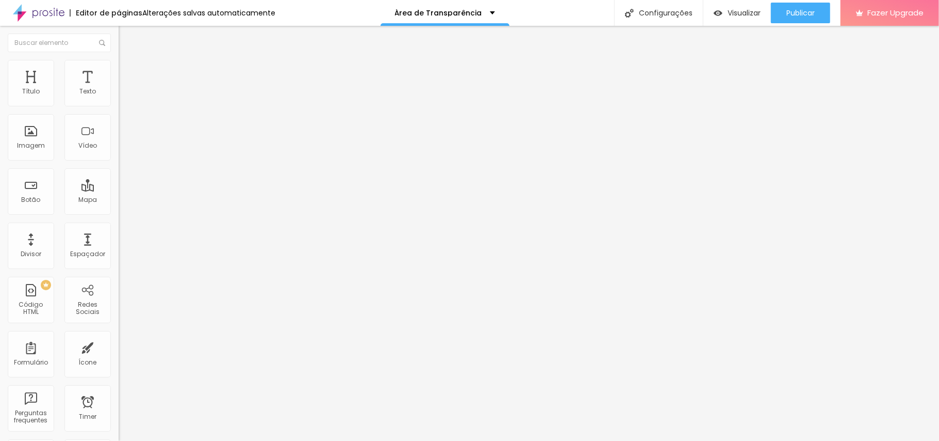
click at [119, 141] on div "< div style = "overflow-x:auto; border:1px solid #ccc; padding:8px;" > < table …" at bounding box center [526, 124] width 814 height 68
click at [704, 6] on div "Visualizar" at bounding box center [737, 13] width 47 height 21
click at [704, 13] on button "Publicar" at bounding box center [800, 13] width 59 height 21
click at [119, 94] on span "Encaixotado" at bounding box center [139, 89] width 40 height 9
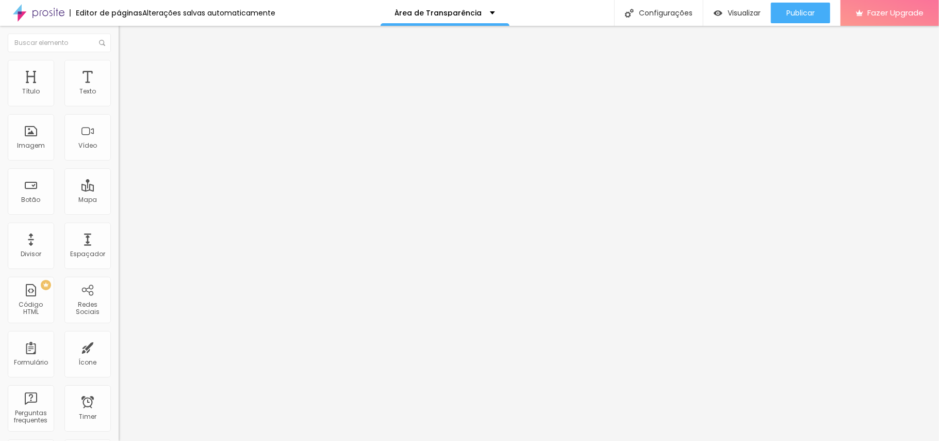
click at [119, 110] on span "Completo" at bounding box center [134, 105] width 31 height 9
click at [704, 12] on button "Publicar" at bounding box center [800, 13] width 59 height 21
click at [128, 71] on span "Estilo" at bounding box center [136, 66] width 16 height 9
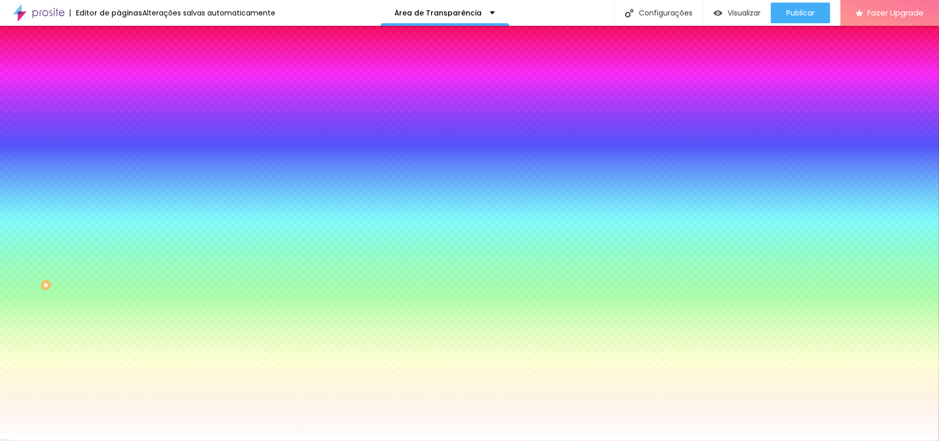
click at [119, 70] on img at bounding box center [123, 74] width 9 height 9
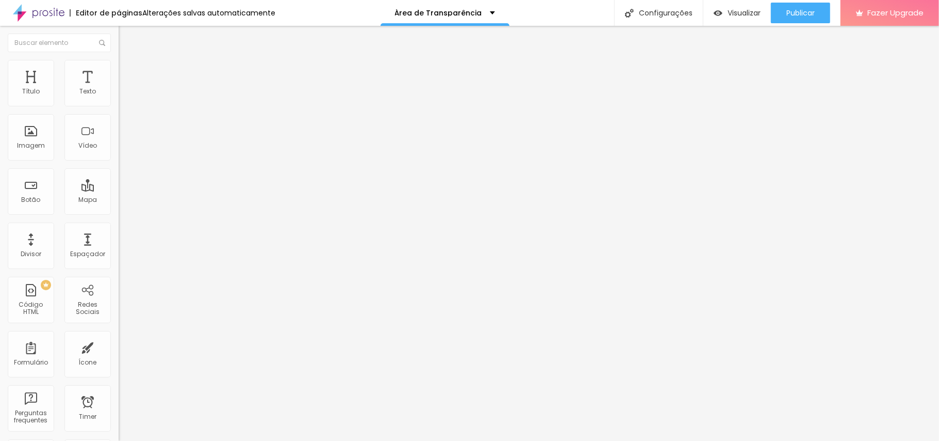
click at [119, 298] on div at bounding box center [178, 298] width 119 height 0
click at [704, 21] on div "Publicar" at bounding box center [801, 13] width 28 height 21
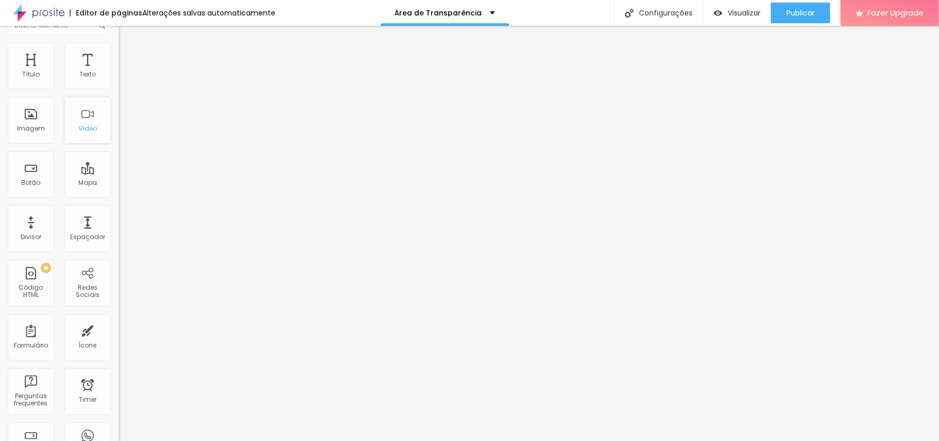
scroll to position [0, 0]
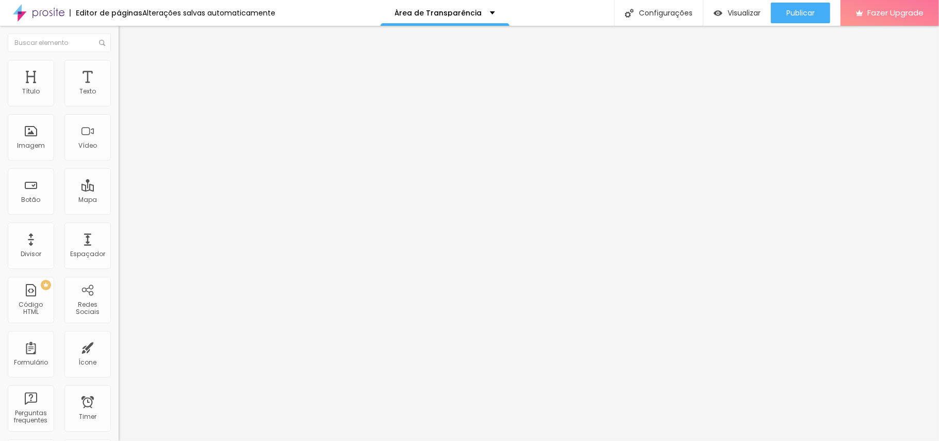
click at [119, 60] on img at bounding box center [123, 64] width 9 height 9
click at [119, 70] on li "Avançado" at bounding box center [178, 75] width 119 height 10
click at [119, 298] on div at bounding box center [178, 298] width 119 height 0
click at [119, 60] on li "Estilo" at bounding box center [178, 65] width 119 height 10
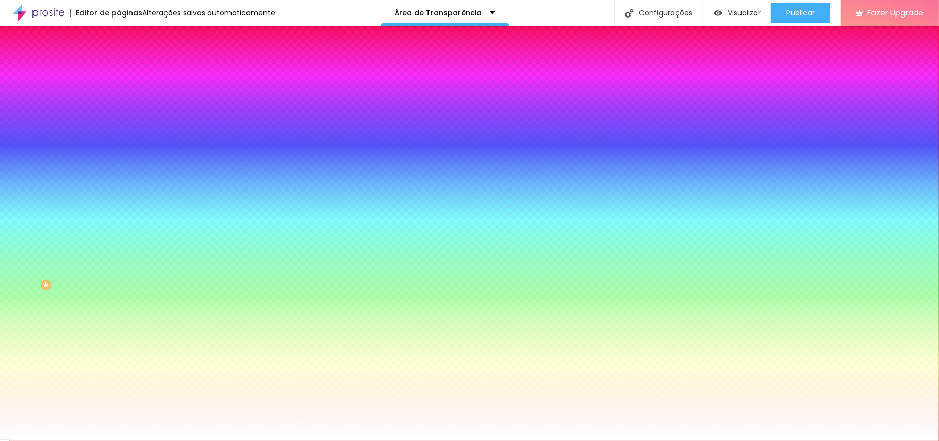
click at [119, 70] on li "Avançado" at bounding box center [178, 75] width 119 height 10
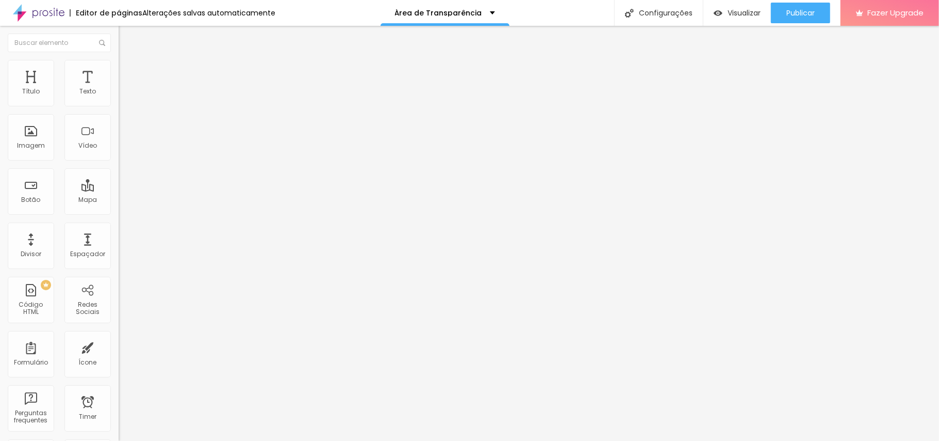
click at [119, 70] on li "Avançado" at bounding box center [178, 75] width 119 height 10
drag, startPoint x: 69, startPoint y: 98, endPoint x: 59, endPoint y: 103, distance: 11.3
click at [119, 200] on div at bounding box center [178, 204] width 119 height 9
drag, startPoint x: 58, startPoint y: 103, endPoint x: 0, endPoint y: 98, distance: 58.5
click at [119, 200] on input "range" at bounding box center [152, 204] width 67 height 8
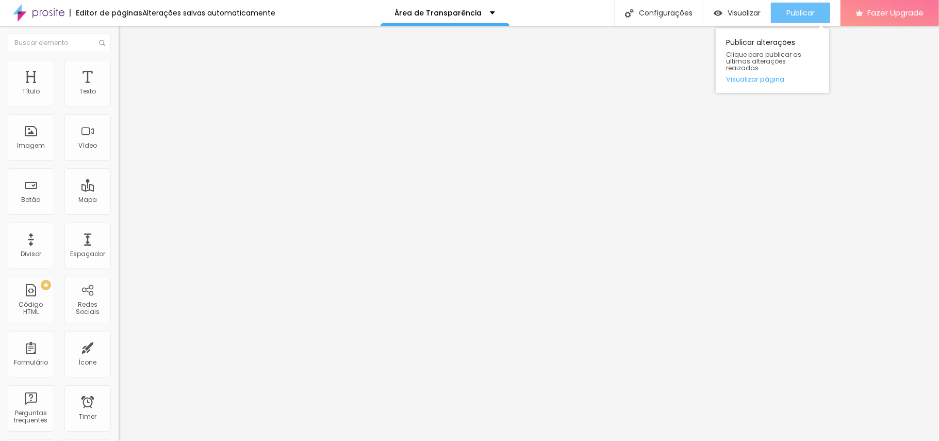
click at [704, 7] on div "Publicar" at bounding box center [801, 13] width 28 height 21
click at [119, 70] on img at bounding box center [123, 74] width 9 height 9
drag, startPoint x: 40, startPoint y: 100, endPoint x: 12, endPoint y: 102, distance: 27.5
click at [119, 200] on input "range" at bounding box center [152, 204] width 67 height 8
click at [704, 10] on button "Publicar" at bounding box center [800, 13] width 59 height 21
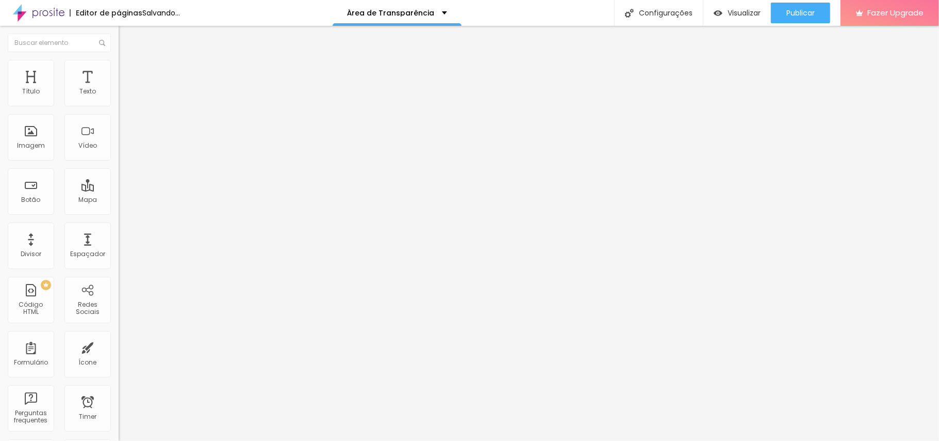
click at [119, 200] on input "range" at bounding box center [152, 204] width 67 height 8
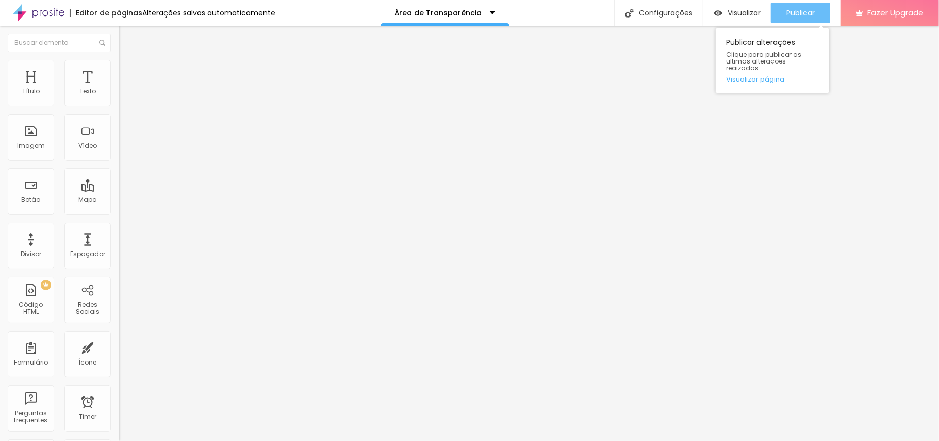
click at [704, 17] on span "Publicar" at bounding box center [801, 13] width 28 height 8
click at [119, 77] on li "Avançado" at bounding box center [178, 75] width 119 height 10
drag, startPoint x: 25, startPoint y: 100, endPoint x: 42, endPoint y: 100, distance: 16.5
click at [119, 200] on input "range" at bounding box center [152, 204] width 67 height 8
click at [704, 13] on span "Publicar" at bounding box center [801, 13] width 28 height 8
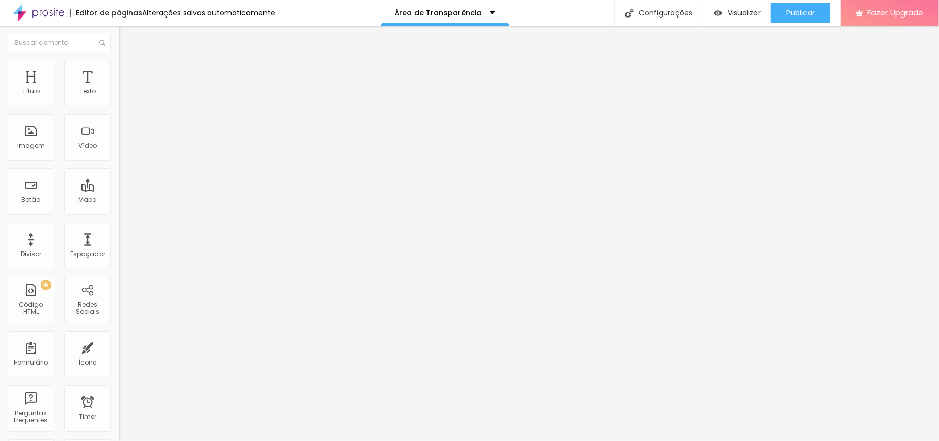
click at [119, 77] on li "Avançado" at bounding box center [178, 75] width 119 height 10
drag, startPoint x: 33, startPoint y: 100, endPoint x: 42, endPoint y: 100, distance: 8.8
click at [119, 200] on input "range" at bounding box center [152, 204] width 67 height 8
click at [128, 73] on span "Avançado" at bounding box center [145, 77] width 34 height 9
click at [119, 200] on input "range" at bounding box center [152, 204] width 67 height 8
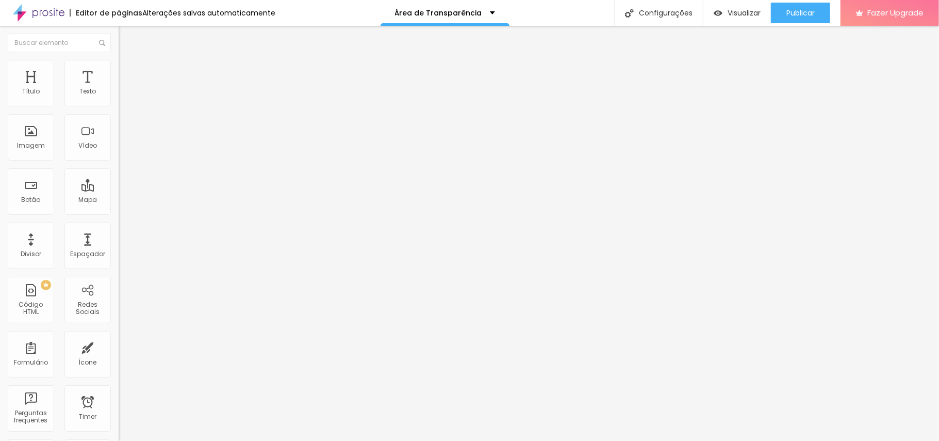
click at [119, 200] on input "range" at bounding box center [152, 204] width 67 height 8
click at [119, 200] on div at bounding box center [178, 204] width 119 height 9
click at [119, 200] on input "range" at bounding box center [152, 204] width 67 height 8
click at [119, 70] on li "Avançado" at bounding box center [178, 75] width 119 height 10
click at [128, 71] on span "Avançado" at bounding box center [145, 66] width 34 height 9
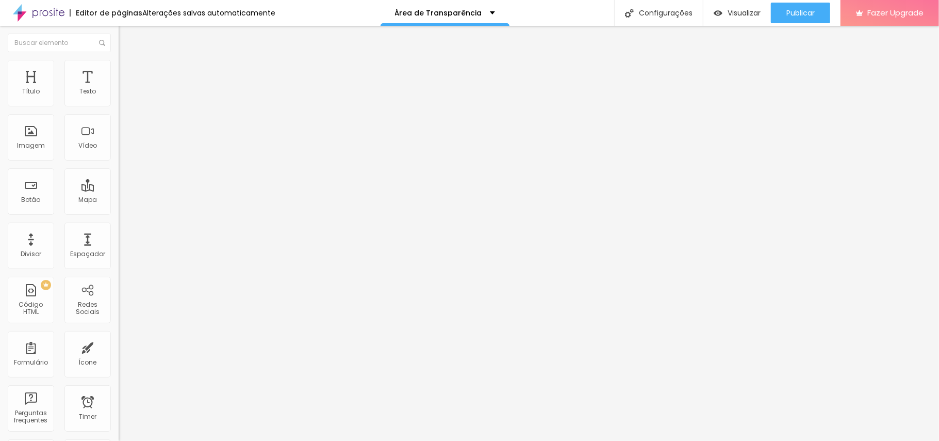
click at [119, 60] on li "Avançado" at bounding box center [178, 65] width 119 height 10
click at [119, 48] on button "Editar Coluna" at bounding box center [178, 38] width 119 height 24
click at [119, 70] on li "Avançado" at bounding box center [178, 75] width 119 height 10
drag, startPoint x: 25, startPoint y: 100, endPoint x: 32, endPoint y: 100, distance: 7.2
click at [119, 200] on input "range" at bounding box center [152, 204] width 67 height 8
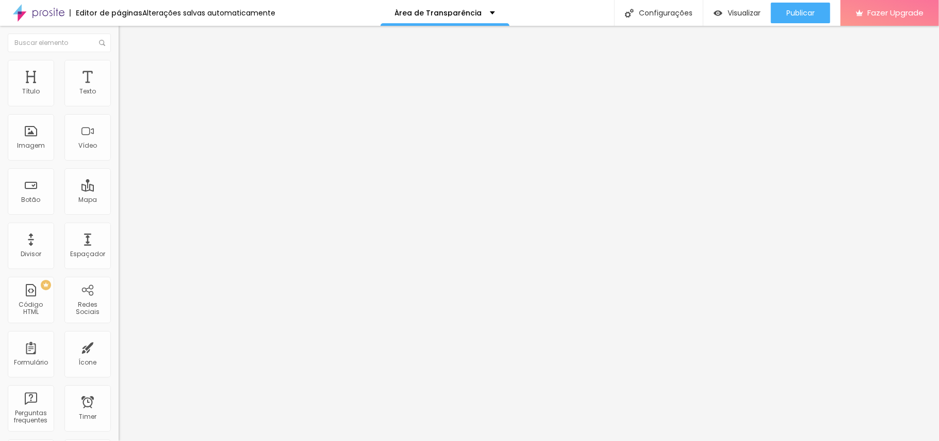
click at [119, 70] on img at bounding box center [123, 74] width 9 height 9
drag, startPoint x: 44, startPoint y: 100, endPoint x: 11, endPoint y: 100, distance: 33.0
click at [119, 200] on input "range" at bounding box center [152, 204] width 67 height 8
click at [704, 9] on span "Publicar" at bounding box center [801, 13] width 28 height 8
click at [704, 13] on span "Visualizar" at bounding box center [735, 13] width 33 height 8
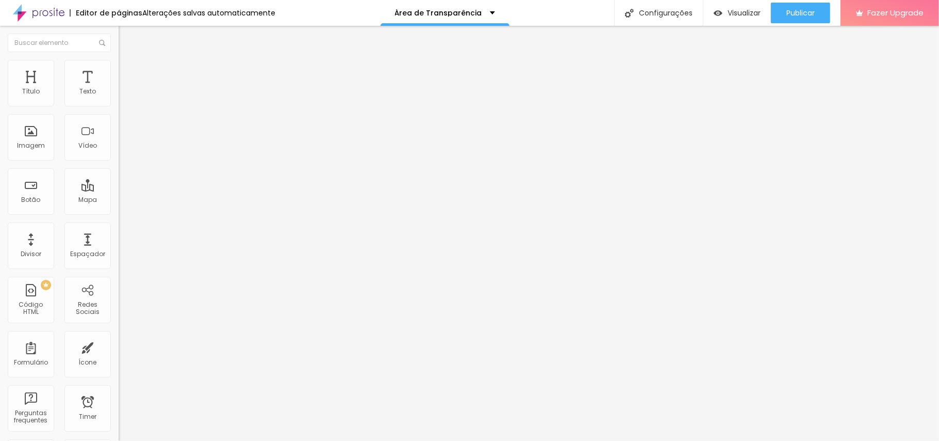
click at [126, 36] on img "button" at bounding box center [130, 38] width 8 height 8
click at [119, 139] on div "< style > /* Tabela normal */ .responsive-table { width : 100 % ; border-collap…" at bounding box center [347, 129] width 457 height 78
click at [119, 90] on div "< style > /* Tabela normal */ .responsive-table { width : 100 % ; border-collap…" at bounding box center [173, 90] width 108 height 0
click at [740, 13] on span "Visualizar" at bounding box center [744, 13] width 33 height 8
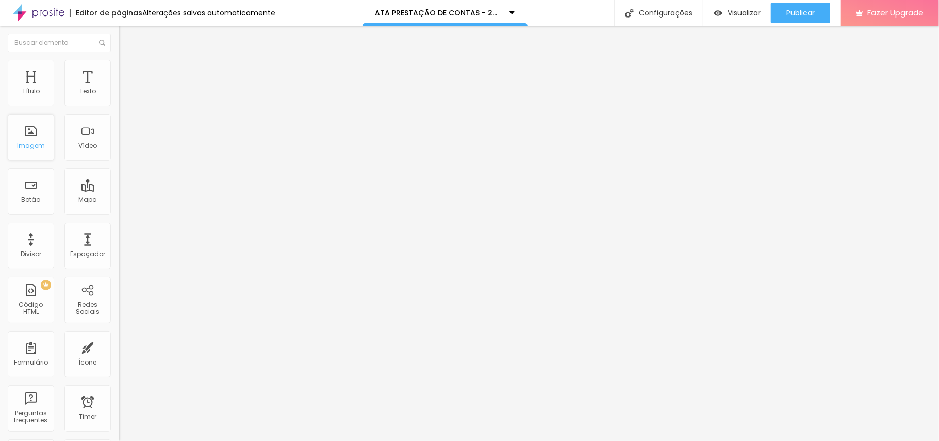
click at [34, 142] on div "Imagem" at bounding box center [31, 145] width 28 height 7
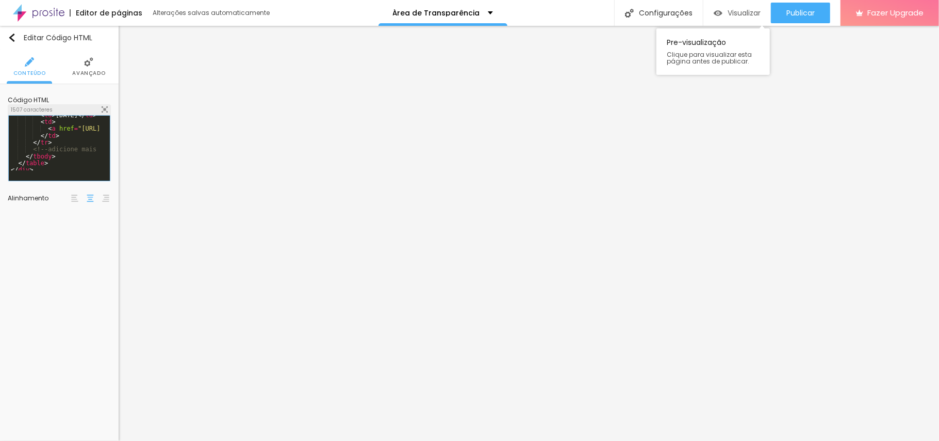
scroll to position [417, 0]
click at [739, 20] on div "Visualizar" at bounding box center [737, 13] width 47 height 21
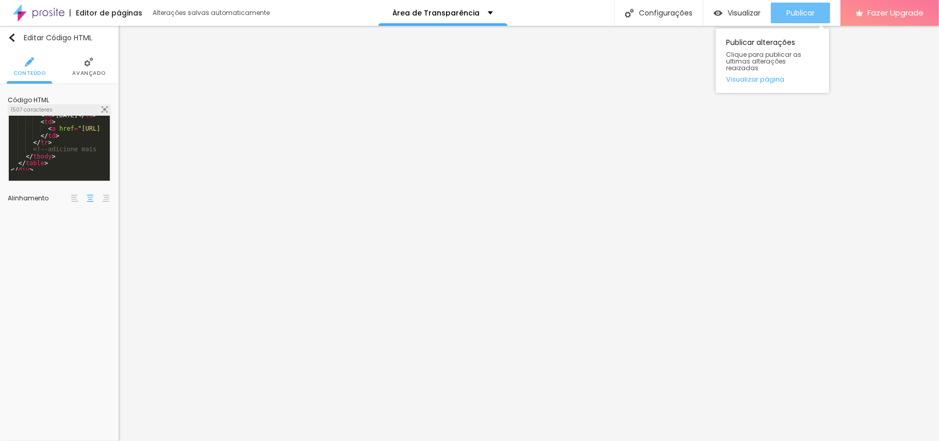
click at [797, 21] on div "Publicar" at bounding box center [801, 13] width 28 height 21
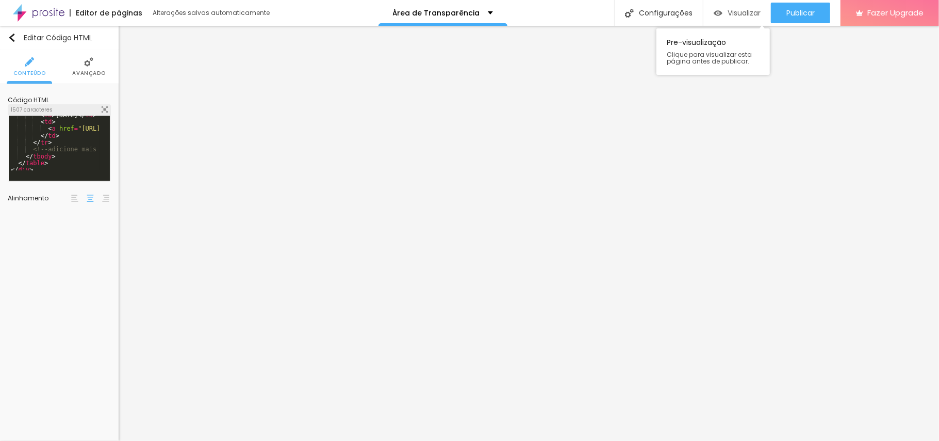
click at [730, 3] on div "Visualizar" at bounding box center [737, 13] width 47 height 21
